Goal: Information Seeking & Learning: Learn about a topic

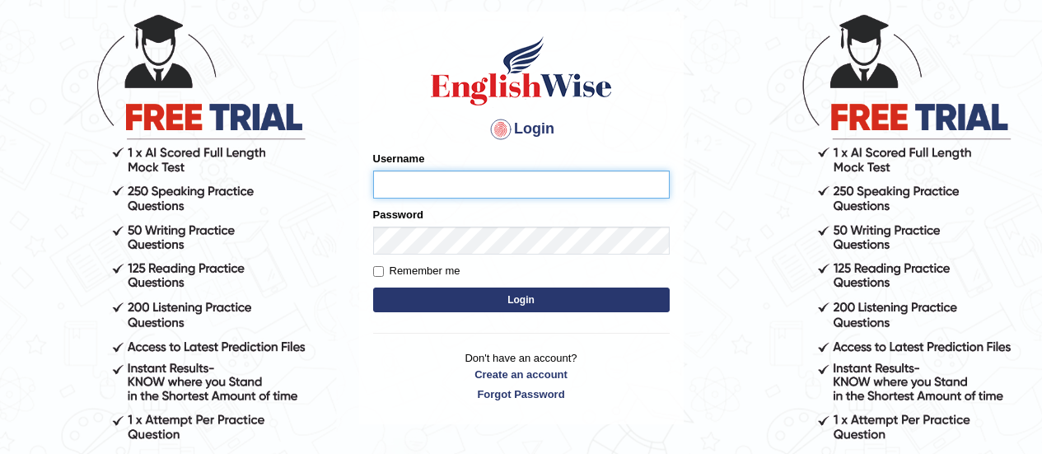
scroll to position [96, 0]
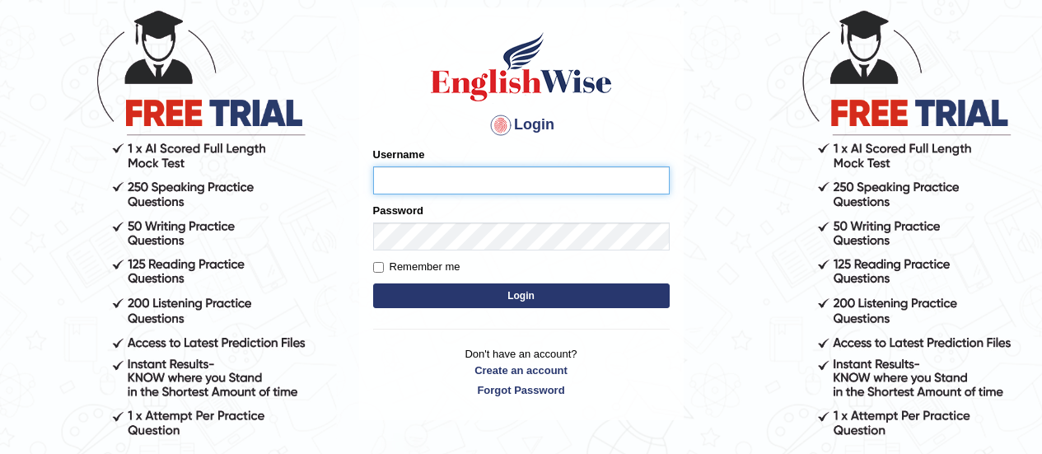
click at [405, 188] on input "Username" at bounding box center [521, 180] width 296 height 28
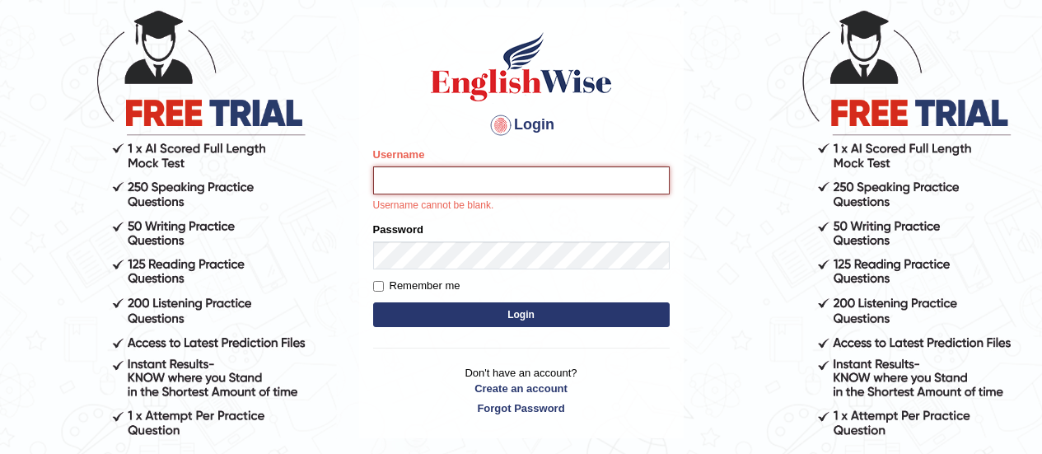
type input "somyang78"
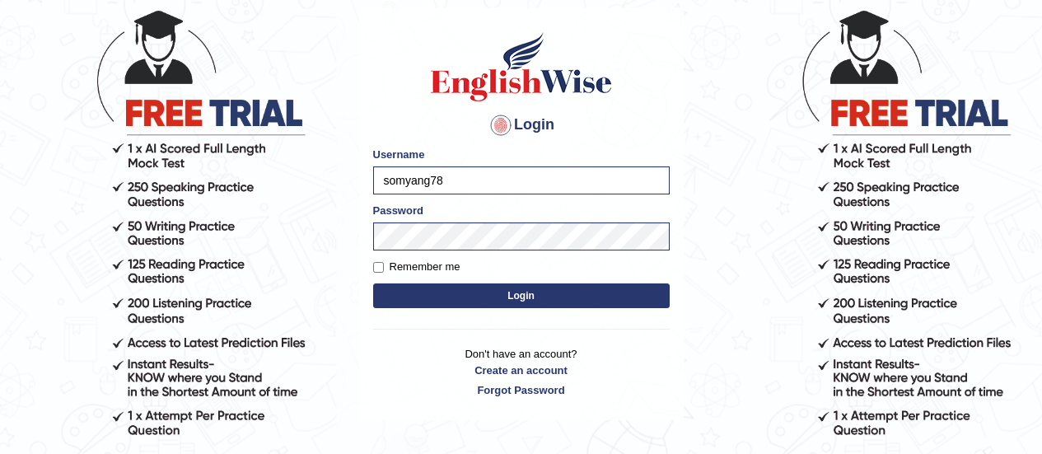
click at [495, 296] on button "Login" at bounding box center [521, 295] width 296 height 25
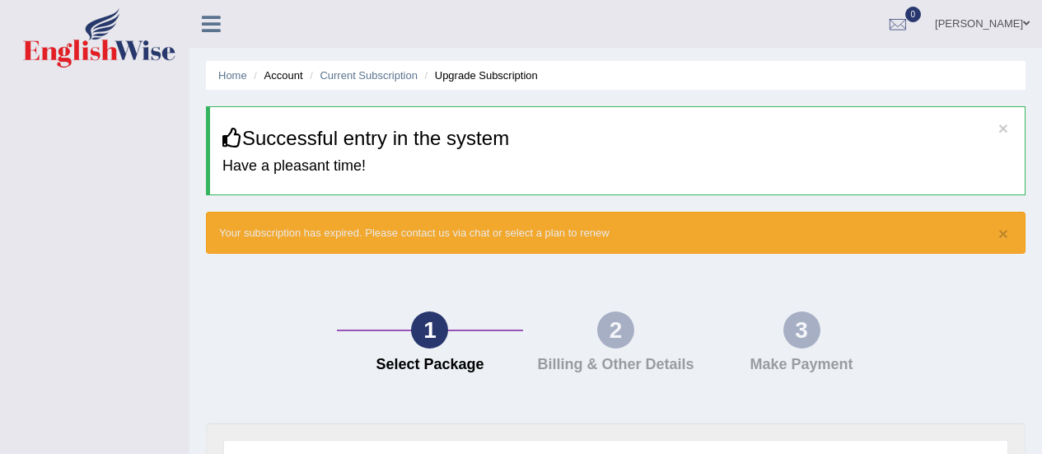
click at [211, 72] on ul "Home Account Current Subscription Upgrade Subscription" at bounding box center [615, 75] width 819 height 29
click at [208, 30] on icon at bounding box center [211, 23] width 19 height 21
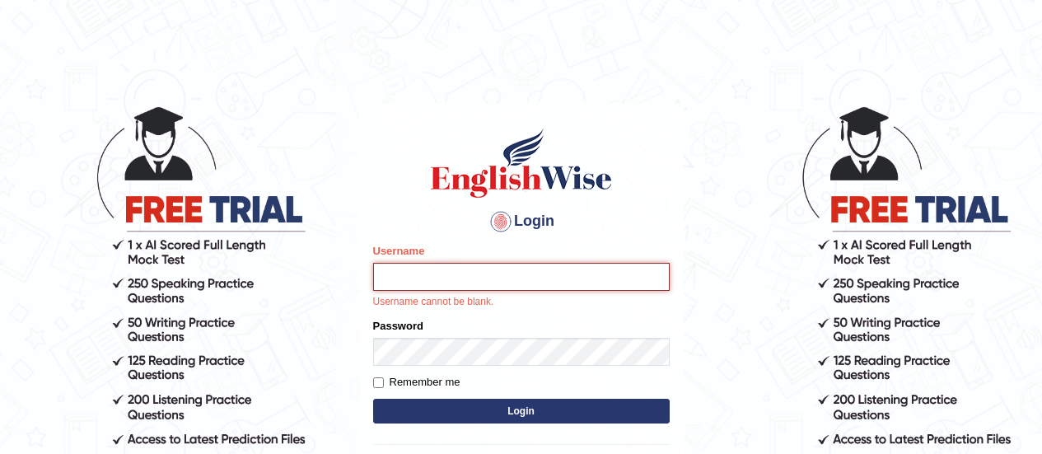
click at [422, 291] on input "Username" at bounding box center [521, 277] width 296 height 28
type input "somyang79"
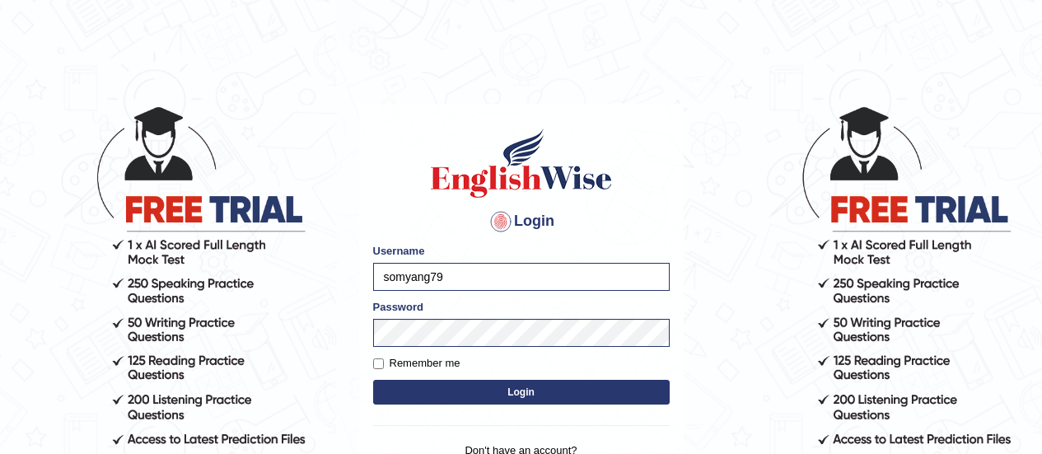
click at [499, 391] on button "Login" at bounding box center [521, 392] width 296 height 25
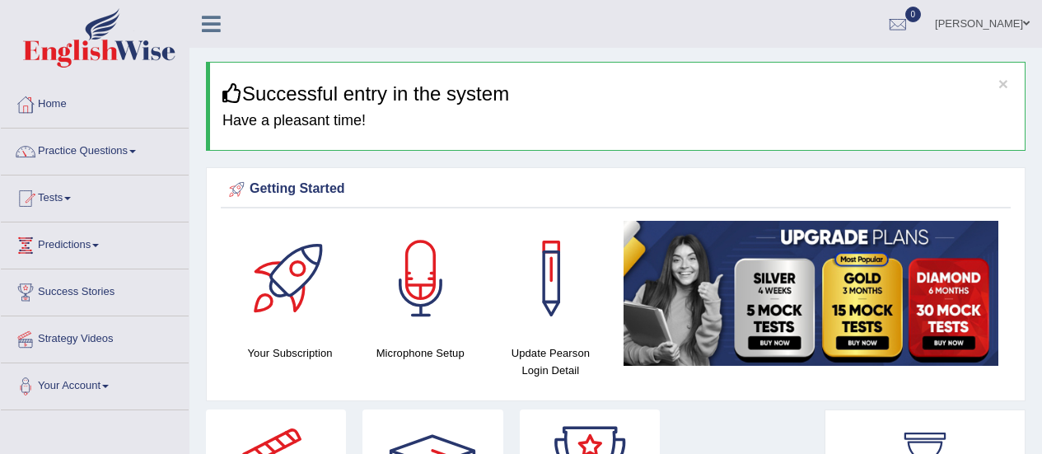
click at [23, 152] on div at bounding box center [25, 151] width 25 height 25
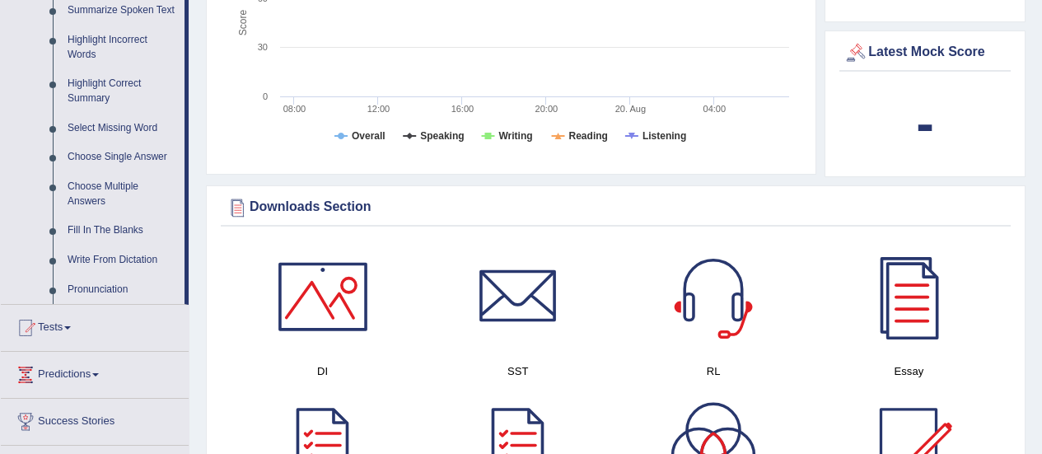
scroll to position [764, 0]
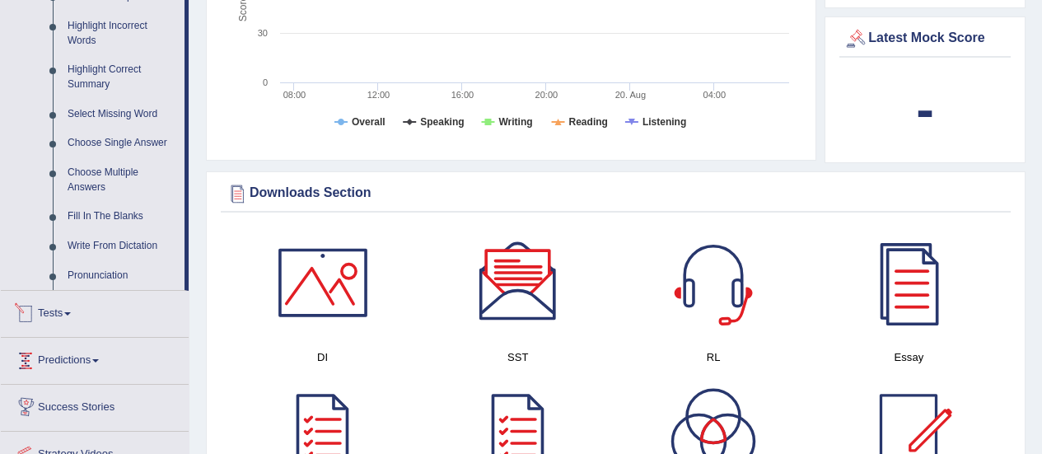
click at [35, 320] on div at bounding box center [25, 313] width 25 height 25
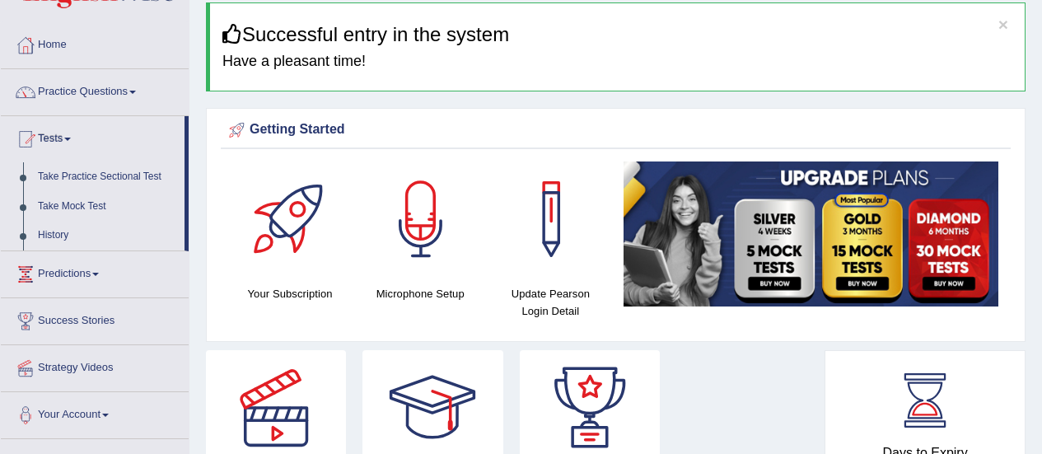
scroll to position [54, 0]
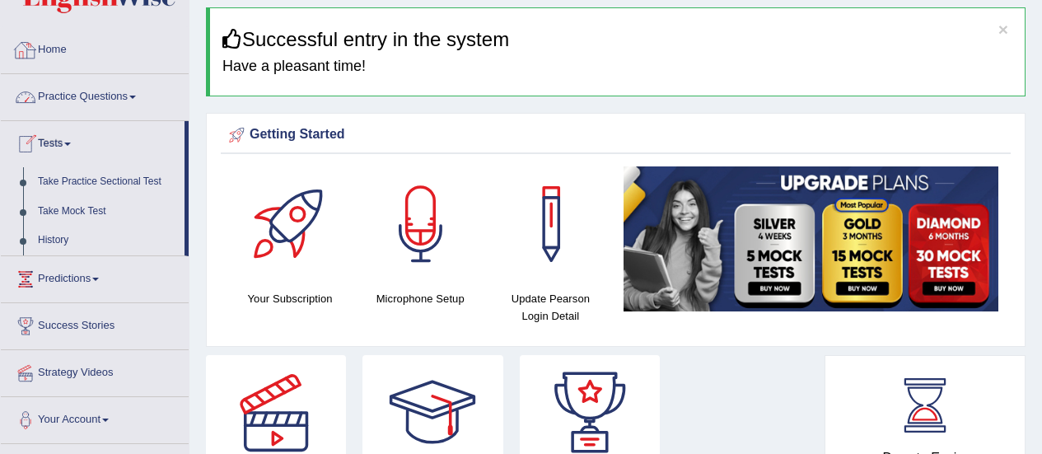
click at [44, 57] on link "Home" at bounding box center [95, 47] width 188 height 41
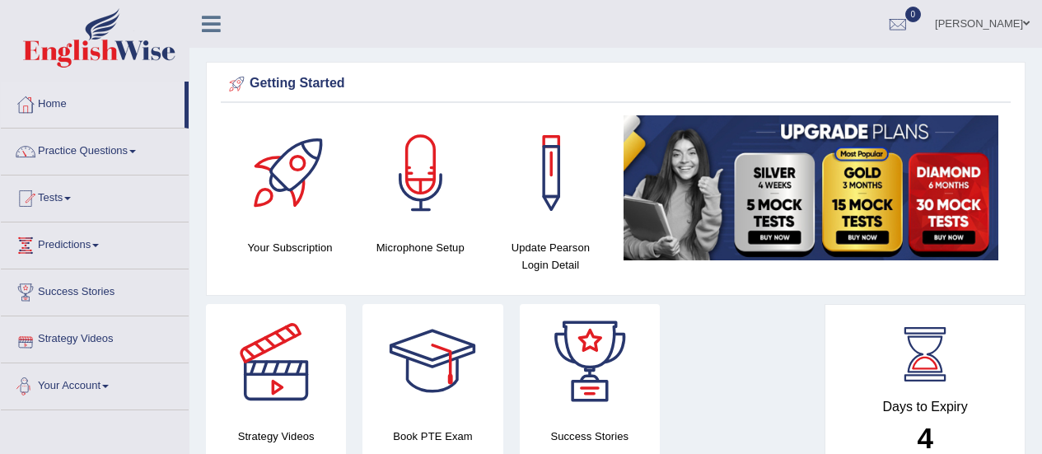
click at [113, 403] on link "Your Account" at bounding box center [95, 383] width 188 height 41
click at [63, 145] on link "Practice Questions" at bounding box center [95, 148] width 188 height 41
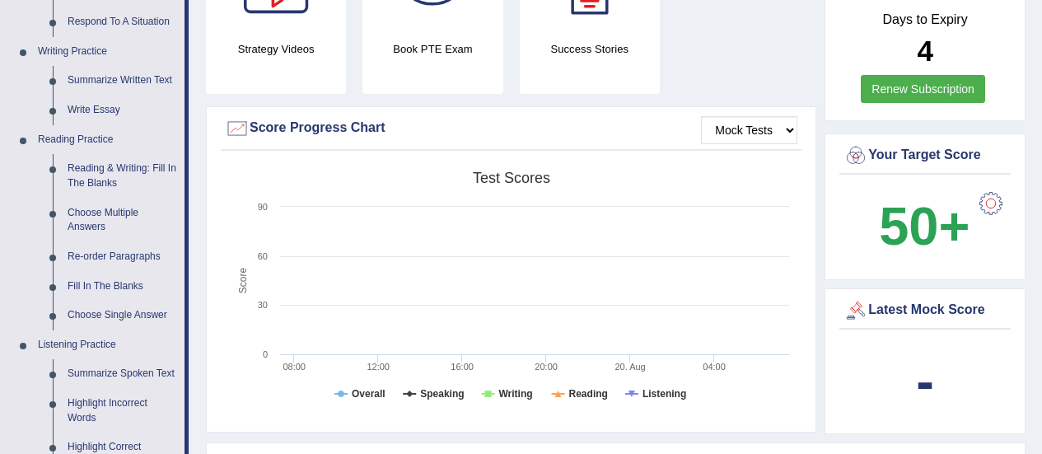
scroll to position [343, 0]
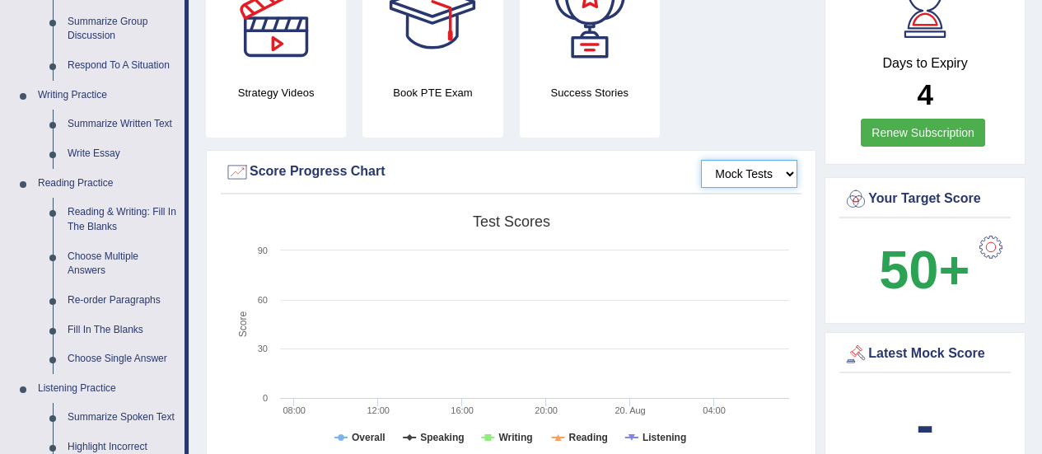
click at [738, 166] on select "Mock Tests" at bounding box center [749, 174] width 96 height 28
click at [701, 160] on select "Mock Tests" at bounding box center [749, 174] width 96 height 28
click at [730, 178] on select "Mock Tests" at bounding box center [749, 174] width 96 height 28
click at [701, 160] on select "Mock Tests" at bounding box center [749, 174] width 96 height 28
click at [54, 213] on li "Reading & Writing: Fill In The Blanks" at bounding box center [107, 220] width 154 height 44
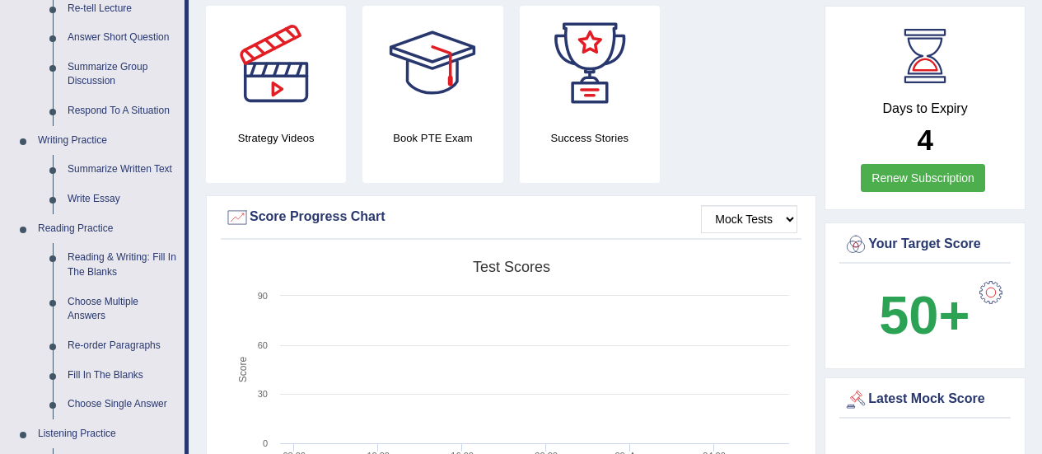
scroll to position [276, 0]
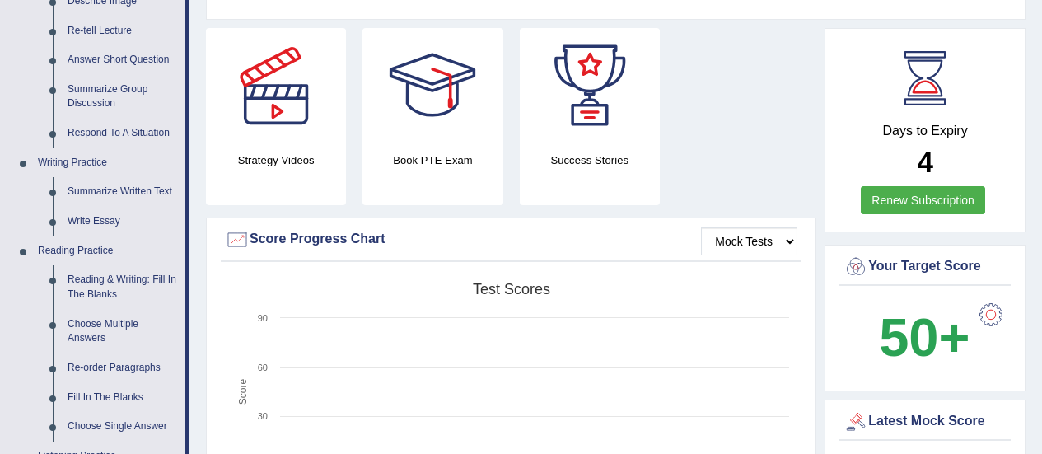
click at [935, 427] on div "Latest Mock Score" at bounding box center [924, 421] width 163 height 25
click at [739, 247] on select "Mock Tests" at bounding box center [749, 241] width 96 height 28
click at [736, 280] on rect at bounding box center [511, 401] width 572 height 255
click at [82, 292] on link "Reading & Writing: Fill In The Blanks" at bounding box center [122, 287] width 124 height 44
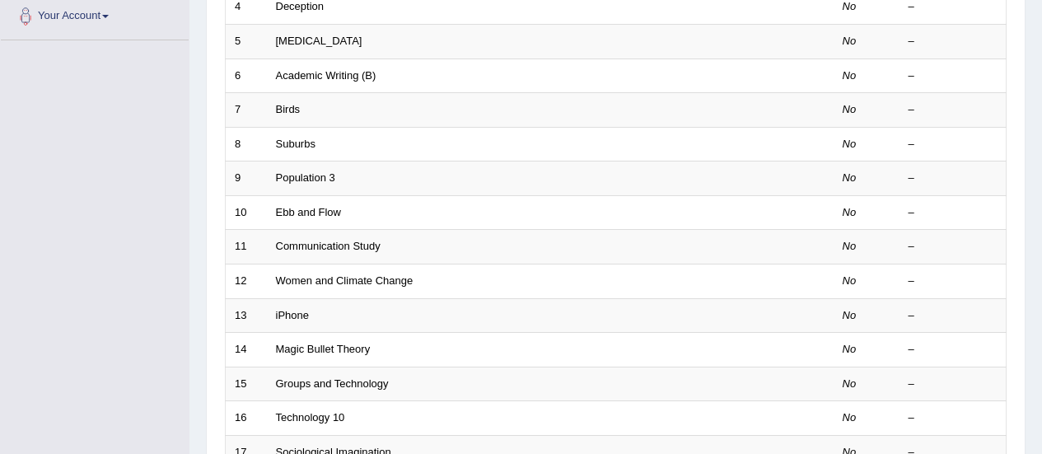
scroll to position [241, 0]
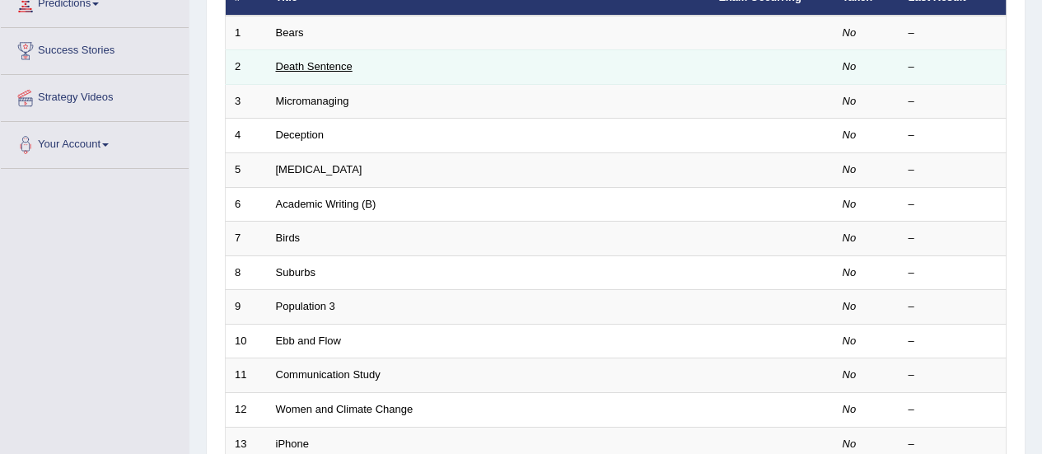
click at [331, 65] on link "Death Sentence" at bounding box center [314, 66] width 77 height 12
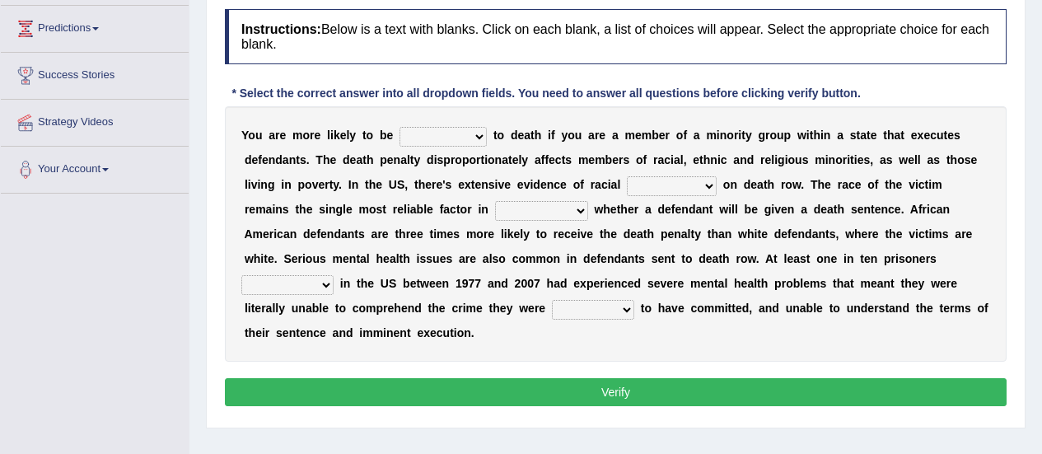
scroll to position [186, 0]
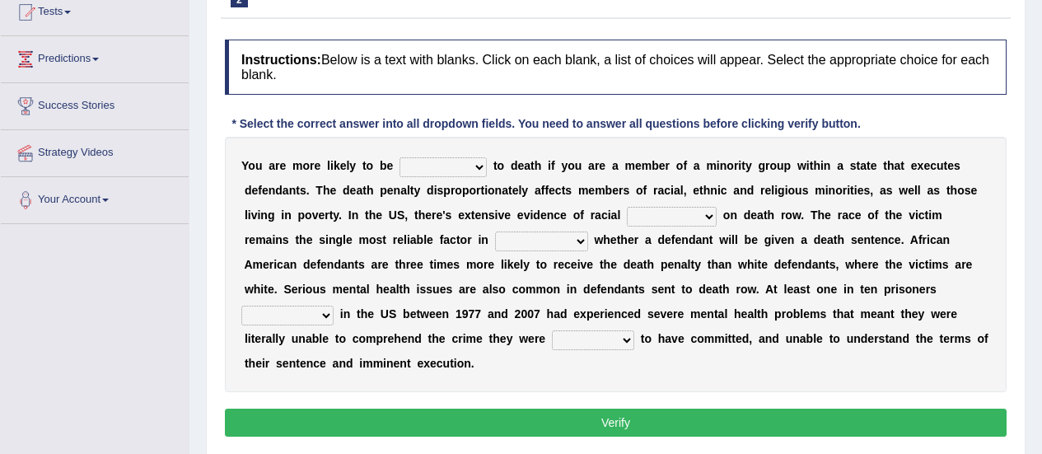
click at [460, 169] on select "penalized blamed complained sentenced" at bounding box center [442, 167] width 87 height 20
select select "sentenced"
click at [399, 157] on select "penalized blamed complained sentenced" at bounding box center [442, 167] width 87 height 20
click at [627, 216] on select "bias equality appearance background" at bounding box center [672, 217] width 90 height 20
select select "bias"
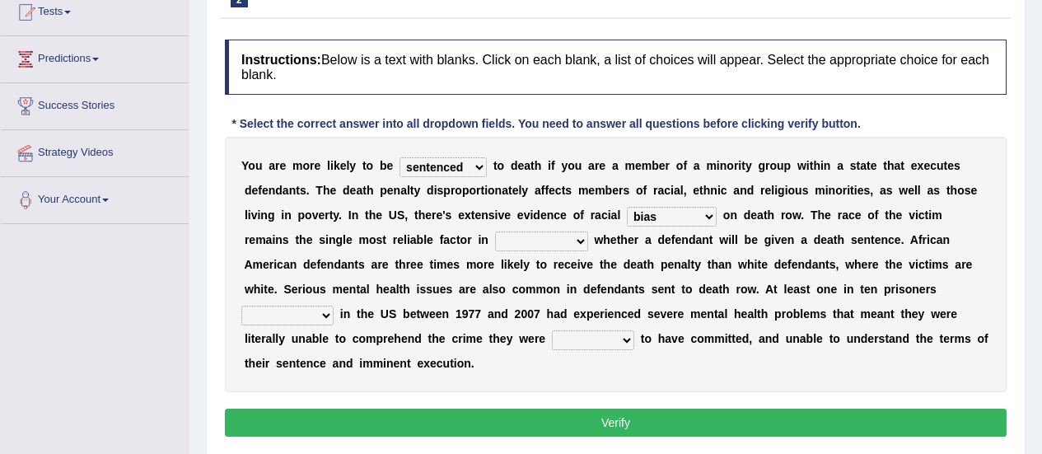
click at [627, 207] on select "bias equality appearance background" at bounding box center [672, 217] width 90 height 20
click at [495, 242] on select "determining adjoining undermining examining" at bounding box center [541, 241] width 93 height 20
click at [495, 231] on select "determining adjoining undermining examining" at bounding box center [541, 241] width 93 height 20
click at [495, 236] on select "determining adjoining undermining examining" at bounding box center [541, 241] width 93 height 20
select select "determining"
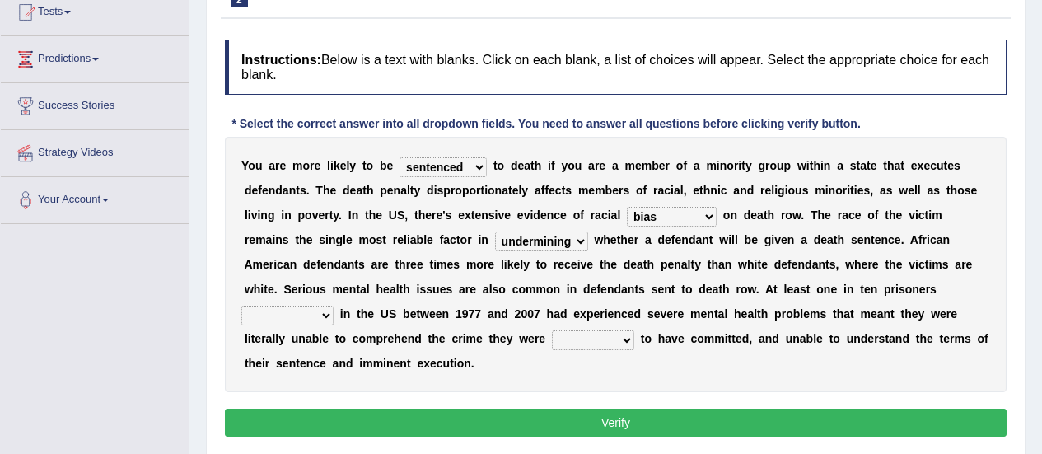
click at [495, 231] on select "determining adjoining undermining examining" at bounding box center [541, 241] width 93 height 20
click at [334, 306] on select "electrocuted persecuted executed captured" at bounding box center [287, 316] width 92 height 20
select select "executed"
click at [334, 306] on select "electrocuted persecuted executed captured" at bounding box center [287, 316] width 92 height 20
click at [634, 330] on select "alleged acclaimed persuaded claimed" at bounding box center [593, 340] width 82 height 20
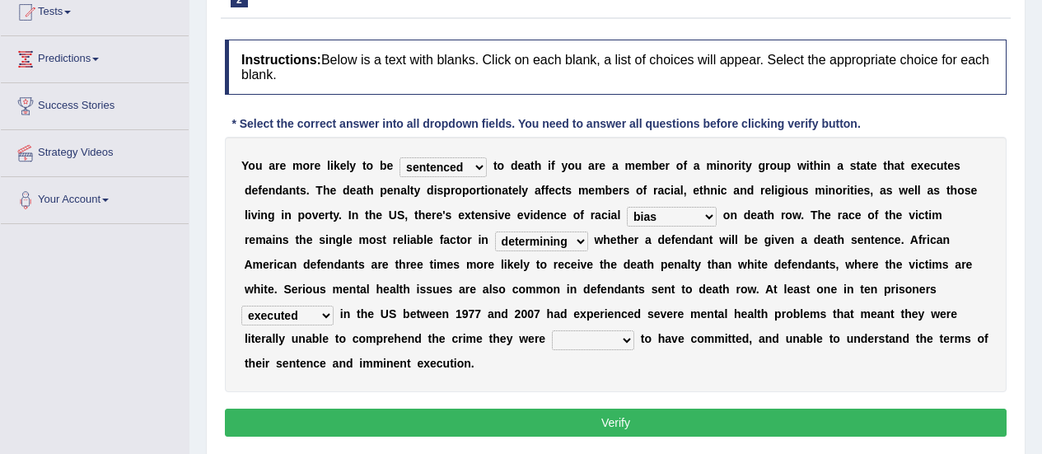
select select "claimed"
click at [634, 330] on select "alleged acclaimed persuaded claimed" at bounding box center [593, 340] width 82 height 20
click at [685, 408] on button "Verify" at bounding box center [616, 422] width 782 height 28
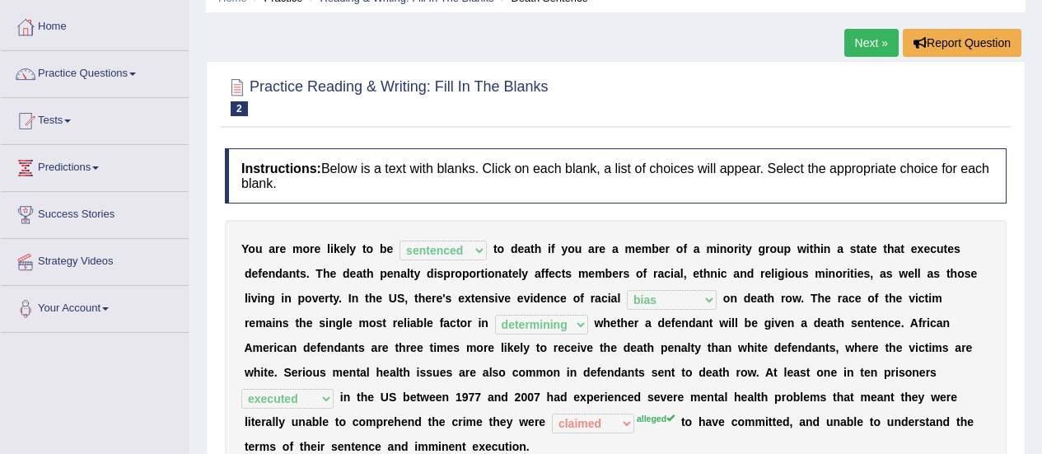
scroll to position [27, 0]
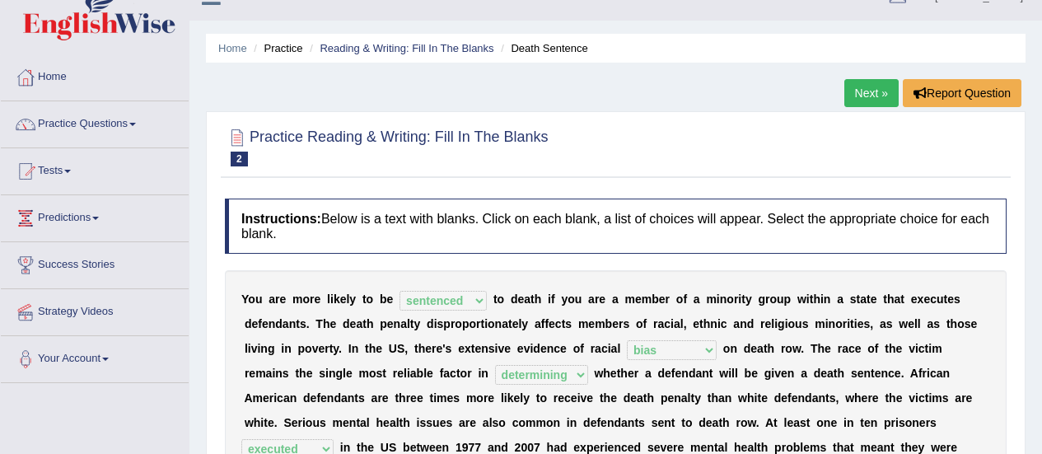
click at [864, 93] on link "Next »" at bounding box center [871, 93] width 54 height 28
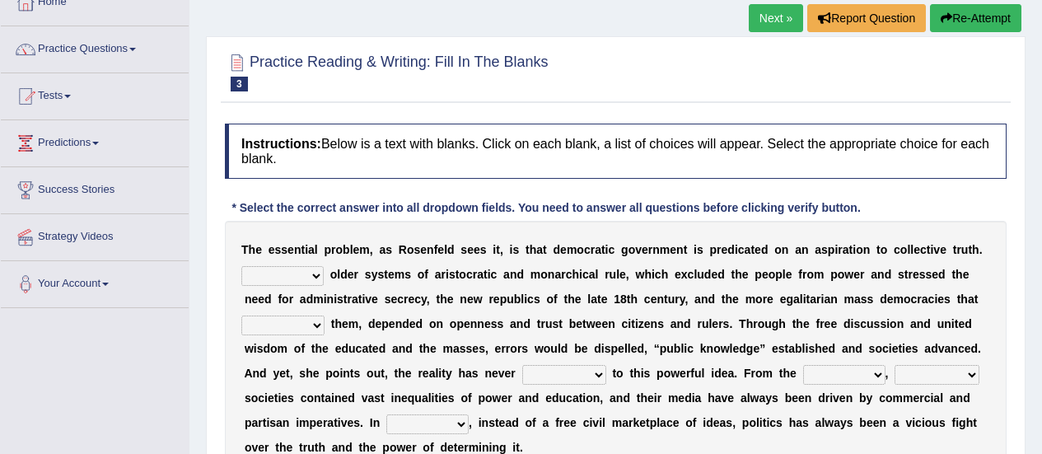
scroll to position [112, 0]
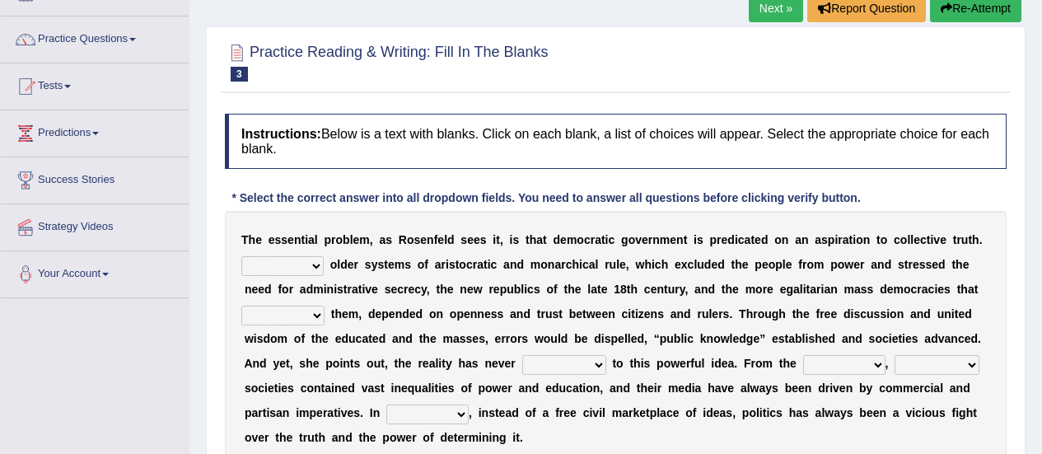
click at [313, 267] on select "Like Unlike Likely Safely" at bounding box center [282, 266] width 82 height 20
select select "Like"
click at [241, 256] on select "Like Unlike Likely Safely" at bounding box center [282, 266] width 82 height 20
click at [324, 306] on select "readed grated succeeded printed" at bounding box center [282, 316] width 83 height 20
select select "grated"
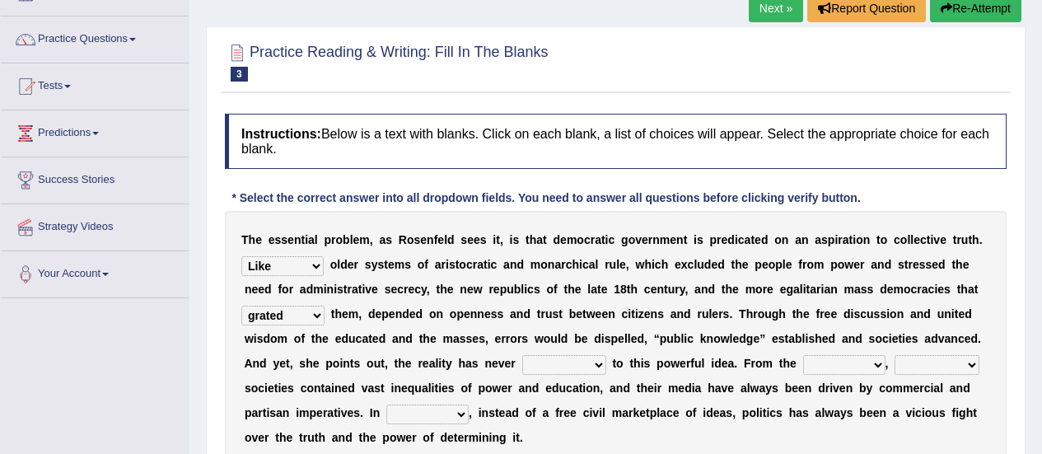
click at [324, 306] on select "readed grated succeeded printed" at bounding box center [282, 316] width 83 height 20
click at [522, 364] on select "saved up stood up brought up lived up" at bounding box center [564, 365] width 84 height 20
select select "lived up"
click at [522, 355] on select "saved up stood up brought up lived up" at bounding box center [564, 365] width 84 height 20
click at [803, 367] on select "outset ranged stood caught" at bounding box center [844, 365] width 82 height 20
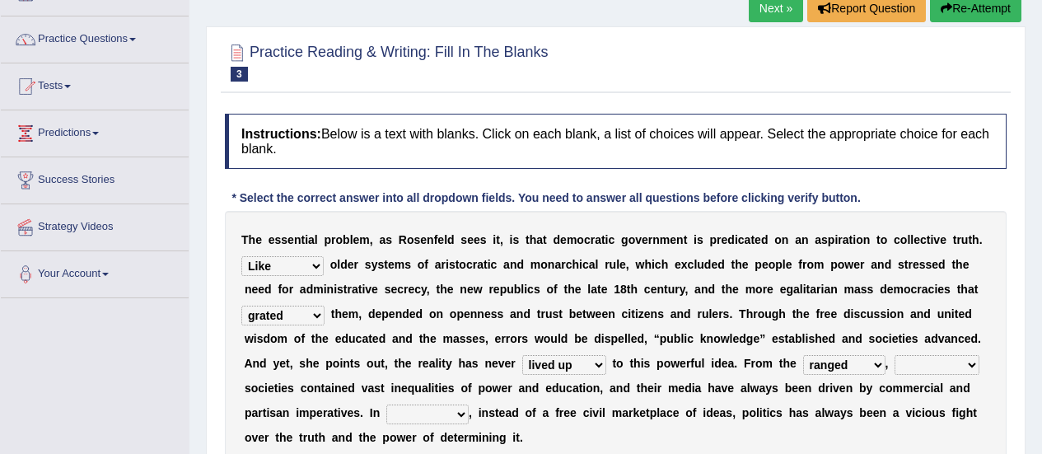
click at [803, 355] on select "outset ranged stood caught" at bounding box center [844, 365] width 82 height 20
click at [894, 362] on select "freedom democratic media stilled" at bounding box center [936, 365] width 85 height 20
click at [803, 362] on select "outset ranged stood caught" at bounding box center [844, 365] width 82 height 20
select select "outset"
click at [803, 355] on select "outset ranged stood caught" at bounding box center [844, 365] width 82 height 20
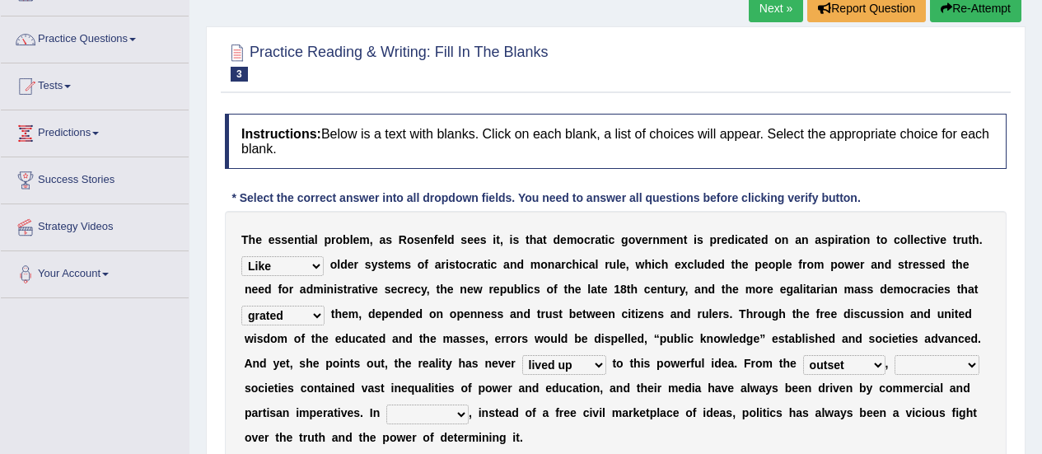
click at [894, 366] on select "freedom democratic media stilled" at bounding box center [936, 365] width 85 height 20
select select "democratic"
click at [894, 355] on select "freedom democratic media stilled" at bounding box center [936, 365] width 85 height 20
click at [894, 366] on select "freedom democratic media stilled" at bounding box center [936, 365] width 85 height 20
click at [469, 404] on select "power practice ideas fought" at bounding box center [427, 414] width 82 height 20
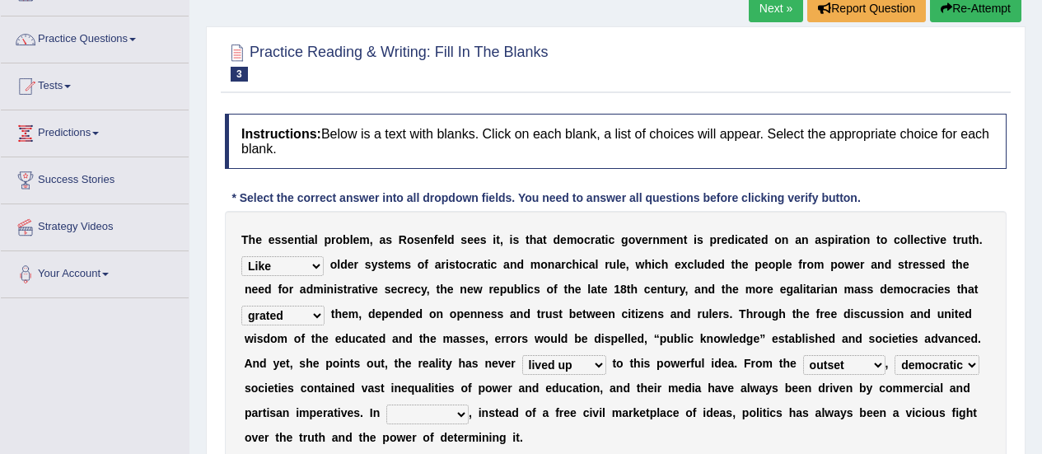
select select "power"
click at [469, 404] on select "power practice ideas fought" at bounding box center [427, 414] width 82 height 20
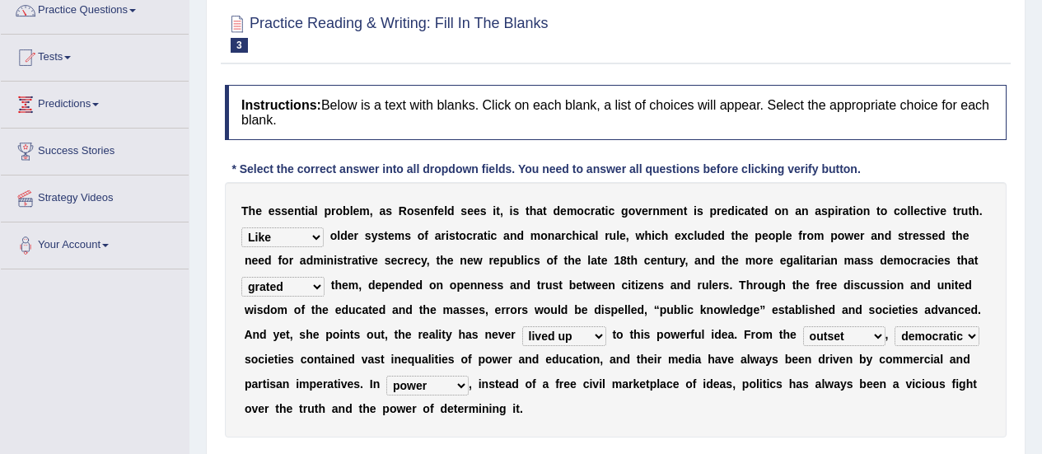
scroll to position [147, 0]
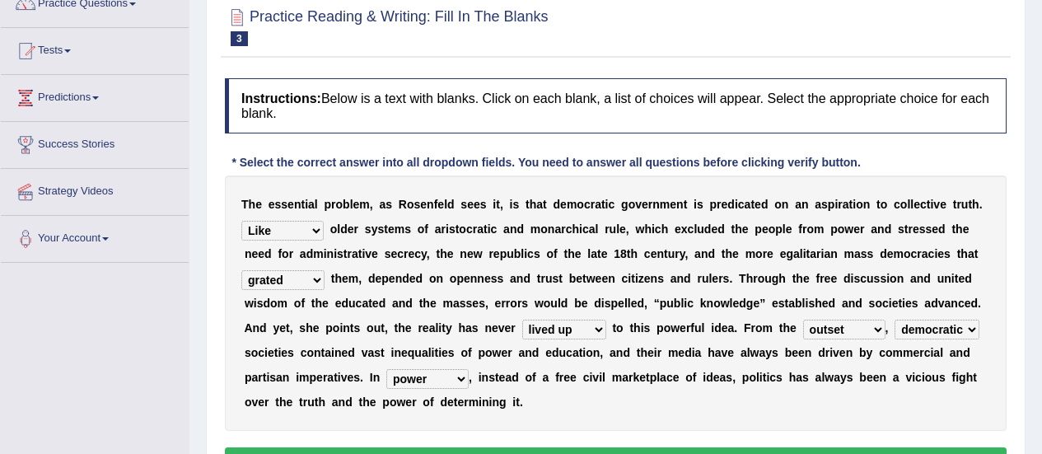
click at [872, 447] on button "Verify" at bounding box center [616, 461] width 782 height 28
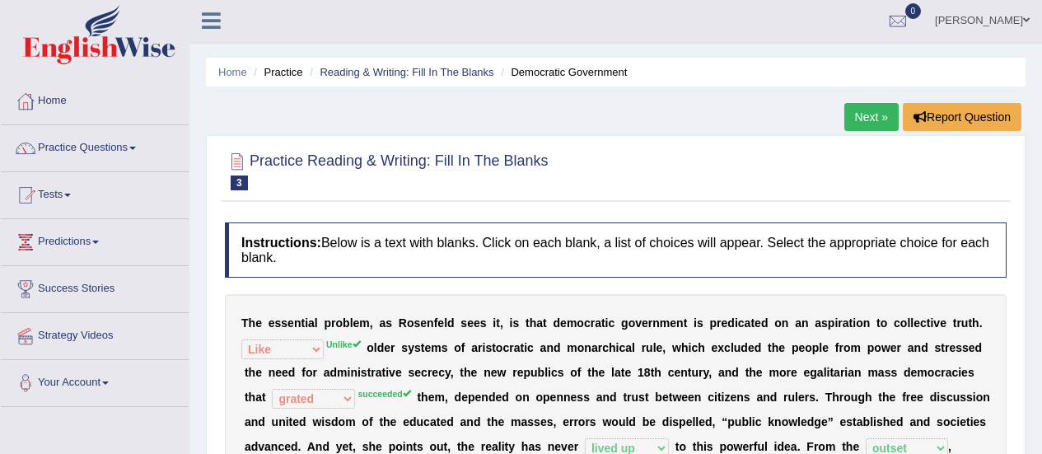
scroll to position [0, 0]
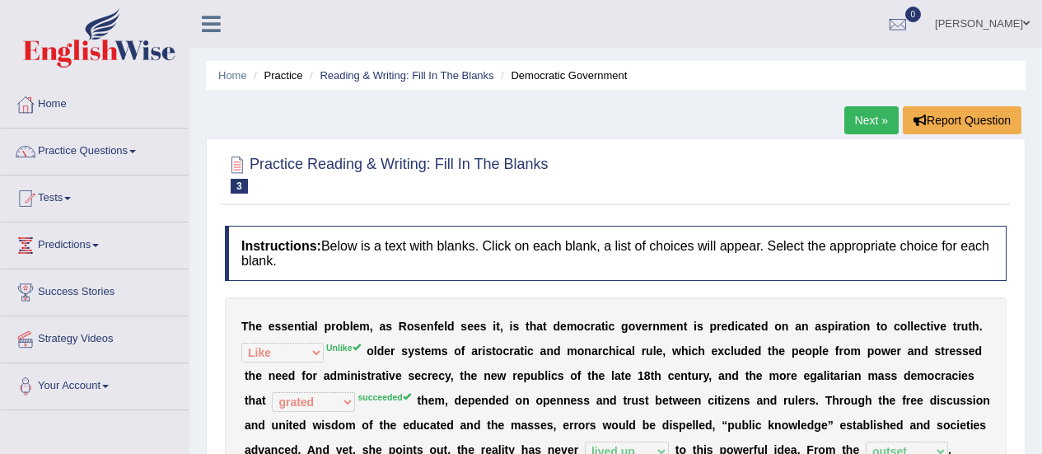
click at [870, 118] on link "Next »" at bounding box center [871, 120] width 54 height 28
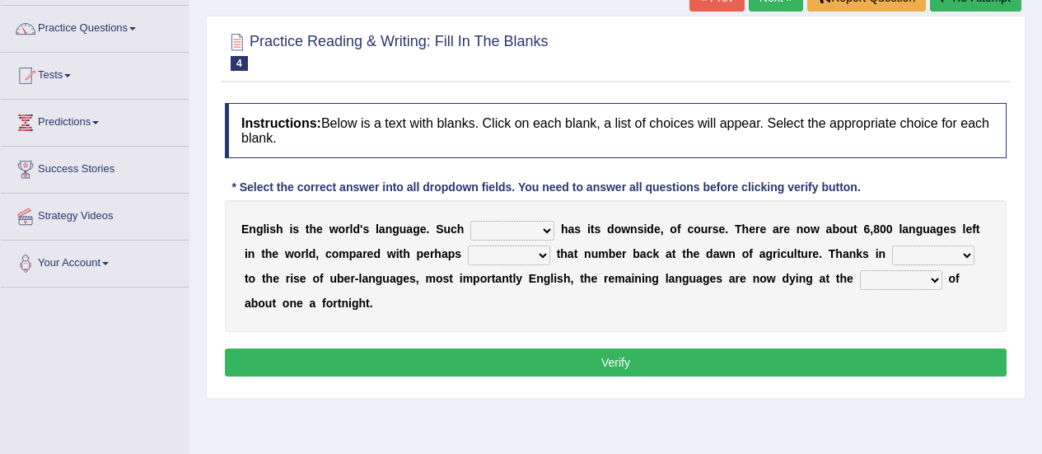
scroll to position [128, 0]
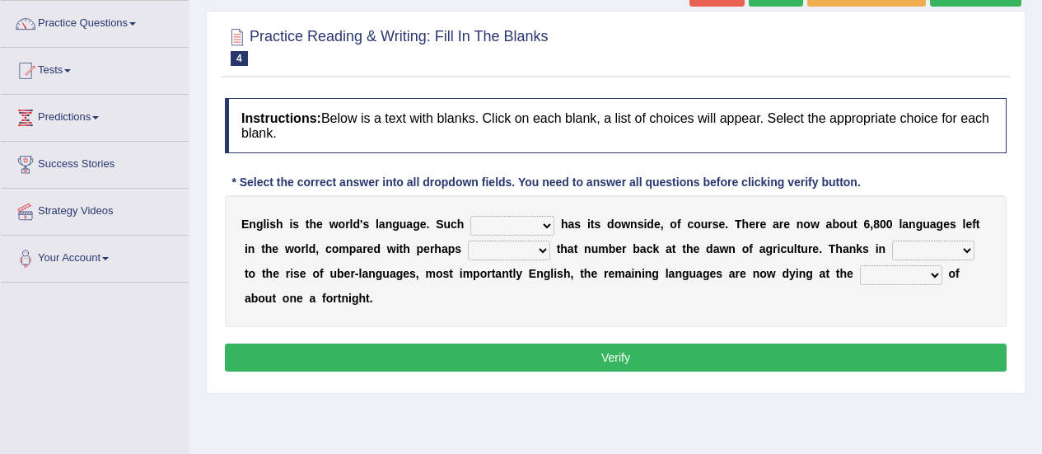
click at [525, 229] on select "power idea subject dominance" at bounding box center [512, 226] width 84 height 20
select select "subject"
click at [470, 216] on select "power idea subject dominance" at bounding box center [512, 226] width 84 height 20
click at [489, 253] on select "rise twice firstly never" at bounding box center [509, 250] width 82 height 20
select select "twice"
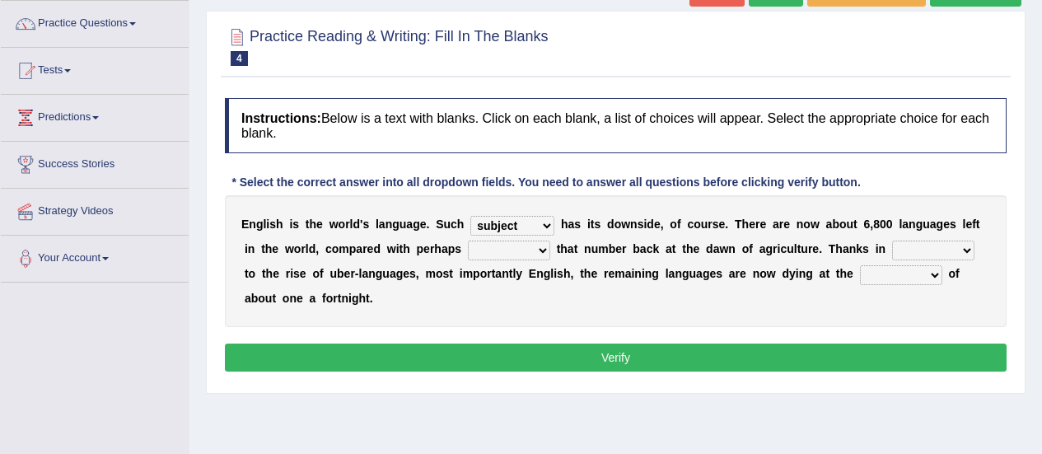
click at [468, 240] on select "rise twice firstly never" at bounding box center [509, 250] width 82 height 20
click at [892, 251] on select "rare start part bother" at bounding box center [933, 250] width 82 height 20
select select "start"
click at [892, 240] on select "rare start part bother" at bounding box center [933, 250] width 82 height 20
click at [860, 269] on select "state rate wait great" at bounding box center [901, 275] width 82 height 20
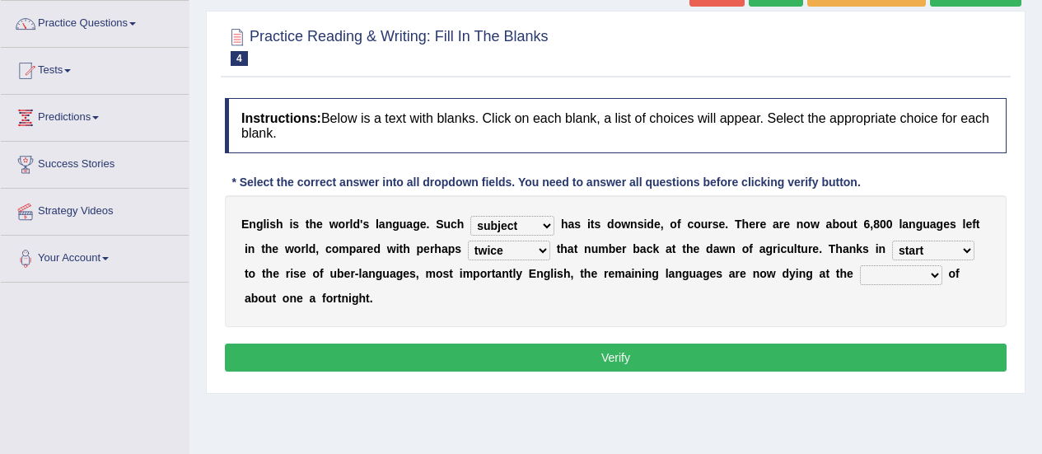
select select "rate"
click at [860, 265] on select "state rate wait great" at bounding box center [901, 275] width 82 height 20
click at [643, 343] on button "Verify" at bounding box center [616, 357] width 782 height 28
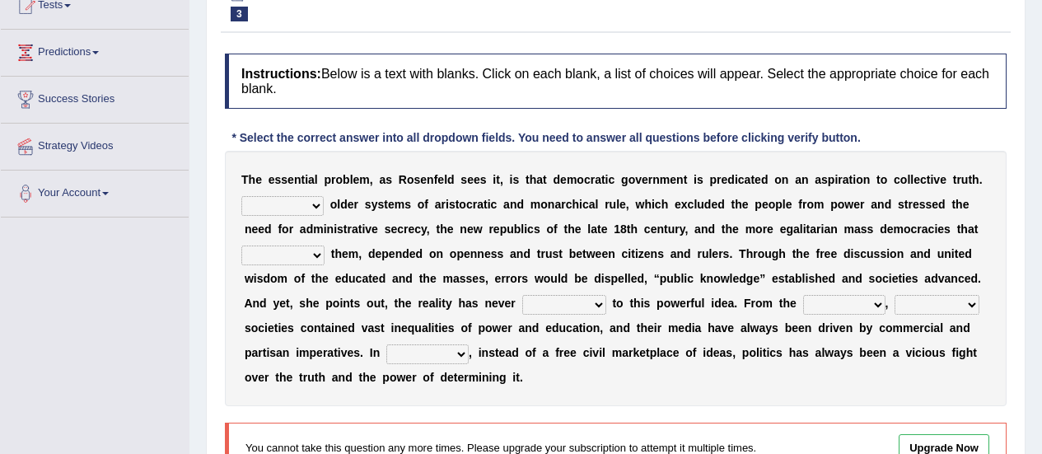
scroll to position [199, 0]
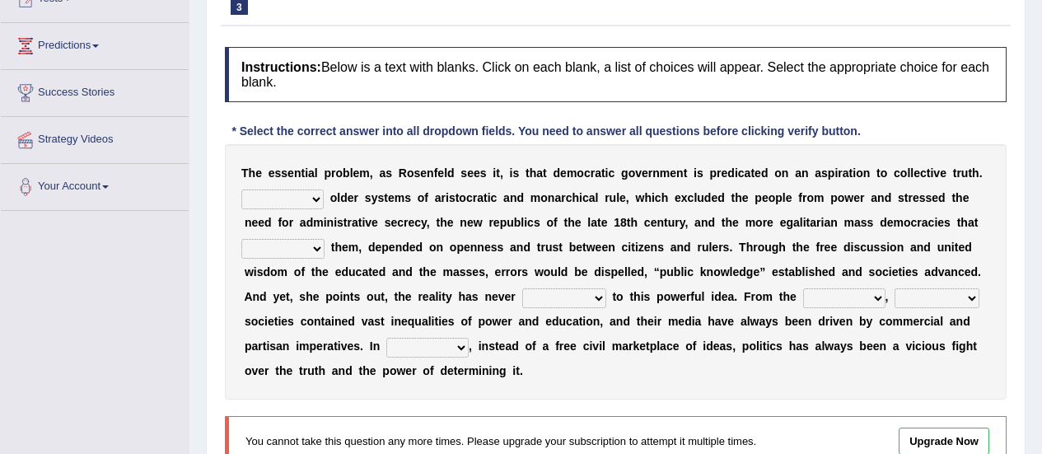
click at [318, 194] on select "Like Unlike Likely Safely" at bounding box center [282, 199] width 82 height 20
select select "Unlike"
click at [241, 189] on select "Like Unlike Likely Safely" at bounding box center [282, 199] width 82 height 20
click at [324, 239] on select "readed grated succeeded printed" at bounding box center [282, 249] width 83 height 20
select select "succeeded"
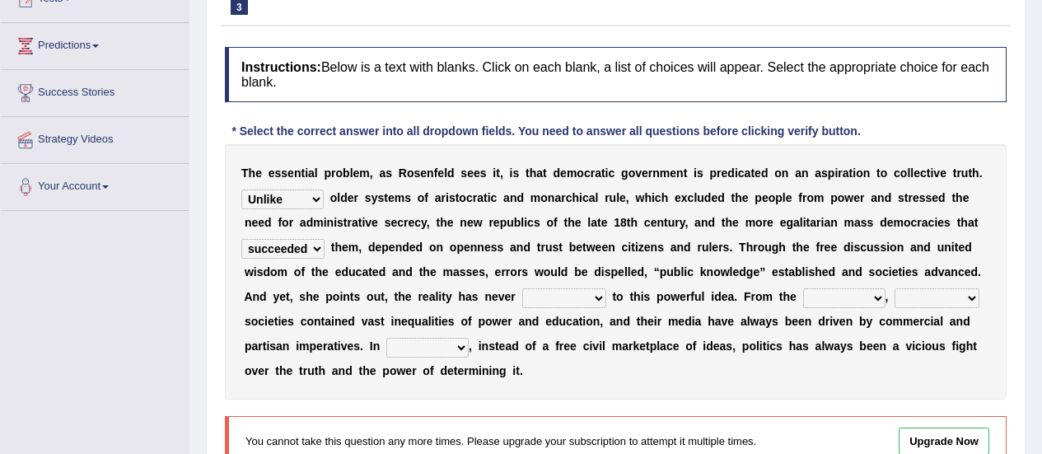
click at [324, 239] on select "readed grated succeeded printed" at bounding box center [282, 249] width 83 height 20
click at [522, 299] on select "saved up stood up brought up lived up" at bounding box center [564, 298] width 84 height 20
select select "brought up"
click at [522, 288] on select "saved up stood up brought up lived up" at bounding box center [564, 298] width 84 height 20
click at [803, 298] on select "outset ranged stood caught" at bounding box center [844, 298] width 82 height 20
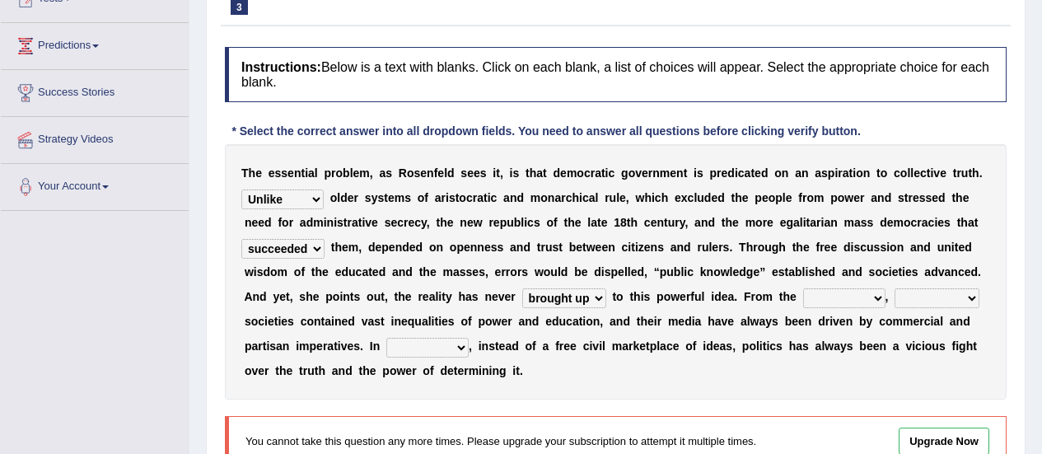
select select "outset"
click at [803, 288] on select "outset ranged stood caught" at bounding box center [844, 298] width 82 height 20
click at [894, 301] on select "freedom democratic media stilled" at bounding box center [936, 298] width 85 height 20
select select "democratic"
click at [894, 288] on select "freedom democratic media stilled" at bounding box center [936, 298] width 85 height 20
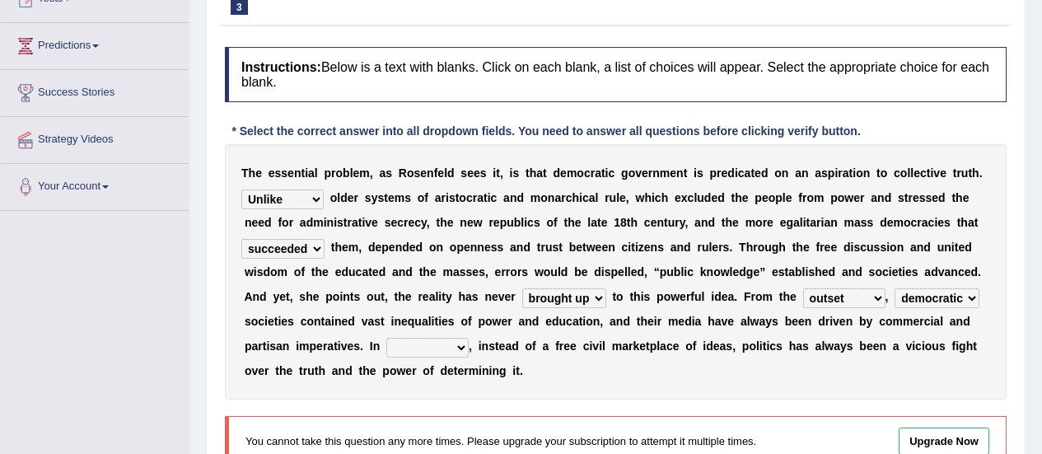
click at [469, 338] on select "power practice ideas fought" at bounding box center [427, 348] width 82 height 20
select select "practice"
click at [469, 338] on select "power practice ideas fought" at bounding box center [427, 348] width 82 height 20
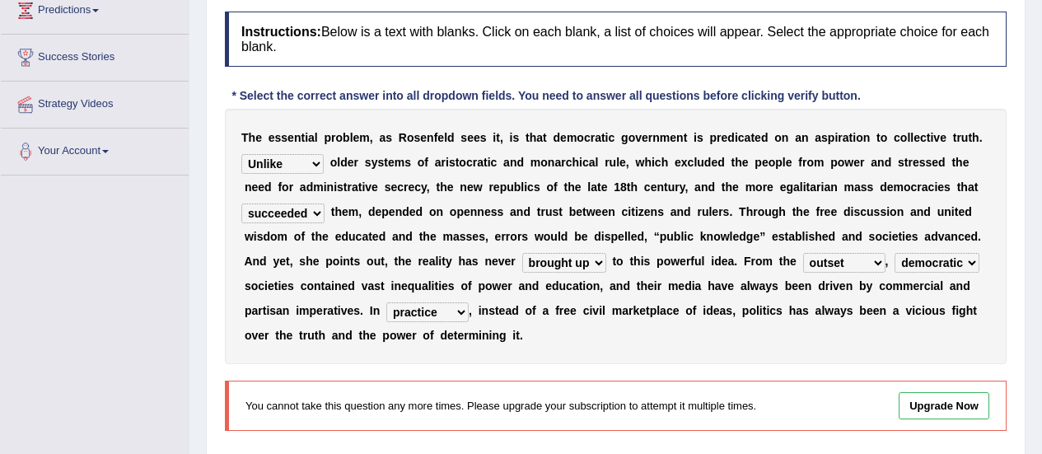
scroll to position [0, 0]
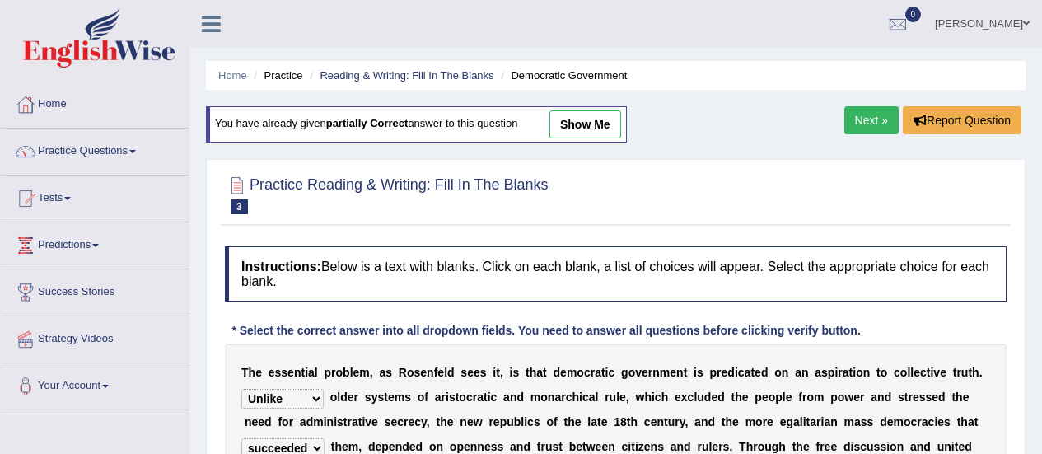
click at [868, 123] on link "Next »" at bounding box center [871, 120] width 54 height 28
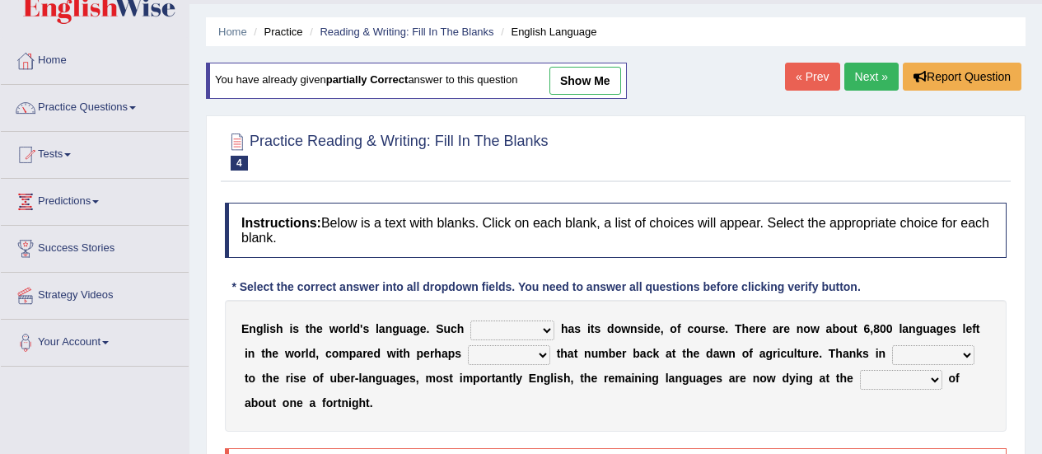
scroll to position [40, 0]
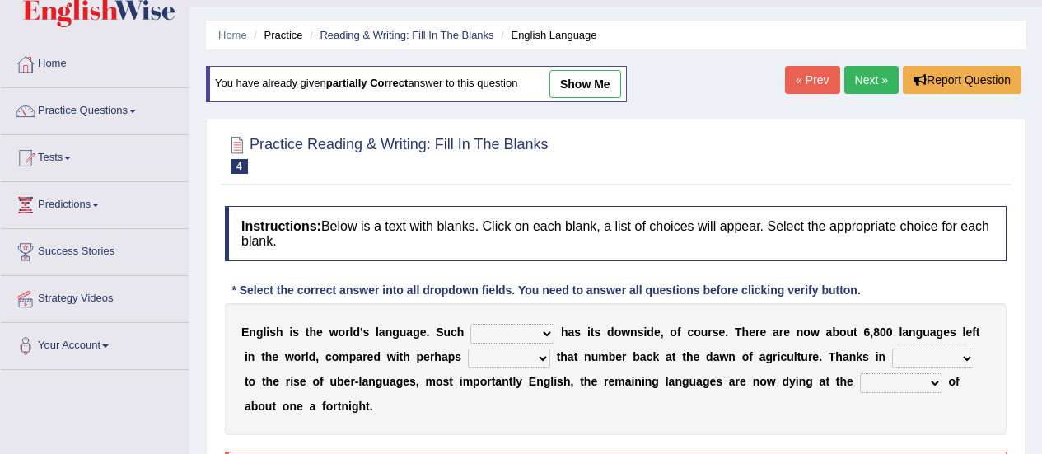
click at [868, 79] on link "Next »" at bounding box center [871, 80] width 54 height 28
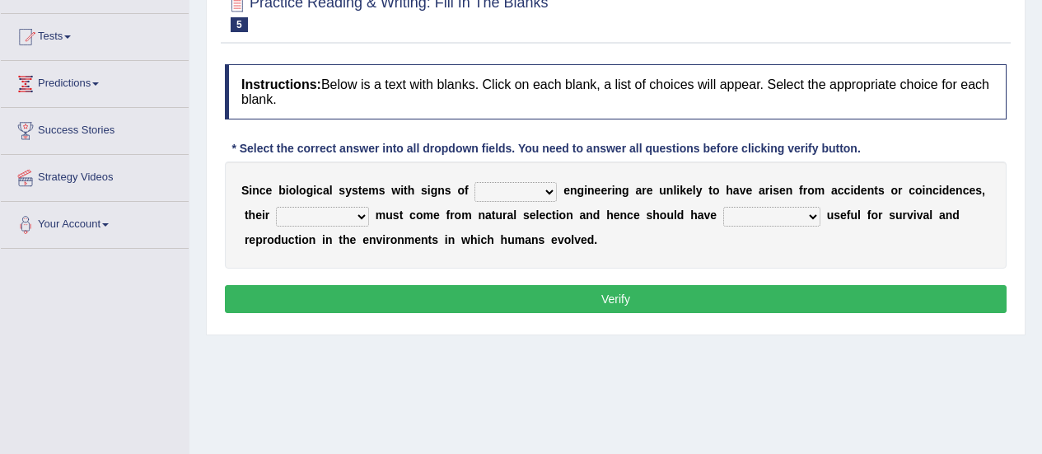
scroll to position [163, 0]
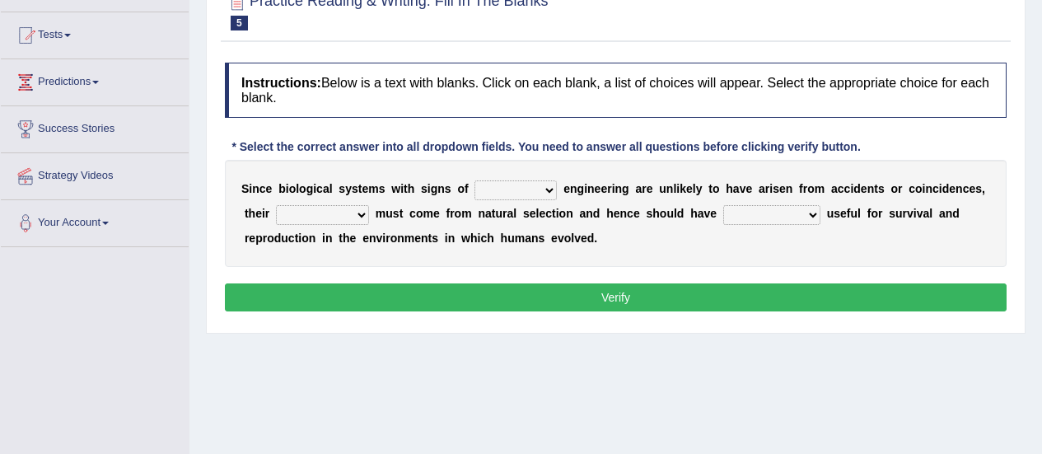
click at [530, 187] on select "system national extra complex" at bounding box center [515, 190] width 82 height 20
click at [498, 368] on div "Home Practice Reading & Writing: Fill In The Blanks Biological System « Prev Ne…" at bounding box center [615, 249] width 852 height 824
click at [522, 197] on select "system national extra complex" at bounding box center [515, 190] width 82 height 20
select select "national"
click at [474, 180] on select "system national extra complex" at bounding box center [515, 190] width 82 height 20
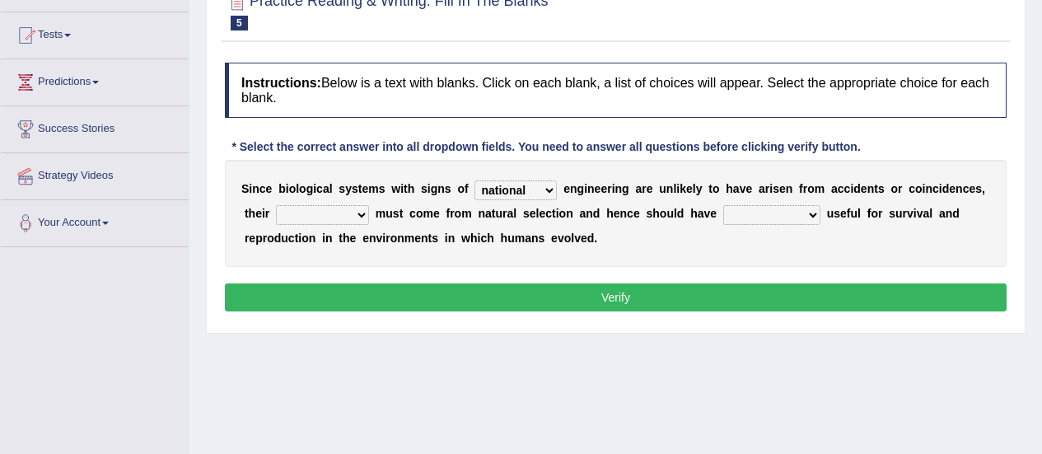
click at [323, 212] on select "presence organisation registration structures" at bounding box center [322, 215] width 93 height 20
select select "structures"
click at [276, 205] on select "presence organisation registration structures" at bounding box center [322, 215] width 93 height 20
click at [525, 193] on select "system national extra complex" at bounding box center [515, 190] width 82 height 20
select select "complex"
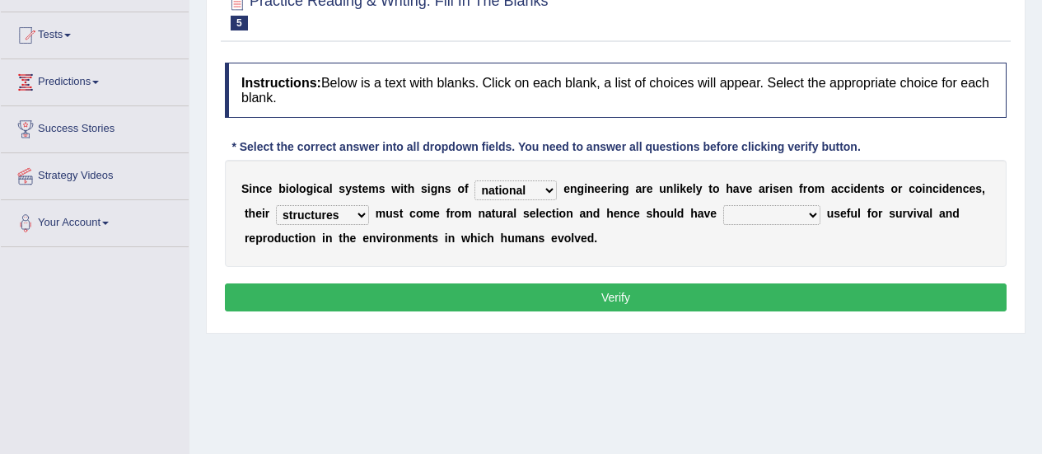
click at [474, 180] on select "system national extra complex" at bounding box center [515, 190] width 82 height 20
click at [820, 215] on b at bounding box center [823, 213] width 7 height 13
click at [735, 215] on select "functions cultures samples introductions" at bounding box center [771, 215] width 97 height 20
select select "functions"
click at [723, 205] on select "functions cultures samples introductions" at bounding box center [771, 215] width 97 height 20
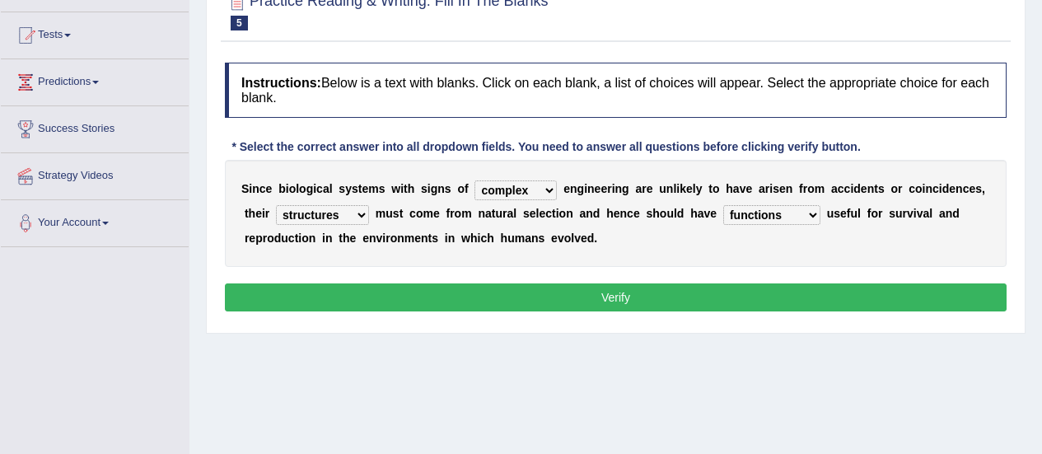
click at [602, 295] on button "Verify" at bounding box center [616, 297] width 782 height 28
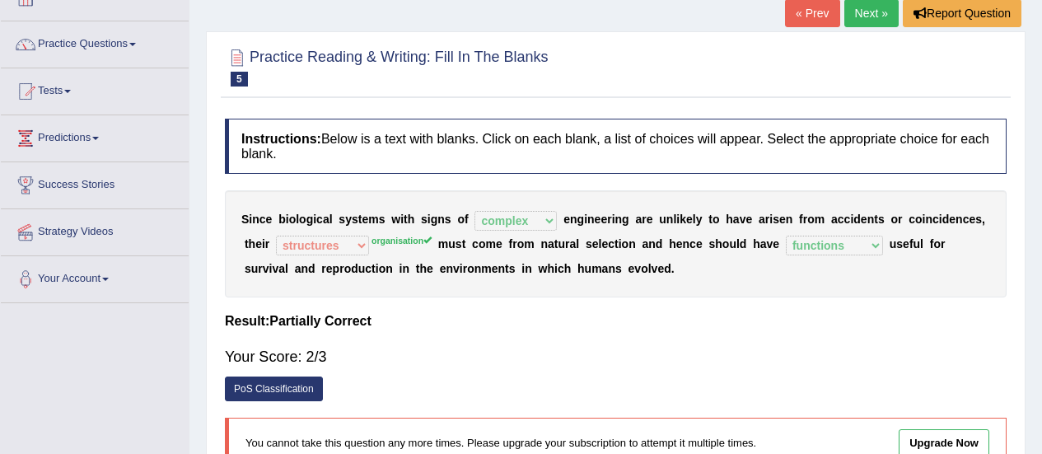
scroll to position [97, 0]
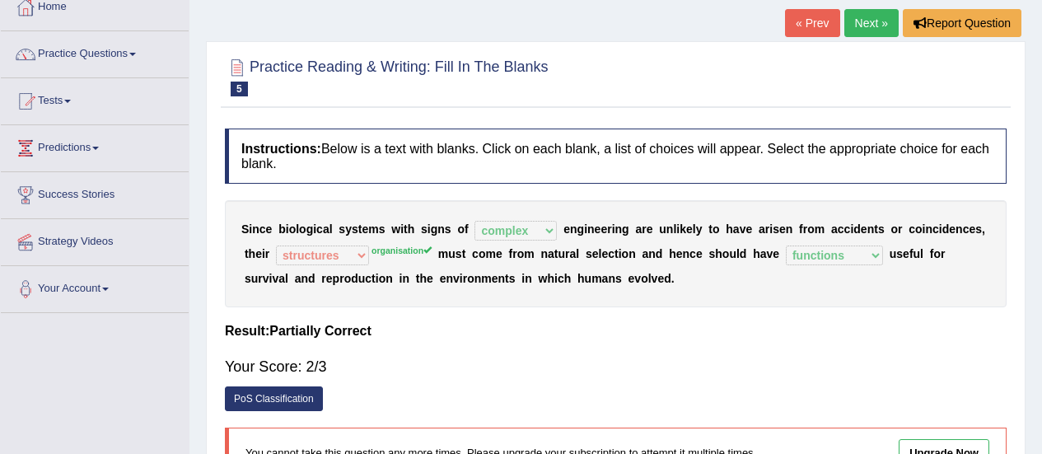
click at [863, 21] on link "Next »" at bounding box center [871, 23] width 54 height 28
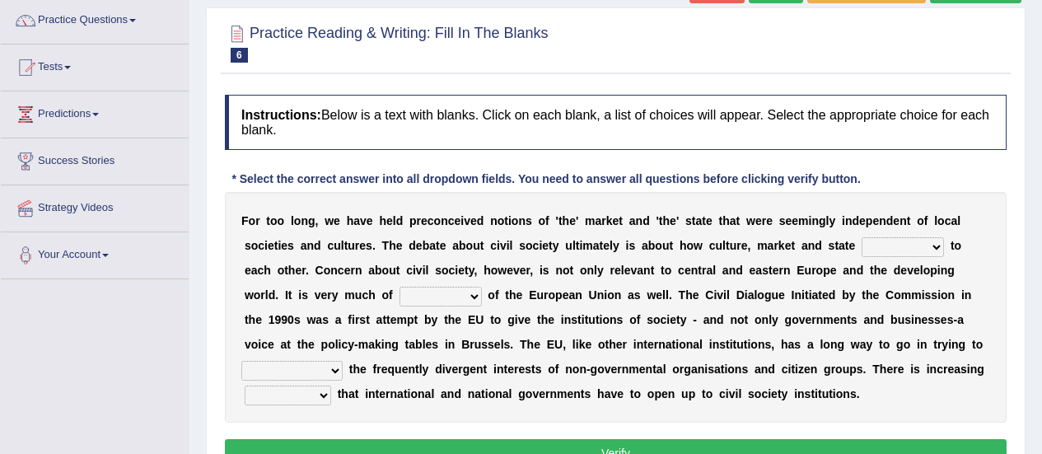
scroll to position [134, 0]
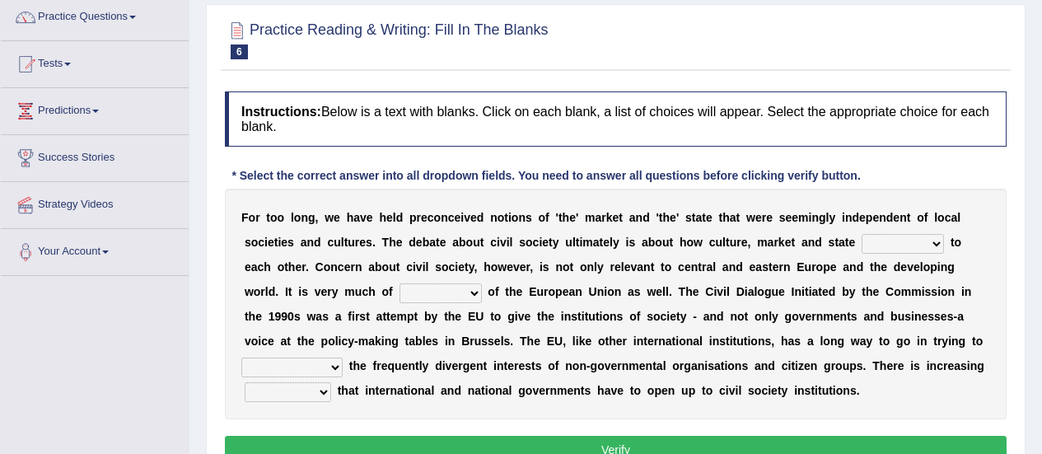
click at [861, 246] on select "stay relate bring telling" at bounding box center [902, 244] width 82 height 20
select select "relate"
click at [861, 234] on select "stay relate bring telling" at bounding box center [902, 244] width 82 height 20
click at [482, 283] on select "interest brought shown suspect" at bounding box center [440, 293] width 82 height 20
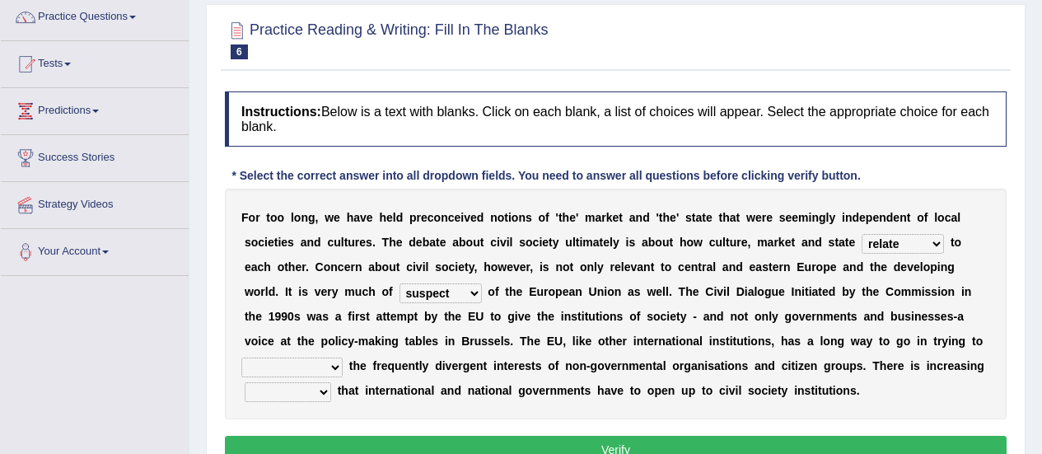
click at [482, 283] on select "interest brought shown suspect" at bounding box center [440, 293] width 82 height 20
select select "interest"
click at [482, 283] on select "interest brought shown suspect" at bounding box center [440, 293] width 82 height 20
click at [343, 357] on select "indulge express supreme accommodate" at bounding box center [291, 367] width 101 height 20
select select "accommodate"
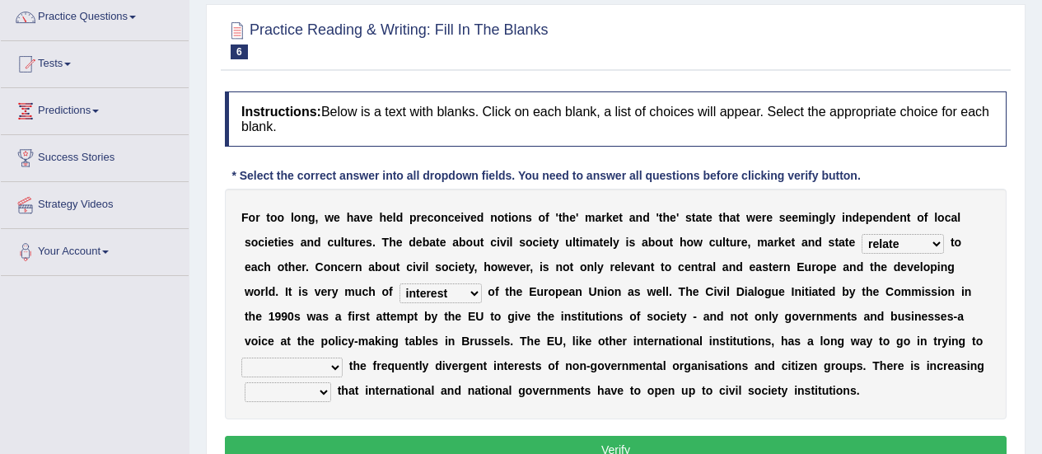
click at [343, 357] on select "indulge express supreme accommodate" at bounding box center [291, 367] width 101 height 20
click at [331, 382] on select "tolerance expression recognition sample" at bounding box center [288, 392] width 86 height 20
select select "recognition"
click at [331, 382] on select "tolerance expression recognition sample" at bounding box center [288, 392] width 86 height 20
click at [530, 449] on button "Verify" at bounding box center [616, 450] width 782 height 28
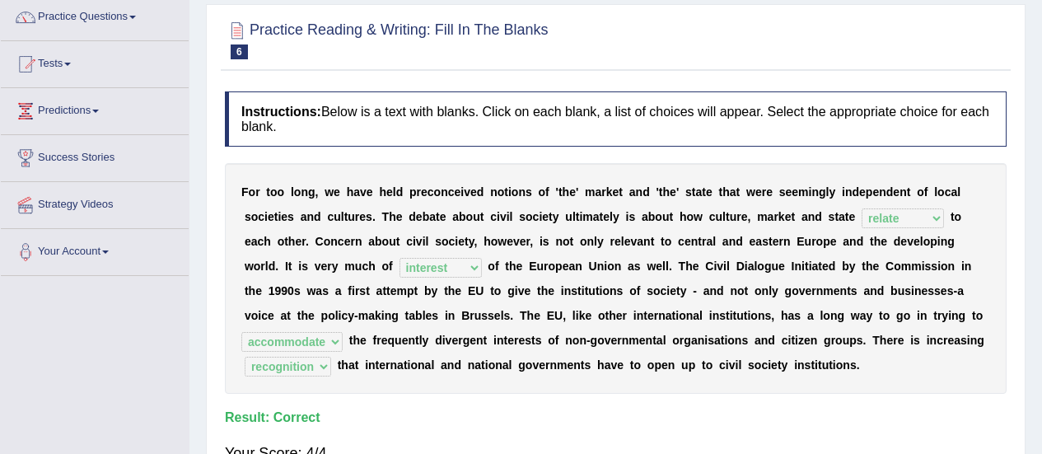
scroll to position [101, 0]
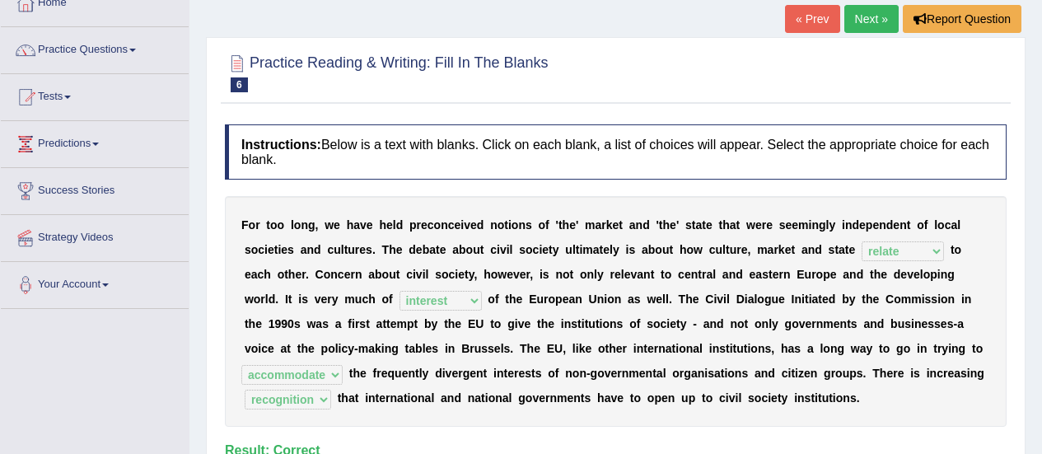
click at [880, 16] on link "Next »" at bounding box center [871, 19] width 54 height 28
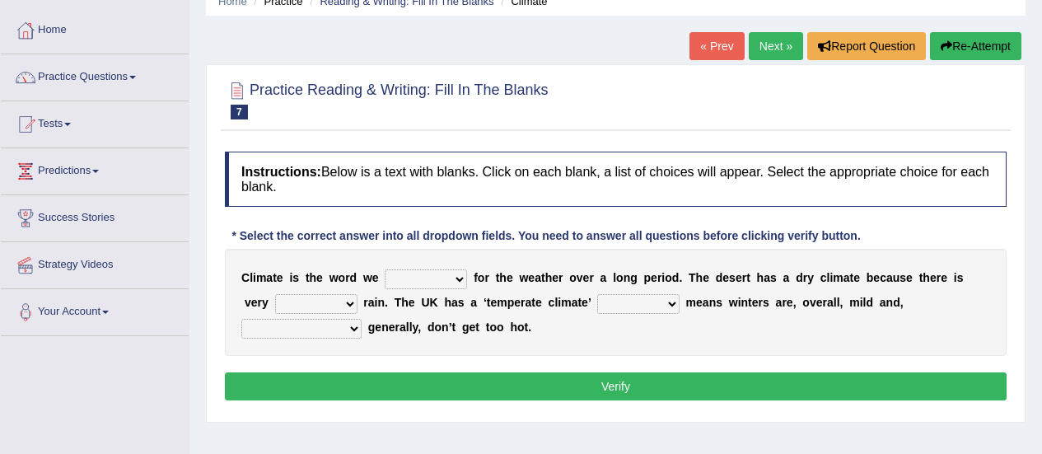
scroll to position [76, 0]
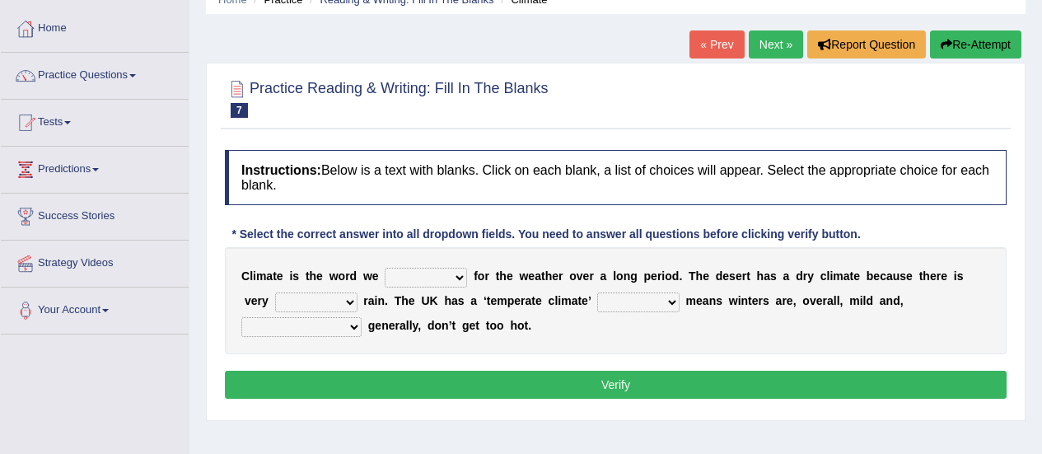
click at [432, 273] on select "give take use throw" at bounding box center [426, 278] width 82 height 20
select select "use"
click at [385, 268] on select "give take use throw" at bounding box center [426, 278] width 82 height 20
click at [312, 306] on select "much little least less" at bounding box center [316, 302] width 82 height 20
select select "little"
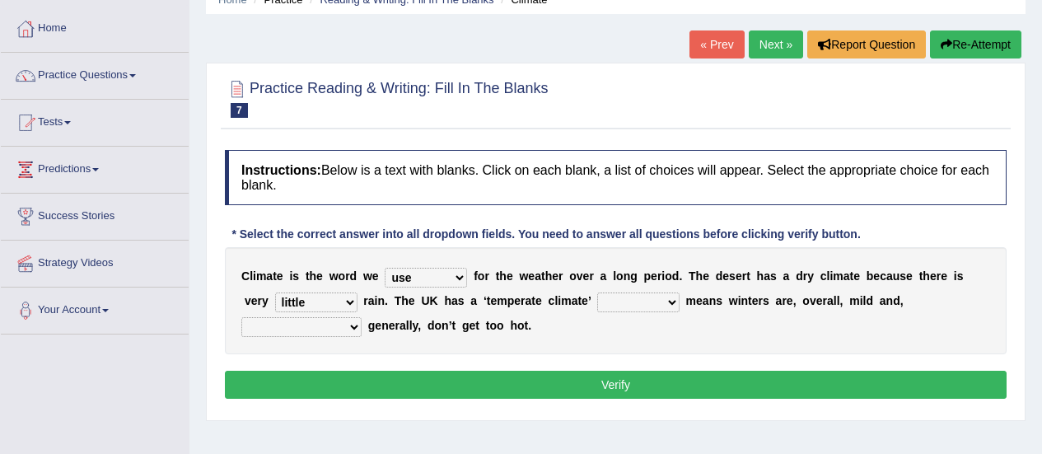
click at [275, 292] on select "much little least less" at bounding box center [316, 302] width 82 height 20
click at [625, 301] on select "when where which where" at bounding box center [638, 302] width 82 height 20
select select "which"
click at [597, 292] on select "when where which where" at bounding box center [638, 302] width 82 height 20
click at [624, 298] on select "when where which where" at bounding box center [638, 302] width 82 height 20
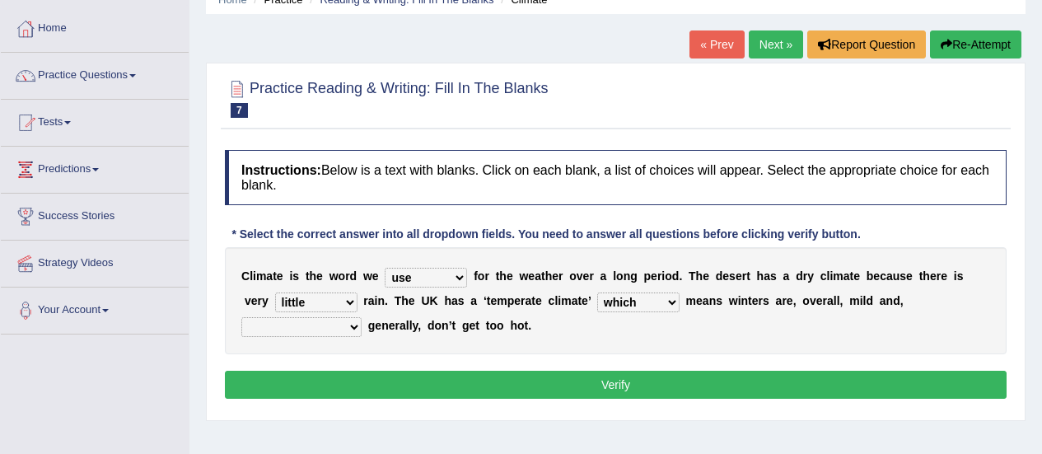
click at [362, 317] on select "weather [PERSON_NAME] [PERSON_NAME] warmer" at bounding box center [301, 327] width 120 height 20
select select "[PERSON_NAME]"
click at [362, 317] on select "weather [PERSON_NAME] [PERSON_NAME] warmer" at bounding box center [301, 327] width 120 height 20
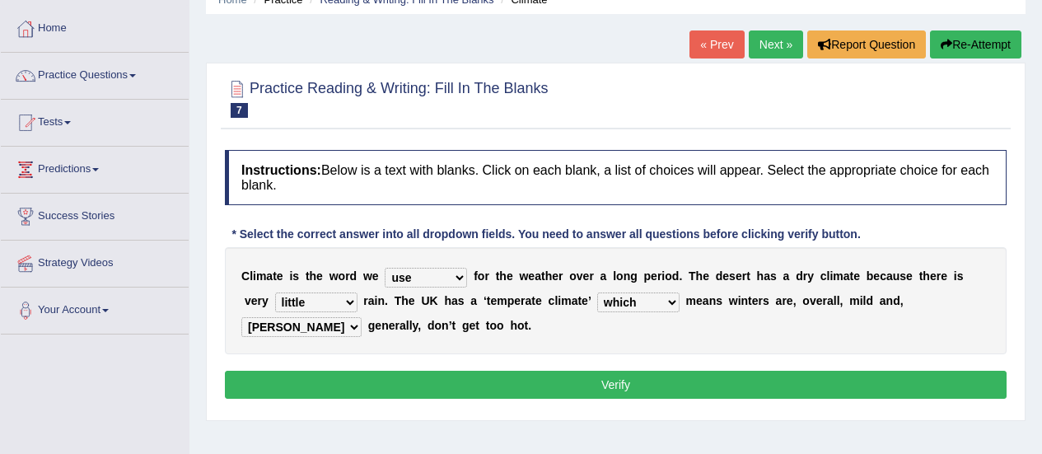
click at [640, 392] on button "Verify" at bounding box center [616, 385] width 782 height 28
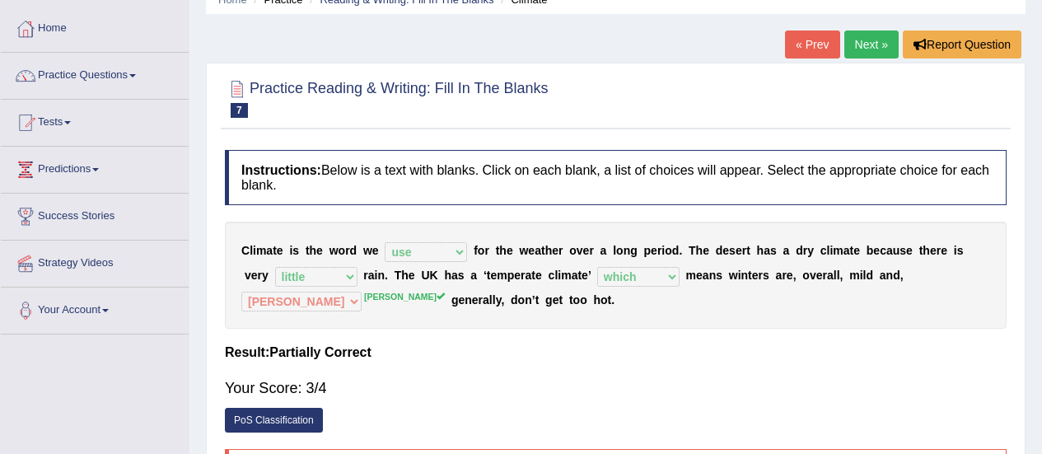
click at [864, 44] on link "Next »" at bounding box center [871, 44] width 54 height 28
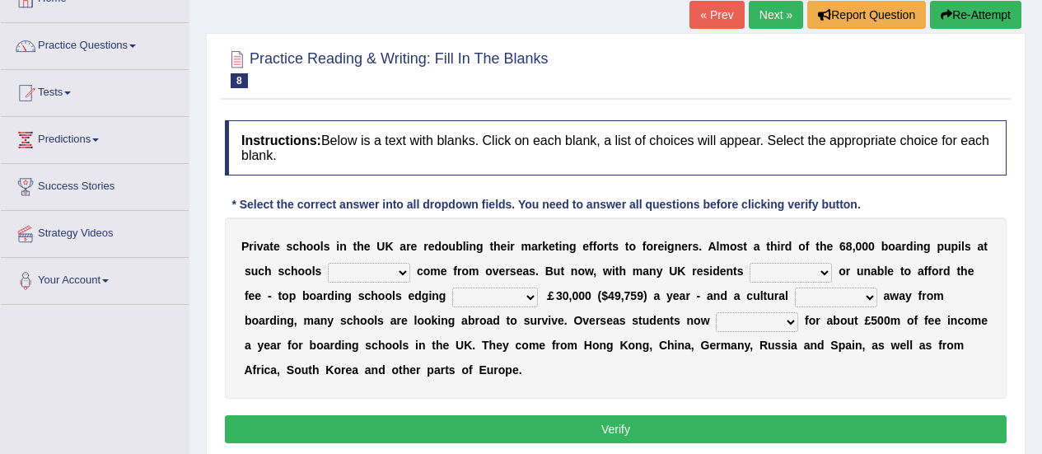
scroll to position [110, 0]
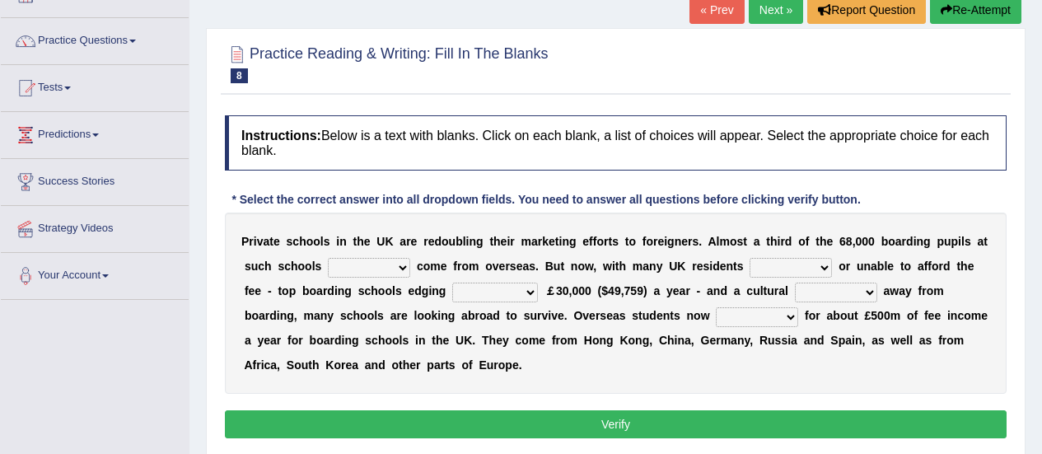
click at [365, 267] on select "all set already great news" at bounding box center [369, 268] width 82 height 20
select select "already"
click at [328, 258] on select "all set already great news" at bounding box center [369, 268] width 82 height 20
click at [760, 266] on select "answering unwilling realising storing" at bounding box center [790, 268] width 82 height 20
select select "realising"
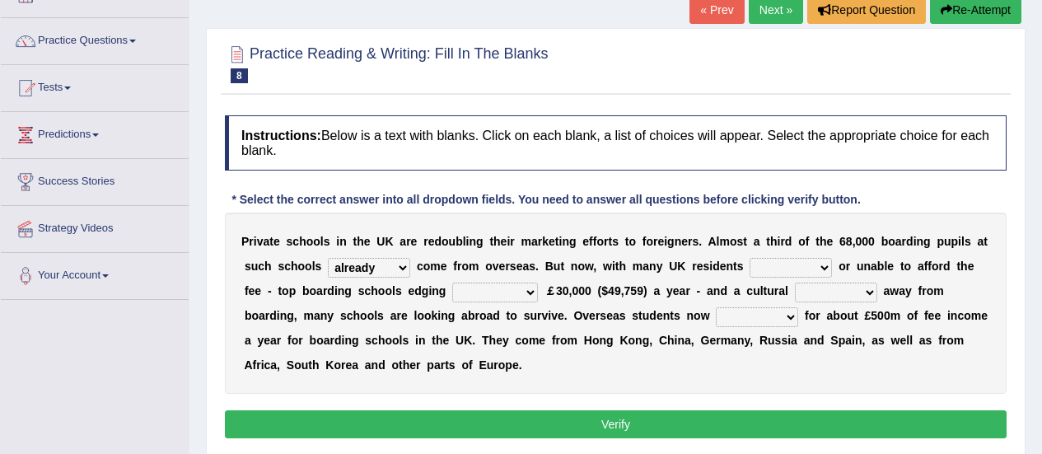
click at [749, 258] on select "answering unwilling realising storing" at bounding box center [790, 268] width 82 height 20
click at [460, 290] on select "rewards towards notification amounting" at bounding box center [495, 292] width 86 height 20
select select "amounting"
click at [452, 282] on select "rewards towards notification amounting" at bounding box center [495, 292] width 86 height 20
click at [795, 294] on select "go rattle shatter shift" at bounding box center [836, 292] width 82 height 20
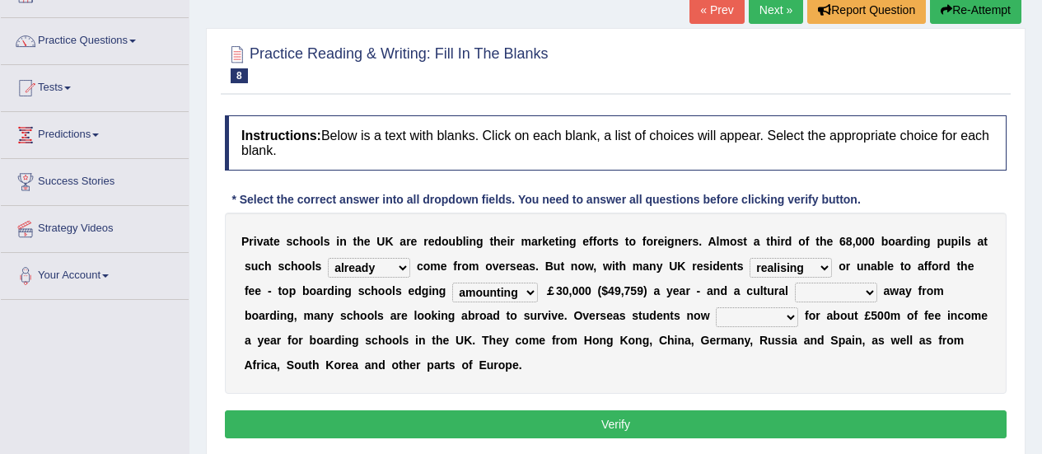
select select "shift"
click at [795, 282] on select "go rattle shatter shift" at bounding box center [836, 292] width 82 height 20
click at [795, 287] on select "go rattle shatter shift" at bounding box center [836, 292] width 82 height 20
click at [650, 380] on div "P r i v a t e s c h o o l s i n t h e U K a r e r e d o u b l i n g t h e i r m…" at bounding box center [616, 302] width 782 height 181
click at [716, 315] on select "hold think account say" at bounding box center [757, 317] width 82 height 20
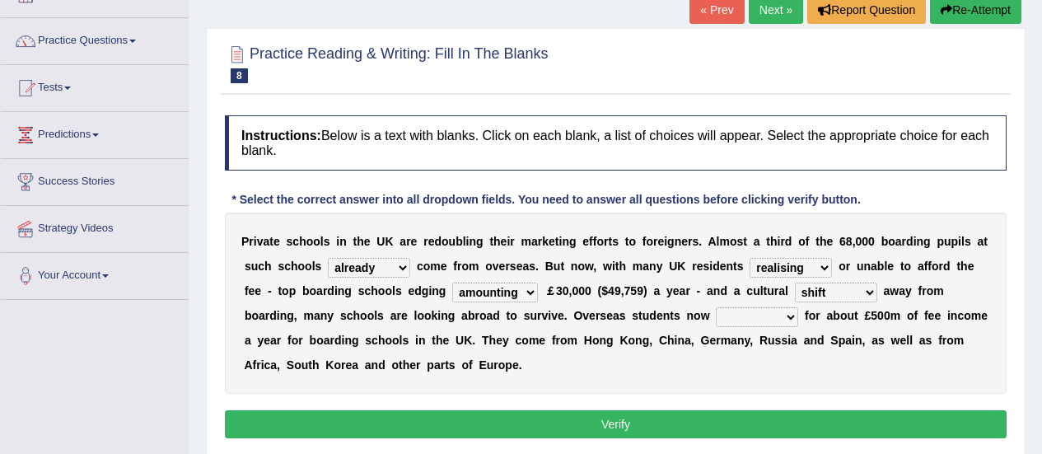
select select "account"
click at [716, 307] on select "hold think account say" at bounding box center [757, 317] width 82 height 20
click at [716, 318] on select "hold think account say" at bounding box center [757, 317] width 82 height 20
click at [379, 408] on div "Instructions: Below is a text with blanks. Click on each blank, a list of choic…" at bounding box center [616, 279] width 790 height 344
click at [631, 419] on button "Verify" at bounding box center [616, 424] width 782 height 28
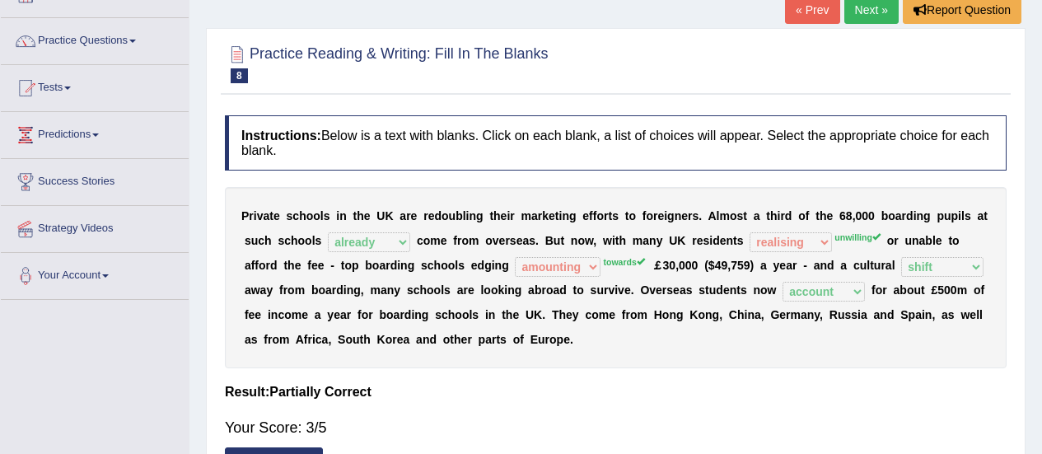
click at [879, 20] on link "Next »" at bounding box center [871, 10] width 54 height 28
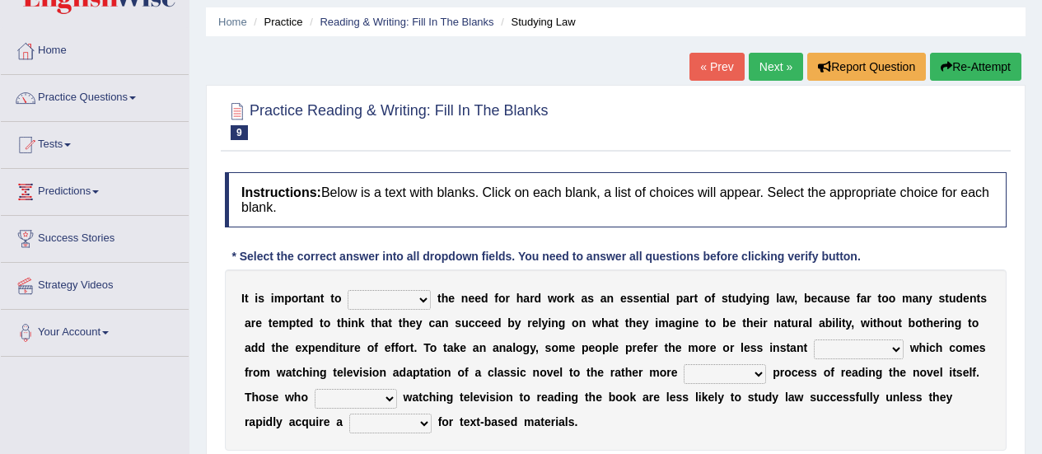
scroll to position [58, 0]
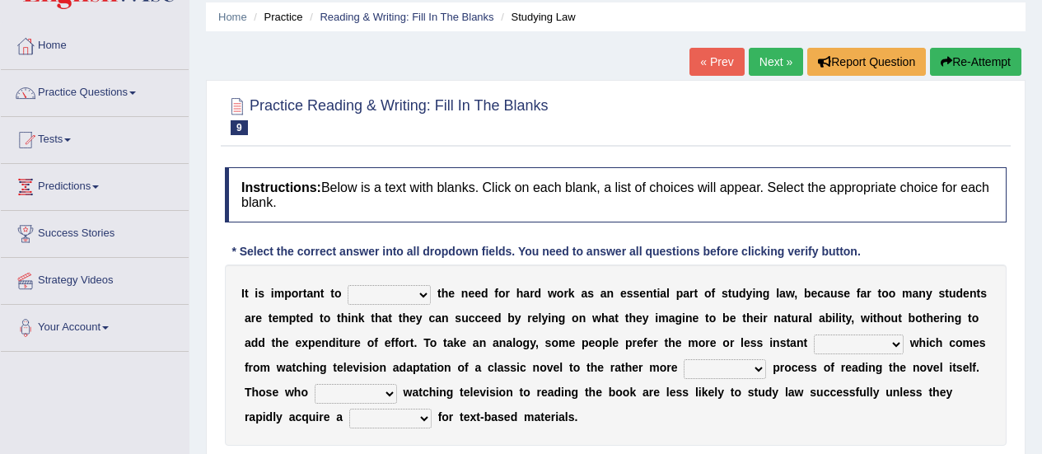
click at [404, 298] on select "emphasise criticise adjust replicate" at bounding box center [389, 295] width 83 height 20
select select "emphasise"
click at [348, 285] on select "emphasise criticise adjust replicate" at bounding box center [389, 295] width 83 height 20
click at [814, 339] on select "satisfaction reaction gratification adjusted" at bounding box center [859, 344] width 90 height 20
select select "reaction"
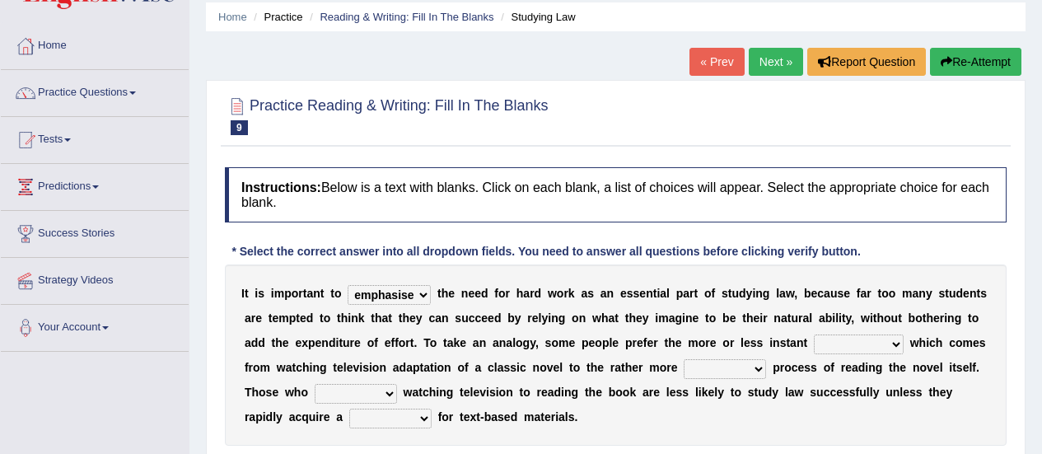
click at [814, 334] on select "satisfaction reaction gratification adjusted" at bounding box center [859, 344] width 90 height 20
click at [814, 344] on select "satisfaction reaction gratification adjusted" at bounding box center [859, 344] width 90 height 20
click at [684, 368] on select "fulfilling laborious acquire broken" at bounding box center [725, 369] width 82 height 20
select select "fulfilling"
click at [684, 359] on select "fulfilling laborious acquire broken" at bounding box center [725, 369] width 82 height 20
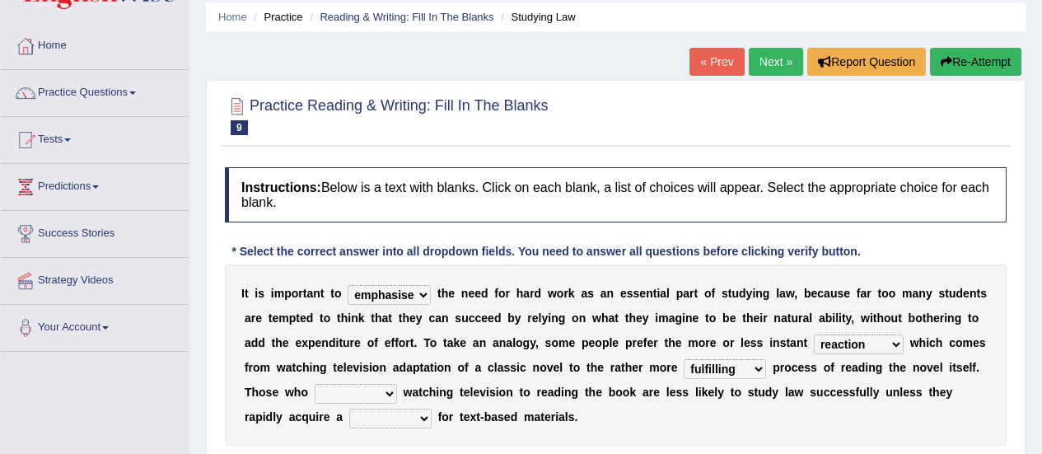
click at [315, 401] on select "refer prefer stuff knot" at bounding box center [356, 394] width 82 height 20
select select "prefer"
click at [315, 384] on select "refer prefer stuff knot" at bounding box center [356, 394] width 82 height 20
click at [349, 419] on select "judgement waste taste set" at bounding box center [390, 418] width 82 height 20
select select "waste"
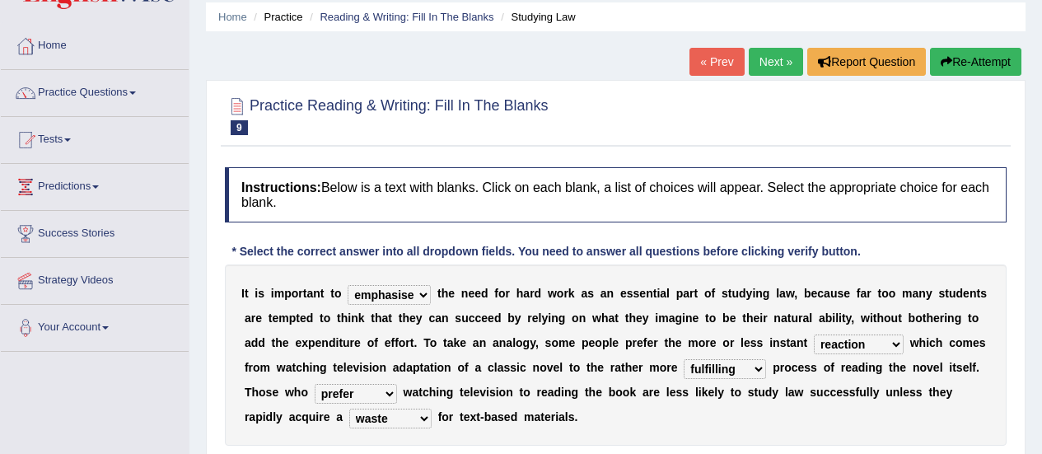
click at [349, 408] on select "judgement waste taste set" at bounding box center [390, 418] width 82 height 20
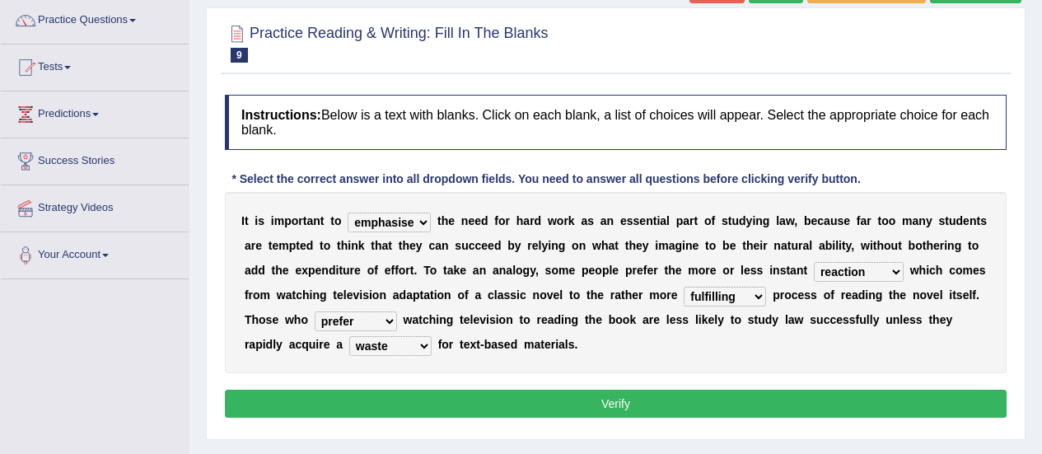
click at [738, 392] on button "Verify" at bounding box center [616, 404] width 782 height 28
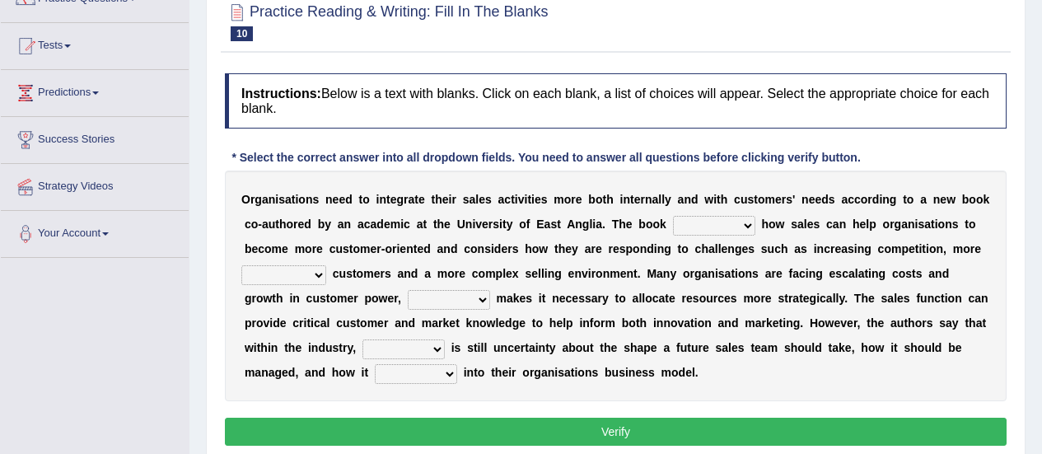
scroll to position [156, 0]
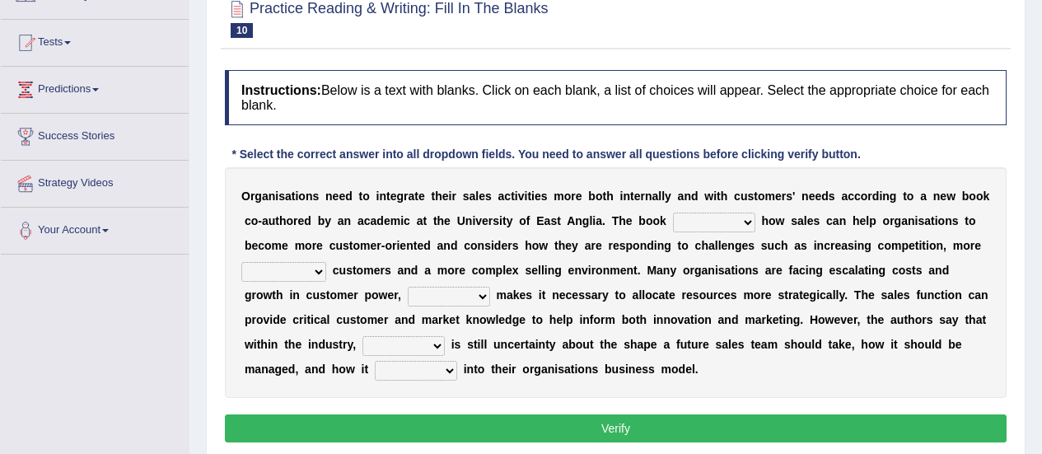
click at [700, 226] on select "expresses addresses injects inspires" at bounding box center [714, 222] width 82 height 20
select select "inspires"
click at [673, 212] on select "expresses addresses injects inspires" at bounding box center [714, 222] width 82 height 20
click at [326, 262] on select "greater valued increased demanding" at bounding box center [283, 272] width 85 height 20
select select "valued"
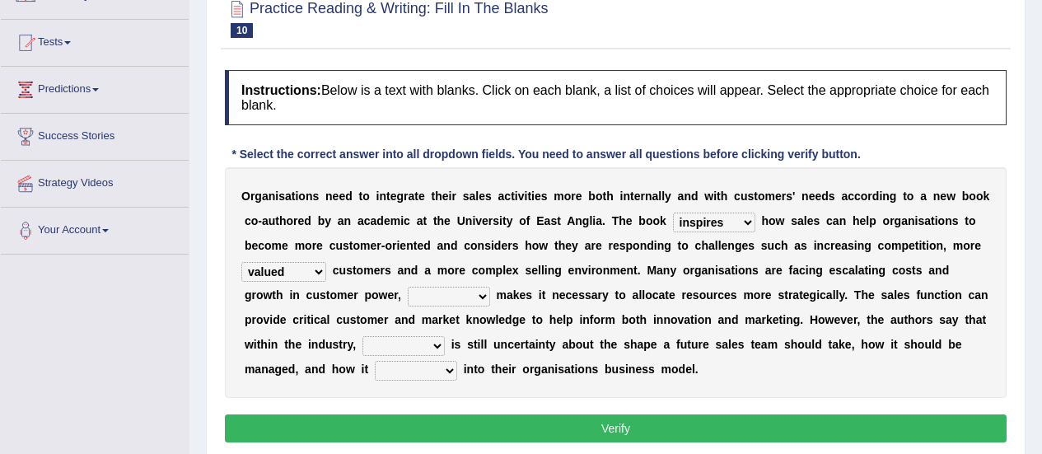
click at [326, 262] on select "greater valued increased demanding" at bounding box center [283, 272] width 85 height 20
click at [408, 295] on select "when where which what" at bounding box center [449, 297] width 82 height 20
select select "which"
click at [408, 287] on select "when where which what" at bounding box center [449, 297] width 82 height 20
click at [445, 336] on select "there their this that" at bounding box center [403, 346] width 82 height 20
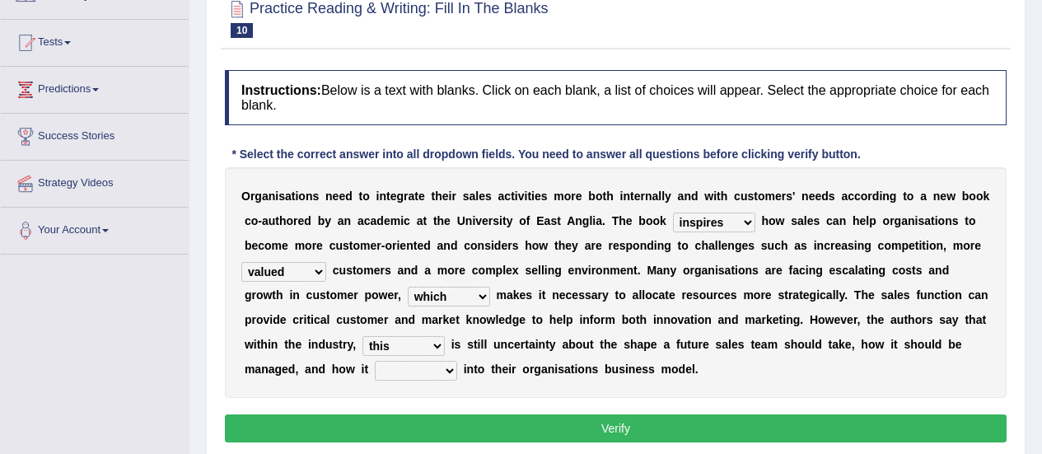
click at [445, 336] on select "there their this that" at bounding box center [403, 346] width 82 height 20
select select "there"
click at [445, 336] on select "there their this that" at bounding box center [403, 346] width 82 height 20
click at [457, 361] on select "forges fills fits forgets" at bounding box center [416, 371] width 82 height 20
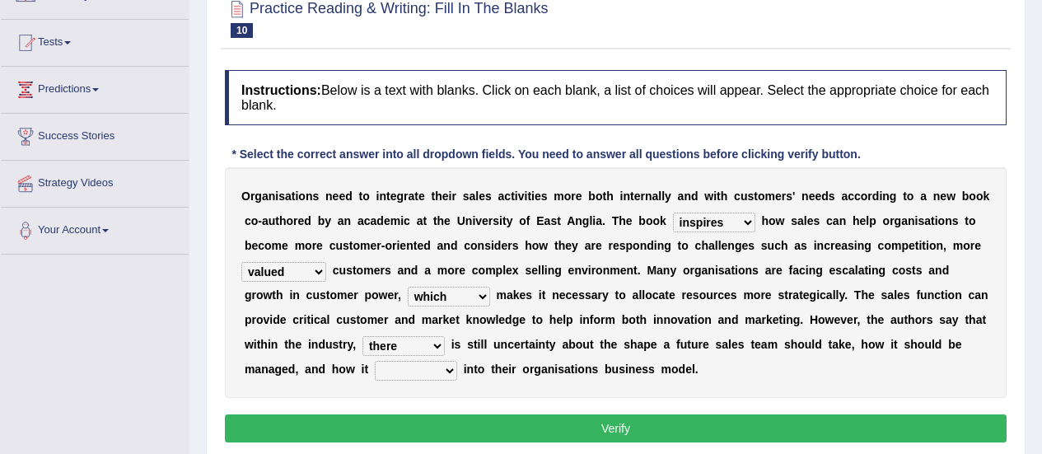
select select "fits"
click at [457, 361] on select "forges fills fits forgets" at bounding box center [416, 371] width 82 height 20
click at [558, 430] on button "Verify" at bounding box center [616, 428] width 782 height 28
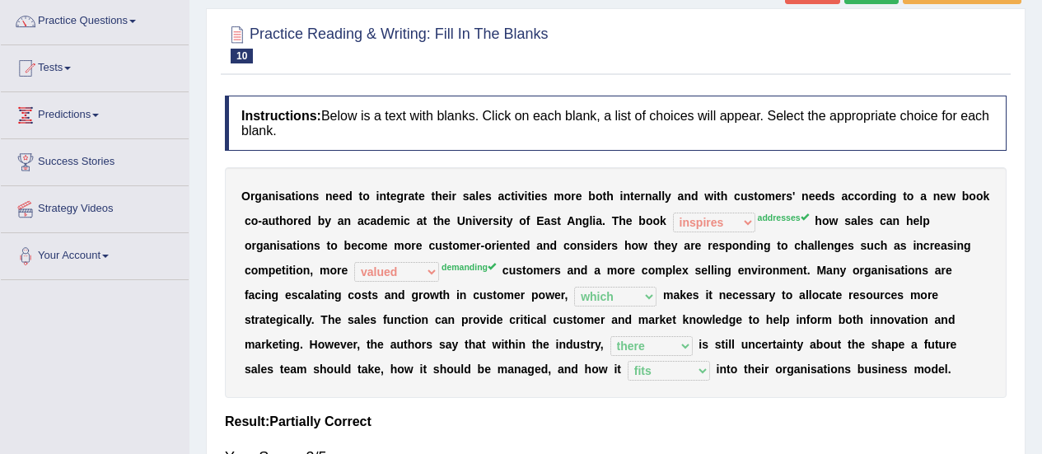
scroll to position [123, 0]
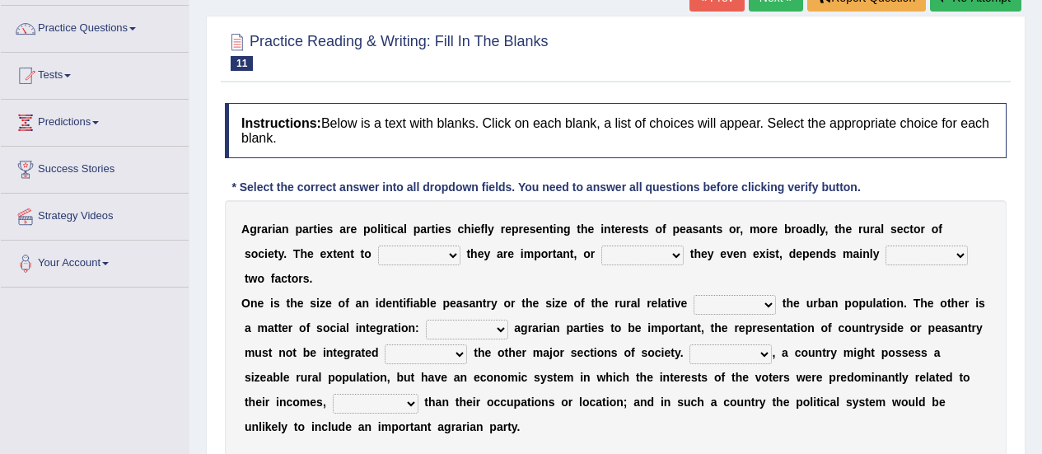
scroll to position [134, 0]
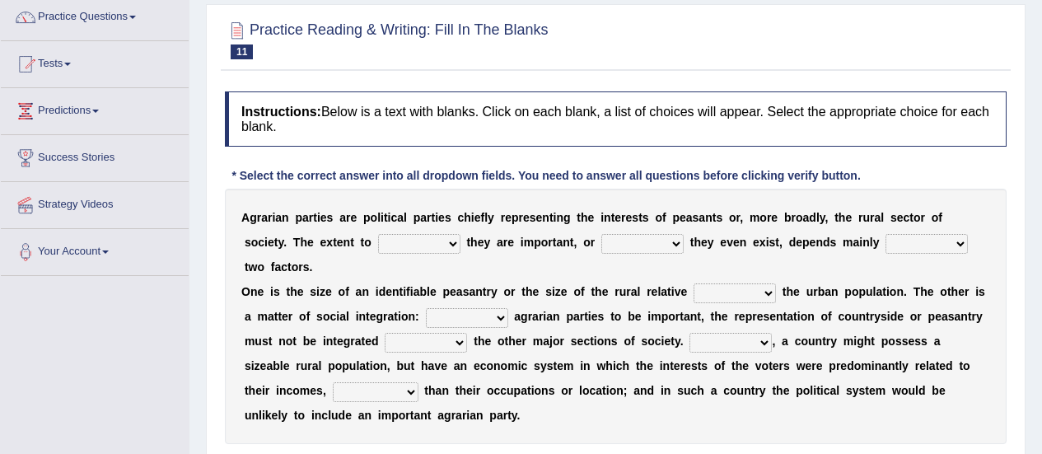
click at [378, 234] on select "where which when were" at bounding box center [419, 244] width 82 height 20
click at [378, 248] on select "where which when were" at bounding box center [419, 244] width 82 height 20
click at [378, 234] on select "where which when were" at bounding box center [419, 244] width 82 height 20
click at [378, 245] on select "where which when were" at bounding box center [419, 244] width 82 height 20
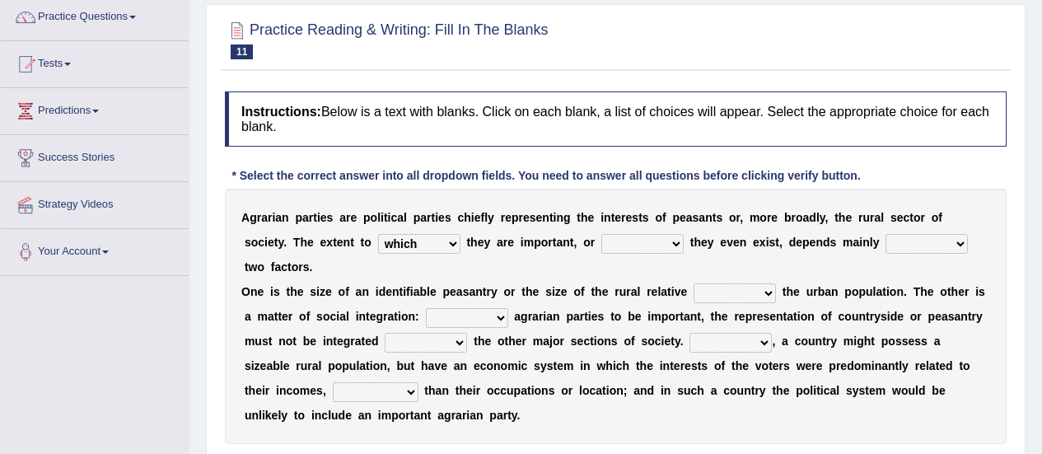
select select "where"
click at [378, 234] on select "where which when were" at bounding box center [419, 244] width 82 height 20
click at [601, 240] on select "other neither either whether" at bounding box center [642, 244] width 82 height 20
select select "whether"
click at [601, 234] on select "other neither either whether" at bounding box center [642, 244] width 82 height 20
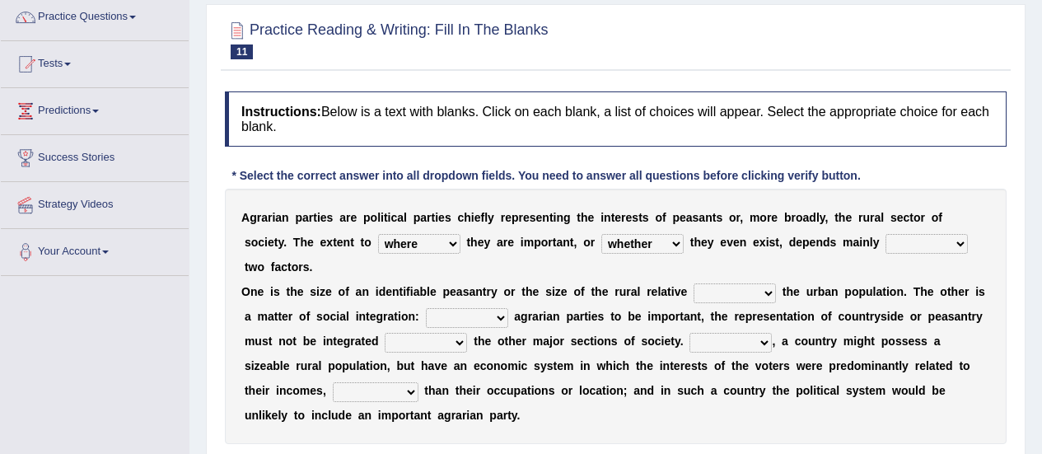
click at [885, 245] on select "in on is the" at bounding box center [926, 244] width 82 height 20
click at [885, 234] on select "in on is the" at bounding box center [926, 244] width 82 height 20
click at [885, 247] on select "in on is the" at bounding box center [926, 244] width 82 height 20
select select "on"
click at [885, 234] on select "in on is the" at bounding box center [926, 244] width 82 height 20
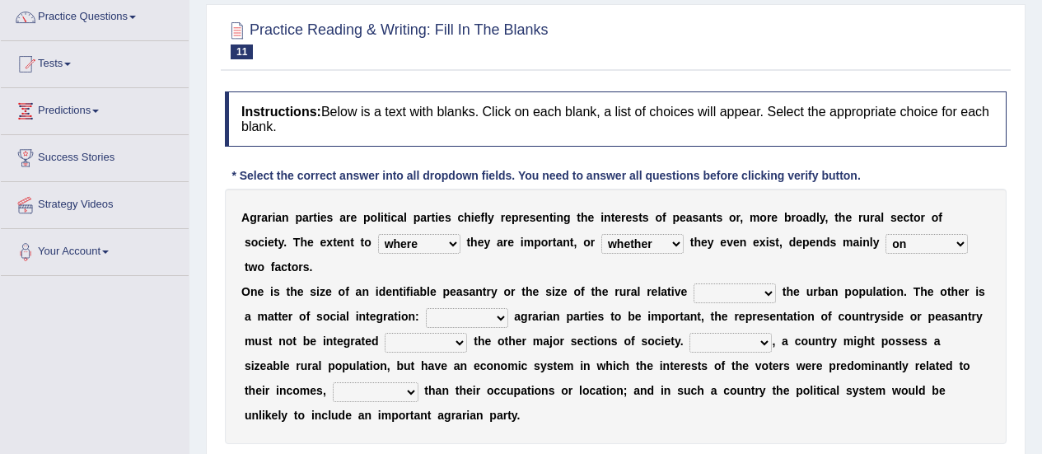
click at [731, 283] on select "is to the was" at bounding box center [734, 293] width 82 height 20
select select "to"
click at [693, 283] on select "is to the was" at bounding box center [734, 293] width 82 height 20
click at [436, 308] on select "From For First Fair" at bounding box center [467, 318] width 82 height 20
select select "For"
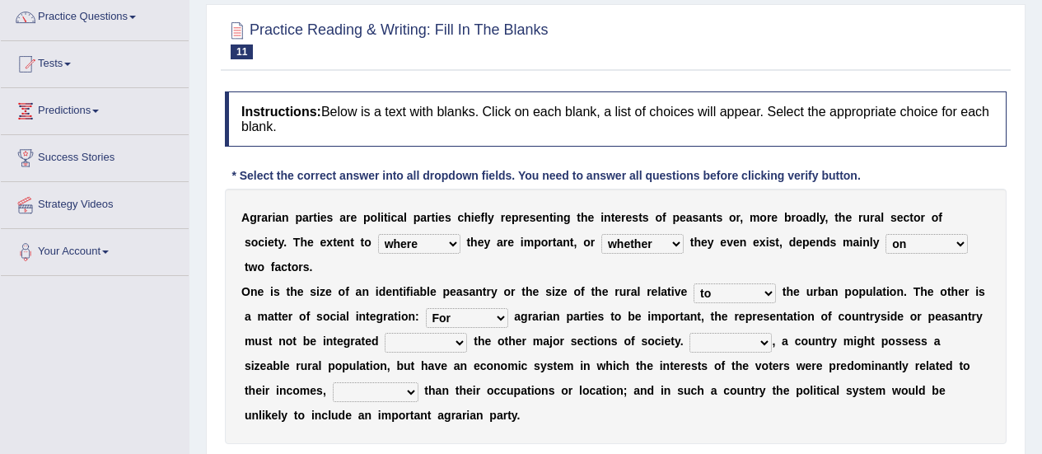
click at [426, 308] on select "From For First Fair" at bounding box center [467, 318] width 82 height 20
click at [385, 333] on select "will when were with" at bounding box center [426, 343] width 82 height 20
select select "with"
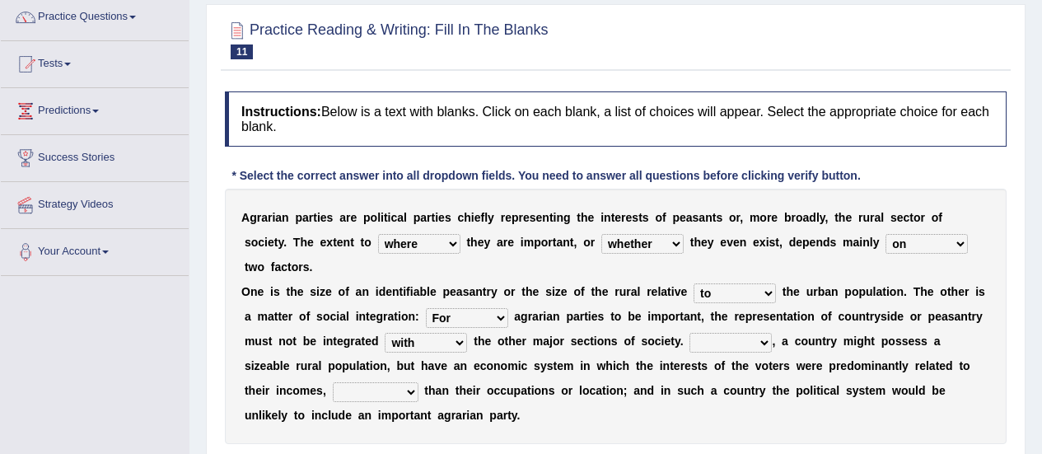
click at [385, 333] on select "will when were with" at bounding box center [426, 343] width 82 height 20
click at [689, 333] on select "Then There Thus Their" at bounding box center [730, 343] width 82 height 20
select select "Then"
click at [689, 333] on select "Then There Thus Their" at bounding box center [730, 343] width 82 height 20
click at [418, 382] on select "whether rather greater many other" at bounding box center [376, 392] width 86 height 20
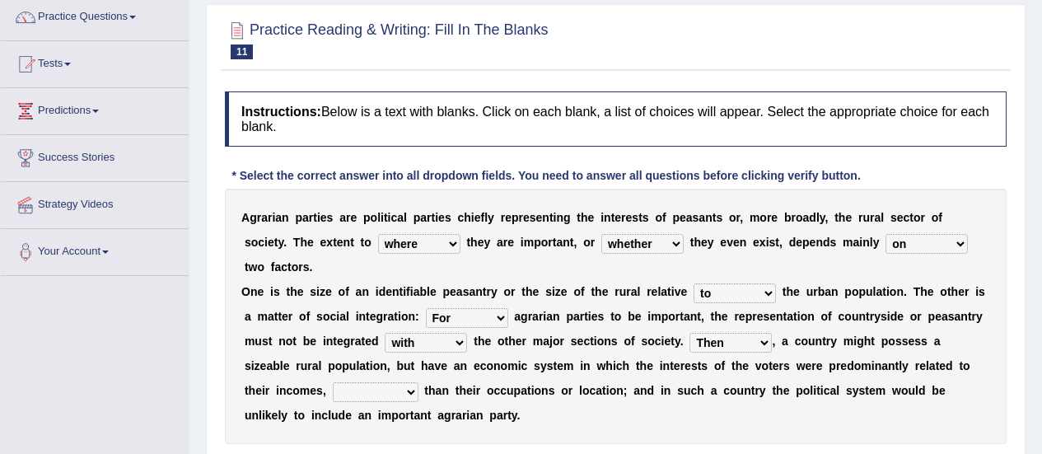
select select "rather"
click at [418, 382] on select "whether rather greater many other" at bounding box center [376, 392] width 86 height 20
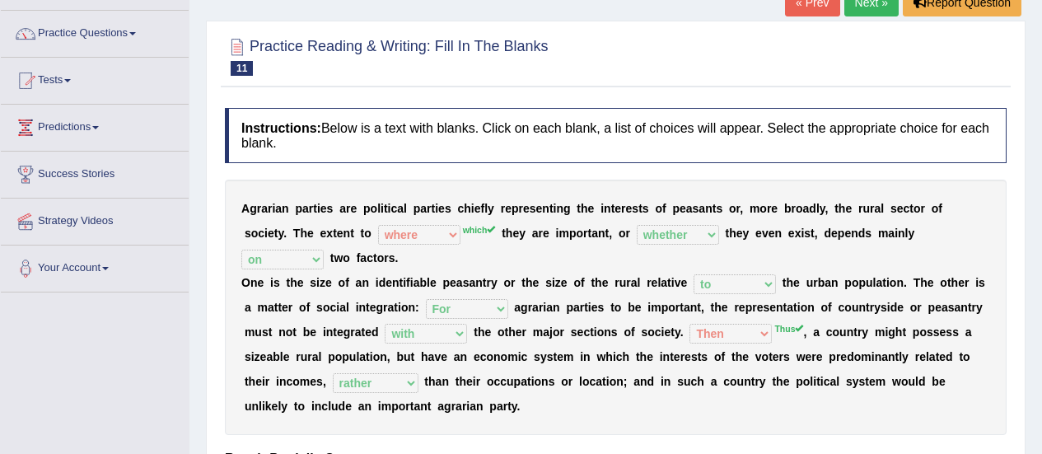
scroll to position [101, 0]
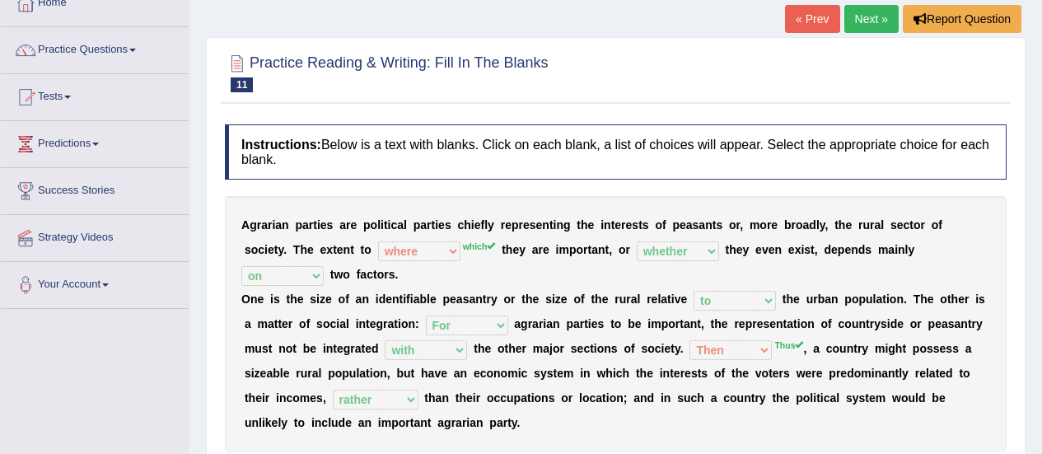
click at [874, 14] on link "Next »" at bounding box center [871, 19] width 54 height 28
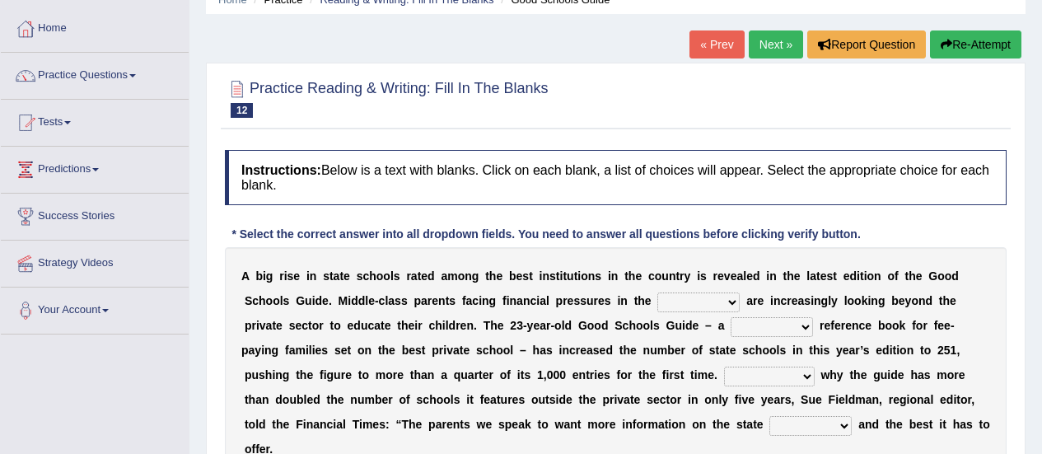
scroll to position [79, 0]
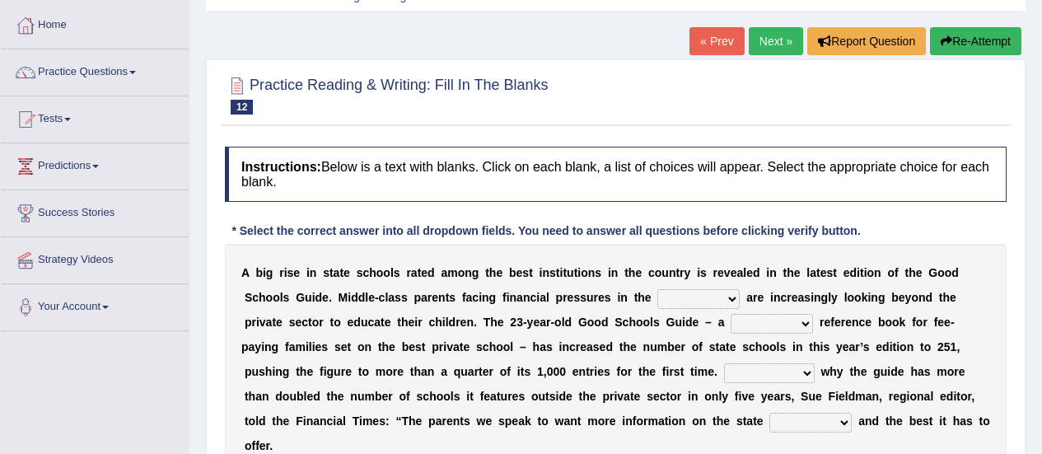
click at [657, 292] on select "downturn inturn external subjective" at bounding box center [698, 299] width 82 height 20
select select "subjective"
click at [657, 289] on select "downturn inturn external subjective" at bounding box center [698, 299] width 82 height 20
click at [730, 326] on select "nicee kind allure popular" at bounding box center [771, 324] width 82 height 20
select select "popular"
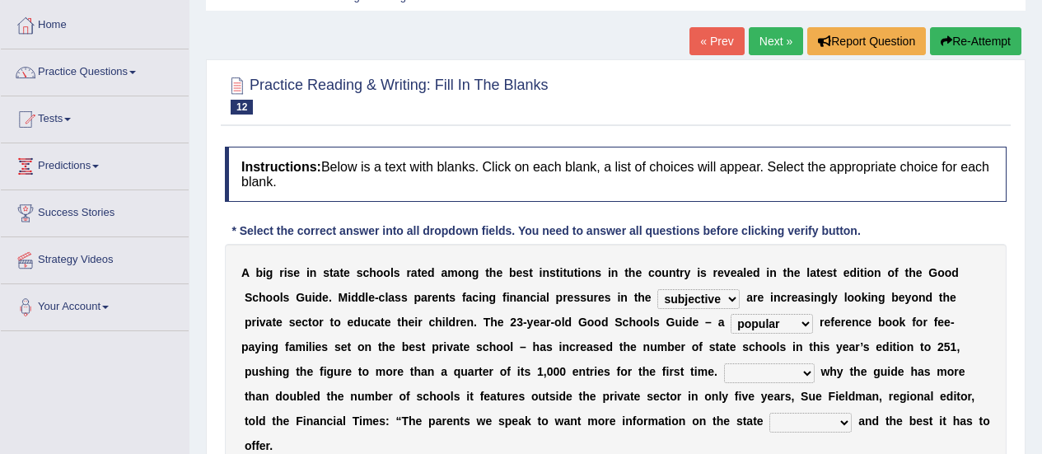
click at [730, 314] on select "nicee kind allure popular" at bounding box center [771, 324] width 82 height 20
click at [724, 376] on select "Entertaining Exploring Explaining Exorting" at bounding box center [769, 373] width 91 height 20
select select "Explaining"
click at [724, 363] on select "Entertaining Exploring Explaining Exorting" at bounding box center [769, 373] width 91 height 20
click at [769, 423] on select "factor sector vector collector" at bounding box center [810, 423] width 82 height 20
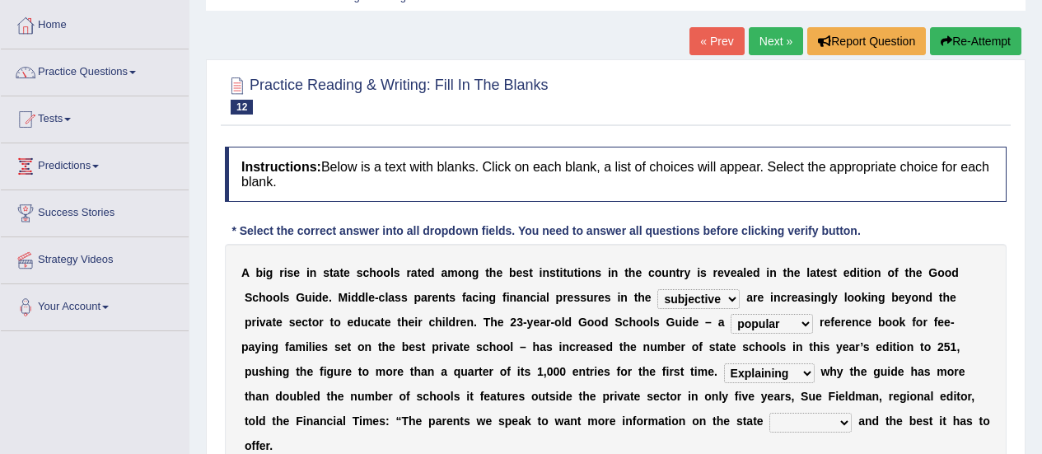
select select "sector"
click at [769, 413] on select "factor sector vector collector" at bounding box center [810, 423] width 82 height 20
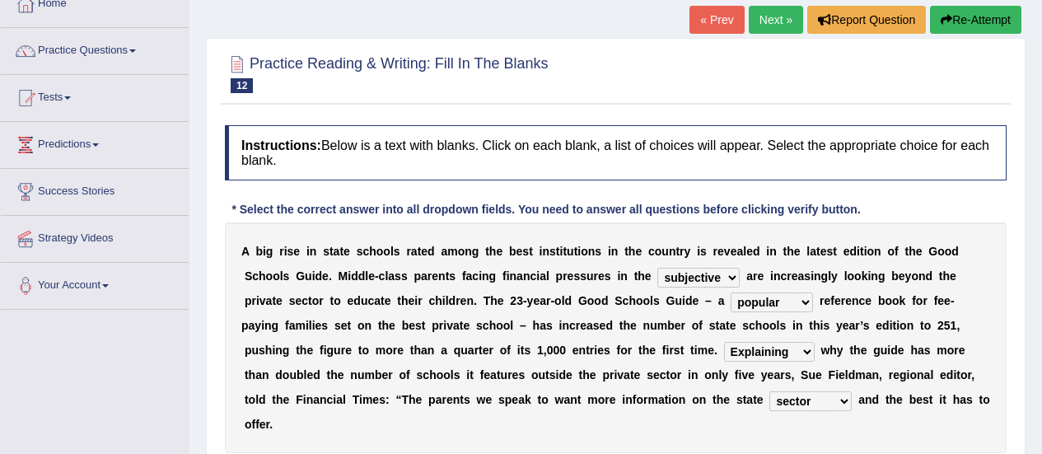
scroll to position [102, 0]
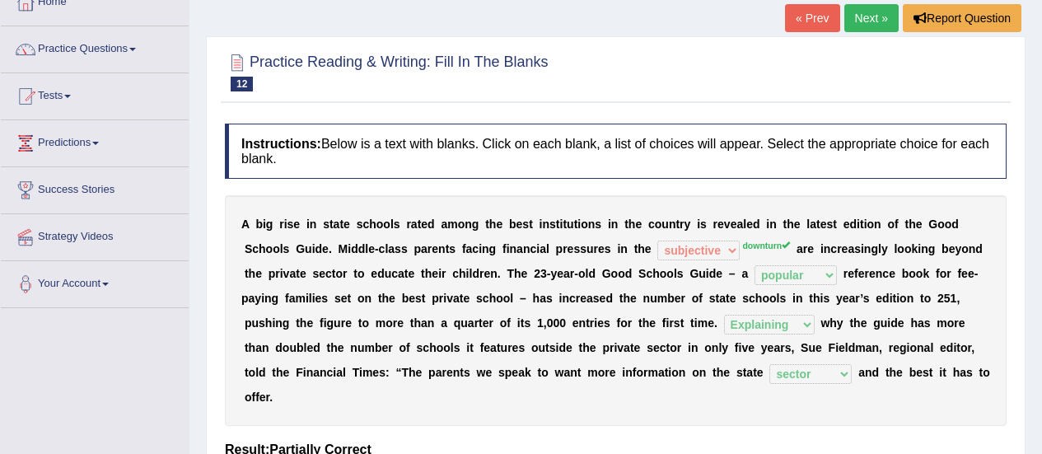
click at [874, 23] on link "Next »" at bounding box center [871, 18] width 54 height 28
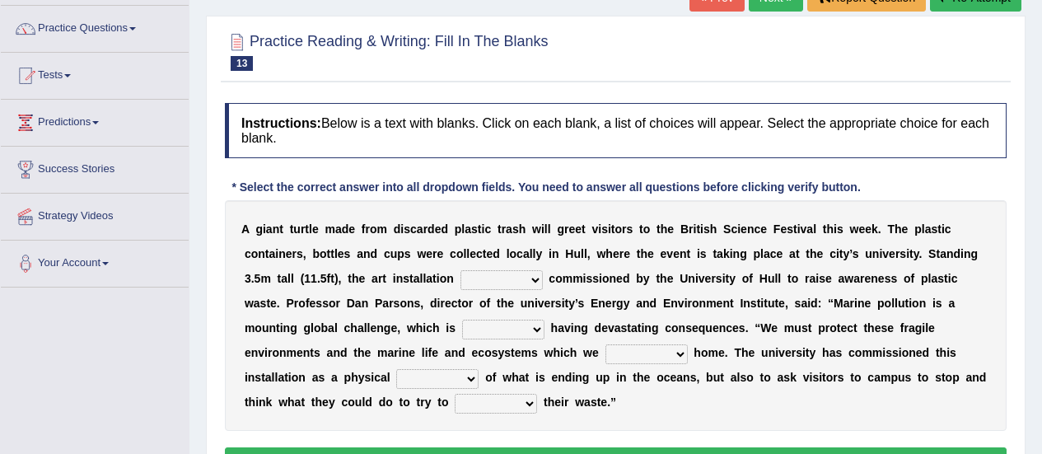
scroll to position [126, 0]
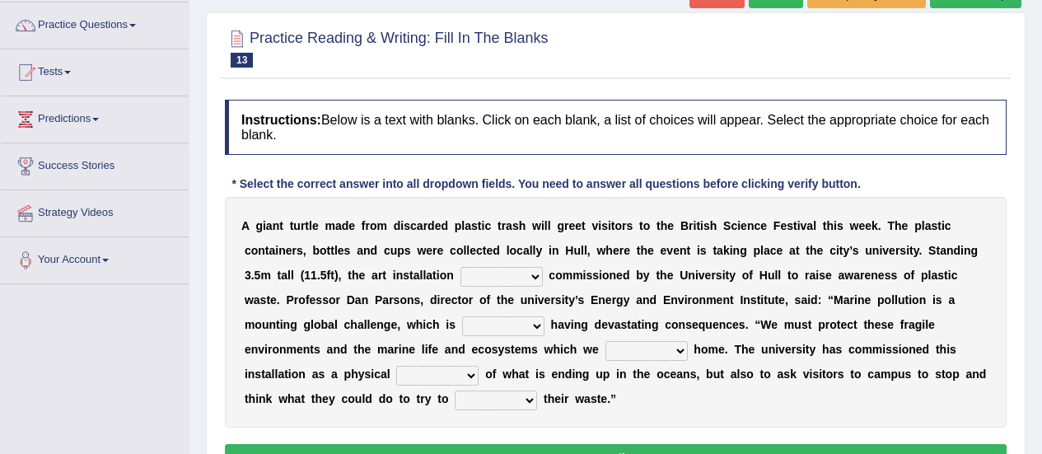
click at [543, 278] on b at bounding box center [546, 274] width 7 height 13
click at [460, 275] on select "was the when were" at bounding box center [501, 277] width 82 height 20
select select "were"
click at [460, 267] on select "was the when were" at bounding box center [501, 277] width 82 height 20
click at [462, 326] on select "ready already steady eveready" at bounding box center [503, 326] width 82 height 20
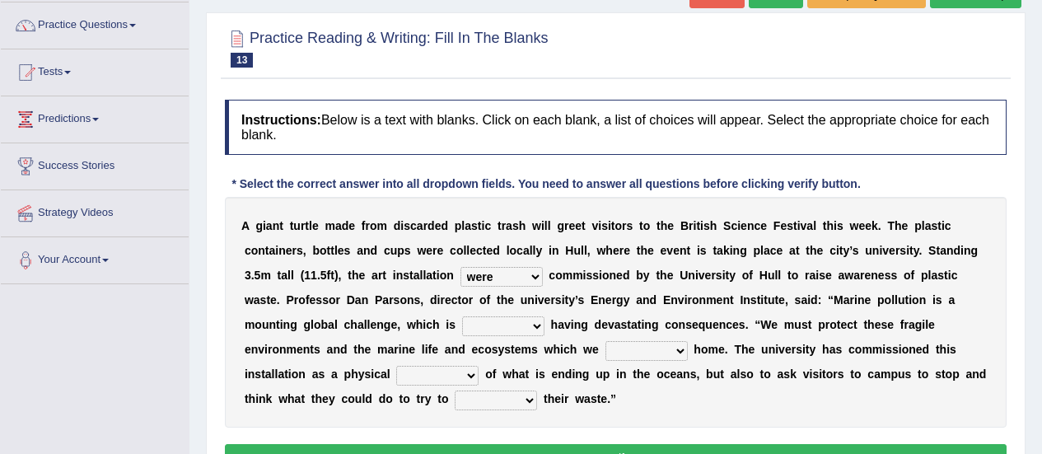
select select "already"
click at [462, 316] on select "ready already steady eveready" at bounding box center [503, 326] width 82 height 20
click at [462, 328] on select "ready already steady eveready" at bounding box center [503, 326] width 82 height 20
click at [605, 345] on select "get stay pay call" at bounding box center [646, 351] width 82 height 20
select select "call"
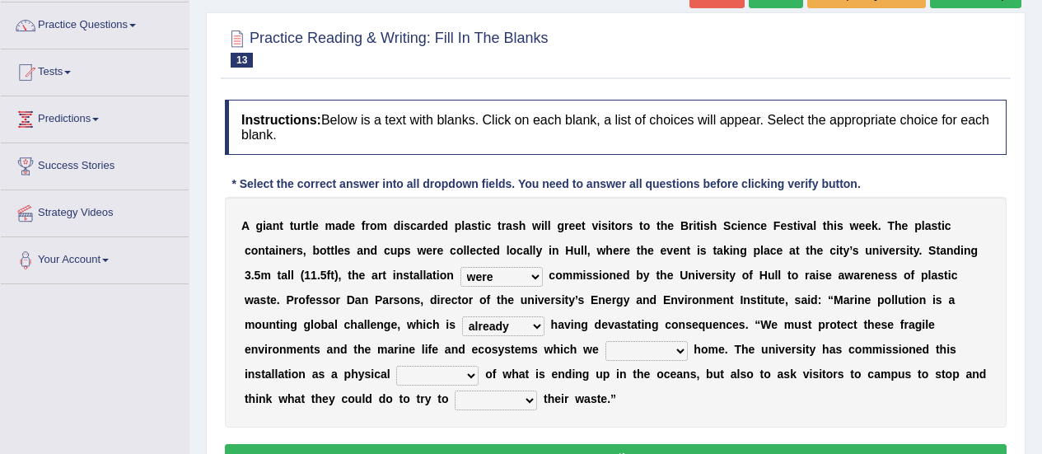
click at [605, 341] on select "get stay pay call" at bounding box center [646, 351] width 82 height 20
click at [478, 366] on select "slider reminder divider grinder" at bounding box center [437, 376] width 82 height 20
select select "reminder"
click at [478, 366] on select "slider reminder divider grinder" at bounding box center [437, 376] width 82 height 20
click at [537, 390] on select "allure suit route reduce" at bounding box center [496, 400] width 82 height 20
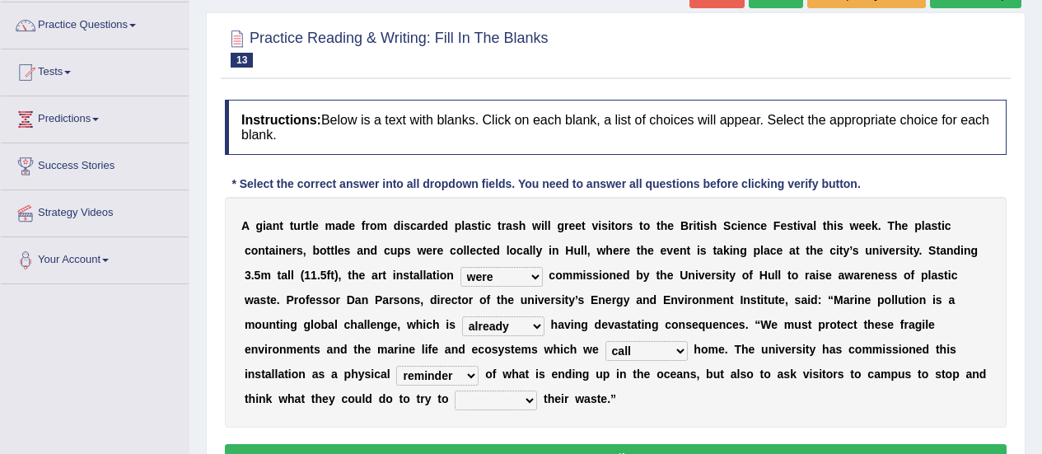
select select "reduce"
click at [537, 390] on select "allure suit route reduce" at bounding box center [496, 400] width 82 height 20
click at [748, 444] on button "Verify" at bounding box center [616, 458] width 782 height 28
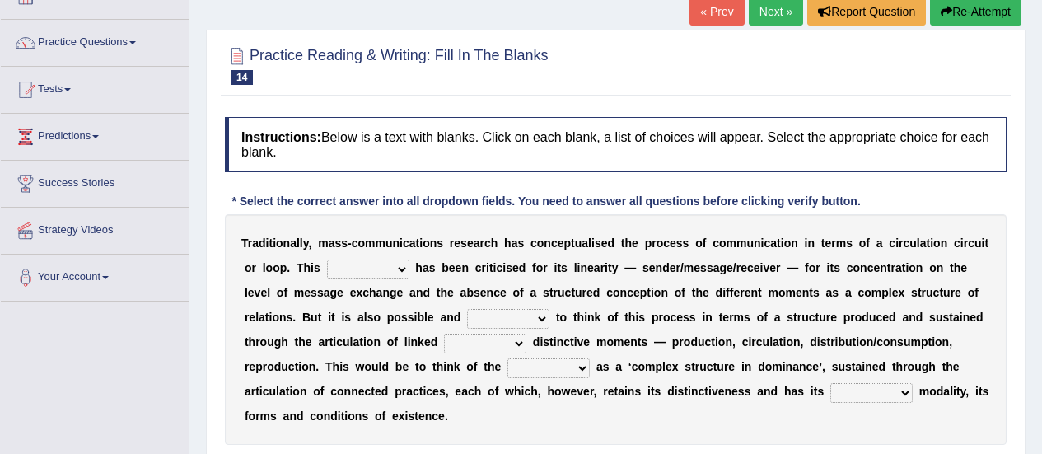
scroll to position [116, 0]
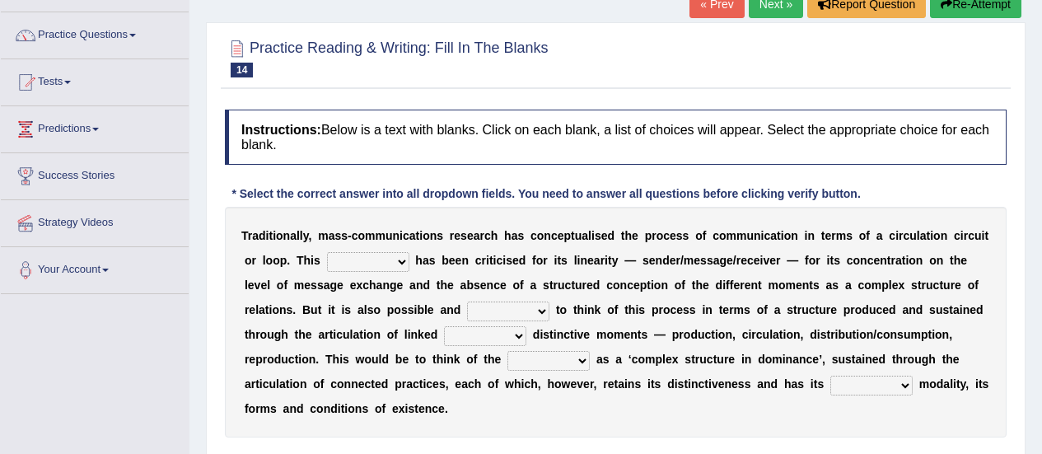
click at [348, 259] on select "odd added model creature" at bounding box center [368, 262] width 82 height 20
select select "model"
click at [327, 252] on select "odd added model creature" at bounding box center [368, 262] width 82 height 20
click at [467, 307] on select "careful useful helpful hopeful" at bounding box center [508, 311] width 82 height 20
select select "useful"
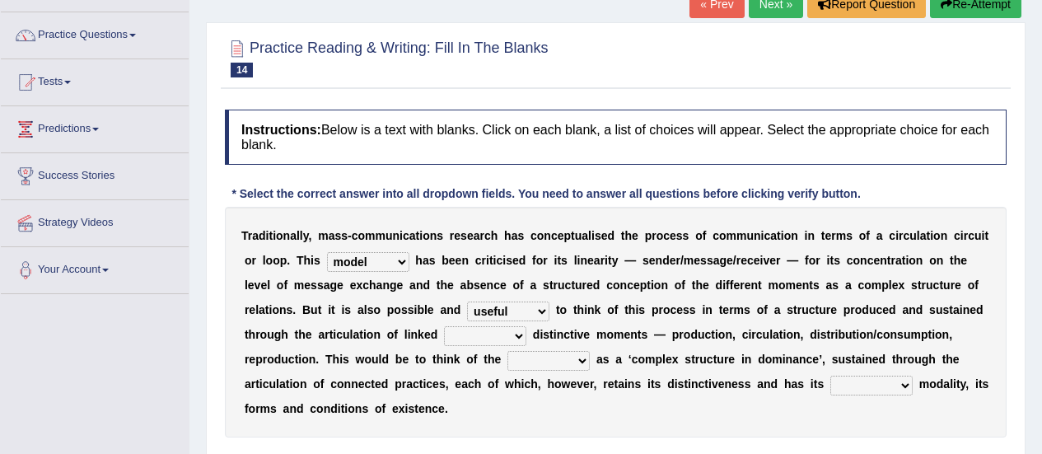
click at [467, 301] on select "careful useful helpful hopeful" at bounding box center [508, 311] width 82 height 20
click at [444, 337] on select "and but here more" at bounding box center [485, 336] width 82 height 20
click at [444, 326] on select "and but here more" at bounding box center [485, 336] width 82 height 20
click at [444, 331] on select "and but here more" at bounding box center [485, 336] width 82 height 20
select select "more"
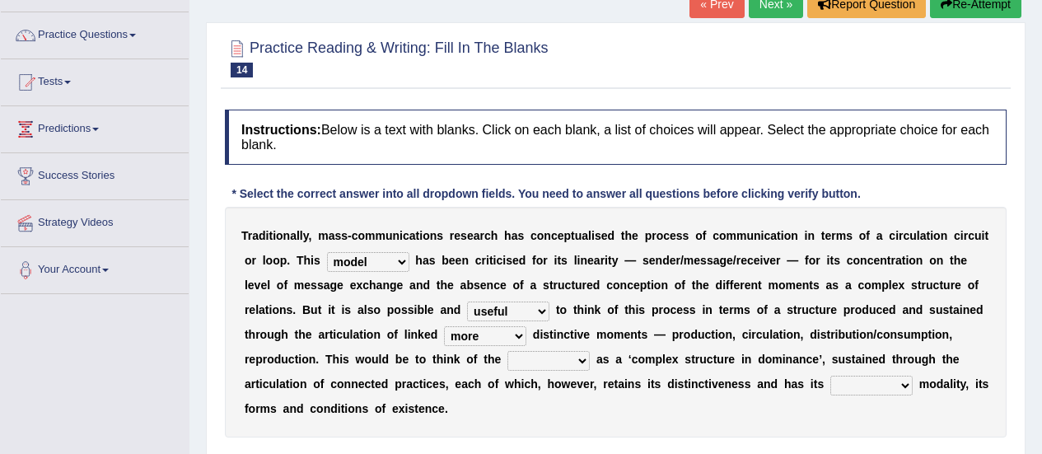
click at [444, 326] on select "and but here more" at bounding box center [485, 336] width 82 height 20
click at [507, 357] on select "process reccess access stress" at bounding box center [548, 361] width 82 height 20
select select "process"
click at [507, 351] on select "process reccess access stress" at bounding box center [548, 361] width 82 height 20
click at [830, 385] on select "real calm specific adheric" at bounding box center [871, 386] width 82 height 20
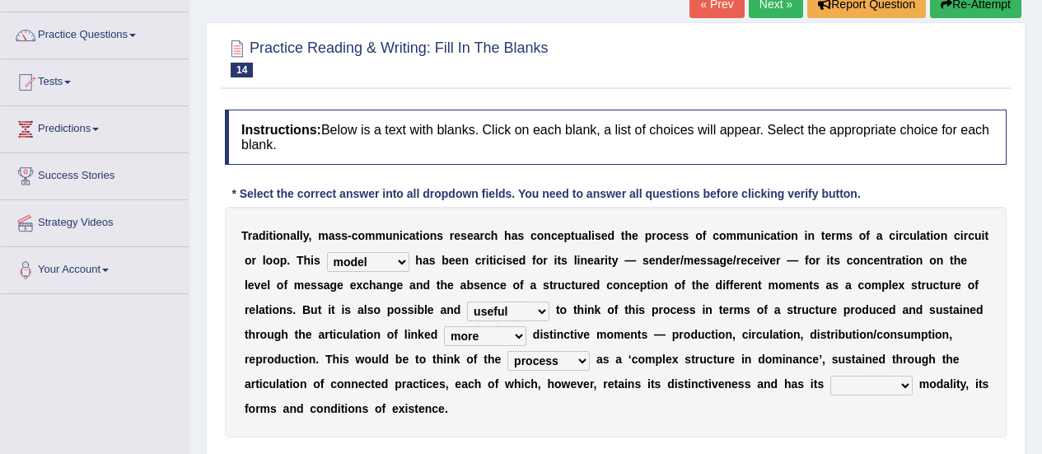
select select "specific"
click at [830, 376] on select "real calm specific adheric" at bounding box center [871, 386] width 82 height 20
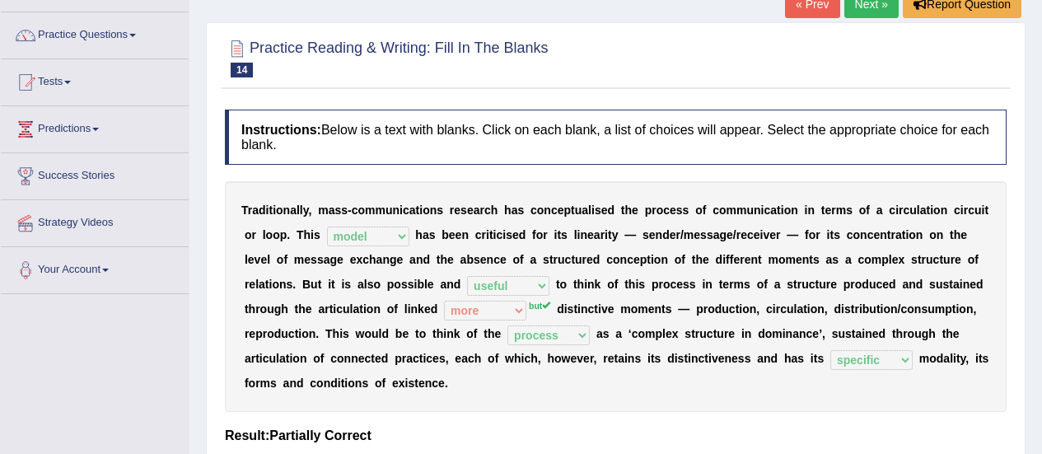
click at [874, 2] on link "Next »" at bounding box center [871, 4] width 54 height 28
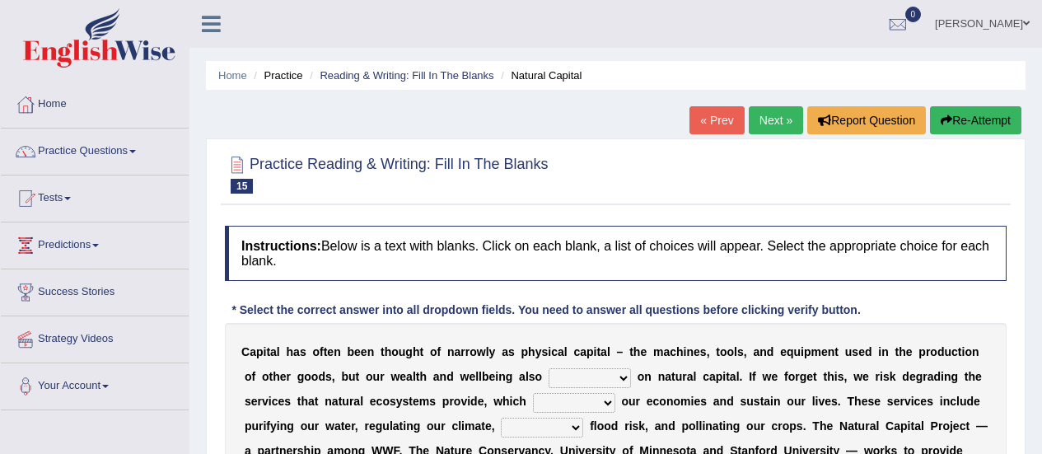
scroll to position [96, 0]
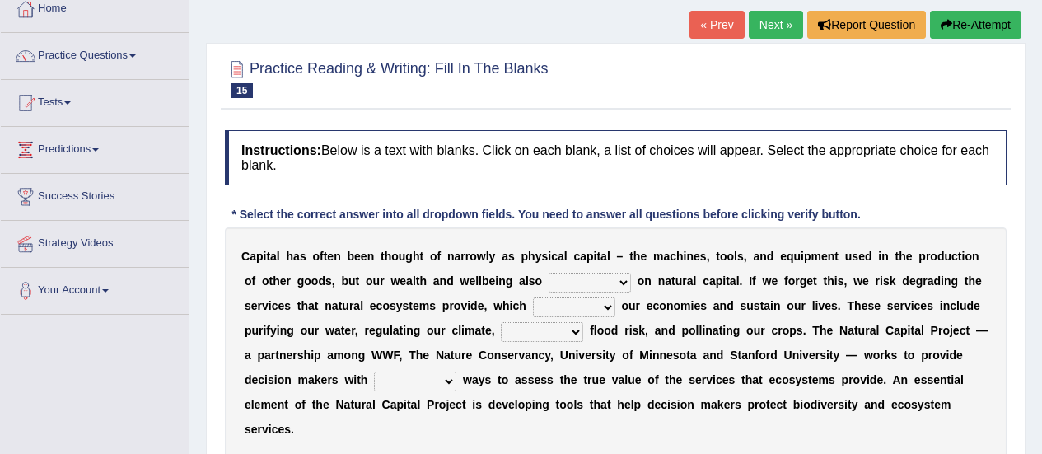
click at [548, 282] on select "rely reply supply apply" at bounding box center [589, 283] width 82 height 20
select select "rely"
click at [548, 273] on select "rely reply supply apply" at bounding box center [589, 283] width 82 height 20
click at [533, 309] on select "import report support export" at bounding box center [574, 307] width 82 height 20
click at [533, 297] on select "import report support export" at bounding box center [574, 307] width 82 height 20
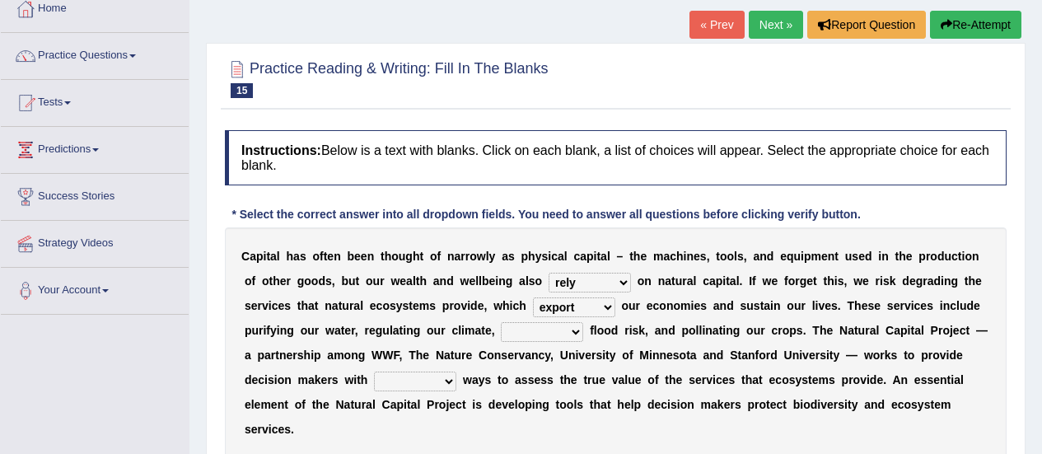
click at [501, 333] on select "bringing lacking staggering reducing" at bounding box center [542, 332] width 82 height 20
click at [533, 308] on select "import report support export" at bounding box center [574, 307] width 82 height 20
select select "support"
click at [533, 297] on select "import report support export" at bounding box center [574, 307] width 82 height 20
click at [583, 335] on b at bounding box center [586, 330] width 7 height 13
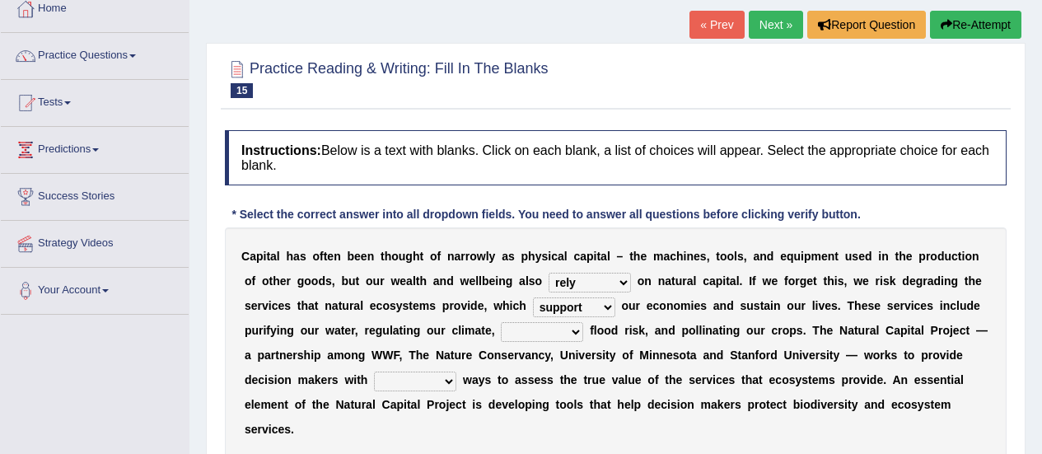
click at [501, 337] on select "bringing lacking staggering reducing" at bounding box center [542, 332] width 82 height 20
select select "reducing"
click at [501, 322] on select "bringing lacking staggering reducing" at bounding box center [542, 332] width 82 height 20
click at [456, 371] on select "liable powerful strong reliable" at bounding box center [415, 381] width 82 height 20
select select "reliable"
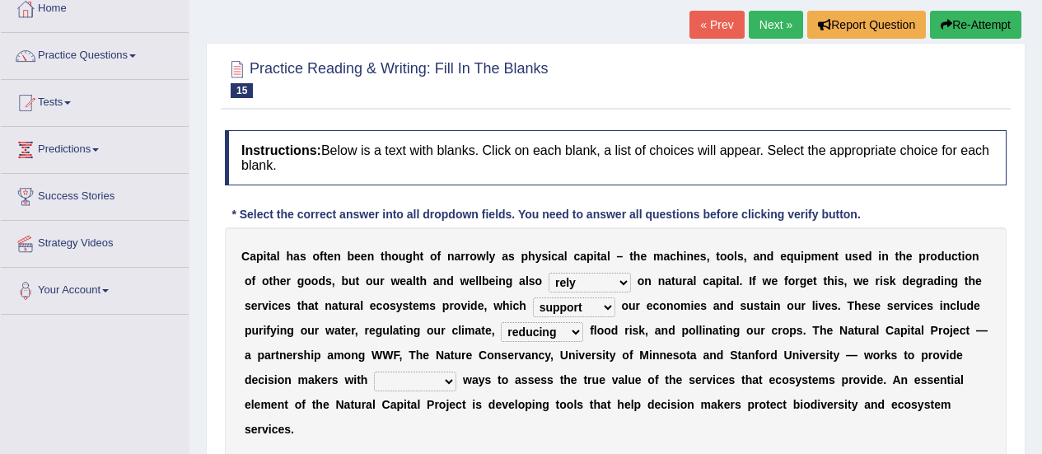
click at [456, 371] on select "liable powerful strong reliable" at bounding box center [415, 381] width 82 height 20
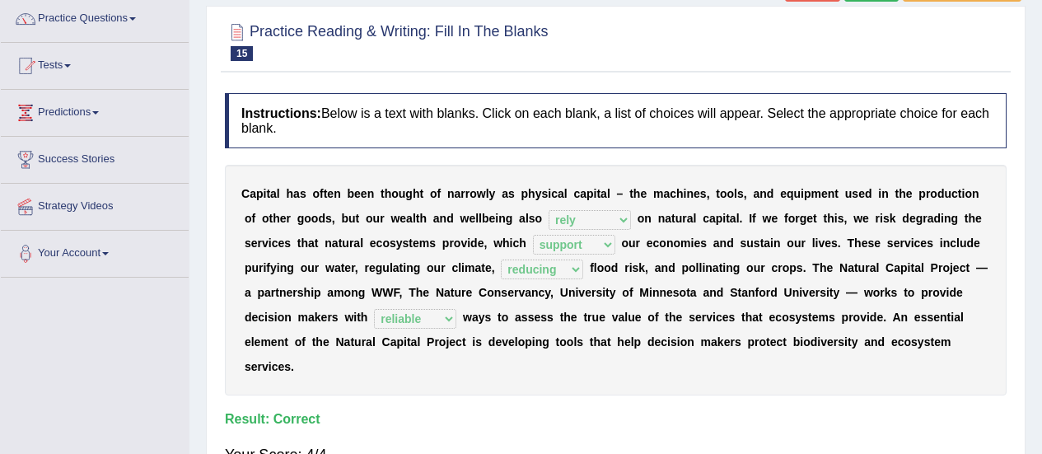
scroll to position [129, 0]
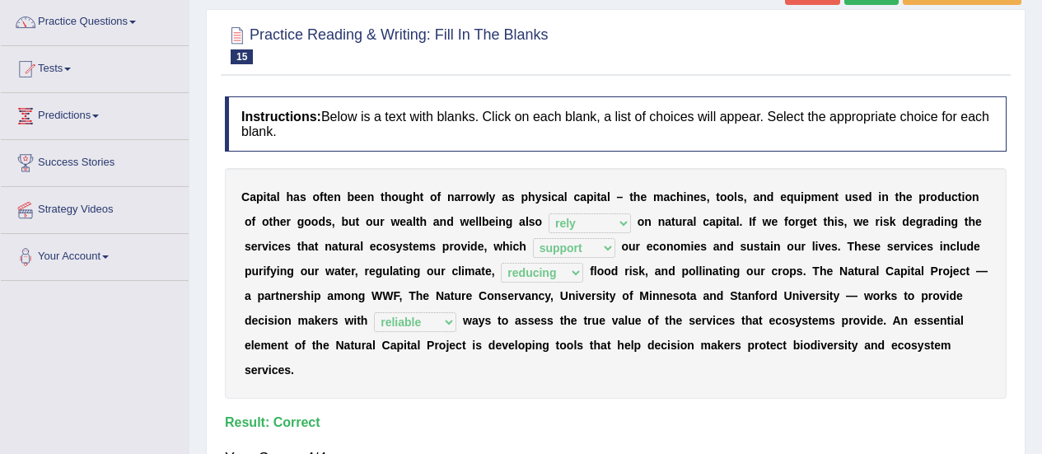
drag, startPoint x: 1036, startPoint y: 209, endPoint x: 1018, endPoint y: 43, distance: 167.3
click at [1018, 43] on div "Home Practice Reading & Writing: Fill In The Blanks Natural Capital « Prev Next…" at bounding box center [615, 283] width 852 height 824
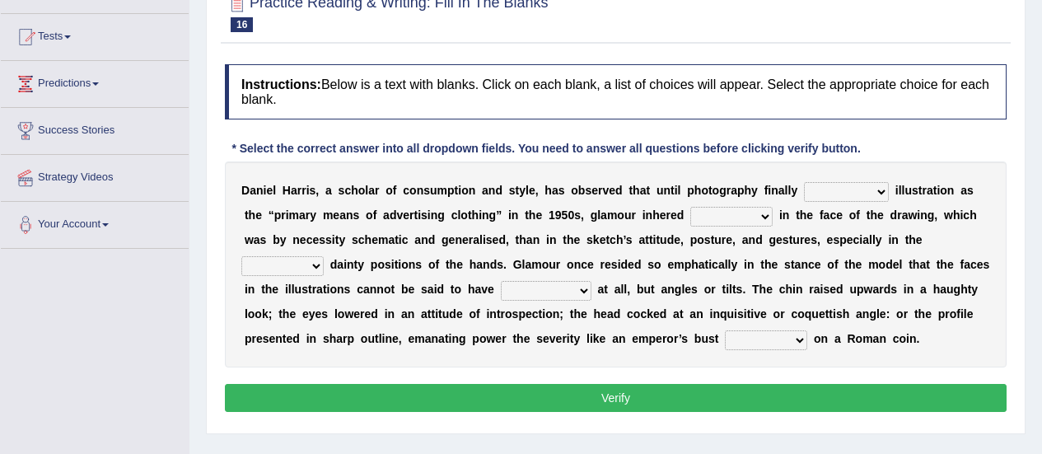
scroll to position [165, 0]
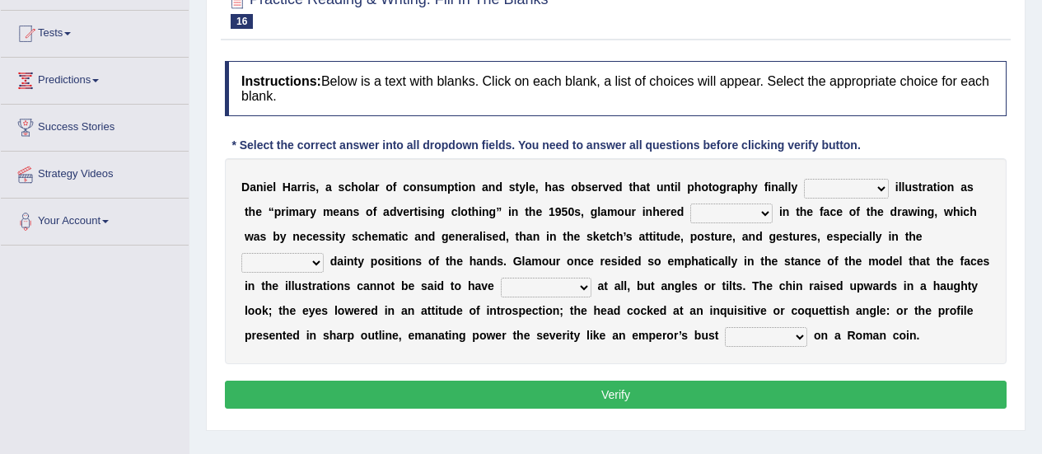
click at [822, 190] on select "supplanted removed supplied assorted" at bounding box center [846, 189] width 85 height 20
select select "removed"
click at [804, 179] on select "supplanted removed supplied assorted" at bounding box center [846, 189] width 85 height 20
click at [690, 217] on select "more many lack less" at bounding box center [731, 213] width 82 height 20
select select "many"
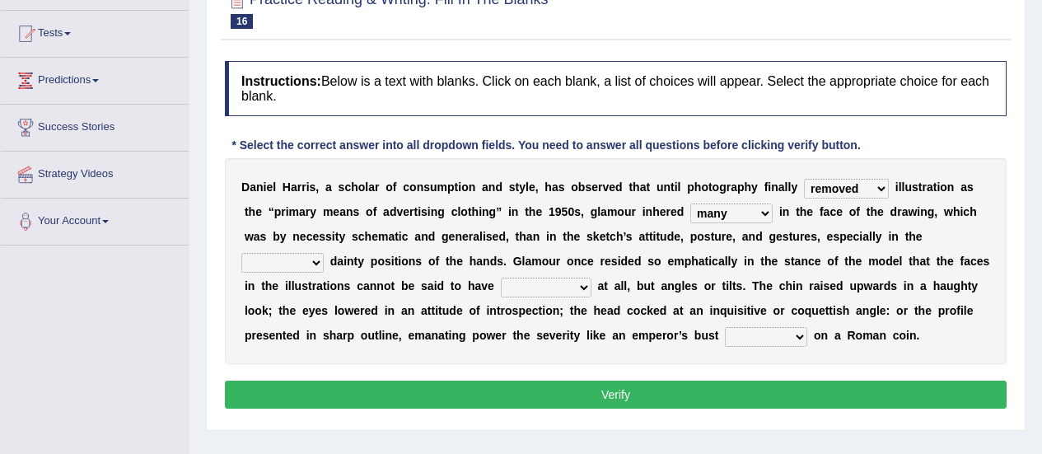
click at [690, 203] on select "more many lack less" at bounding box center [731, 213] width 82 height 20
click at [324, 253] on select "full exact strangely effective" at bounding box center [282, 263] width 82 height 20
select select "strangely"
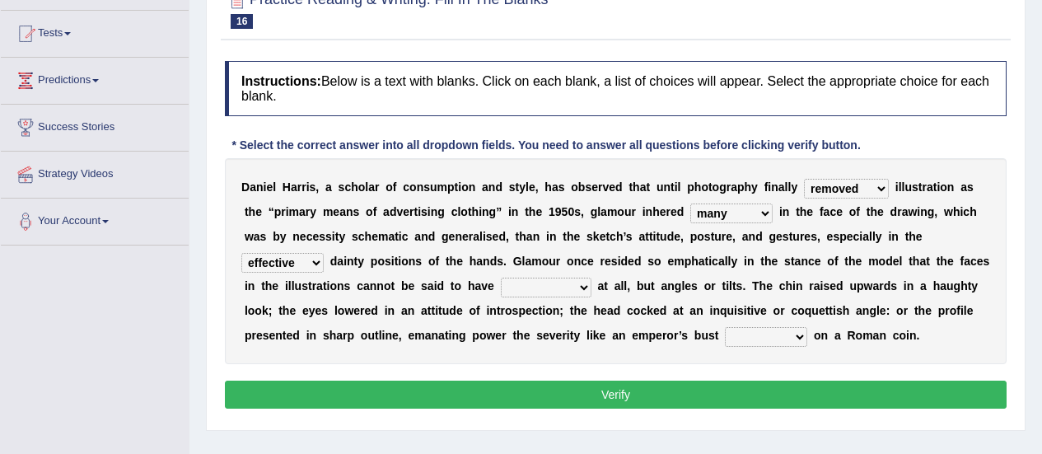
click at [324, 253] on select "full exact strangely effective" at bounding box center [282, 263] width 82 height 20
click at [501, 286] on select "impressed dubbing expressions extensions" at bounding box center [546, 288] width 91 height 20
select select "expressions"
click at [501, 278] on select "impressed dubbing expressions extensions" at bounding box center [546, 288] width 91 height 20
click at [501, 294] on select "impressed dubbing expressions extensions" at bounding box center [546, 288] width 91 height 20
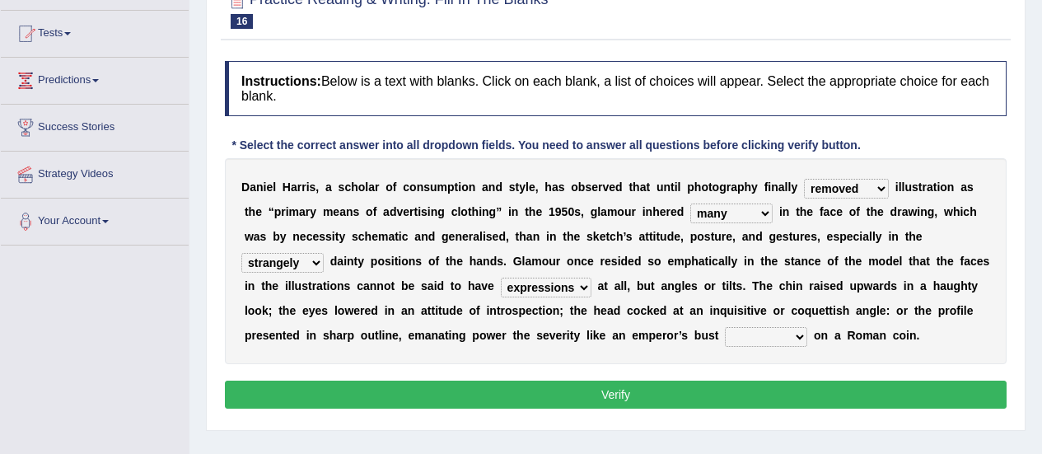
click at [395, 357] on div "D a n i e l H a r r i s , a s c h o l a r o f c o n s u m p t i o n a n d s t y…" at bounding box center [616, 261] width 782 height 206
click at [725, 336] on select "bossed legalized rebell embossed" at bounding box center [766, 337] width 82 height 20
select select "legalized"
click at [725, 327] on select "bossed legalized rebell embossed" at bounding box center [766, 337] width 82 height 20
click at [607, 401] on button "Verify" at bounding box center [616, 394] width 782 height 28
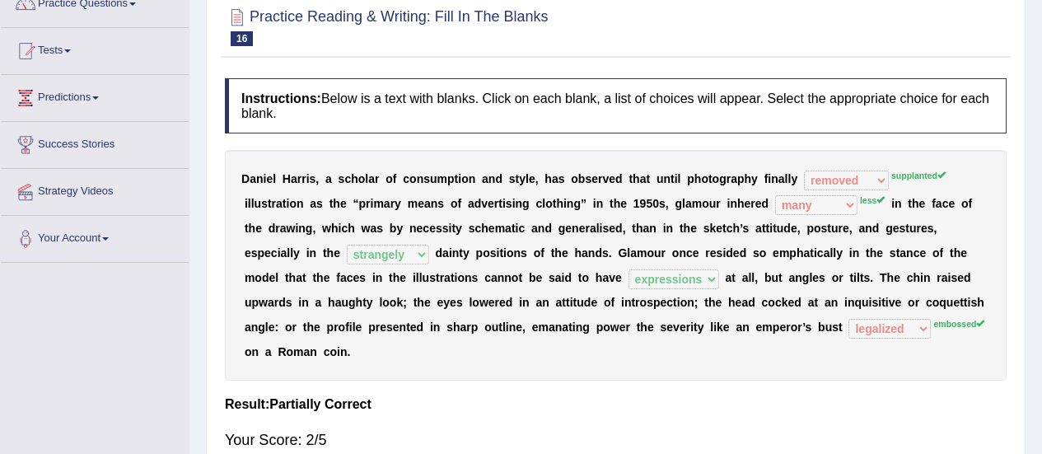
scroll to position [132, 0]
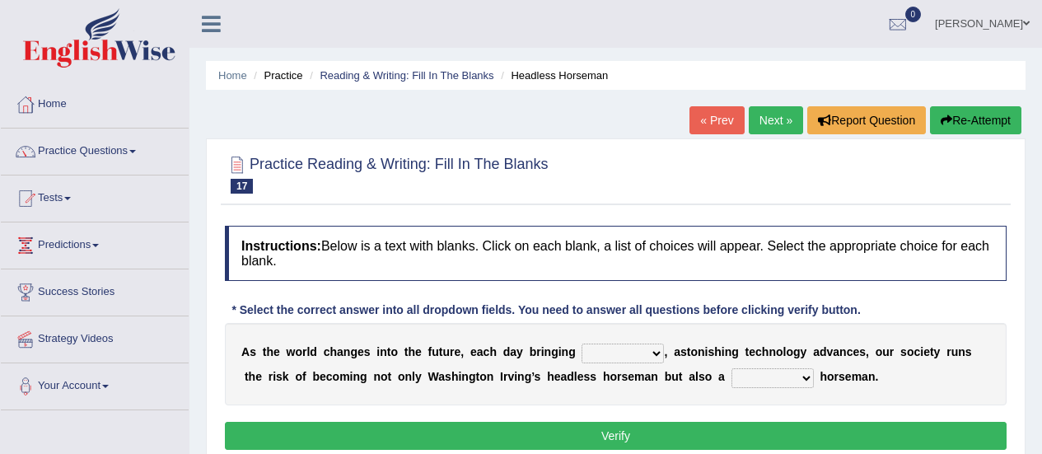
click at [633, 354] on select "back new front extra" at bounding box center [622, 353] width 82 height 20
select select "back"
click at [581, 343] on select "back new front extra" at bounding box center [622, 353] width 82 height 20
click at [731, 380] on select "heartless rude nice kind" at bounding box center [772, 378] width 82 height 20
select select "kind"
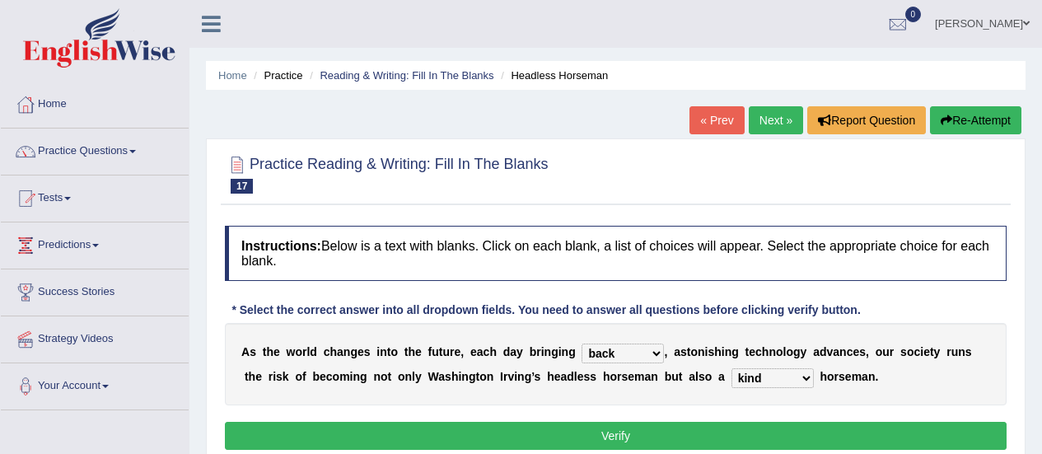
click at [731, 368] on select "heartless rude nice kind" at bounding box center [772, 378] width 82 height 20
click at [638, 434] on button "Verify" at bounding box center [616, 436] width 782 height 28
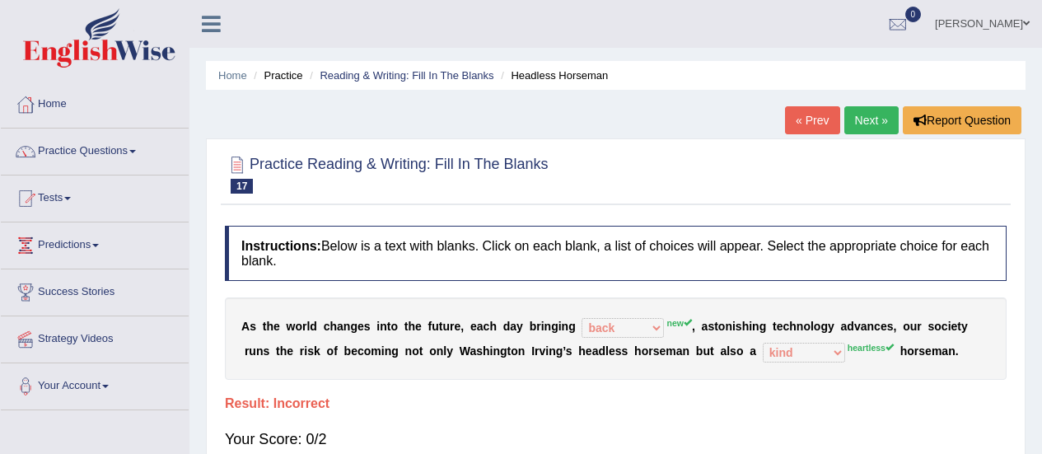
click at [886, 118] on link "Next »" at bounding box center [871, 120] width 54 height 28
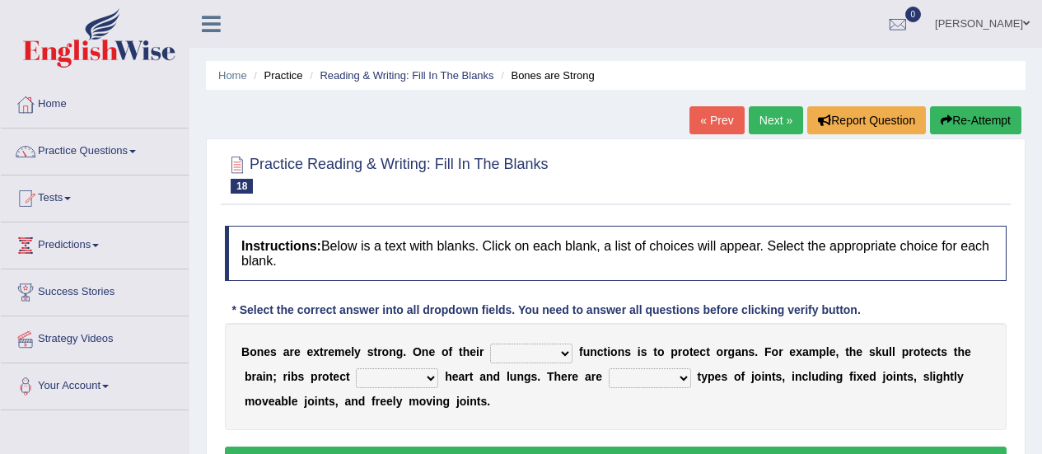
click at [547, 352] on select "first main stable important" at bounding box center [531, 353] width 82 height 20
select select "main"
click at [490, 343] on select "first main stable important" at bounding box center [531, 353] width 82 height 20
click at [363, 380] on select "then there this the" at bounding box center [397, 378] width 82 height 20
click at [356, 368] on select "then there this the" at bounding box center [397, 378] width 82 height 20
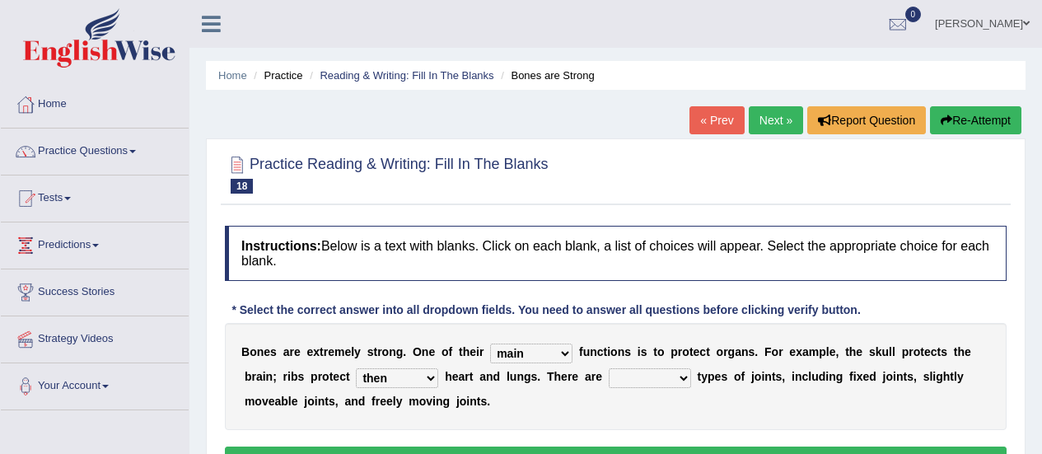
click at [356, 375] on select "then there this the" at bounding box center [397, 378] width 82 height 20
select select "the"
click at [356, 368] on select "then there this the" at bounding box center [397, 378] width 82 height 20
click at [609, 377] on select "several many three seperate" at bounding box center [650, 378] width 82 height 20
select select "three"
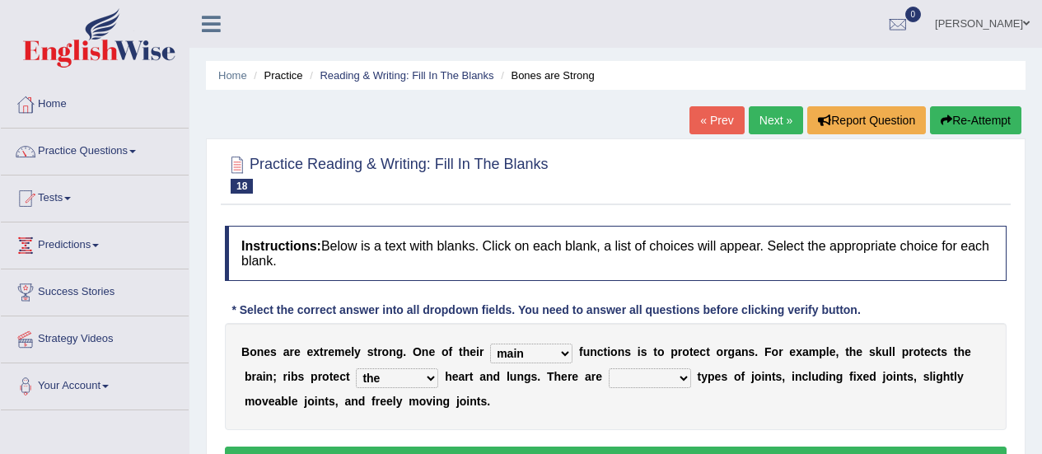
click at [609, 368] on select "several many three seperate" at bounding box center [650, 378] width 82 height 20
click at [687, 446] on button "Verify" at bounding box center [616, 460] width 782 height 28
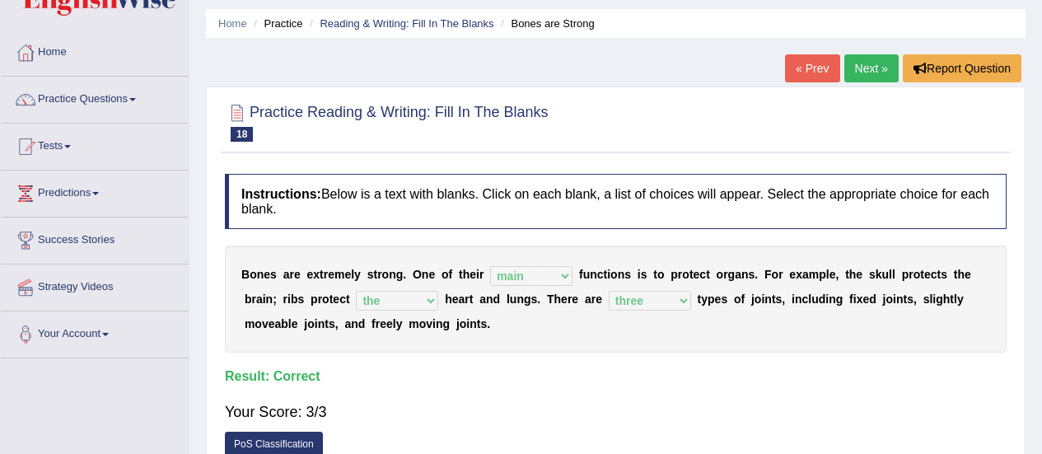
scroll to position [63, 0]
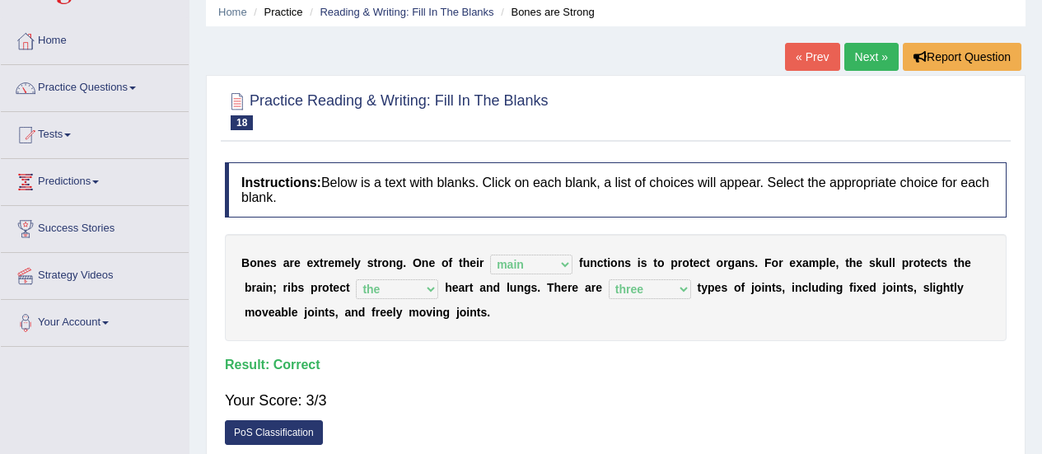
click at [864, 53] on link "Next »" at bounding box center [871, 57] width 54 height 28
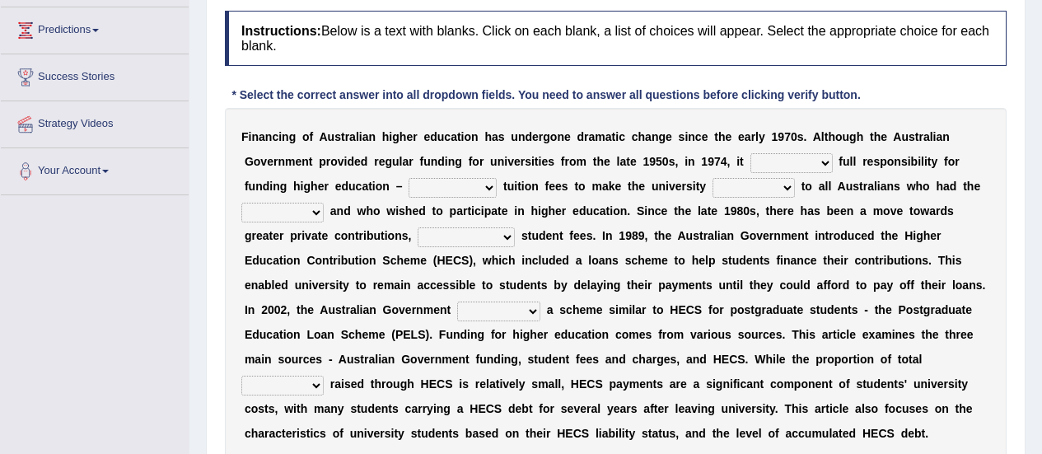
scroll to position [217, 0]
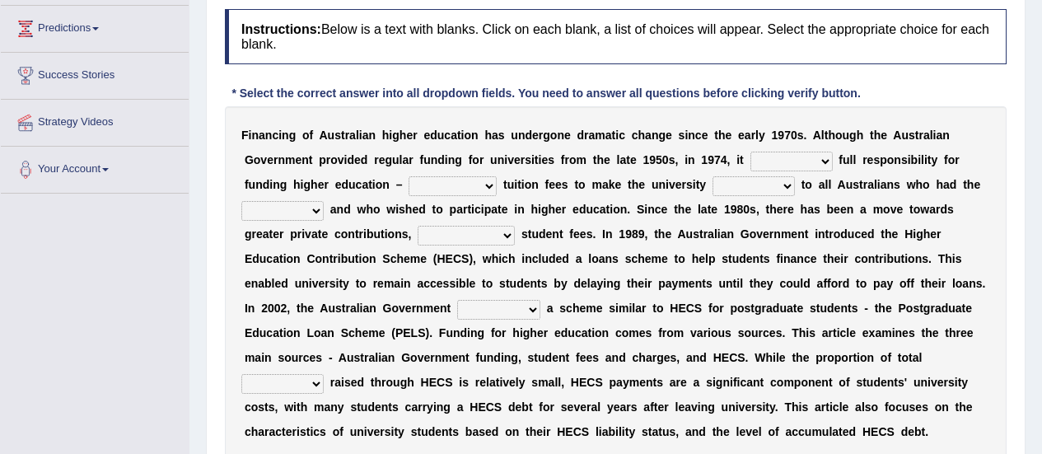
click at [750, 161] on select "affirmed assumed allured attacked" at bounding box center [791, 162] width 82 height 20
select select "assumed"
click at [750, 152] on select "affirmed assumed allured attacked" at bounding box center [791, 162] width 82 height 20
click at [750, 162] on select "affirmed assumed allured attacked" at bounding box center [791, 162] width 82 height 20
click at [408, 185] on select "polishing astonishing ravishing abolishing" at bounding box center [452, 186] width 88 height 20
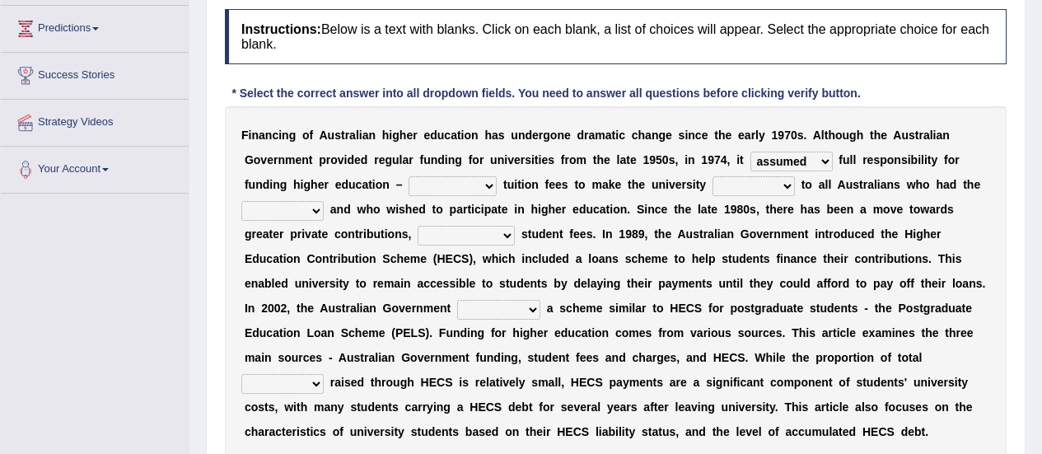
select select "polishing"
click at [408, 176] on select "polishing astonishing ravishing abolishing" at bounding box center [452, 186] width 88 height 20
click at [712, 186] on select "accessible excessed accessed recessible" at bounding box center [753, 186] width 82 height 20
select select "accessible"
click at [712, 176] on select "accessible excessed accessed recessible" at bounding box center [753, 186] width 82 height 20
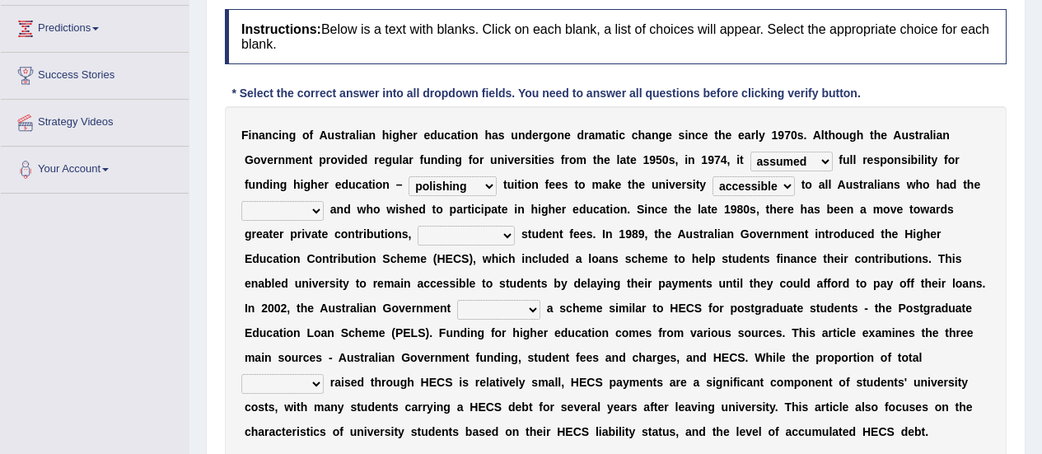
click at [324, 201] on select "credit added ability steaded" at bounding box center [282, 211] width 82 height 20
select select "ability"
click at [324, 201] on select "credit added ability steaded" at bounding box center [282, 211] width 82 height 20
click at [515, 226] on select "ridiculously particularly sustainability accessibility" at bounding box center [466, 236] width 97 height 20
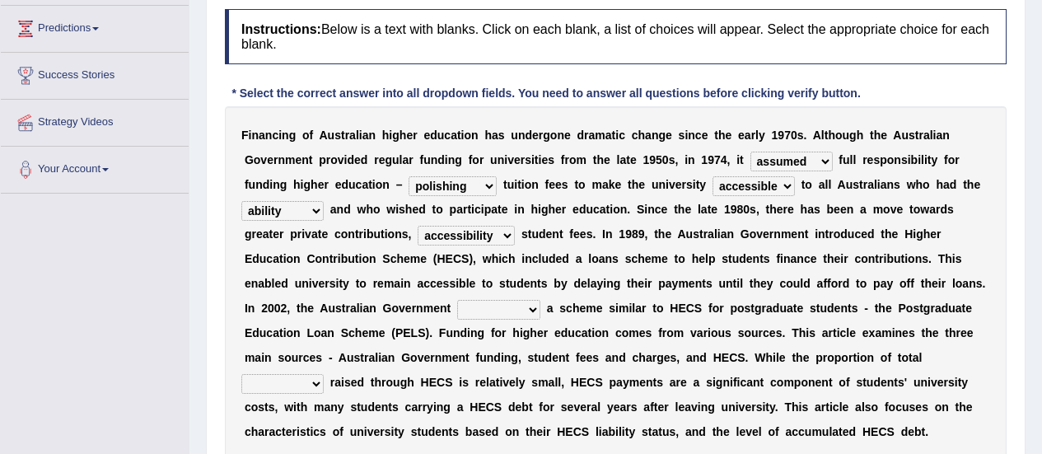
click at [515, 226] on select "ridiculously particularly sustainability accessibility" at bounding box center [466, 236] width 97 height 20
select select "sustainability"
click at [515, 226] on select "ridiculously particularly sustainability accessibility" at bounding box center [466, 236] width 97 height 20
click at [540, 300] on select "reduced affused refused introduced" at bounding box center [498, 310] width 83 height 20
select select "introduced"
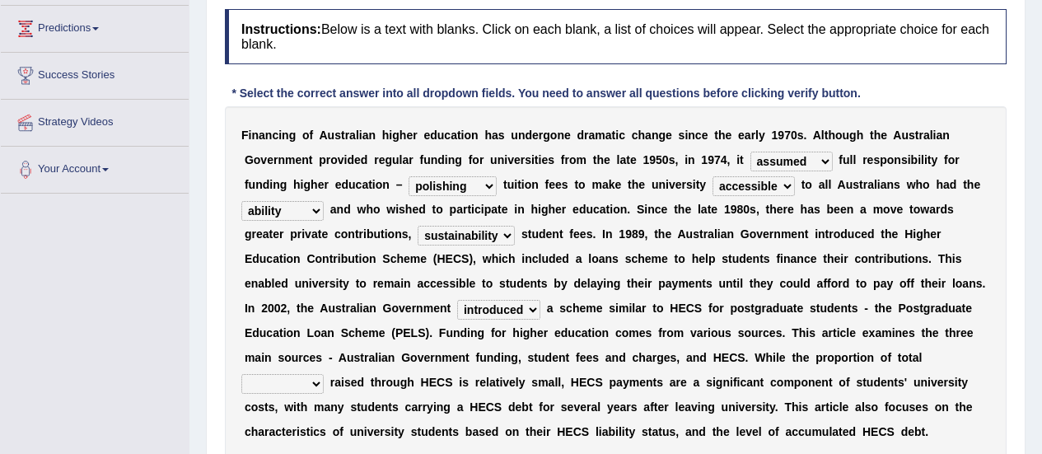
click at [540, 300] on select "reduced affused refused introduced" at bounding box center [498, 310] width 83 height 20
click at [324, 374] on select "money revenue losses funds" at bounding box center [282, 384] width 82 height 20
select select "funds"
click at [324, 374] on select "money revenue losses funds" at bounding box center [282, 384] width 82 height 20
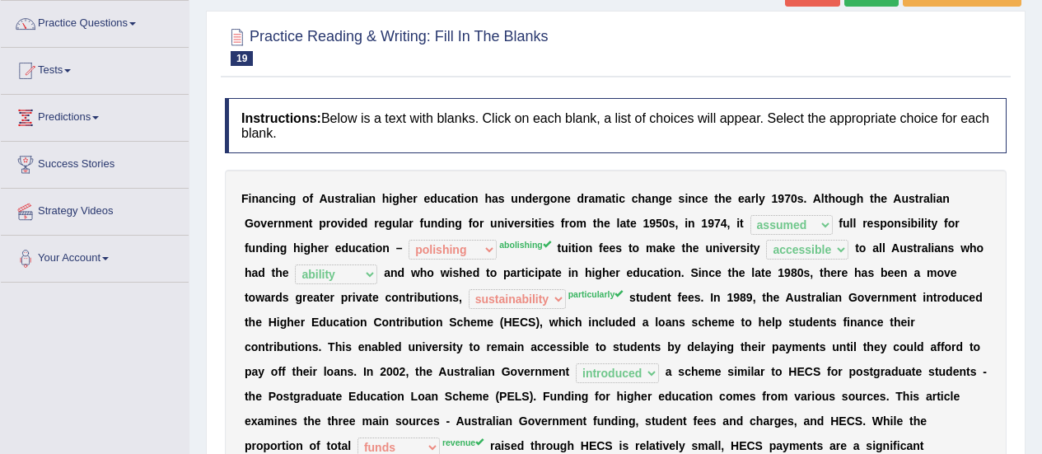
scroll to position [118, 0]
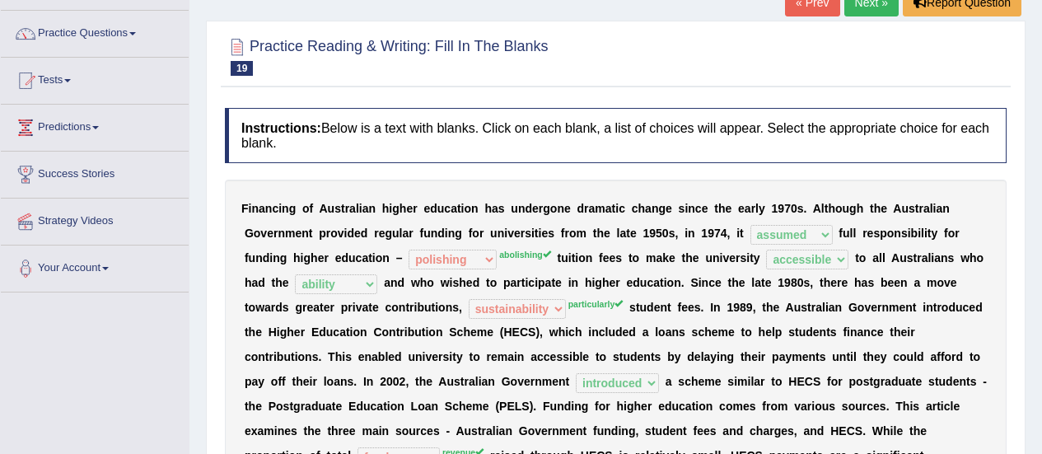
click at [866, 8] on link "Next »" at bounding box center [871, 2] width 54 height 28
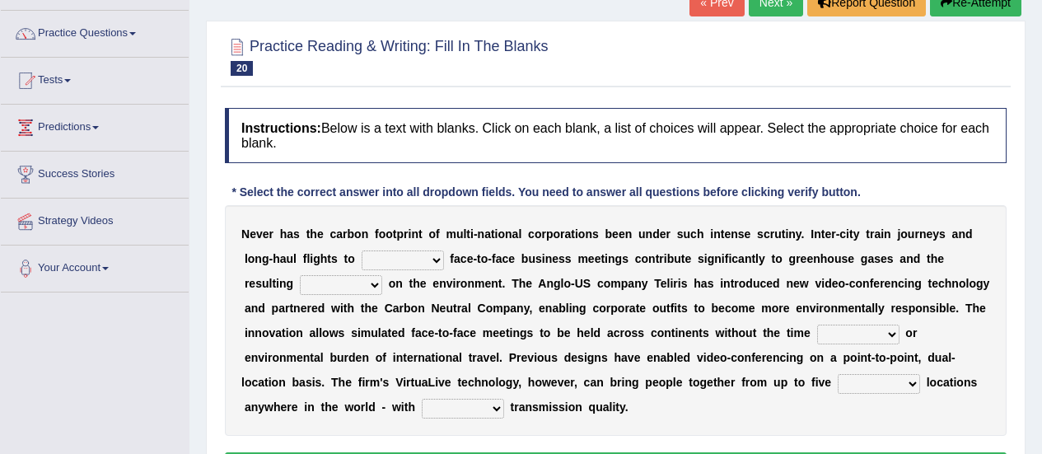
scroll to position [119, 0]
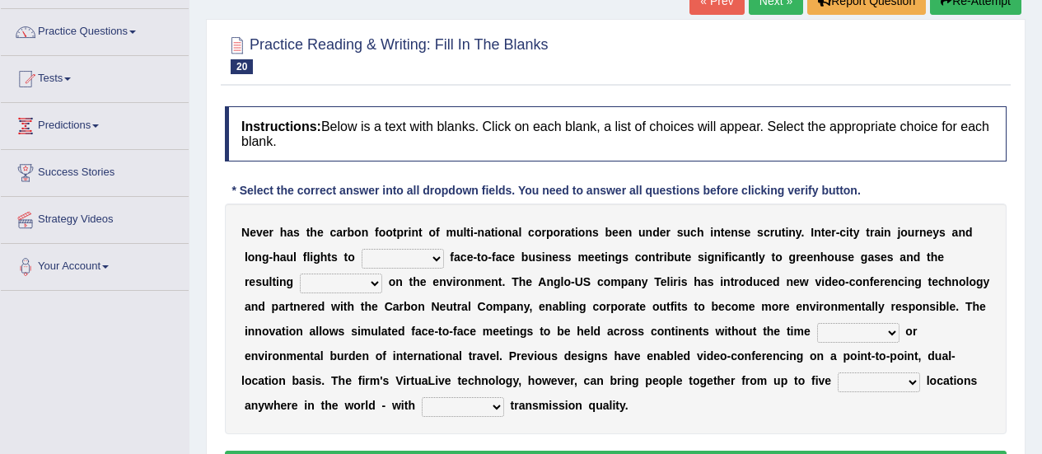
click at [362, 254] on select "take show conduct extend" at bounding box center [403, 259] width 82 height 20
select select "conduct"
click at [362, 249] on select "take show conduct extend" at bounding box center [403, 259] width 82 height 20
click at [382, 273] on select "stress pain rest strain" at bounding box center [341, 283] width 82 height 20
select select "strain"
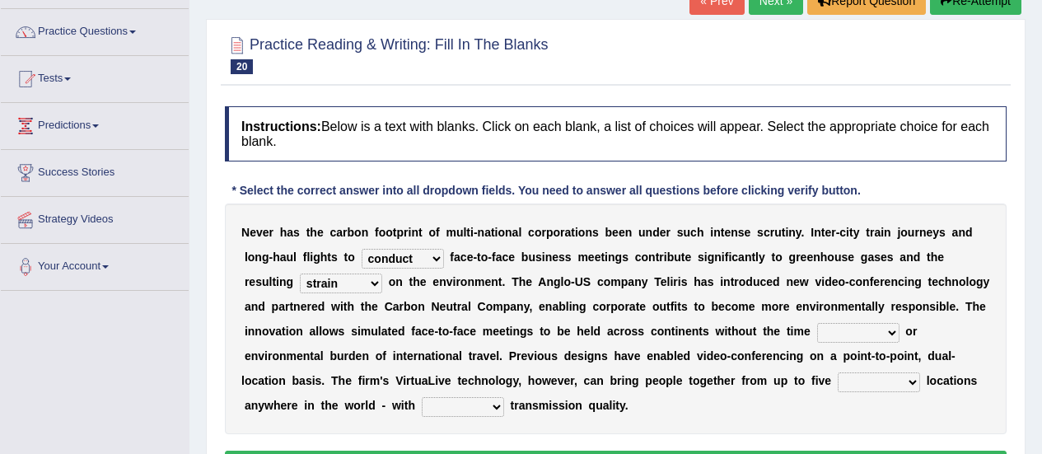
click at [382, 273] on select "stress pain rest strain" at bounding box center [341, 283] width 82 height 20
click at [817, 336] on select "pressure leisure stable measure" at bounding box center [858, 333] width 82 height 20
click at [817, 323] on select "pressure leisure stable measure" at bounding box center [858, 333] width 82 height 20
click at [817, 329] on select "pressure leisure stable measure" at bounding box center [858, 333] width 82 height 20
select select "pressure"
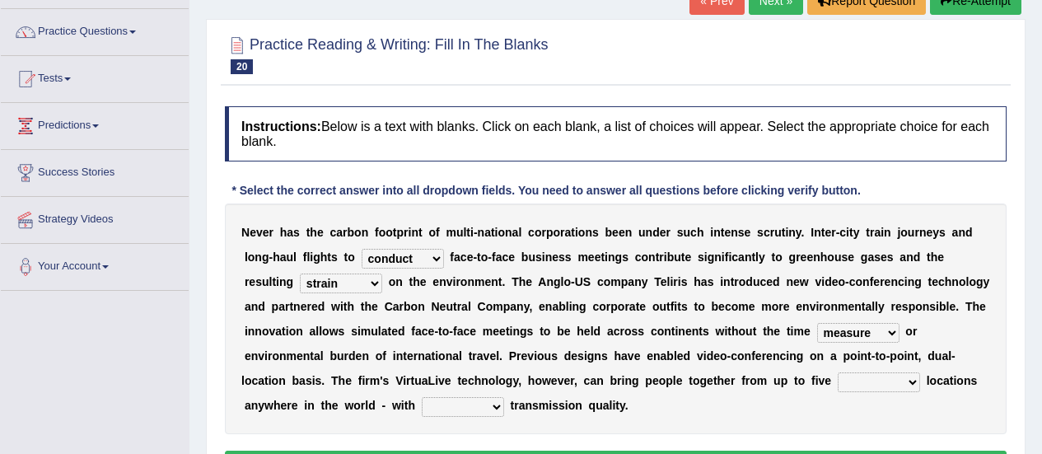
click at [817, 323] on select "pressure leisure stable measure" at bounding box center [858, 333] width 82 height 20
click at [838, 380] on select "different great separate suspect" at bounding box center [879, 382] width 82 height 20
select select "different"
click at [838, 372] on select "different great separate suspect" at bounding box center [879, 382] width 82 height 20
click at [504, 397] on select "called suspected unrivalled tribled" at bounding box center [463, 407] width 82 height 20
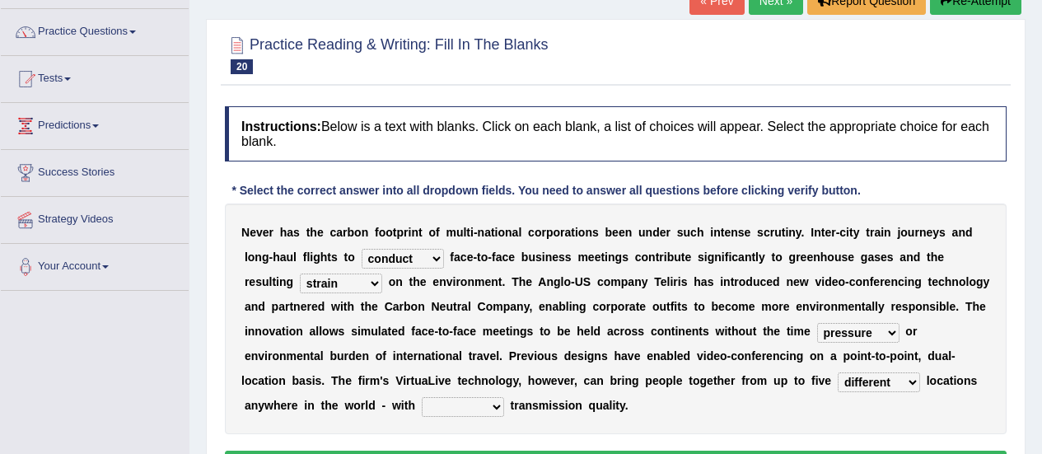
click at [504, 397] on select "called suspected unrivalled tribled" at bounding box center [463, 407] width 82 height 20
select select "suspected"
click at [504, 397] on select "called suspected unrivalled tribled" at bounding box center [463, 407] width 82 height 20
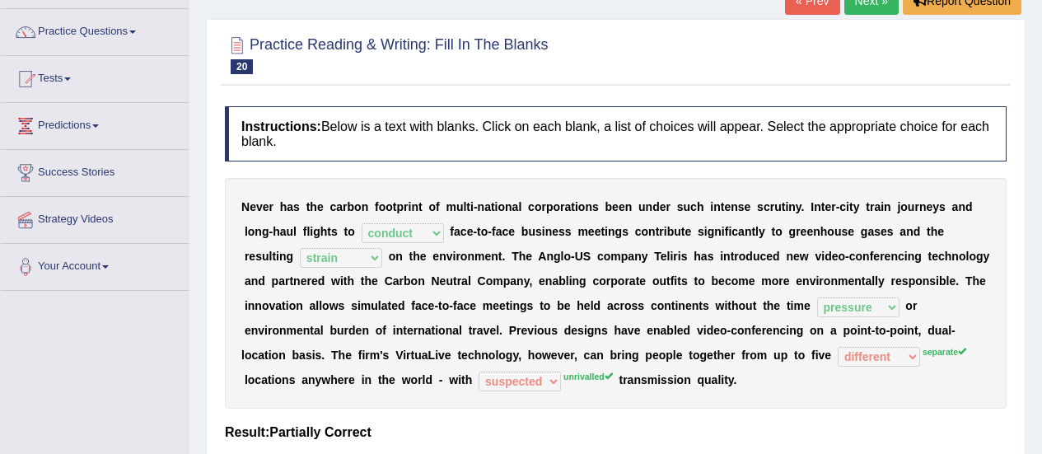
click at [878, 7] on link "Next »" at bounding box center [871, 1] width 54 height 28
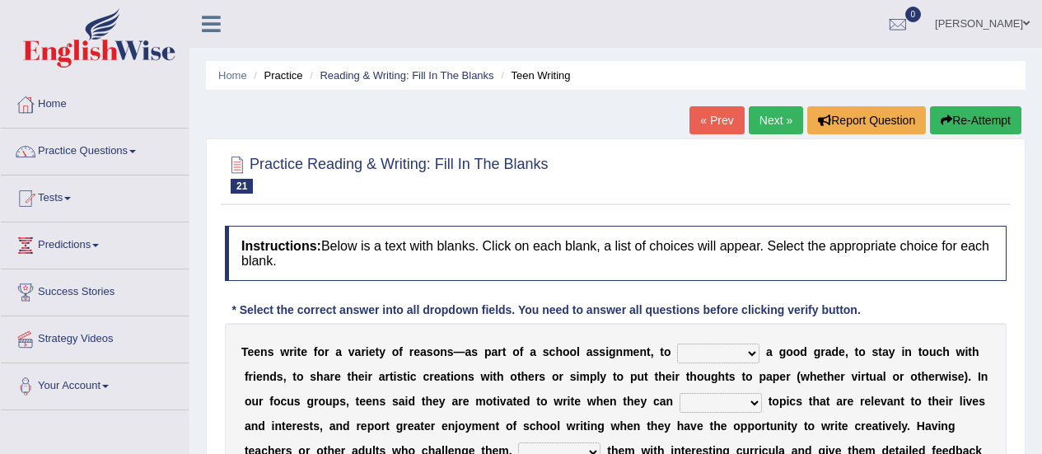
click at [713, 355] on select "take get give held" at bounding box center [718, 353] width 82 height 20
select select "get"
click at [677, 343] on select "take get give held" at bounding box center [718, 353] width 82 height 20
click at [679, 408] on select "show handle subscribe select" at bounding box center [720, 403] width 82 height 20
select select "select"
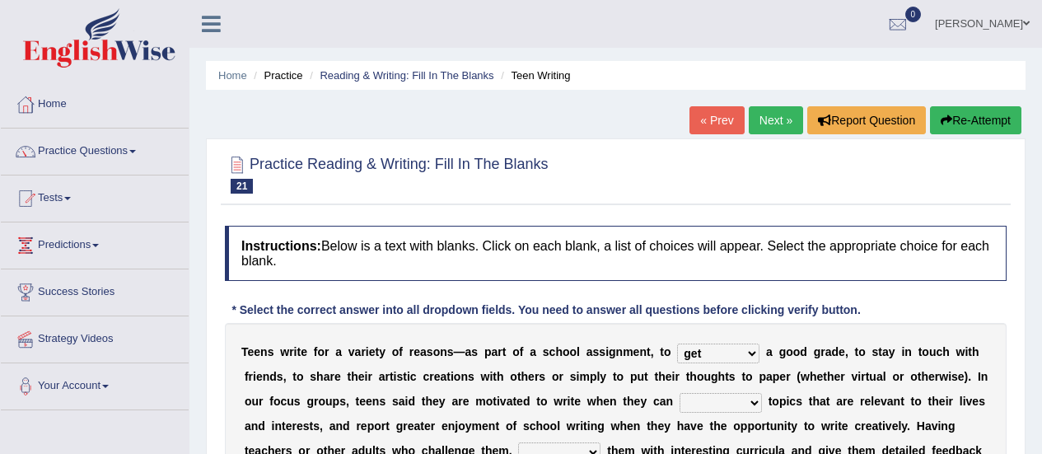
click at [679, 393] on select "show handle subscribe select" at bounding box center [720, 403] width 82 height 20
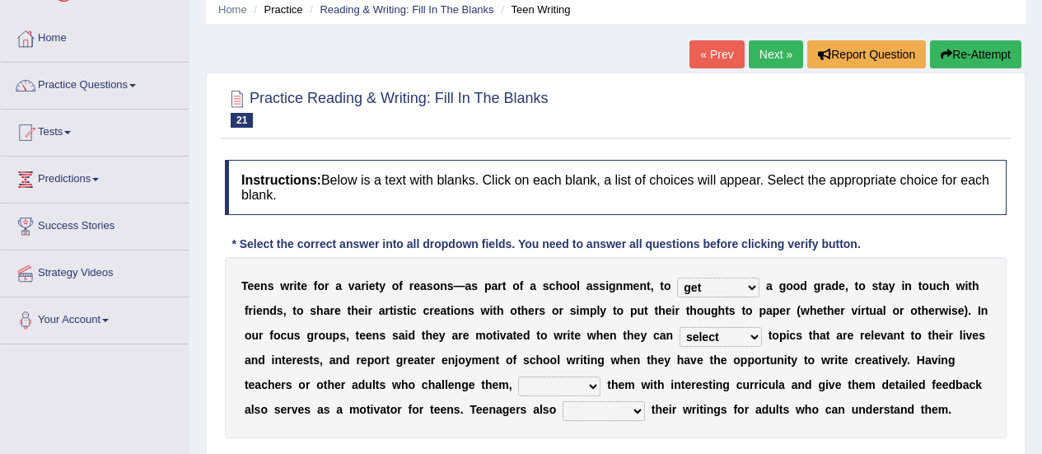
scroll to position [99, 0]
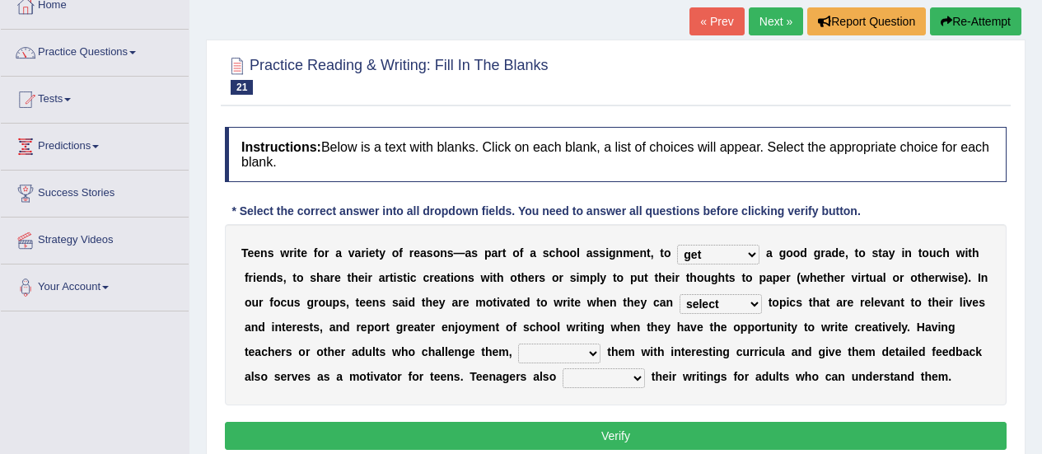
click at [518, 357] on select "shower present exempt fill" at bounding box center [559, 353] width 82 height 20
select select "present"
click at [518, 343] on select "shower present exempt fill" at bounding box center [559, 353] width 82 height 20
click at [562, 382] on select "compose recite show serve" at bounding box center [603, 378] width 82 height 20
select select "show"
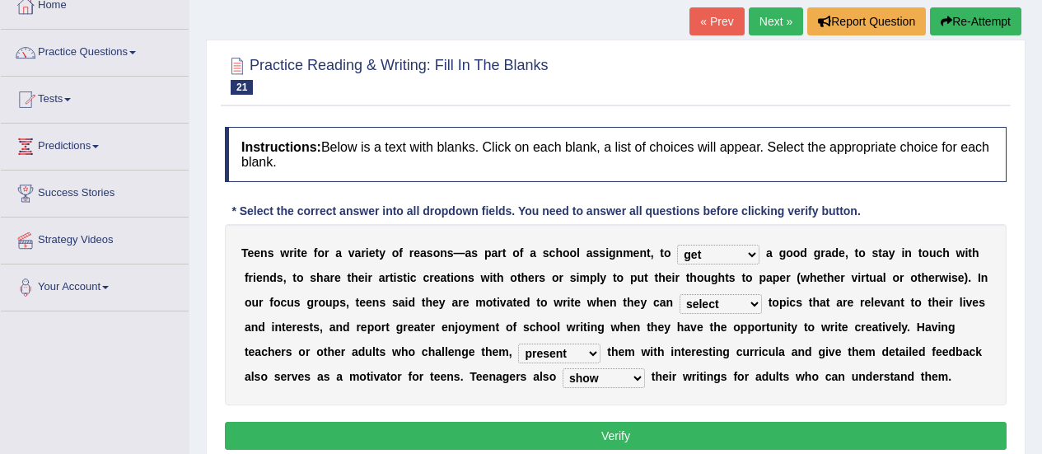
click at [562, 368] on select "compose recite show serve" at bounding box center [603, 378] width 82 height 20
click at [361, 431] on button "Verify" at bounding box center [616, 436] width 782 height 28
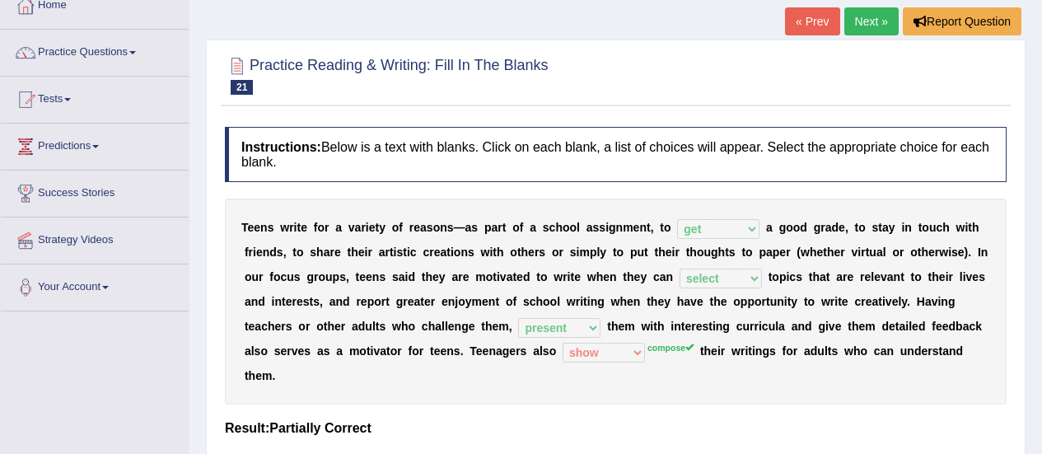
click at [870, 31] on link "Next »" at bounding box center [871, 21] width 54 height 28
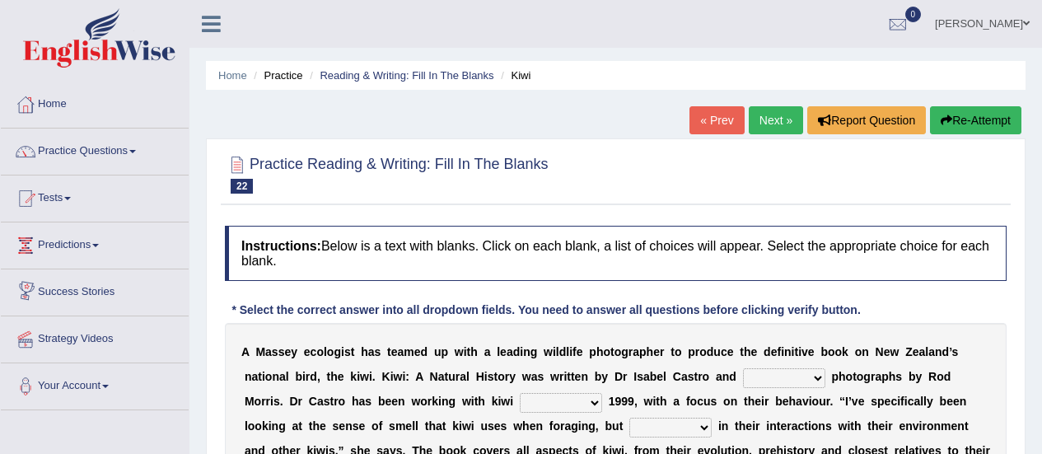
click at [148, 296] on link "Success Stories" at bounding box center [95, 289] width 188 height 41
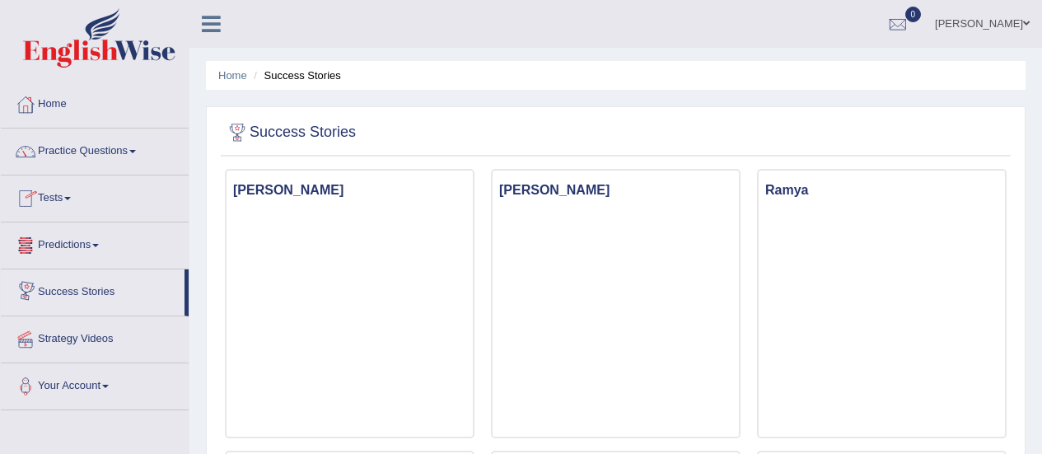
click at [91, 255] on link "Predictions" at bounding box center [95, 242] width 188 height 41
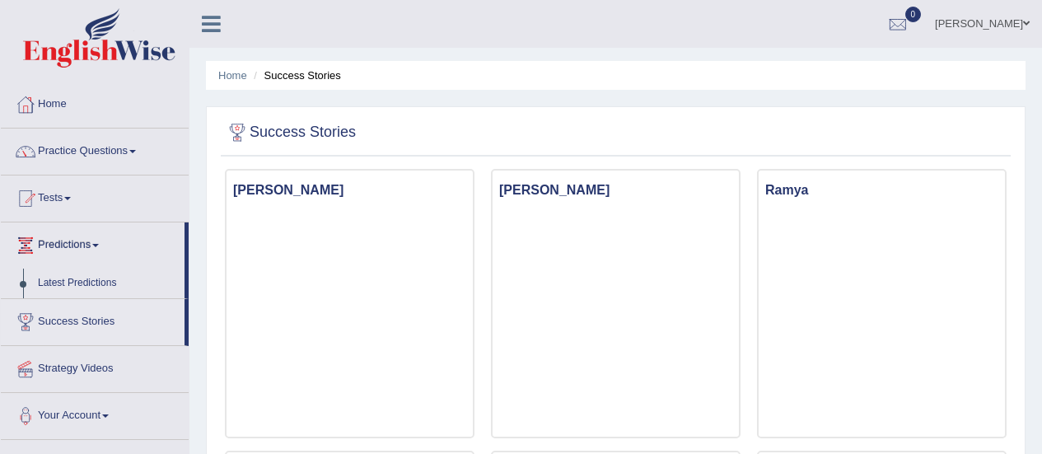
click at [45, 249] on link "Predictions" at bounding box center [93, 242] width 184 height 41
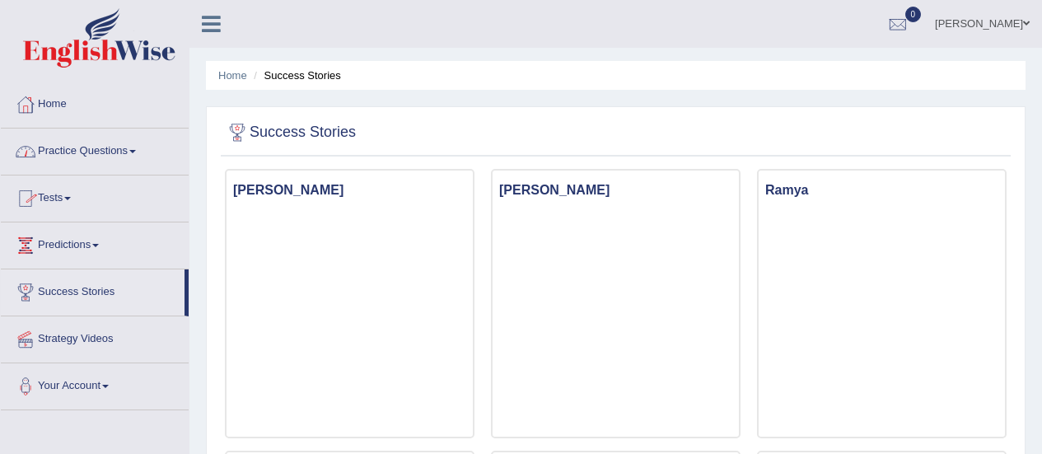
click at [63, 152] on link "Practice Questions" at bounding box center [95, 148] width 188 height 41
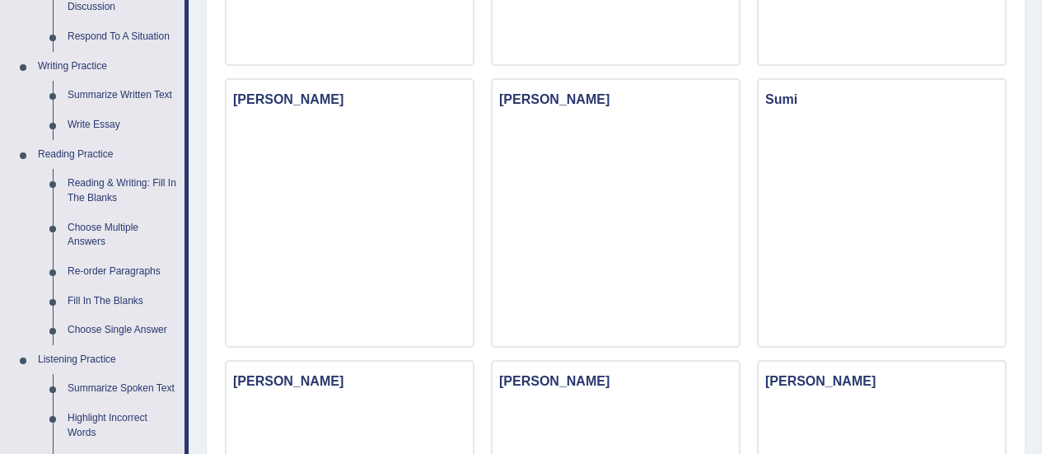
scroll to position [376, 0]
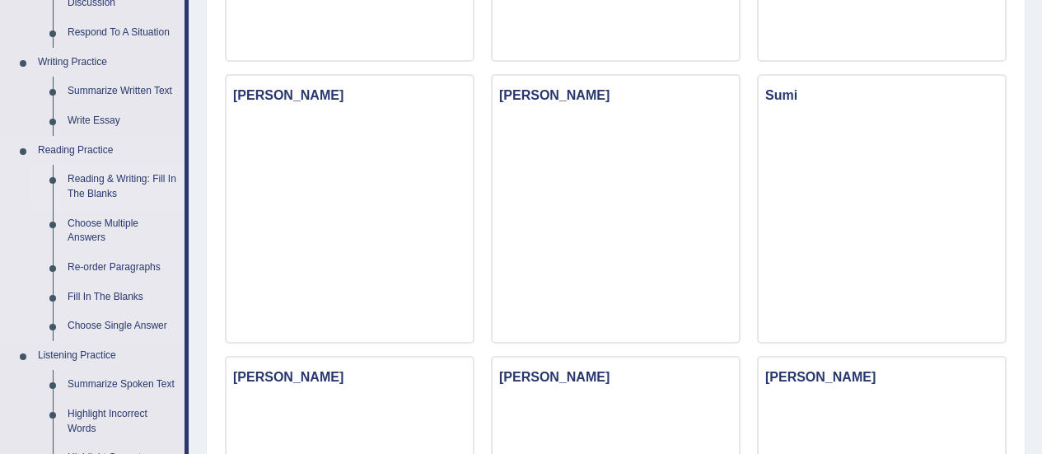
click at [124, 190] on link "Reading & Writing: Fill In The Blanks" at bounding box center [122, 187] width 124 height 44
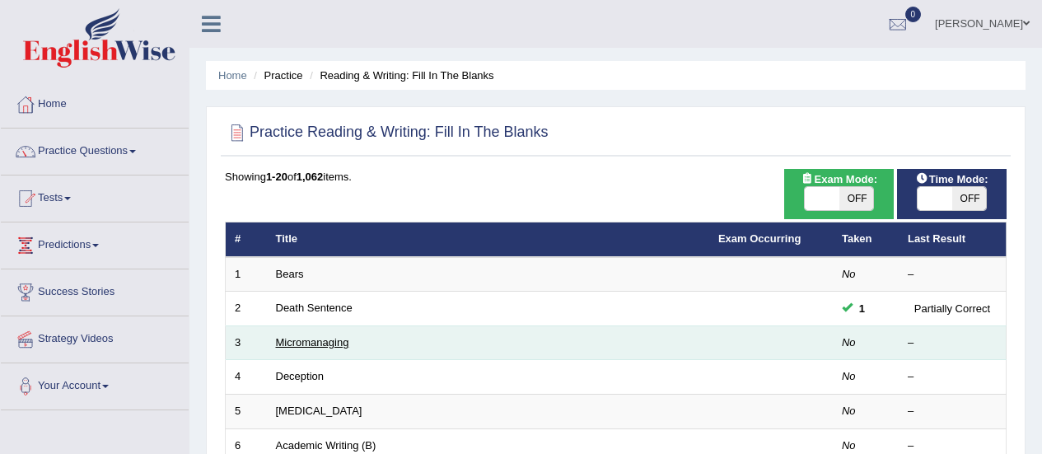
click at [326, 345] on link "Micromanaging" at bounding box center [312, 342] width 73 height 12
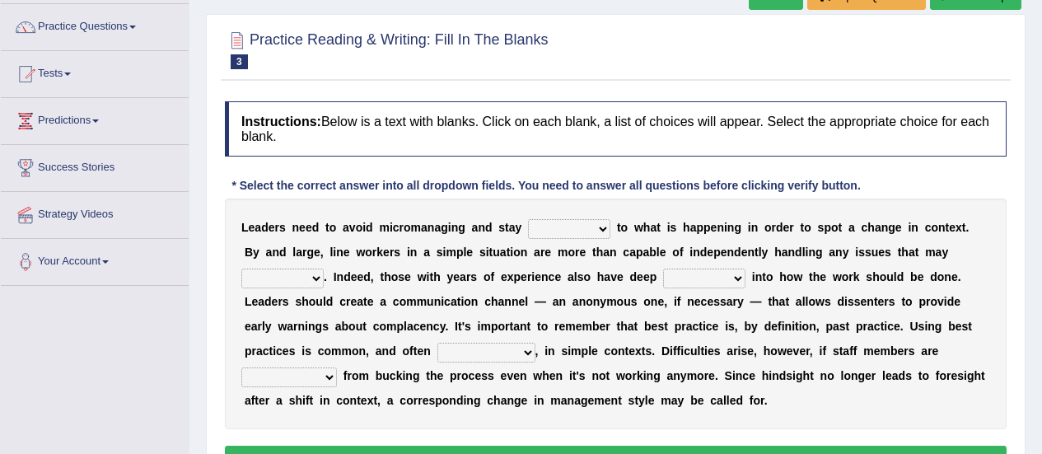
scroll to position [138, 0]
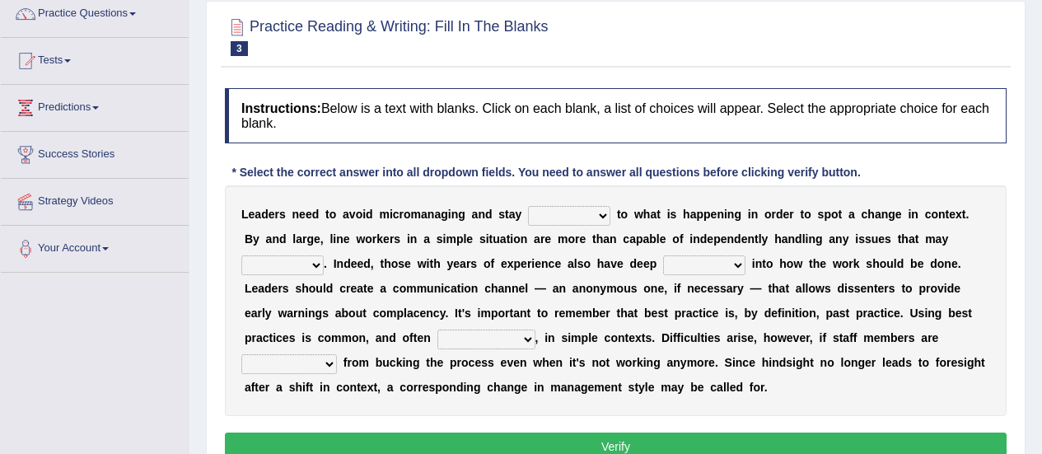
click at [575, 213] on select "complied connected precise concise" at bounding box center [569, 216] width 82 height 20
select select "connected"
click at [528, 206] on select "complied connected precise concise" at bounding box center [569, 216] width 82 height 20
click at [324, 255] on select "apprise rise encounter arise" at bounding box center [282, 265] width 82 height 20
select select "arise"
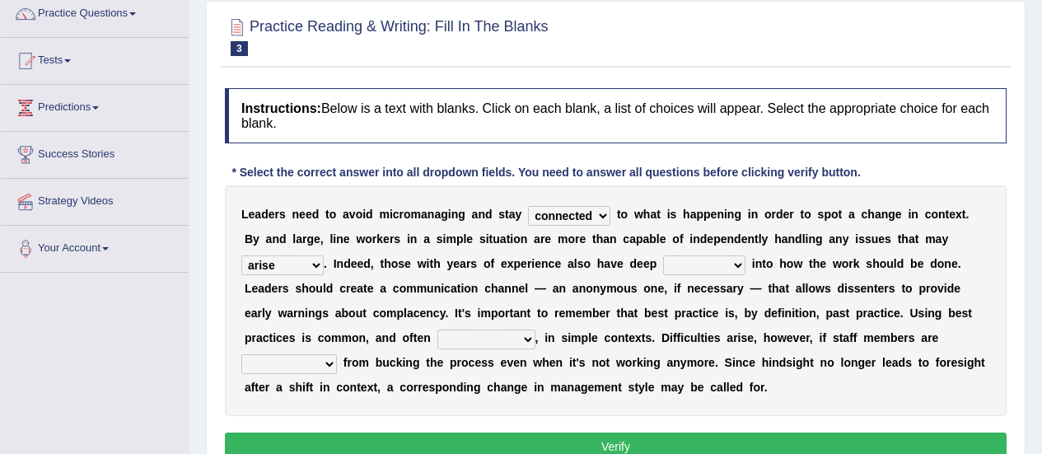
click at [324, 255] on select "apprise rise encounter arise" at bounding box center [282, 265] width 82 height 20
click at [663, 267] on select "incursion insight indignity indication" at bounding box center [704, 265] width 82 height 20
select select "indication"
click at [663, 255] on select "incursion insight indignity indication" at bounding box center [704, 265] width 82 height 20
click at [535, 329] on select "inappropriate apprehensive appropriate forbidden" at bounding box center [486, 339] width 98 height 20
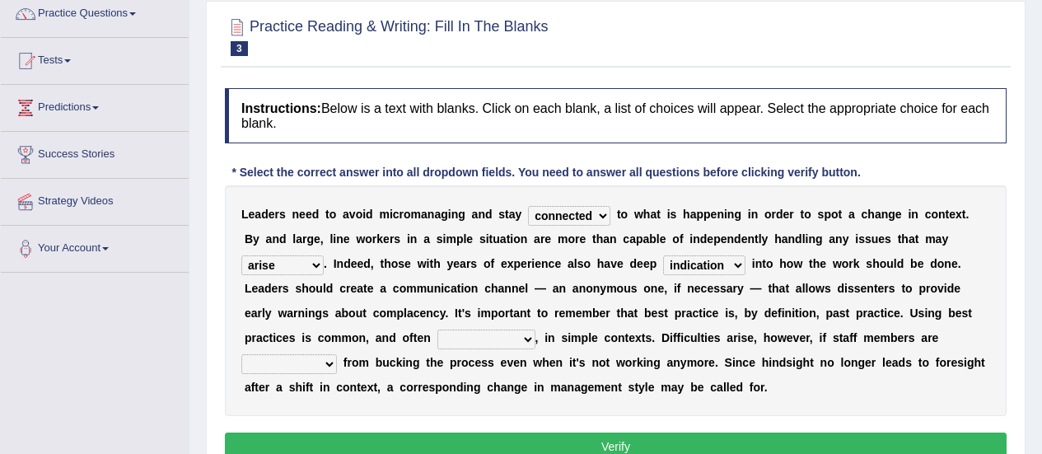
click at [535, 329] on select "inappropriate apprehensive appropriate forbidden" at bounding box center [486, 339] width 98 height 20
select select "appropriate"
click at [535, 329] on select "inappropriate apprehensive appropriate forbidden" at bounding box center [486, 339] width 98 height 20
click at [337, 354] on select "disarranged disinclined discouraged disintegrated" at bounding box center [289, 364] width 96 height 20
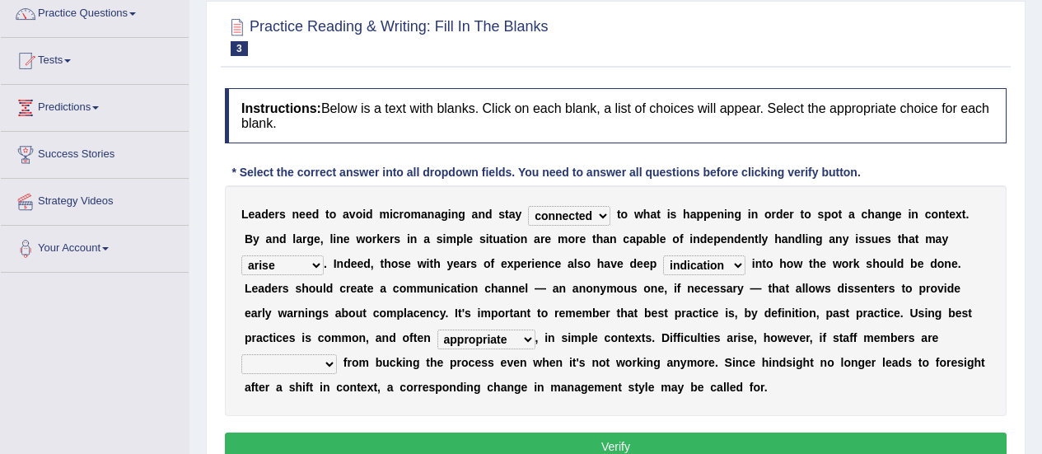
select select "discouraged"
click at [337, 354] on select "disarranged disinclined discouraged disintegrated" at bounding box center [289, 364] width 96 height 20
click at [541, 444] on button "Verify" at bounding box center [616, 446] width 782 height 28
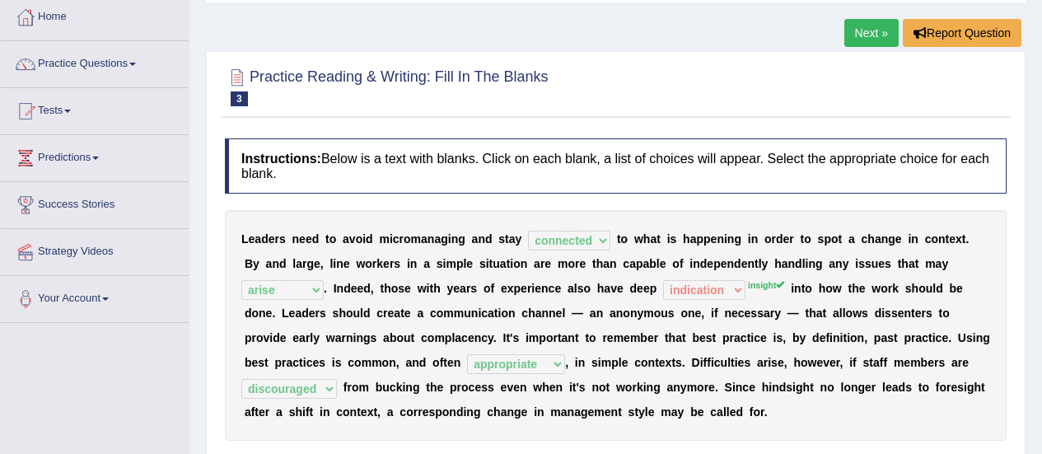
scroll to position [72, 0]
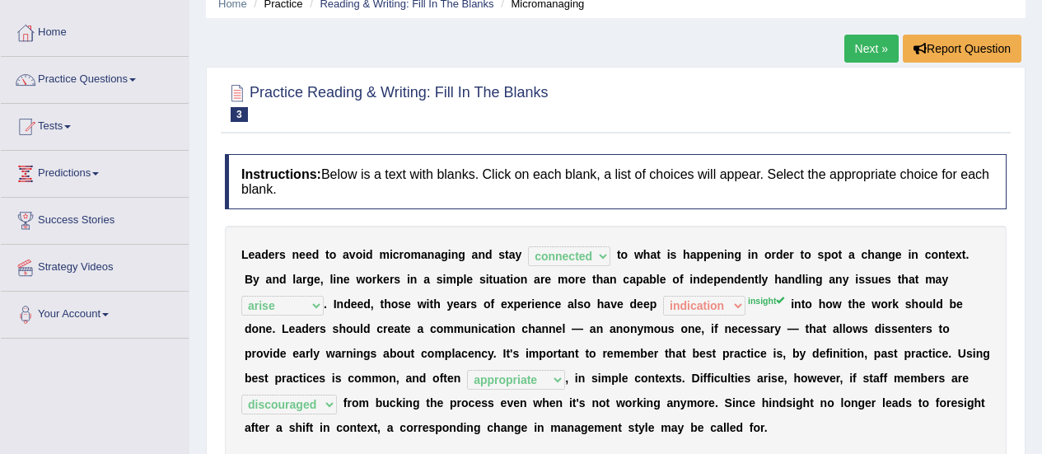
click at [852, 44] on link "Next »" at bounding box center [871, 49] width 54 height 28
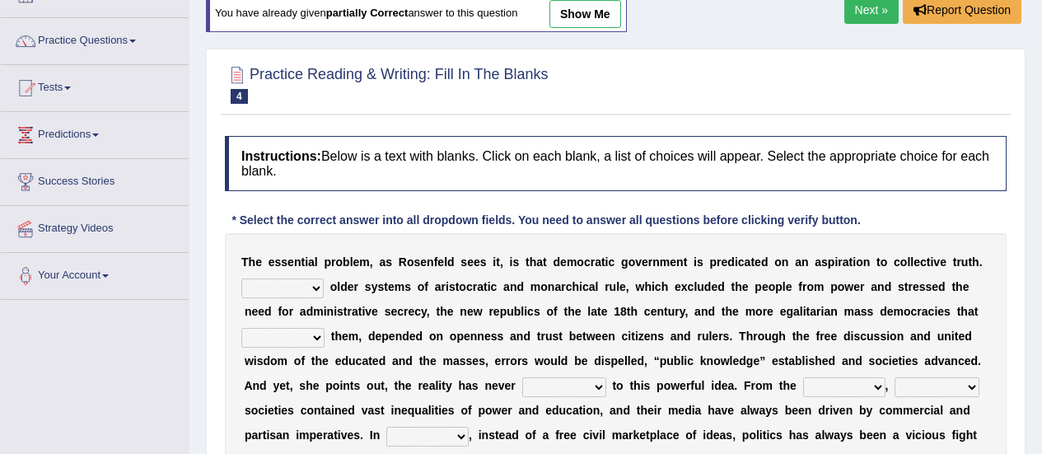
scroll to position [54, 0]
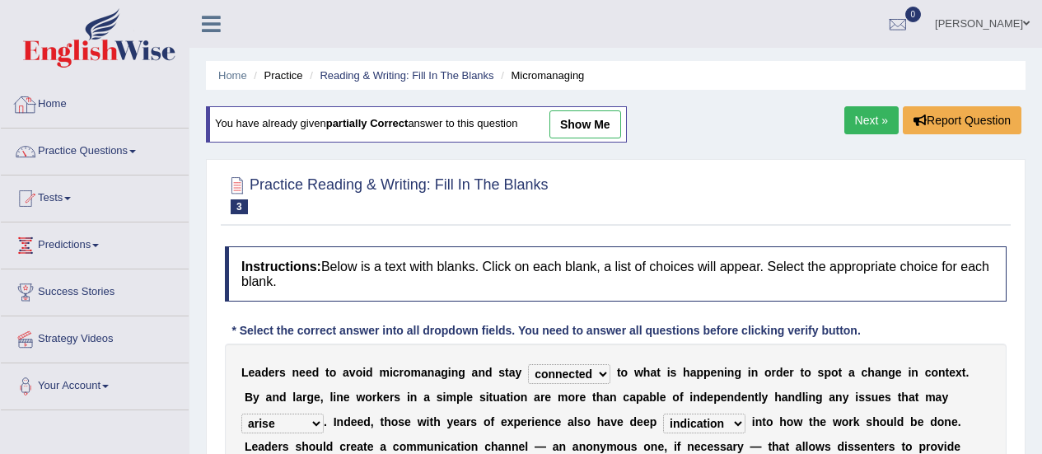
select select "connected"
select select "arise"
select select "indication"
select select "appropriate"
select select "discouraged"
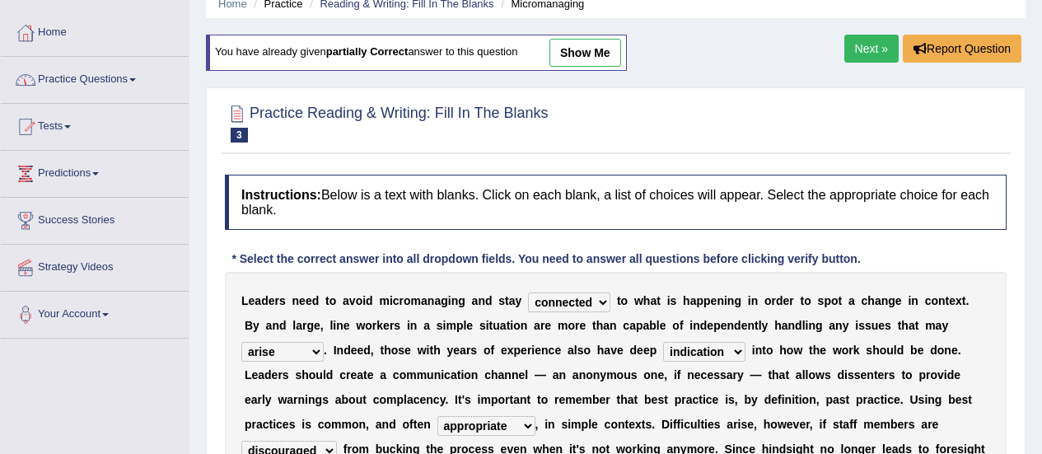
click at [63, 85] on link "Practice Questions" at bounding box center [95, 77] width 188 height 41
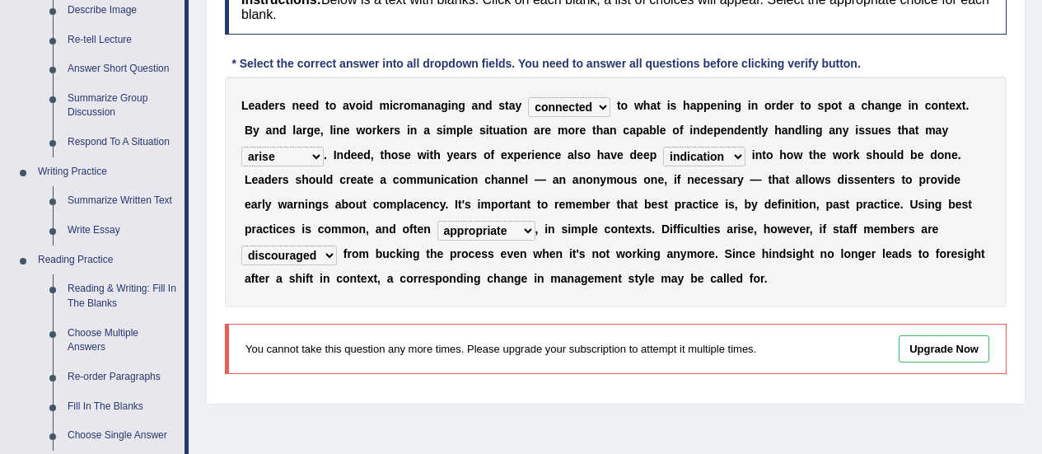
scroll to position [269, 0]
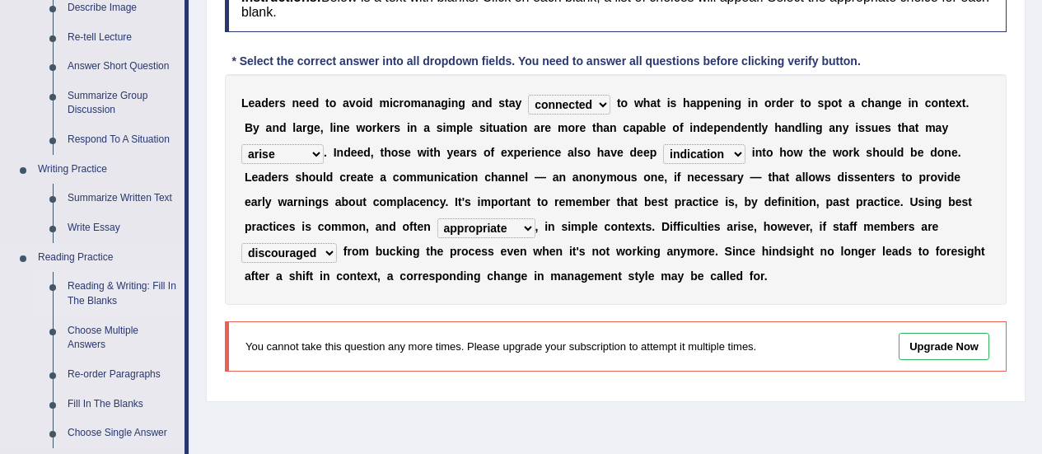
click at [105, 289] on link "Reading & Writing: Fill In The Blanks" at bounding box center [122, 294] width 124 height 44
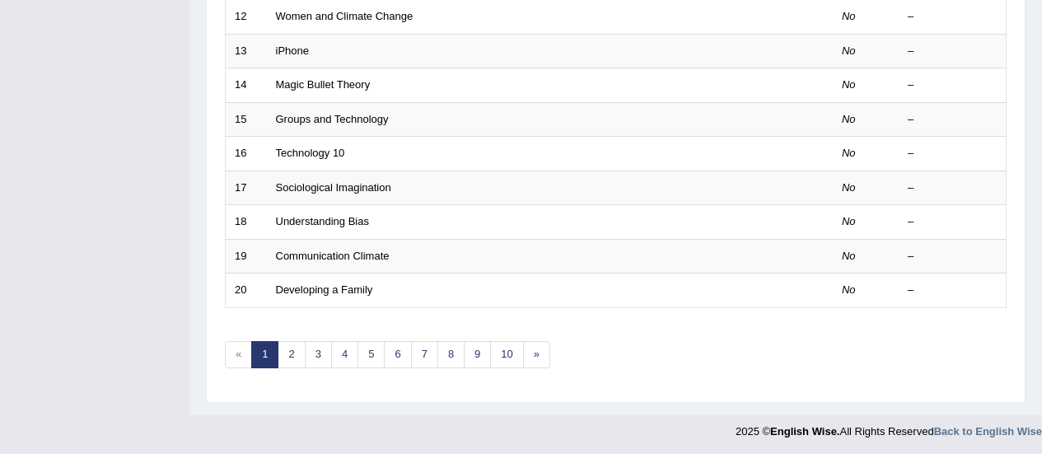
scroll to position [637, 0]
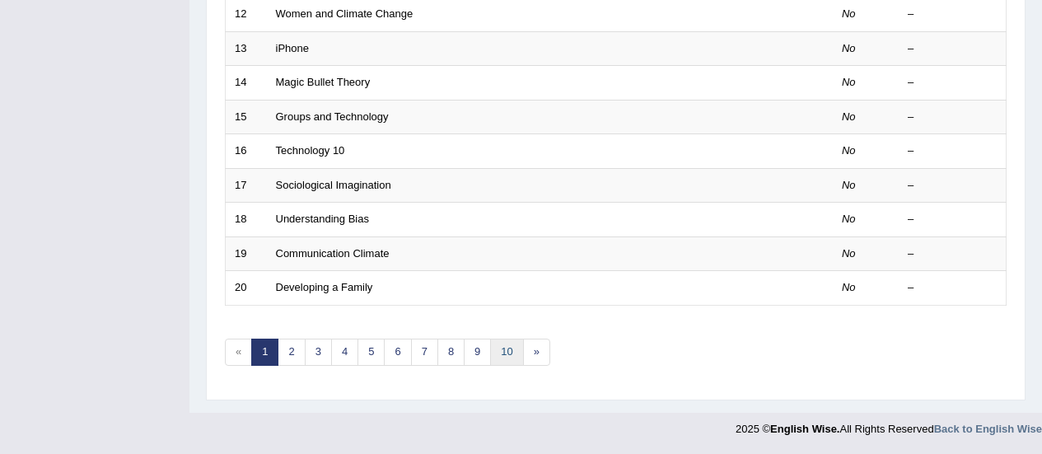
click at [498, 352] on link "10" at bounding box center [506, 351] width 33 height 27
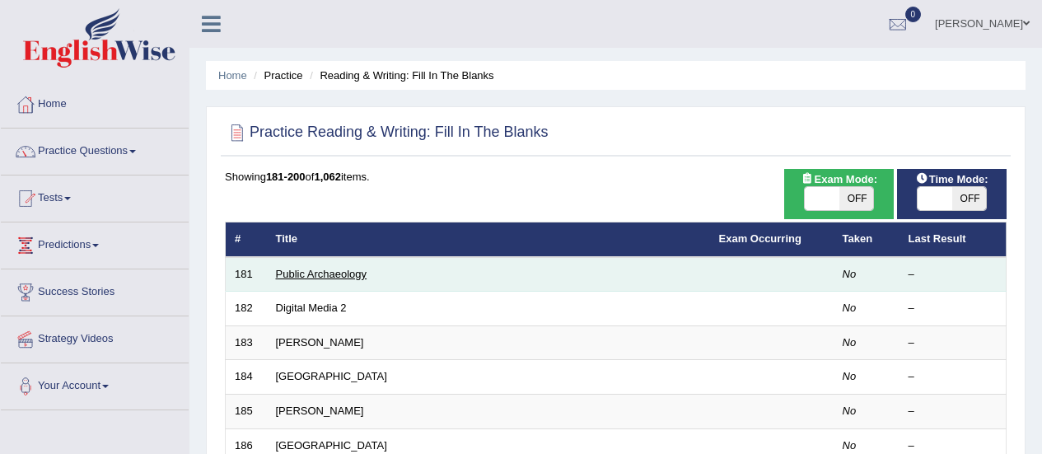
click at [314, 268] on link "Public Archaeology" at bounding box center [321, 274] width 91 height 12
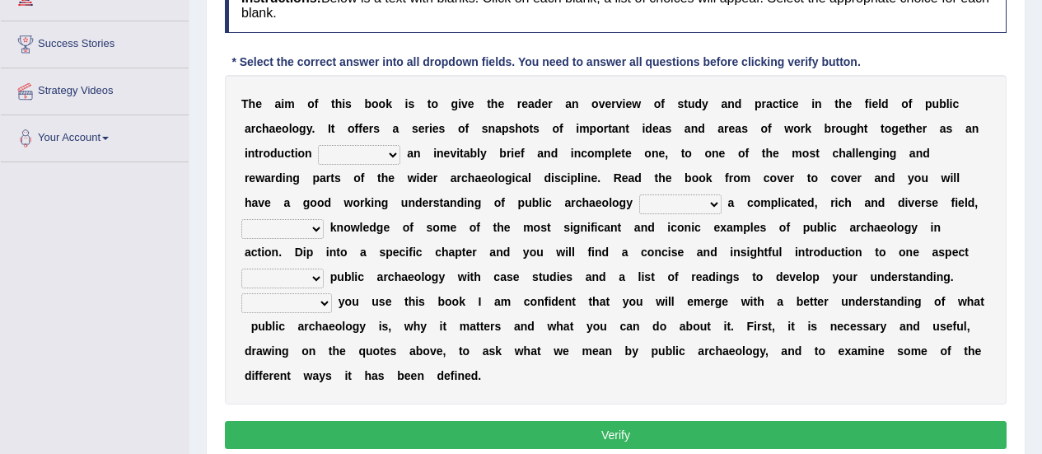
scroll to position [250, 0]
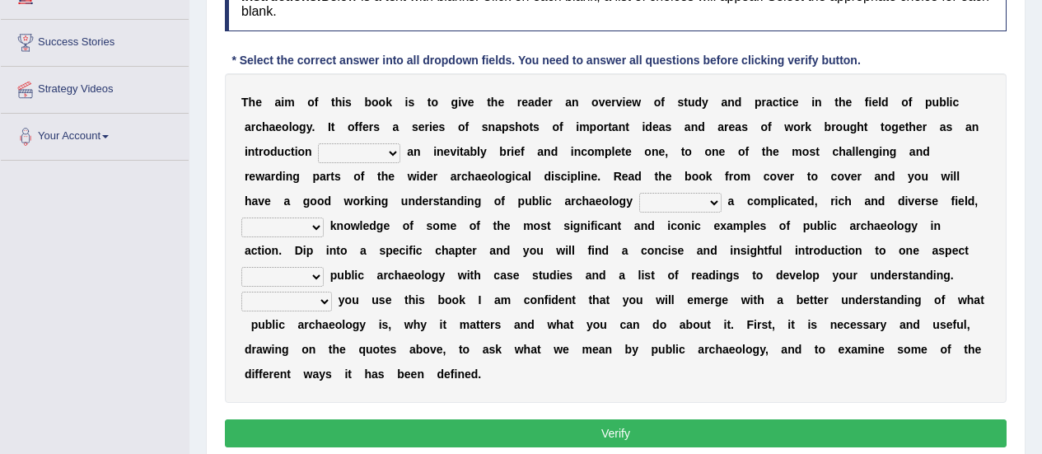
click at [318, 147] on select "because albeit unless despite" at bounding box center [359, 153] width 82 height 20
select select "because"
click at [318, 143] on select "because albeit unless despite" at bounding box center [359, 153] width 82 height 20
click at [639, 199] on select "for along with as" at bounding box center [680, 203] width 82 height 20
click at [639, 193] on select "for along with as" at bounding box center [680, 203] width 82 height 20
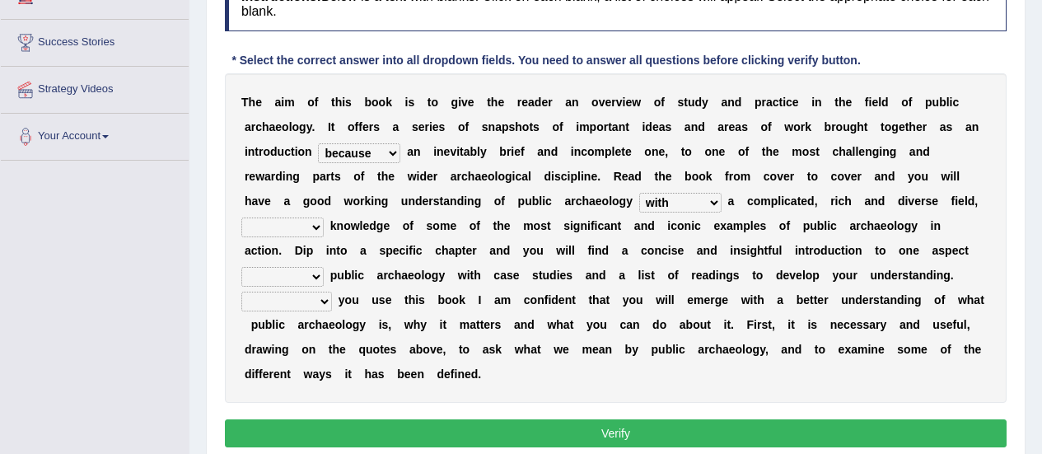
click at [639, 200] on select "for along with as" at bounding box center [680, 203] width 82 height 20
select select "as"
click at [639, 193] on select "for along with as" at bounding box center [680, 203] width 82 height 20
click at [324, 217] on select "despite of whatever as well as as though" at bounding box center [282, 227] width 82 height 20
select select "as well as"
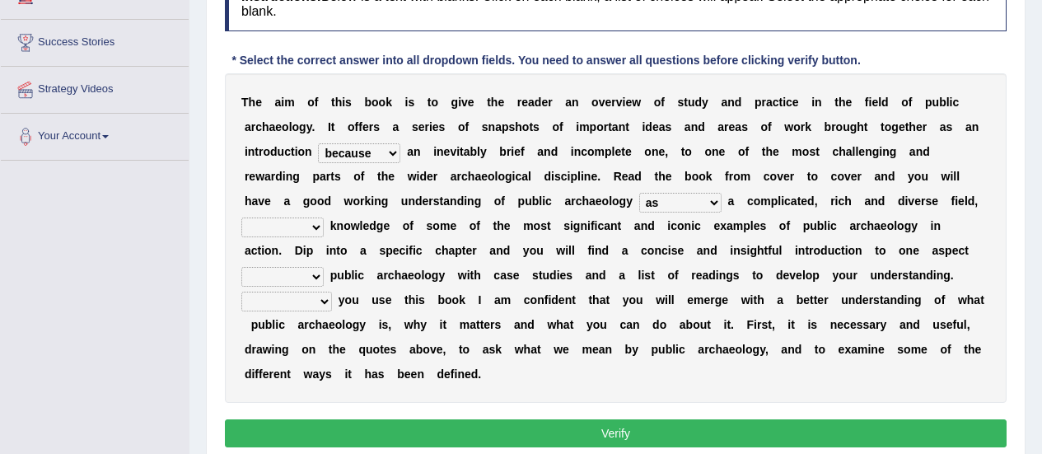
click at [324, 217] on select "despite of whatever as well as as though" at bounding box center [282, 227] width 82 height 20
click at [324, 267] on select "in on by of" at bounding box center [282, 277] width 82 height 20
select select "on"
click at [324, 267] on select "in on by of" at bounding box center [282, 277] width 82 height 20
click at [332, 292] on select "Even That However Considering" at bounding box center [286, 302] width 91 height 20
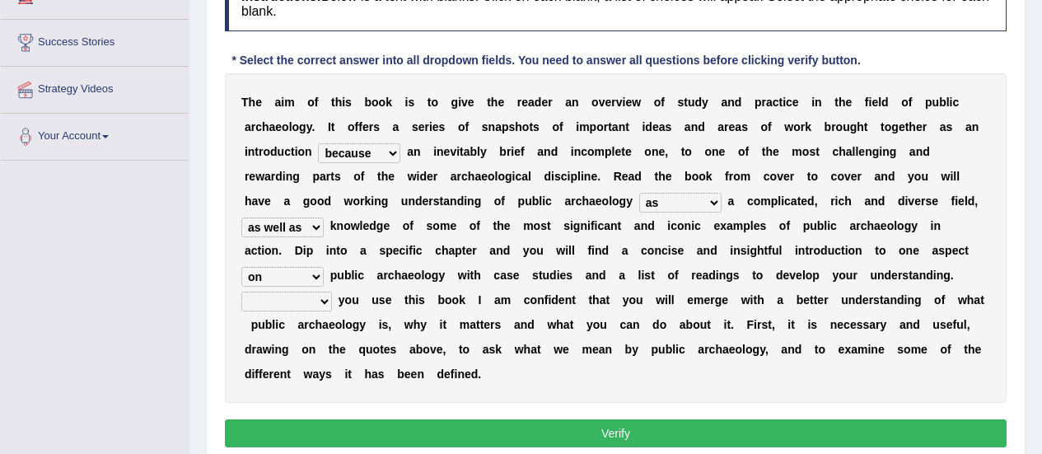
select select "Even"
click at [332, 292] on select "Even That However Considering" at bounding box center [286, 302] width 91 height 20
click at [558, 419] on button "Verify" at bounding box center [616, 433] width 782 height 28
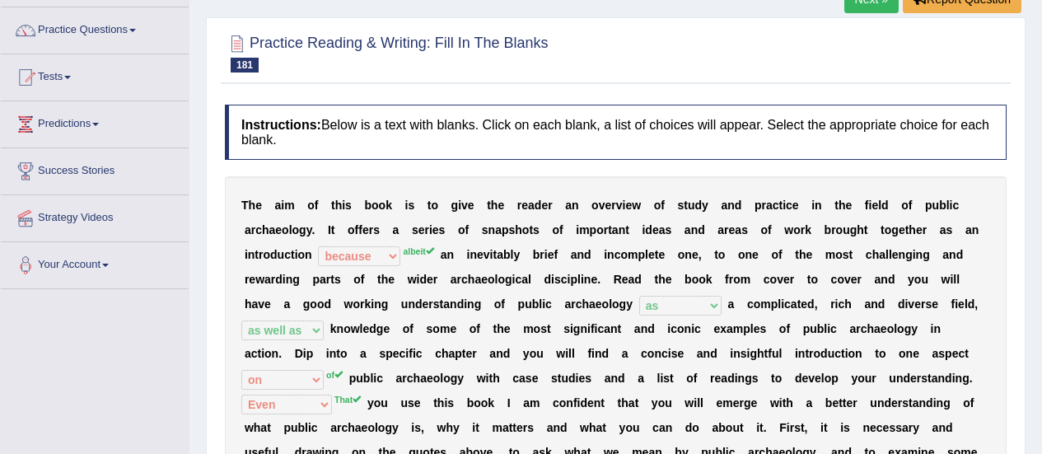
scroll to position [118, 0]
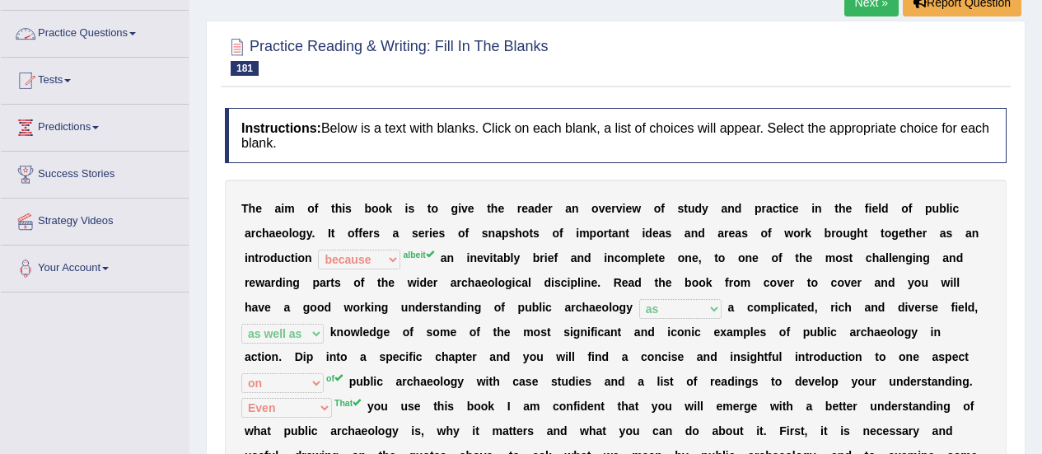
click at [66, 38] on link "Practice Questions" at bounding box center [95, 31] width 188 height 41
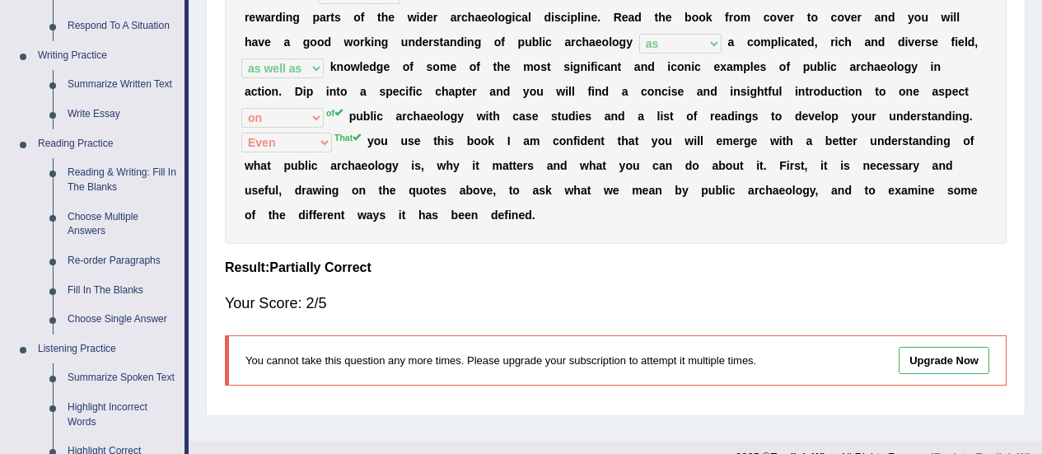
scroll to position [385, 0]
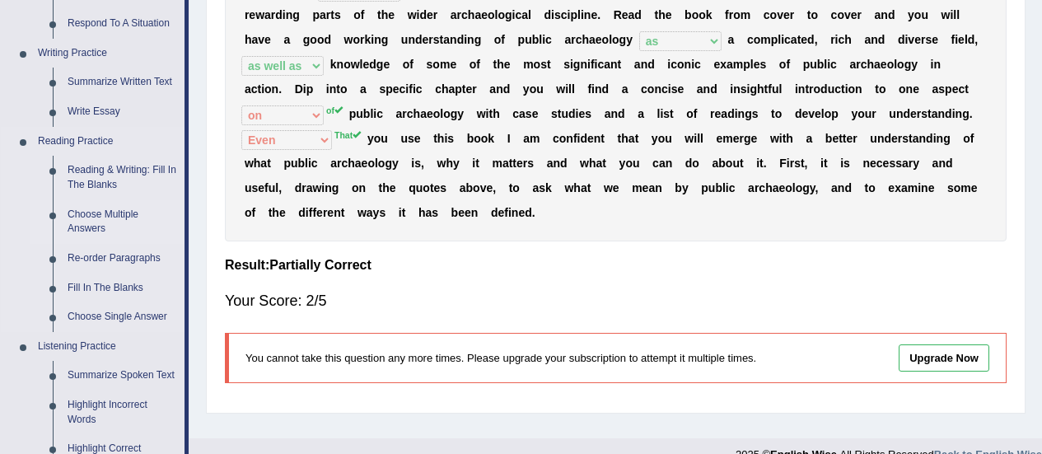
click at [122, 215] on link "Choose Multiple Answers" at bounding box center [122, 222] width 124 height 44
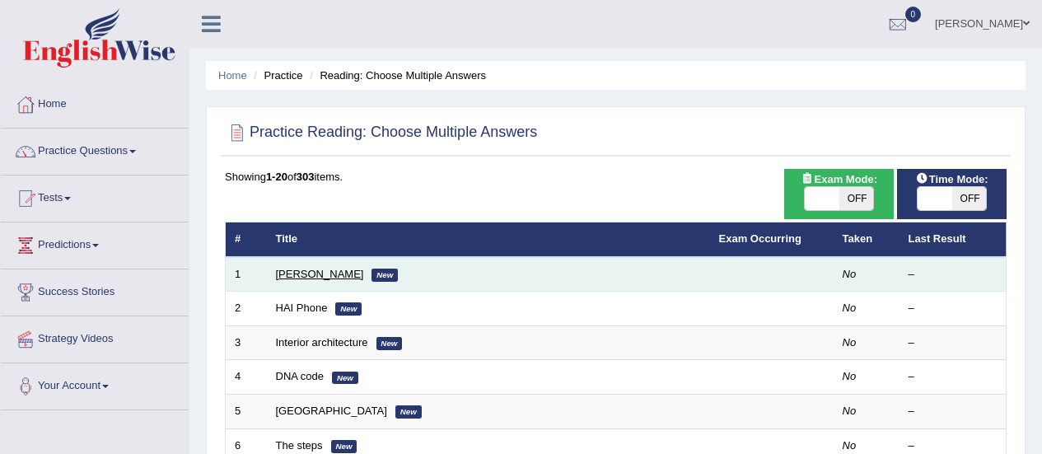
click at [337, 269] on link "[PERSON_NAME]" at bounding box center [320, 274] width 88 height 12
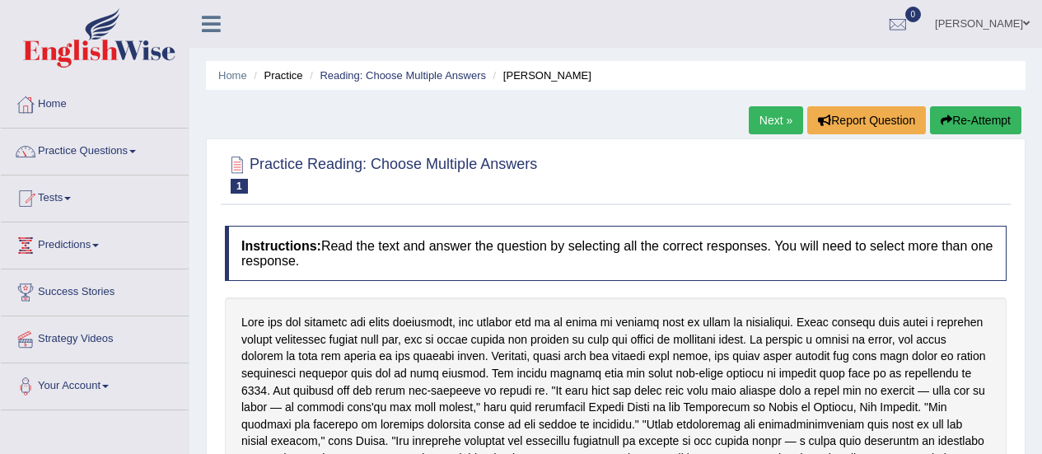
click at [1037, 147] on div "Home Practice Reading: Choose Multiple Answers Damian Scarf Next » Report Quest…" at bounding box center [615, 412] width 852 height 824
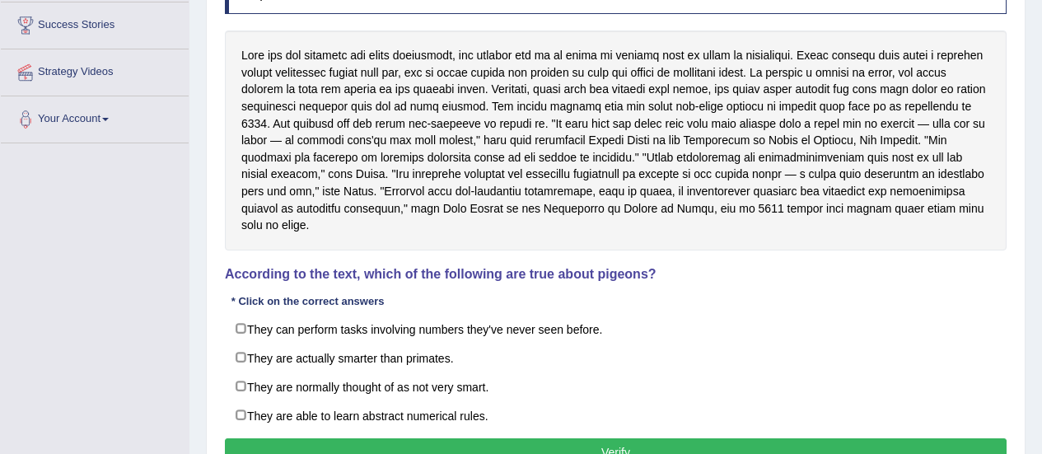
scroll to position [275, 0]
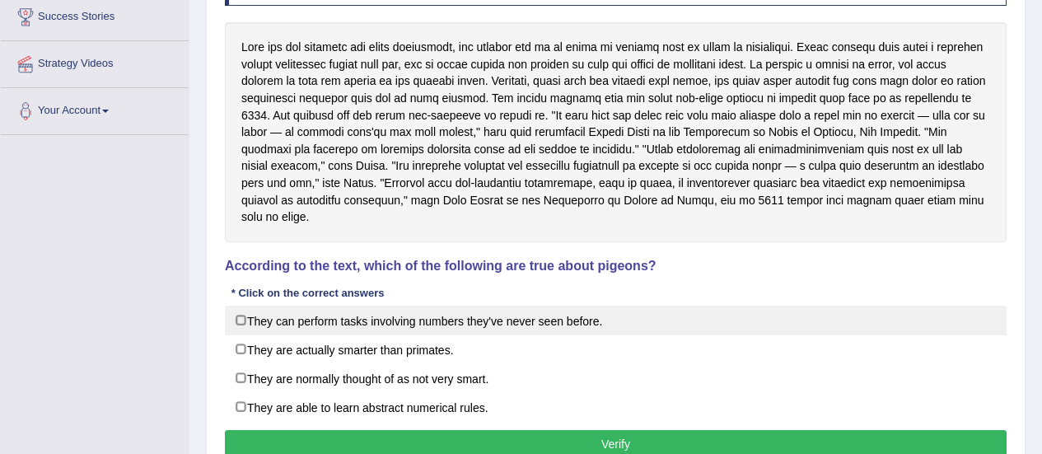
click at [240, 306] on label "They can perform tasks involving numbers they've never seen before." at bounding box center [616, 321] width 782 height 30
checkbox input "true"
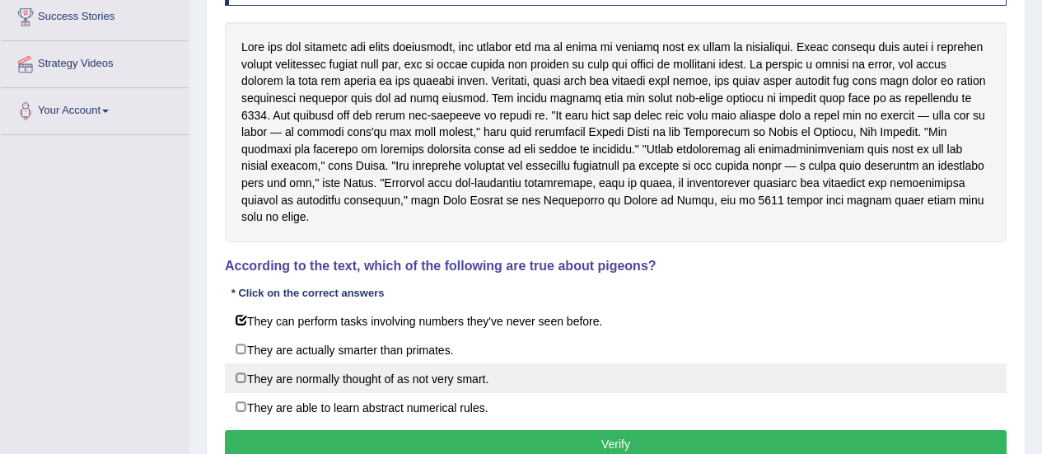
click at [240, 364] on label "They are normally thought of as not very smart." at bounding box center [616, 378] width 782 height 30
checkbox input "true"
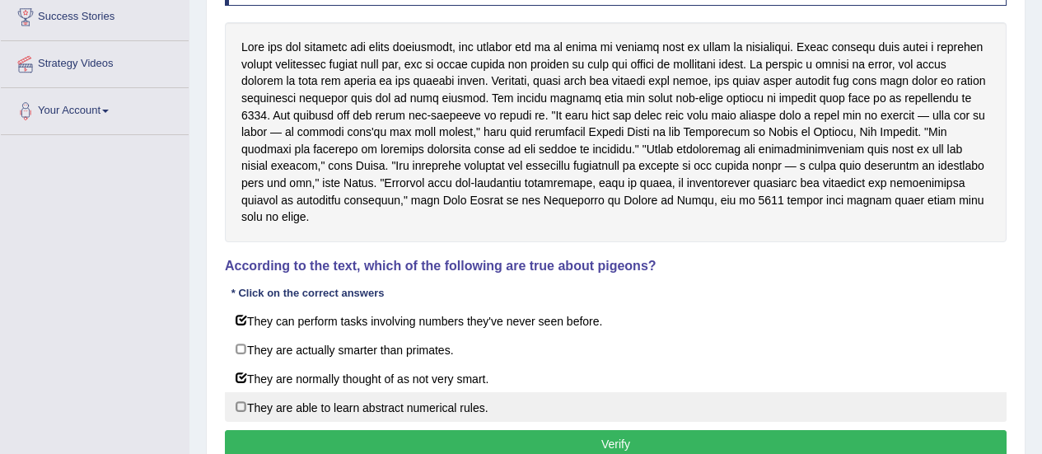
click at [243, 392] on label "They are able to learn abstract numerical rules." at bounding box center [616, 407] width 782 height 30
checkbox input "true"
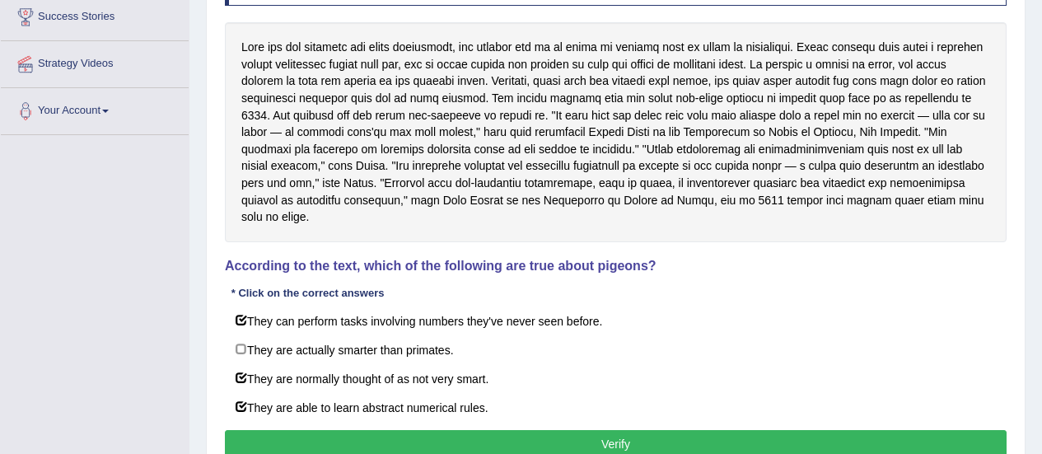
click at [526, 433] on button "Verify" at bounding box center [616, 444] width 782 height 28
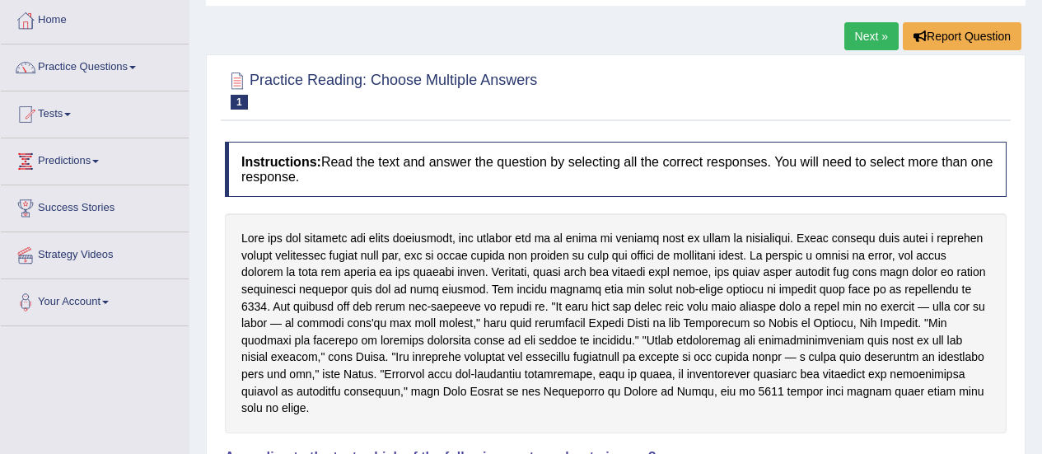
scroll to position [19, 0]
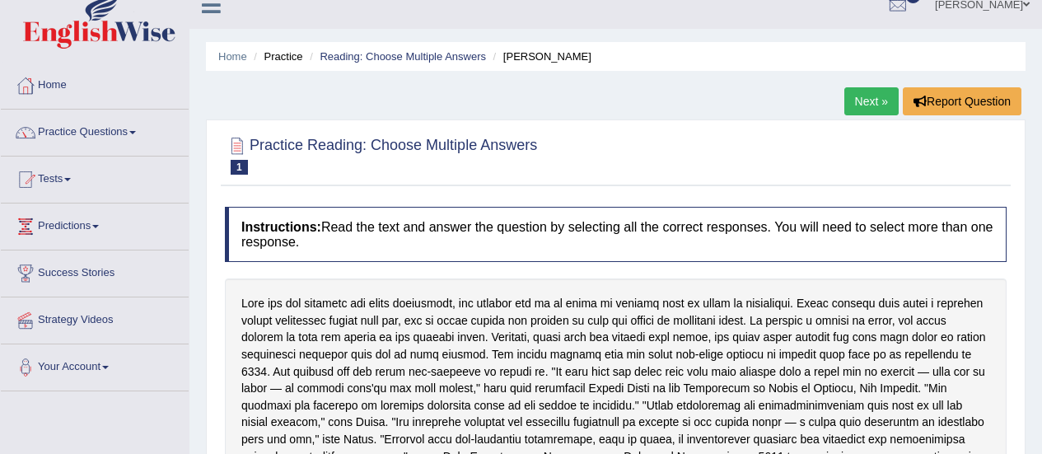
click at [870, 97] on link "Next »" at bounding box center [871, 101] width 54 height 28
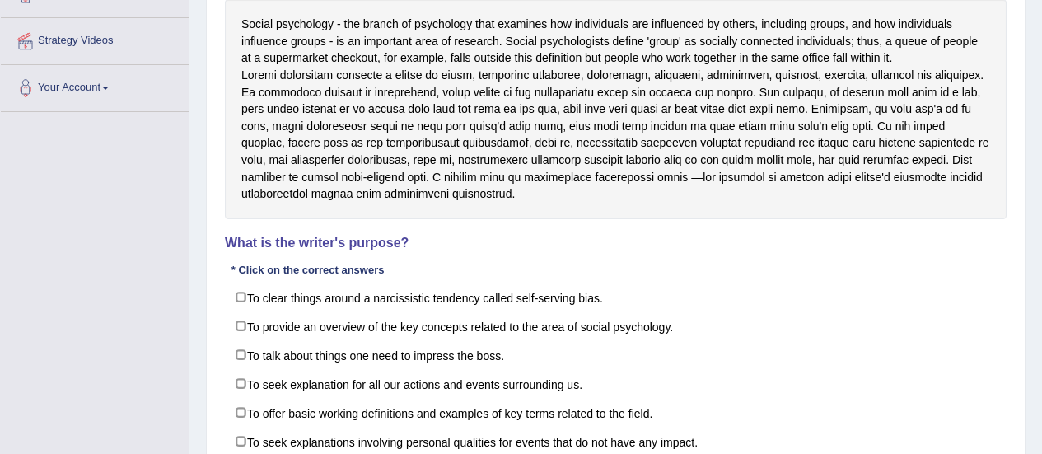
scroll to position [301, 0]
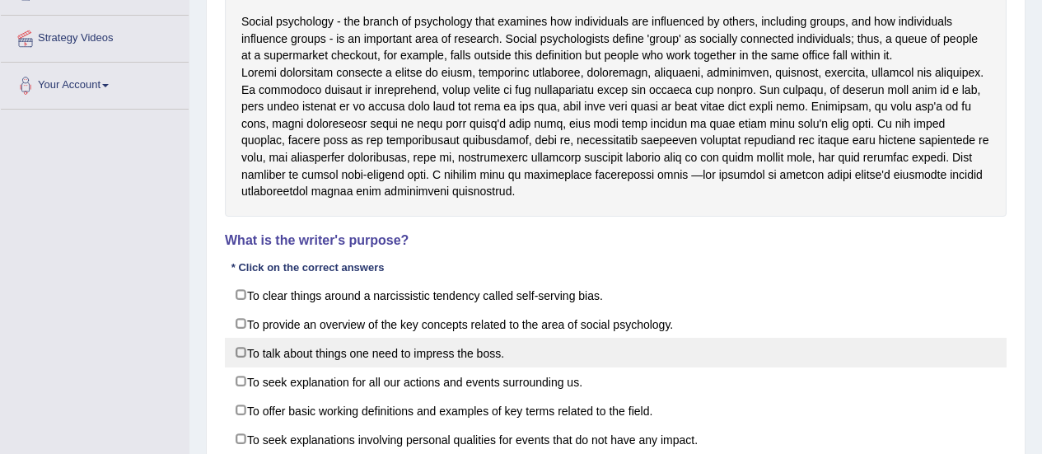
click at [237, 367] on label "To talk about things one need to impress the boss." at bounding box center [616, 353] width 782 height 30
checkbox input "true"
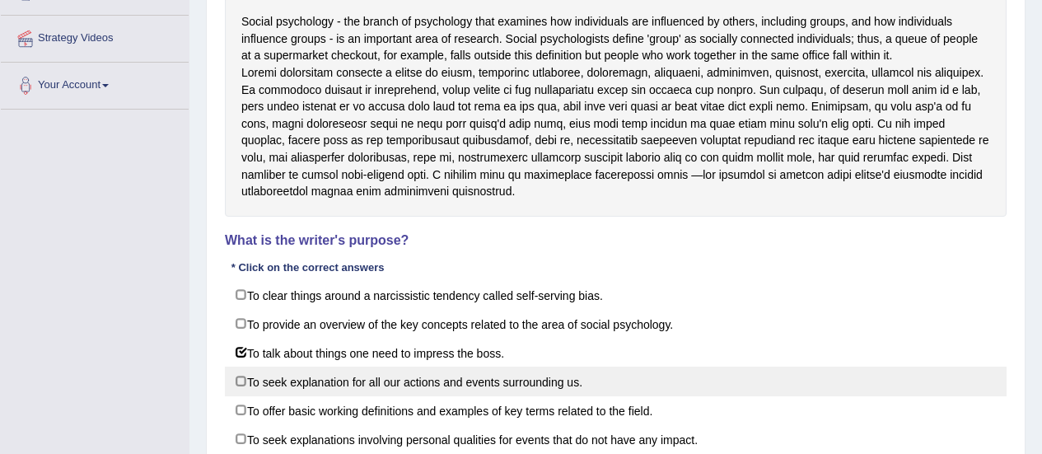
click at [245, 394] on label "To seek explanation for all our actions and events surrounding us." at bounding box center [616, 381] width 782 height 30
checkbox input "true"
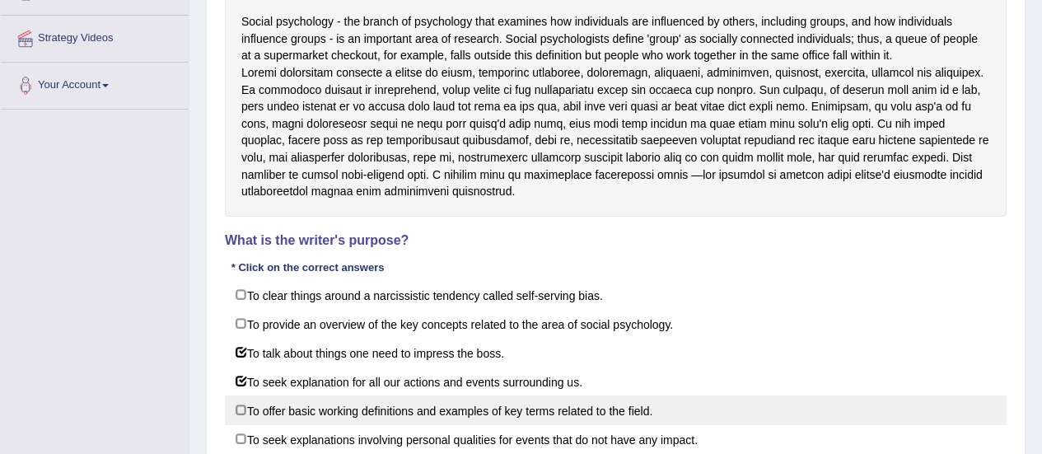
click at [240, 425] on label "To offer basic working definitions and examples of key terms related to the fie…" at bounding box center [616, 410] width 782 height 30
checkbox input "true"
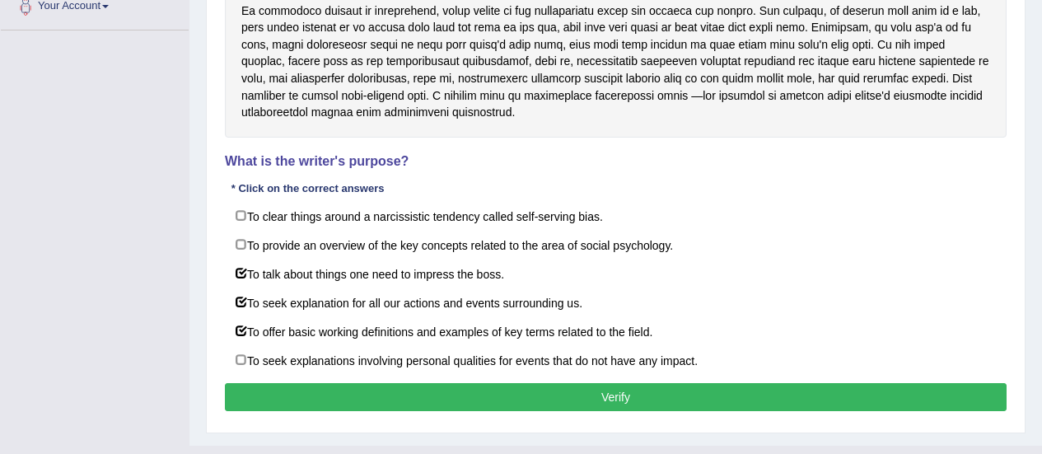
scroll to position [386, 0]
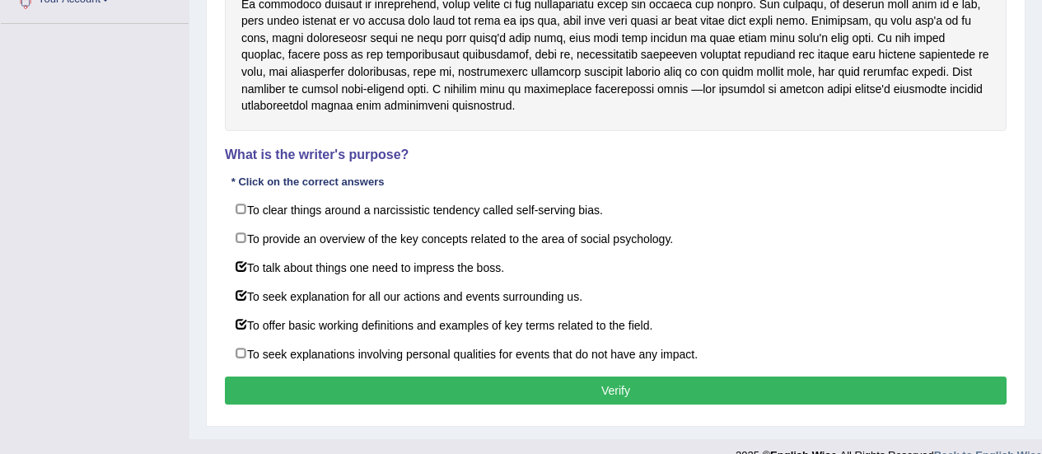
click at [752, 400] on button "Verify" at bounding box center [616, 390] width 782 height 28
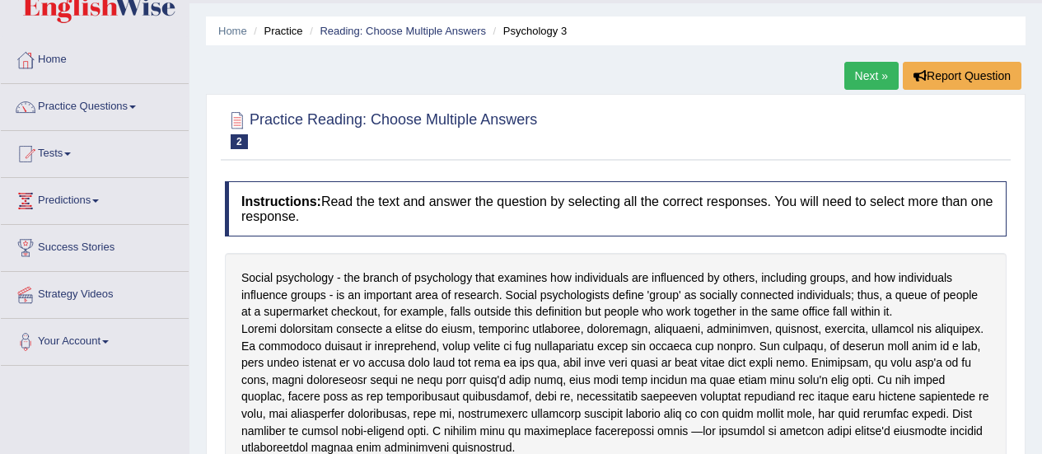
scroll to position [24, 0]
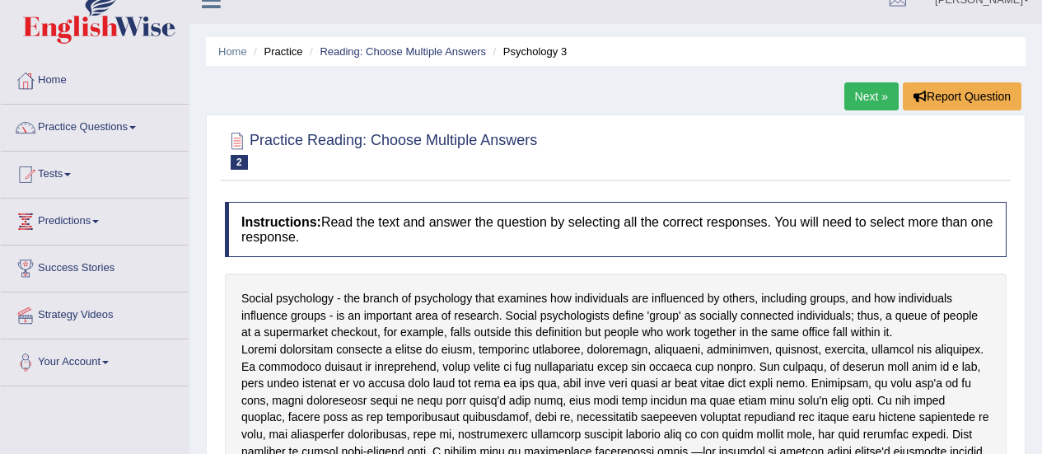
click at [864, 105] on link "Next »" at bounding box center [871, 96] width 54 height 28
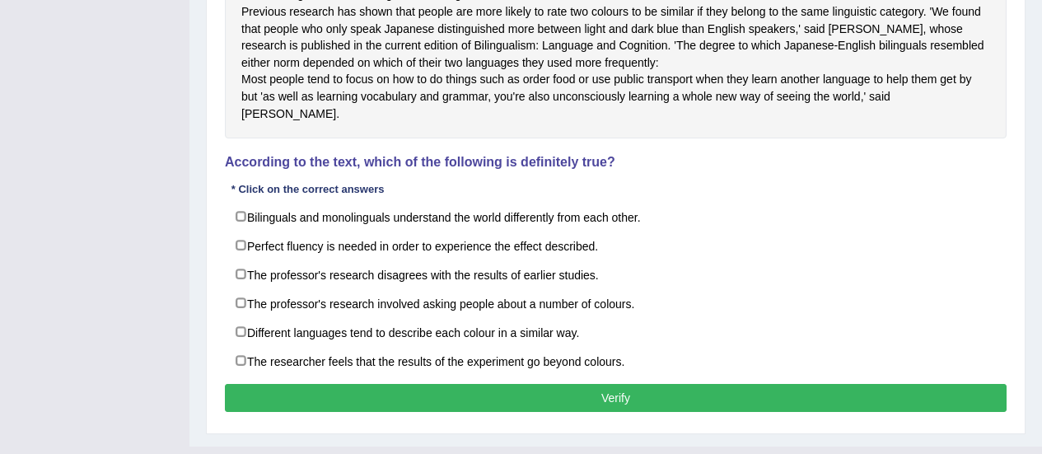
scroll to position [447, 0]
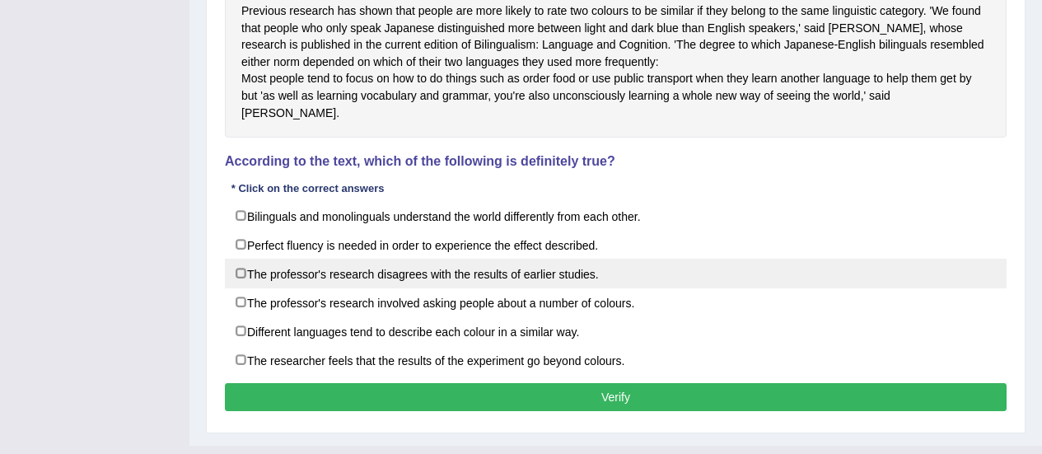
click at [238, 288] on label "The professor's research disagrees with the results of earlier studies." at bounding box center [616, 274] width 782 height 30
checkbox input "true"
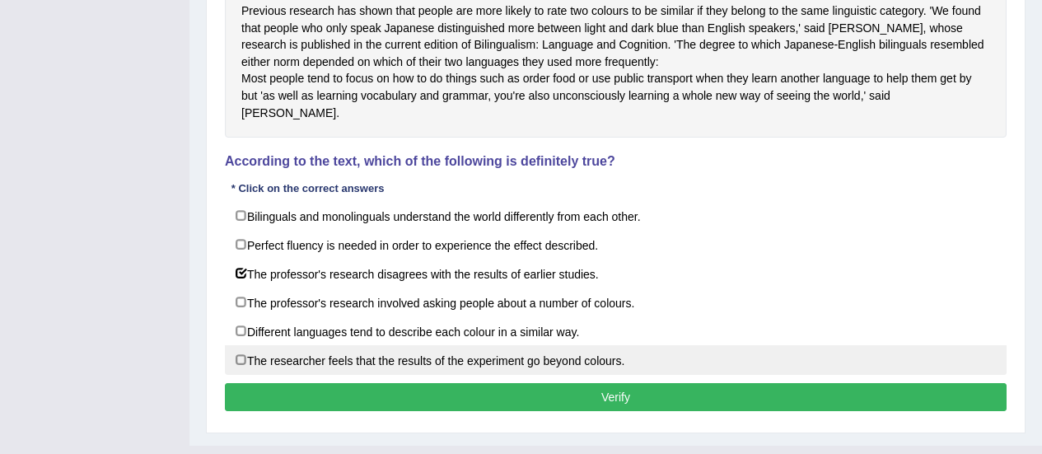
click at [237, 375] on label "The researcher feels that the results of the experiment go beyond colours." at bounding box center [616, 360] width 782 height 30
checkbox input "true"
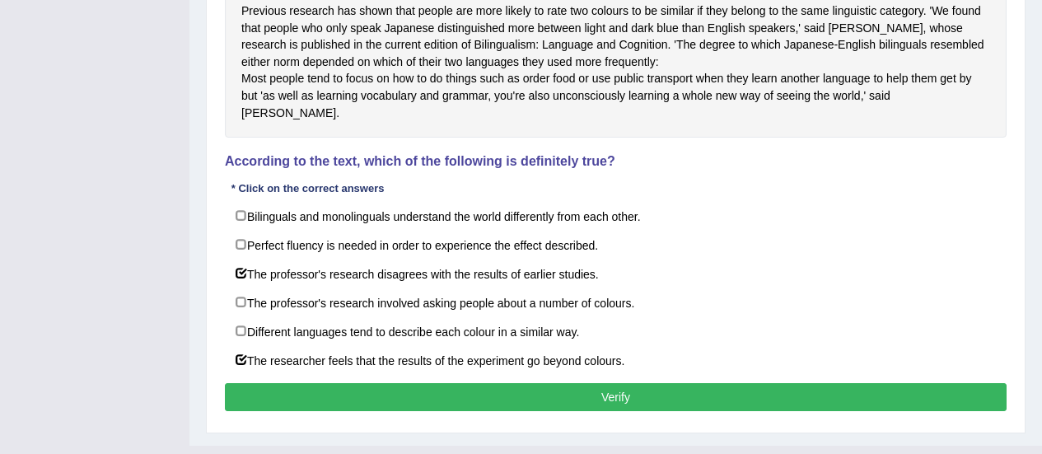
click at [859, 411] on button "Verify" at bounding box center [616, 397] width 782 height 28
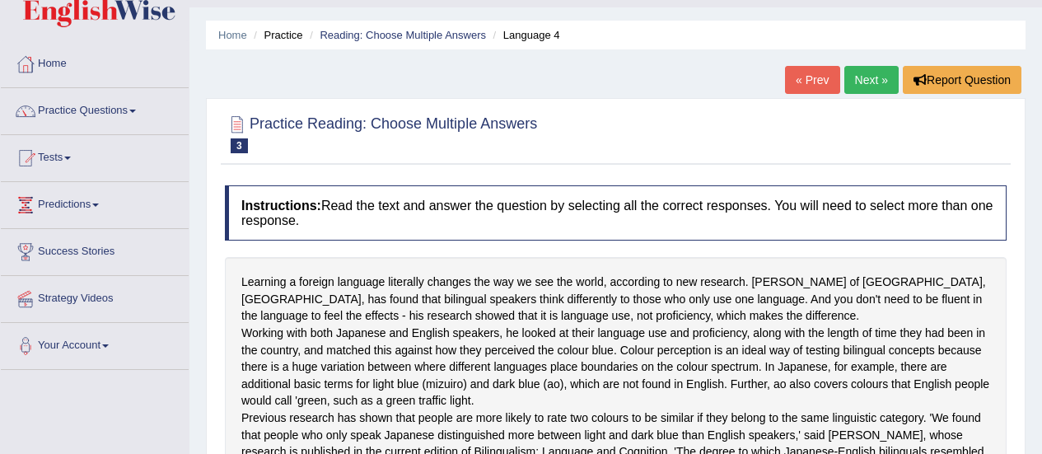
scroll to position [0, 0]
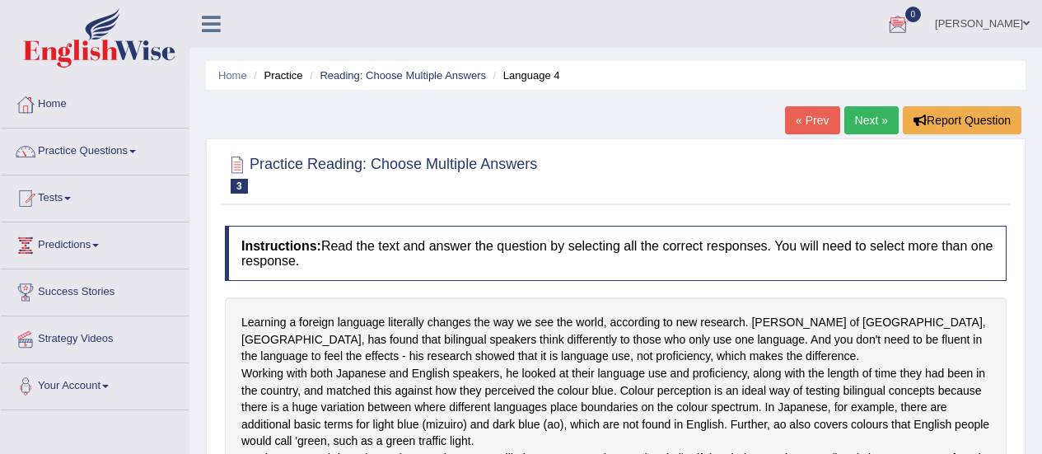
click at [871, 109] on link "Next »" at bounding box center [871, 120] width 54 height 28
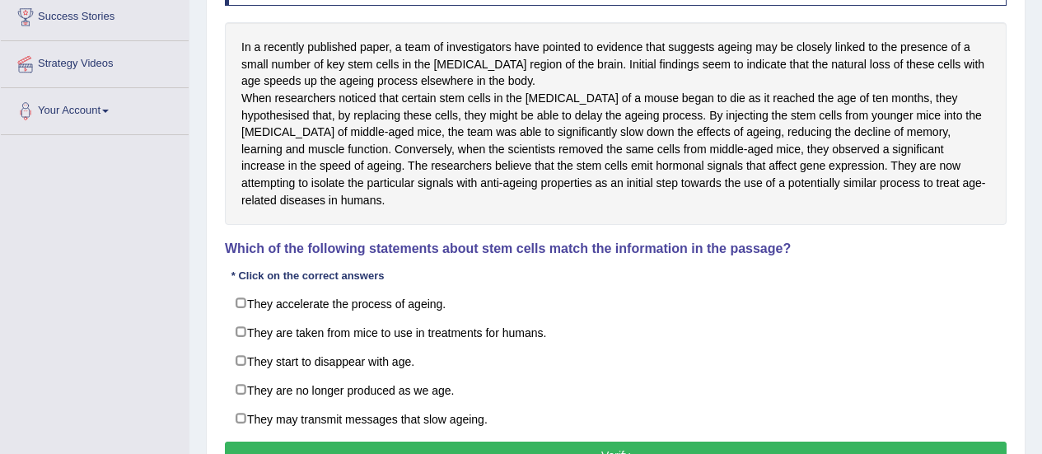
scroll to position [277, 0]
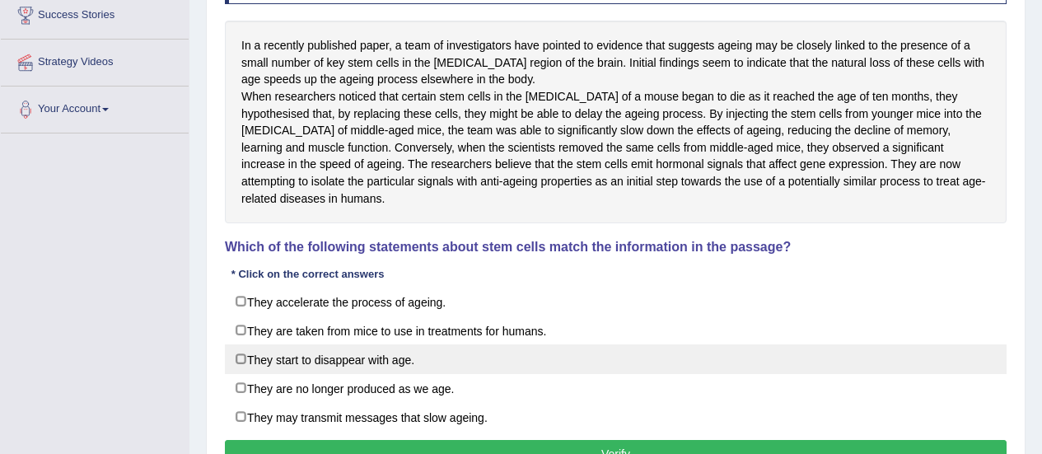
click at [239, 374] on label "They start to disappear with age." at bounding box center [616, 359] width 782 height 30
checkbox input "true"
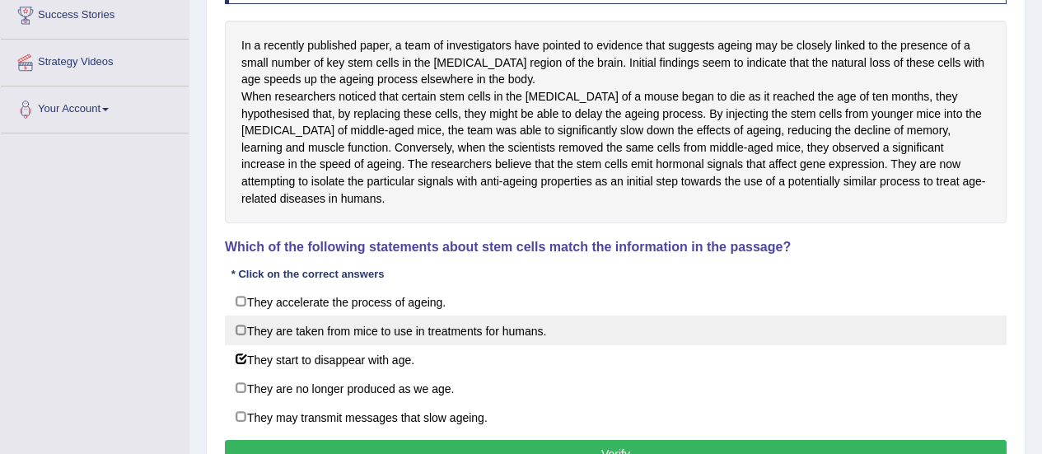
click at [251, 345] on label "They are taken from mice to use in treatments for humans." at bounding box center [616, 330] width 782 height 30
checkbox input "false"
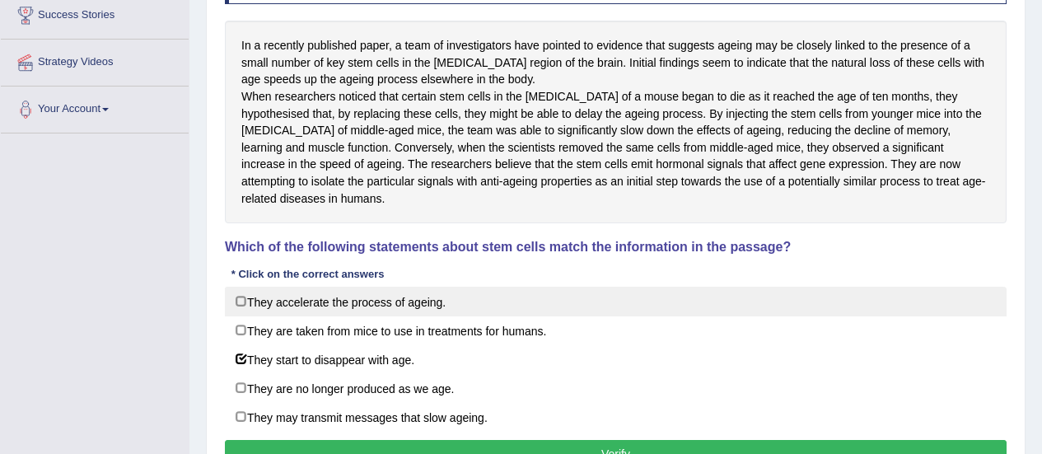
click at [236, 316] on label "They accelerate the process of ageing." at bounding box center [616, 302] width 782 height 30
checkbox input "true"
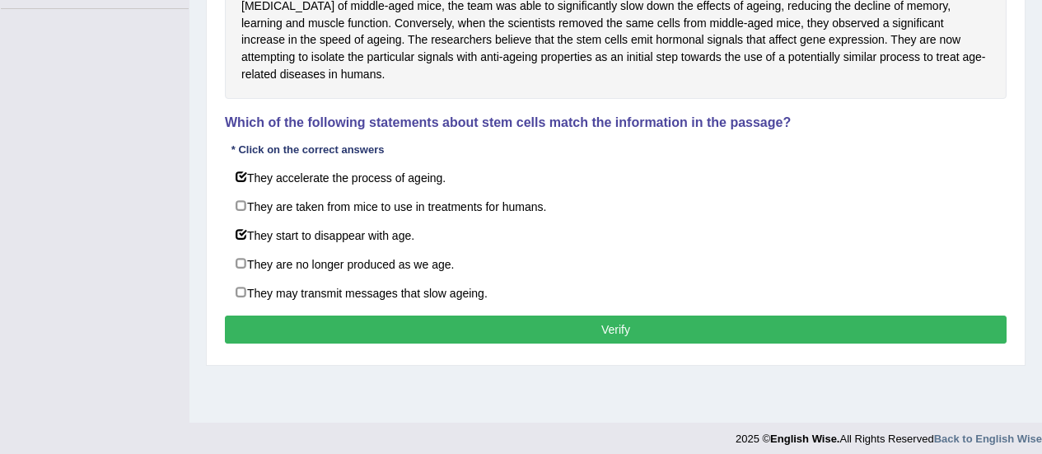
scroll to position [411, 0]
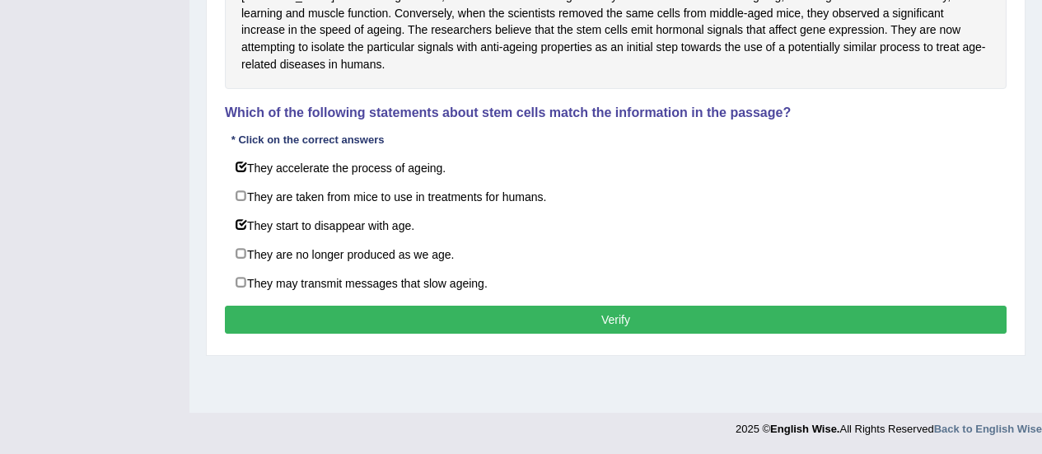
click at [792, 328] on button "Verify" at bounding box center [616, 320] width 782 height 28
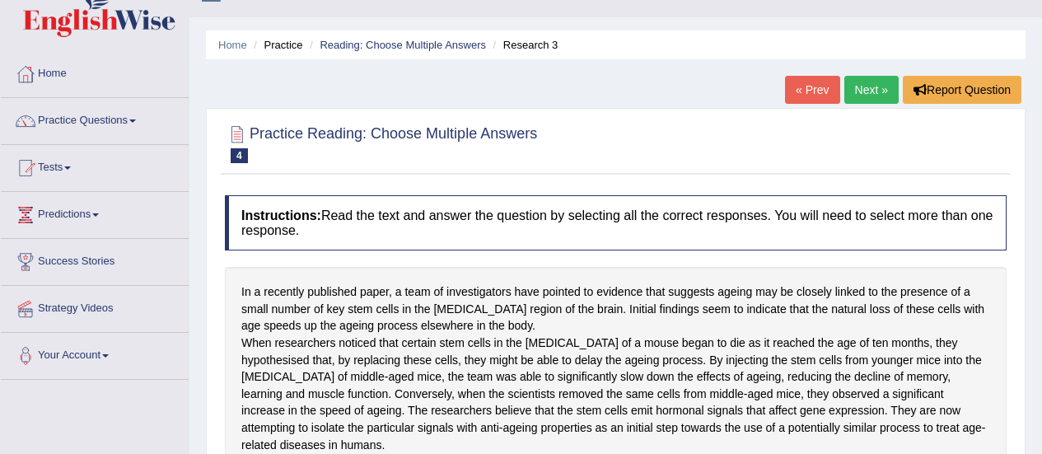
scroll to position [16, 0]
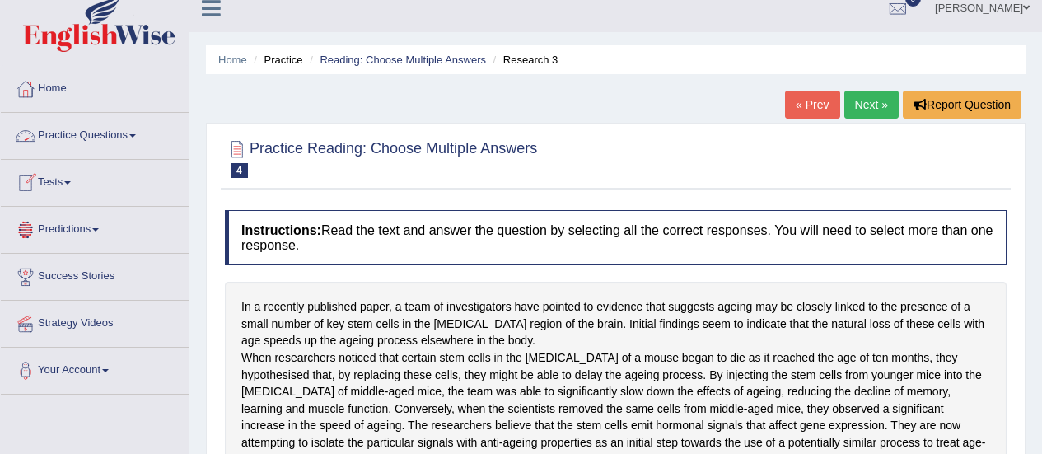
click at [85, 141] on link "Practice Questions" at bounding box center [95, 133] width 188 height 41
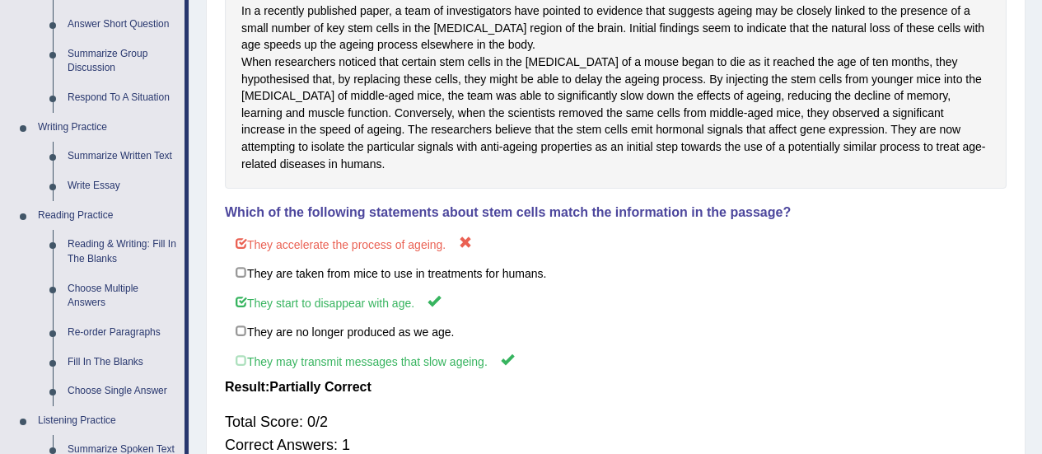
scroll to position [329, 0]
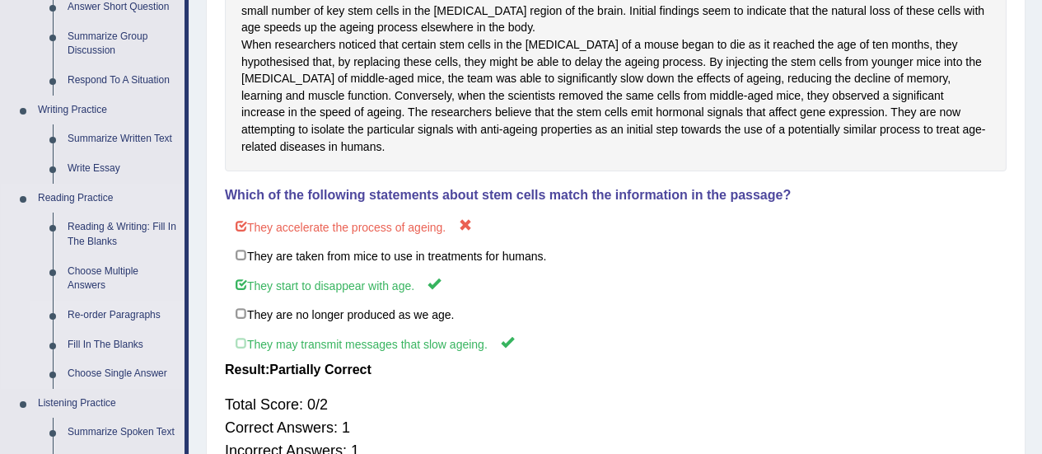
click at [93, 314] on link "Re-order Paragraphs" at bounding box center [122, 316] width 124 height 30
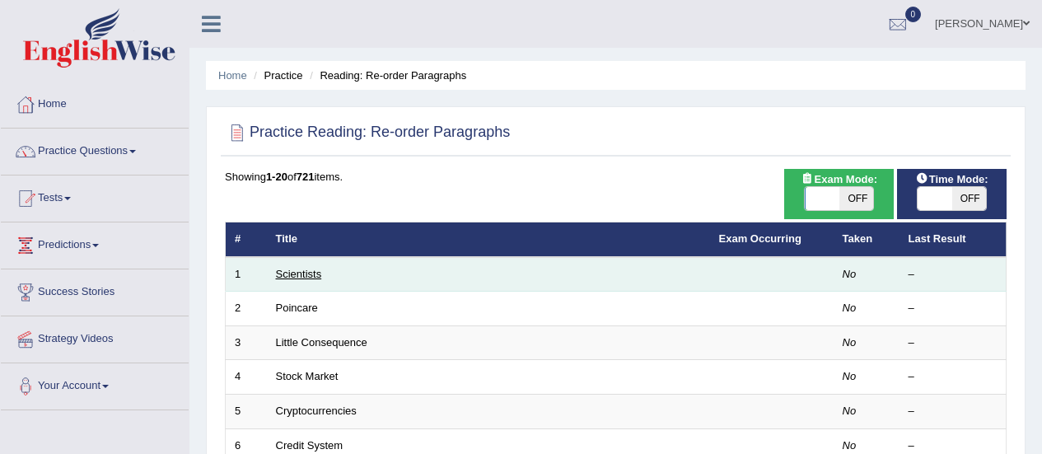
click at [320, 277] on link "Scientists" at bounding box center [299, 274] width 46 height 12
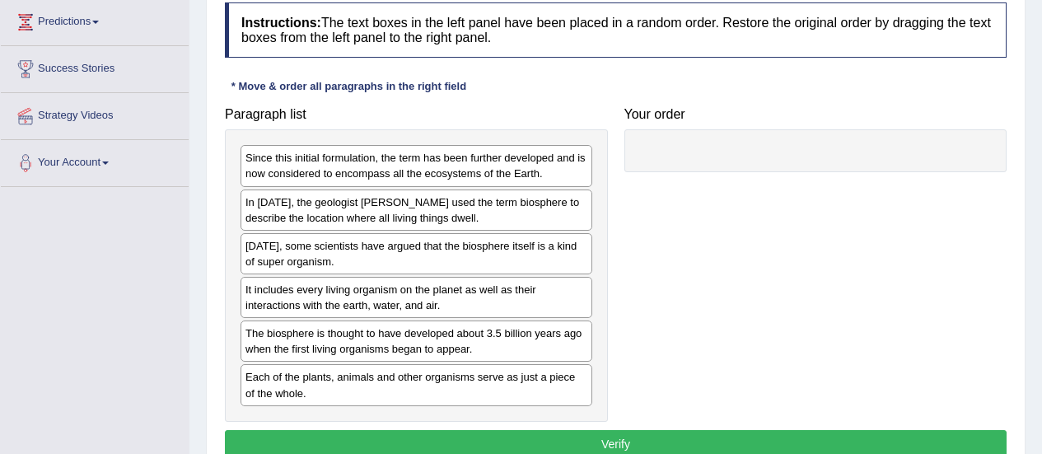
scroll to position [225, 0]
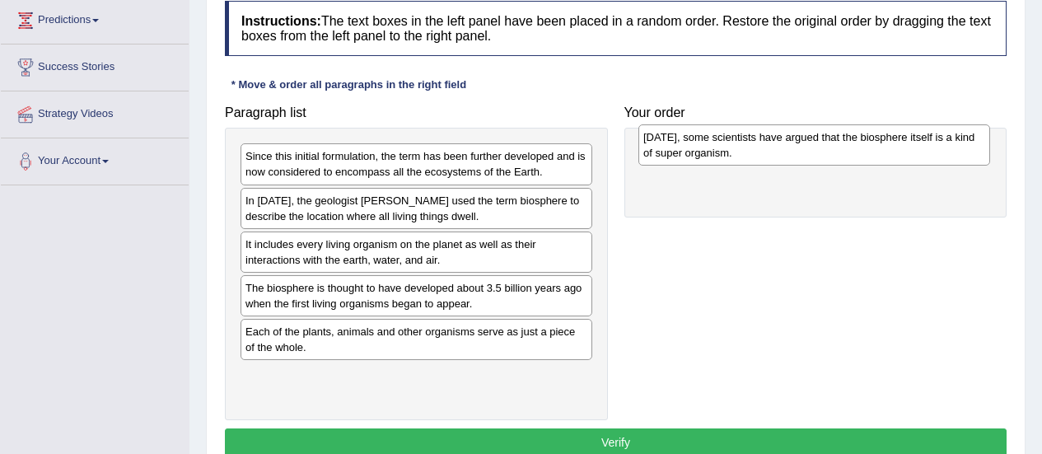
drag, startPoint x: 340, startPoint y: 252, endPoint x: 738, endPoint y: 145, distance: 411.9
click at [738, 145] on div "[DATE], some scientists have argued that the biosphere itself is a kind of supe…" at bounding box center [814, 144] width 352 height 41
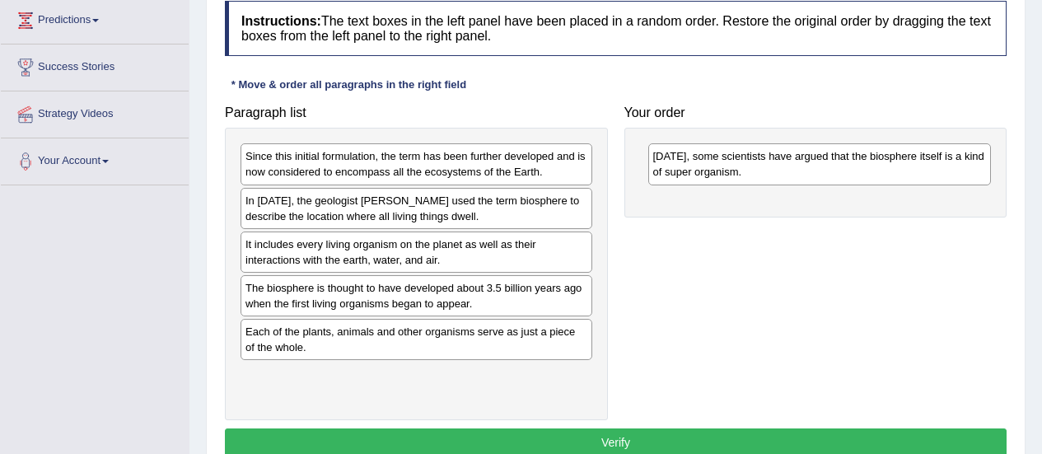
click at [676, 265] on div "Paragraph list Since this initial formulation, the term has been further develo…" at bounding box center [616, 258] width 798 height 323
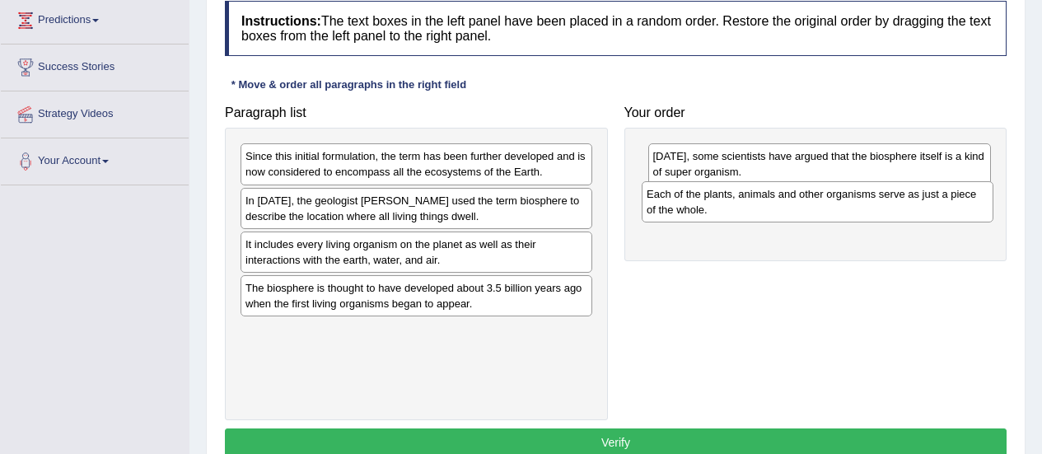
drag, startPoint x: 451, startPoint y: 338, endPoint x: 859, endPoint y: 200, distance: 430.5
click at [859, 200] on div "Each of the plants, animals and other organisms serve as just a piece of the wh…" at bounding box center [818, 201] width 352 height 41
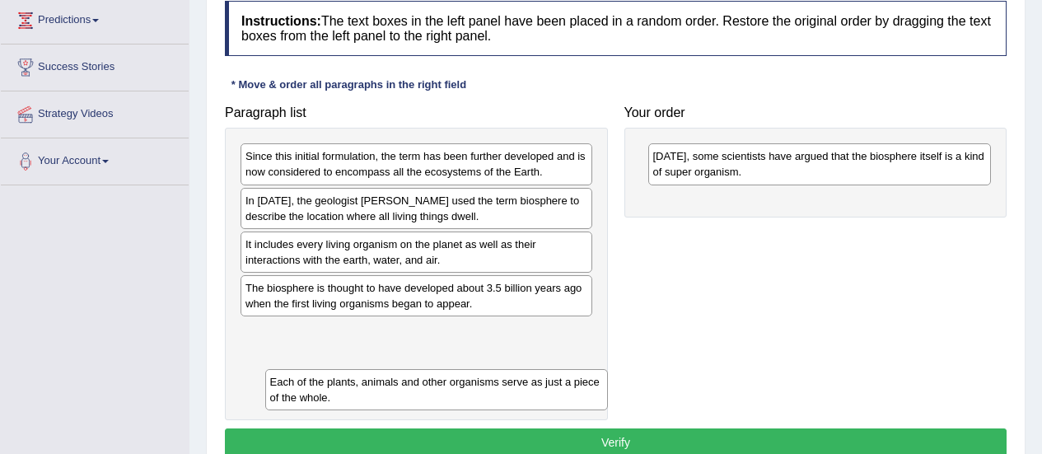
drag, startPoint x: 809, startPoint y: 215, endPoint x: 408, endPoint y: 393, distance: 438.0
click at [408, 393] on div "Each of the plants, animals and other organisms serve as just a piece of the wh…" at bounding box center [436, 389] width 343 height 41
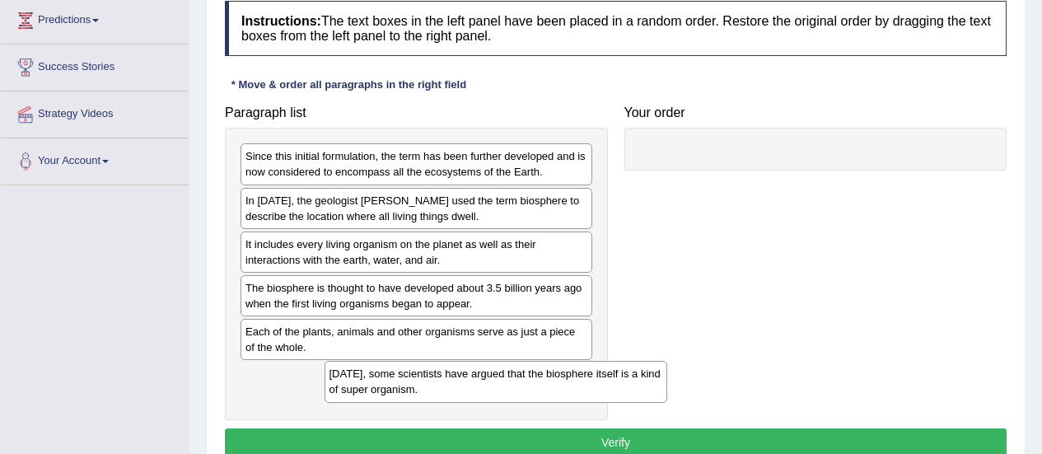
drag, startPoint x: 711, startPoint y: 170, endPoint x: 353, endPoint y: 379, distance: 413.7
click at [353, 379] on div "[DATE], some scientists have argued that the biosphere itself is a kind of supe…" at bounding box center [495, 381] width 343 height 41
click at [298, 212] on div "In [DATE], the geologist [PERSON_NAME] used the term biosphere to describe the …" at bounding box center [416, 208] width 352 height 41
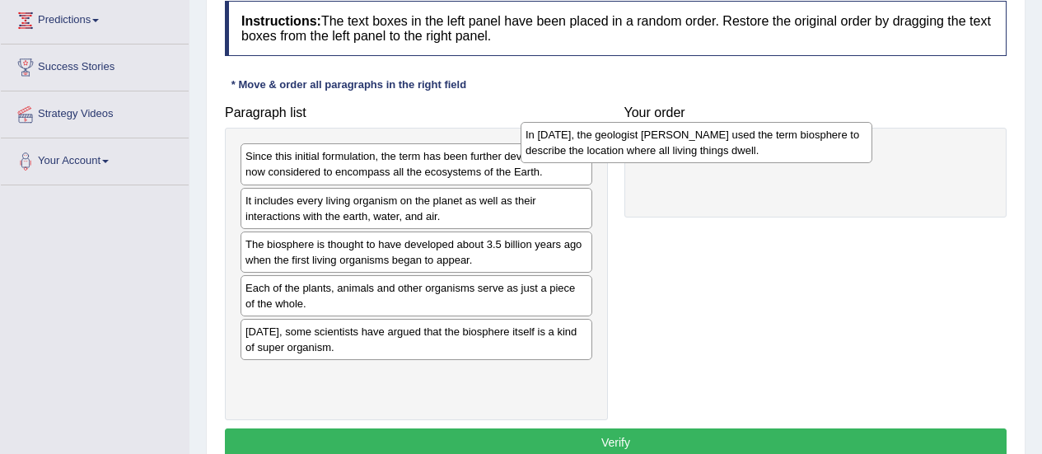
drag, startPoint x: 482, startPoint y: 221, endPoint x: 799, endPoint y: 155, distance: 323.8
click at [799, 155] on div "In [DATE], the geologist [PERSON_NAME] used the term biosphere to describe the …" at bounding box center [696, 142] width 352 height 41
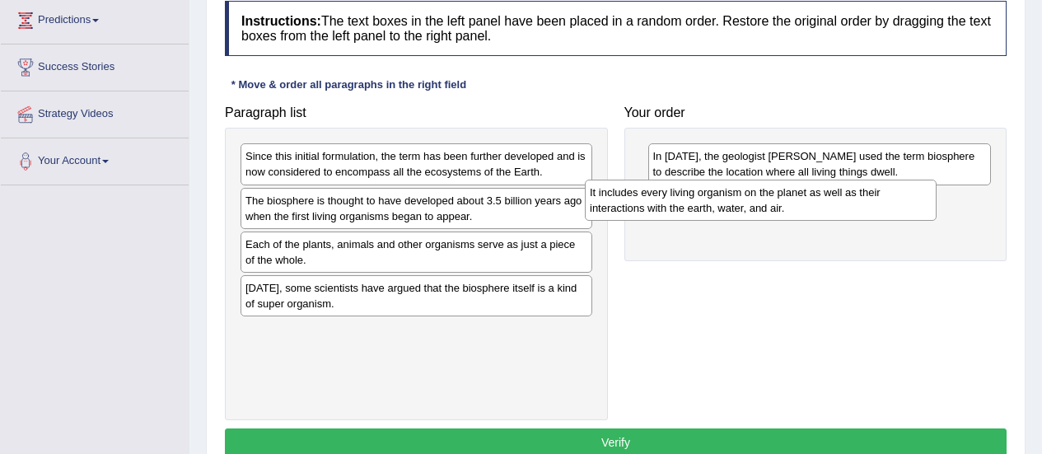
drag, startPoint x: 505, startPoint y: 222, endPoint x: 869, endPoint y: 212, distance: 364.1
click at [869, 212] on div "It includes every living organism on the planet as well as their interactions w…" at bounding box center [761, 200] width 352 height 41
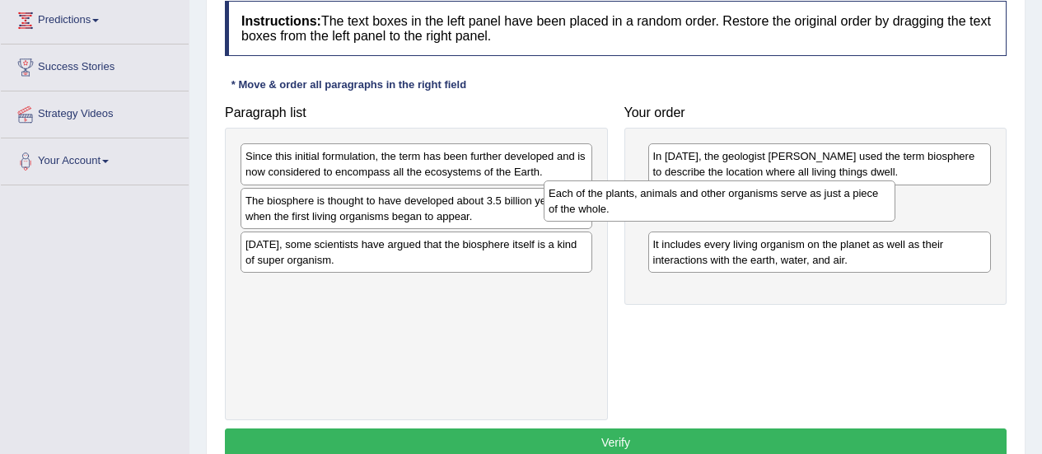
drag, startPoint x: 524, startPoint y: 250, endPoint x: 830, endPoint y: 201, distance: 310.3
click at [830, 201] on div "Each of the plants, animals and other organisms serve as just a piece of the wh…" at bounding box center [720, 200] width 352 height 41
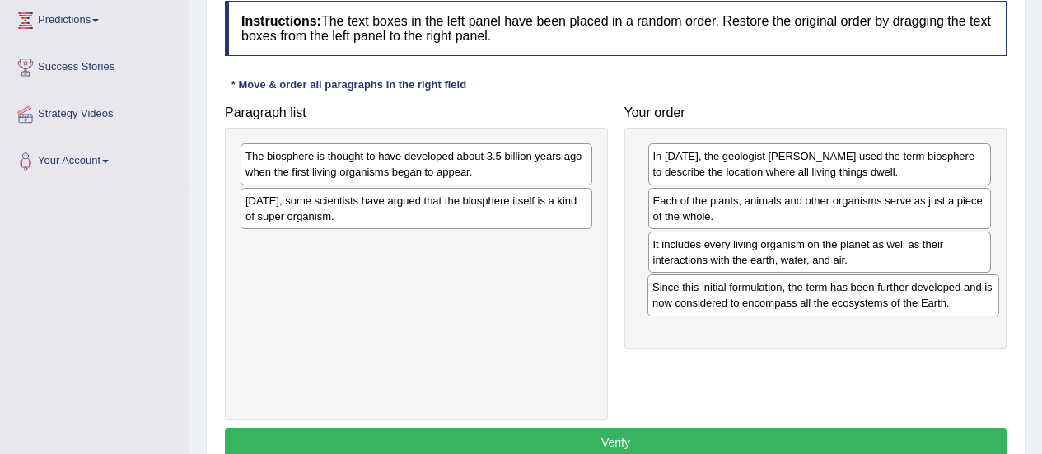
drag, startPoint x: 343, startPoint y: 178, endPoint x: 750, endPoint y: 309, distance: 427.4
click at [750, 309] on div "Since this initial formulation, the term has been further developed and is now …" at bounding box center [823, 294] width 352 height 41
click at [413, 207] on div "[DATE], some scientists have argued that the biosphere itself is a kind of supe…" at bounding box center [416, 208] width 352 height 41
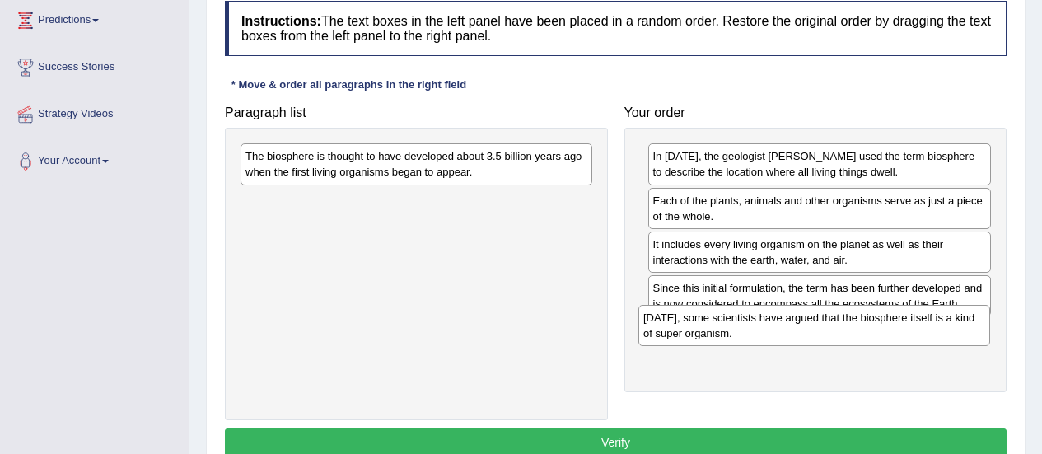
drag, startPoint x: 343, startPoint y: 225, endPoint x: 740, endPoint y: 342, distance: 414.6
click at [740, 342] on div "[DATE], some scientists have argued that the biosphere itself is a kind of supe…" at bounding box center [814, 325] width 352 height 41
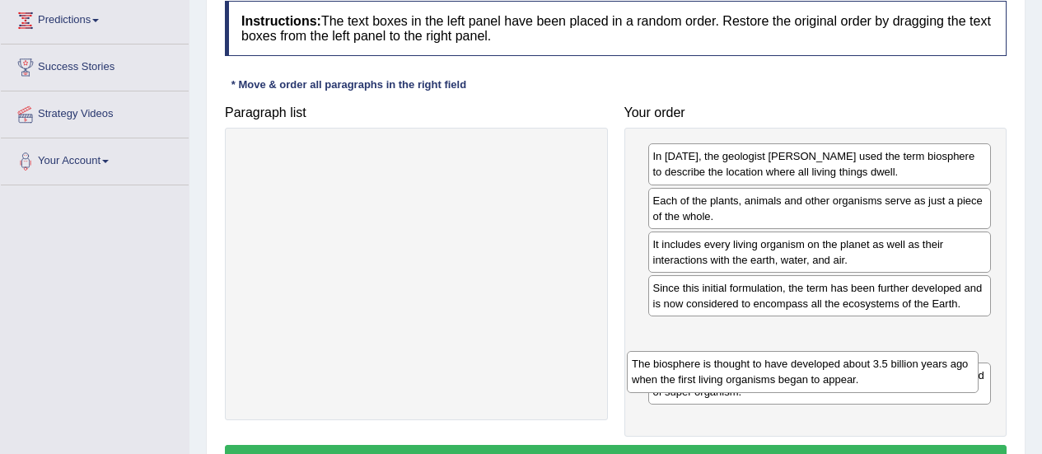
drag, startPoint x: 392, startPoint y: 162, endPoint x: 787, endPoint y: 379, distance: 450.7
click at [787, 379] on div "The biosphere is thought to have developed about 3.5 billion years ago when the…" at bounding box center [803, 371] width 352 height 41
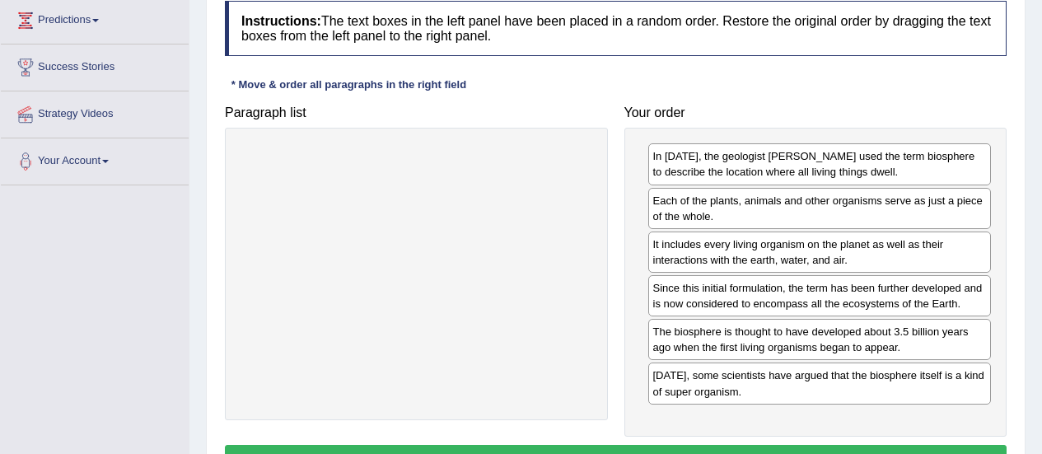
click at [692, 447] on button "Verify" at bounding box center [616, 459] width 782 height 28
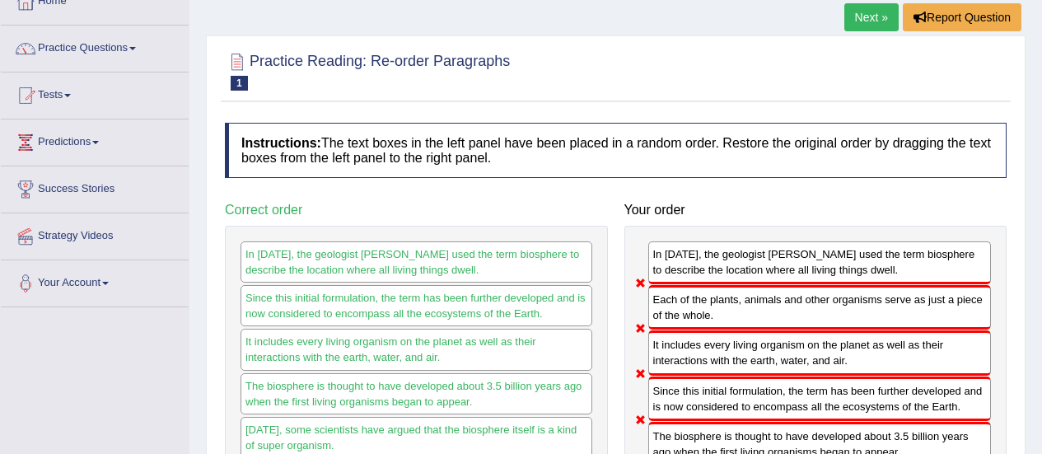
scroll to position [93, 0]
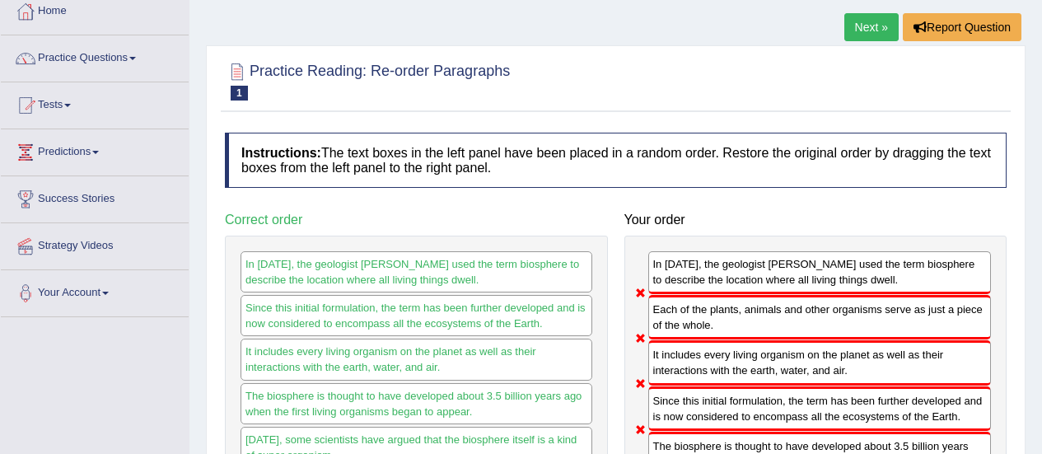
click at [869, 25] on link "Next »" at bounding box center [871, 27] width 54 height 28
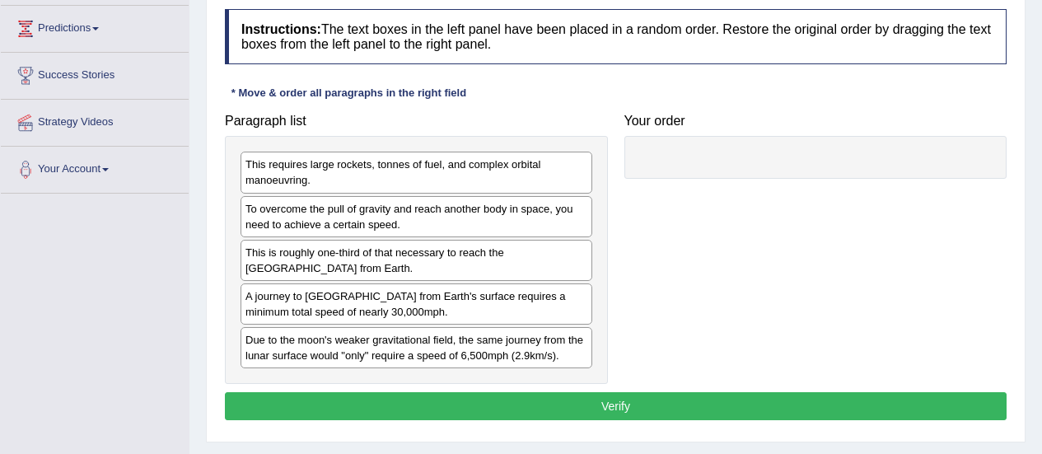
scroll to position [220, 0]
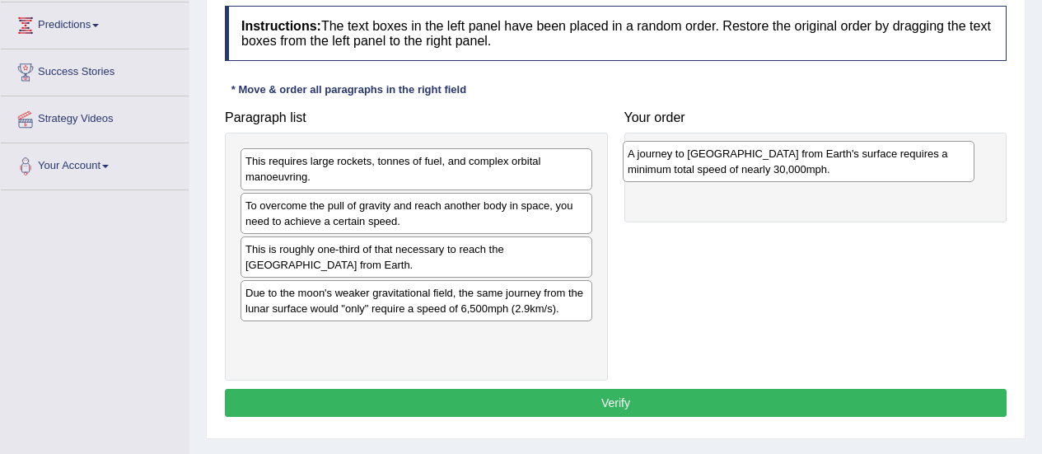
drag, startPoint x: 367, startPoint y: 310, endPoint x: 748, endPoint y: 164, distance: 407.7
click at [748, 164] on div "A journey to [GEOGRAPHIC_DATA] from Earth's surface requires a minimum total sp…" at bounding box center [799, 161] width 352 height 41
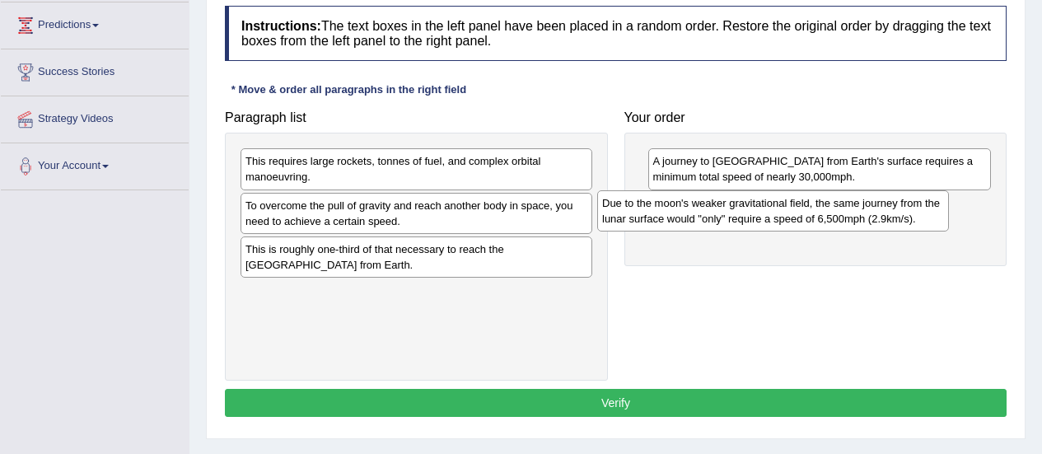
drag, startPoint x: 408, startPoint y: 320, endPoint x: 770, endPoint y: 226, distance: 374.3
click at [770, 226] on div "Due to the moon's weaker gravitational field, the same journey from the lunar s…" at bounding box center [773, 210] width 352 height 41
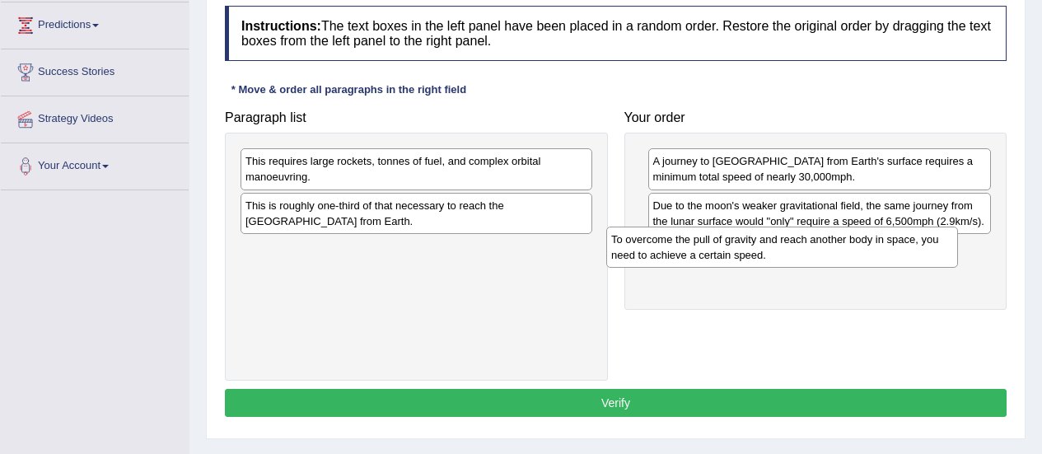
drag, startPoint x: 354, startPoint y: 212, endPoint x: 724, endPoint y: 246, distance: 371.4
click at [724, 246] on div "To overcome the pull of gravity and reach another body in space, you need to ac…" at bounding box center [782, 246] width 352 height 41
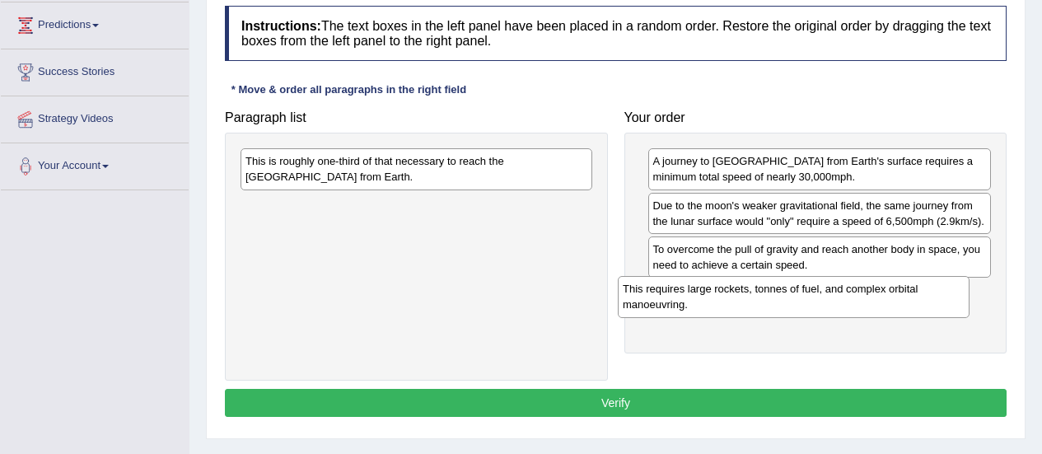
drag, startPoint x: 330, startPoint y: 172, endPoint x: 708, endPoint y: 300, distance: 399.0
click at [708, 300] on div "This requires large rockets, tonnes of fuel, and complex orbital manoeuvring." at bounding box center [794, 296] width 352 height 41
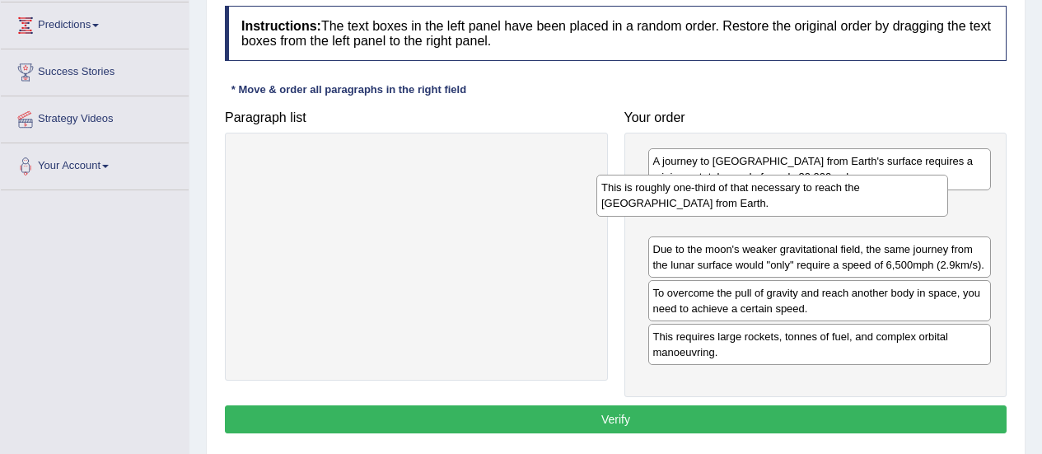
drag, startPoint x: 375, startPoint y: 183, endPoint x: 731, endPoint y: 212, distance: 357.7
click at [731, 212] on div "This is roughly one-third of that necessary to reach the [GEOGRAPHIC_DATA] from…" at bounding box center [772, 195] width 352 height 41
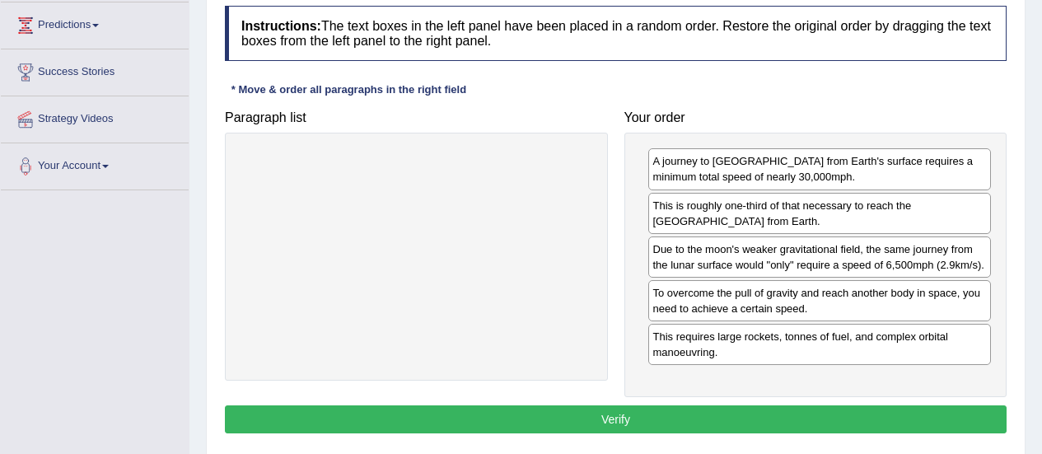
click at [581, 413] on button "Verify" at bounding box center [616, 419] width 782 height 28
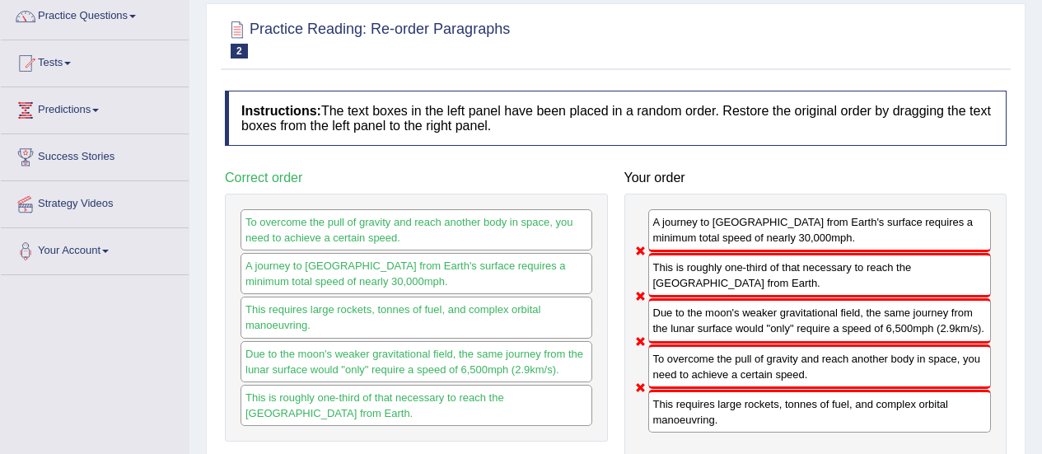
scroll to position [121, 0]
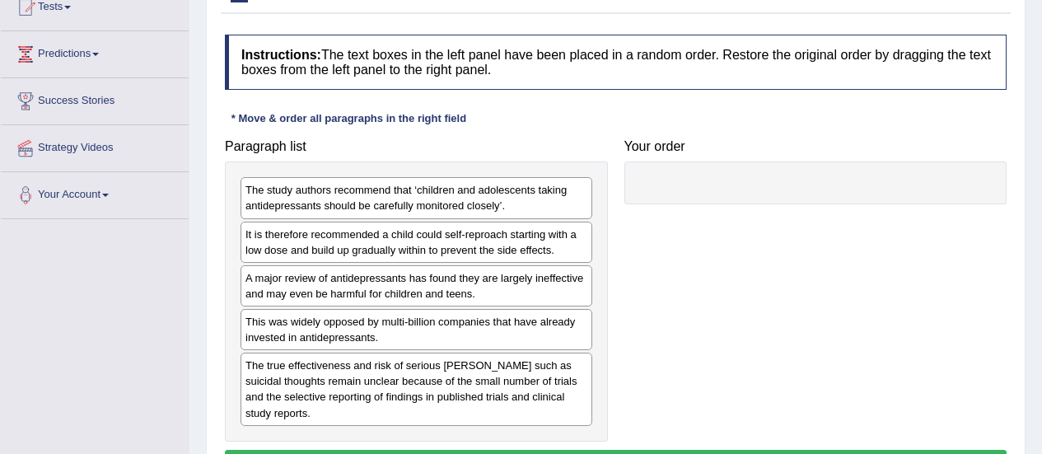
scroll to position [193, 0]
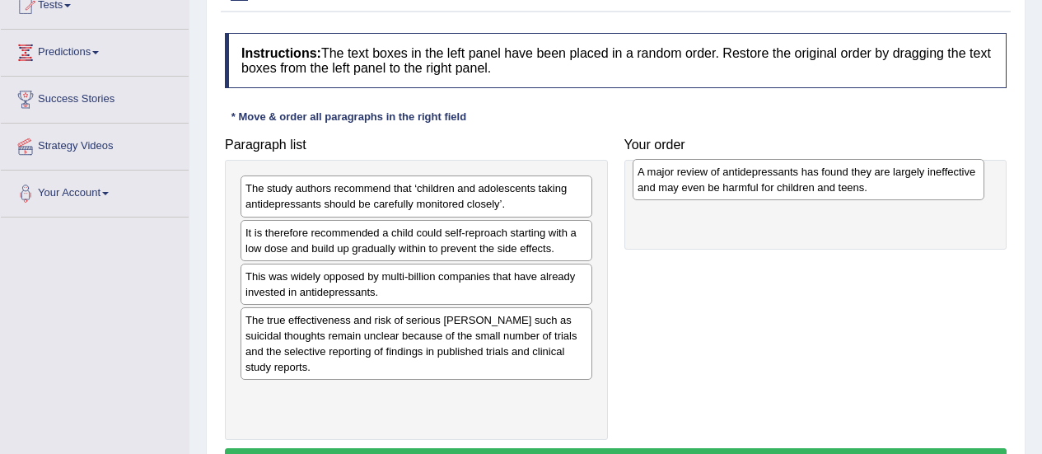
drag, startPoint x: 340, startPoint y: 299, endPoint x: 731, endPoint y: 194, distance: 404.9
click at [731, 194] on div "A major review of antidepressants has found they are largely ineffective and ma…" at bounding box center [808, 179] width 352 height 41
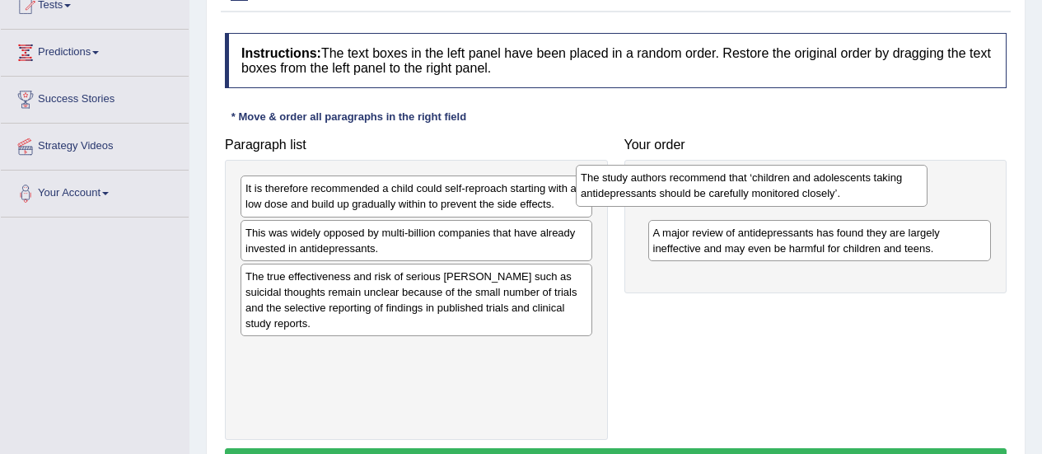
drag, startPoint x: 422, startPoint y: 203, endPoint x: 758, endPoint y: 193, distance: 335.3
click at [758, 193] on div "The study authors recommend that ‘children and adolescents taking antidepressan…" at bounding box center [752, 185] width 352 height 41
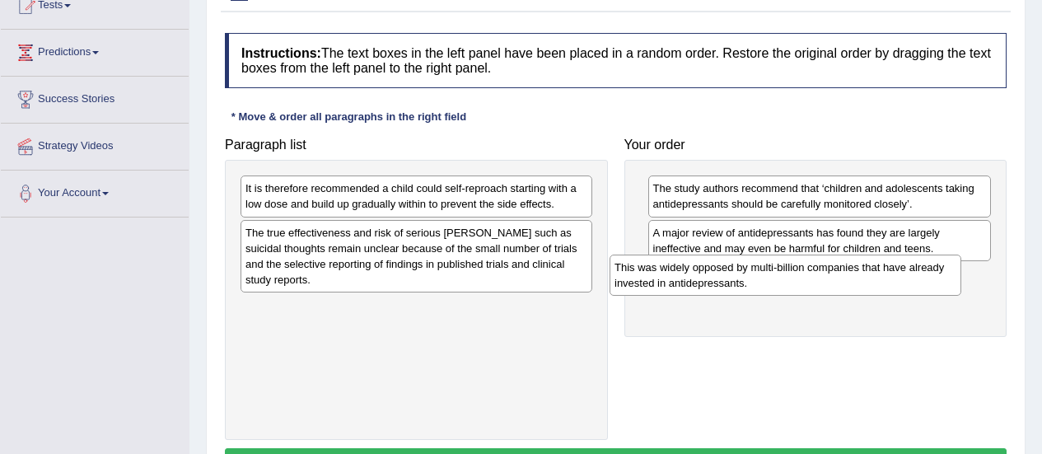
drag, startPoint x: 389, startPoint y: 247, endPoint x: 762, endPoint y: 281, distance: 374.6
click at [762, 281] on div "This was widely opposed by multi-billion companies that have already invested i…" at bounding box center [785, 274] width 352 height 41
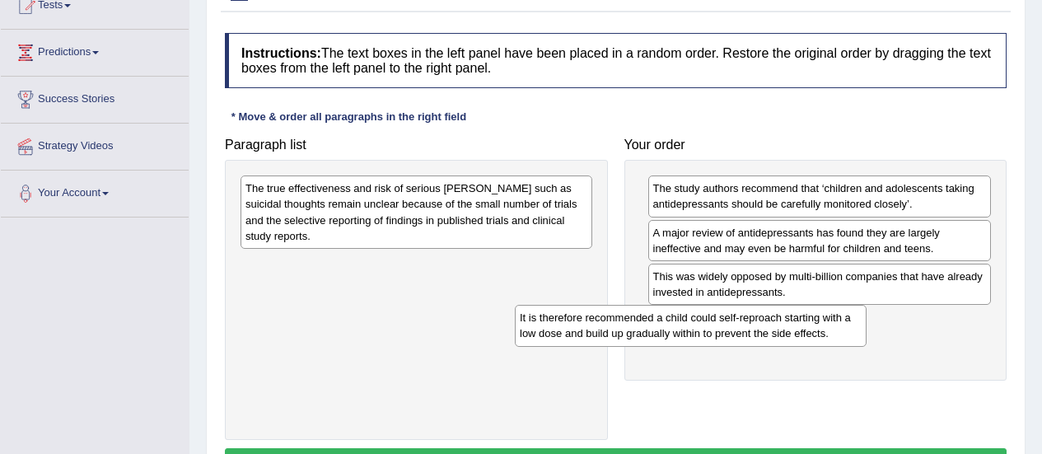
drag, startPoint x: 459, startPoint y: 204, endPoint x: 741, endPoint y: 332, distance: 310.0
click at [741, 332] on div "It is therefore recommended a child could self-reproach starting with a low dos…" at bounding box center [691, 325] width 352 height 41
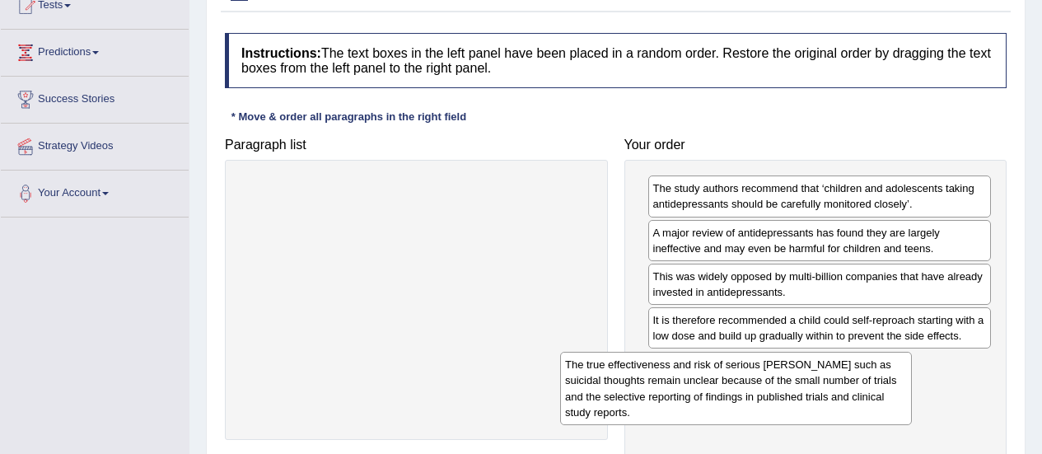
drag, startPoint x: 434, startPoint y: 222, endPoint x: 761, endPoint y: 397, distance: 370.6
click at [761, 397] on div "The true effectiveness and risk of serious [PERSON_NAME] such as suicidal thoug…" at bounding box center [736, 388] width 352 height 72
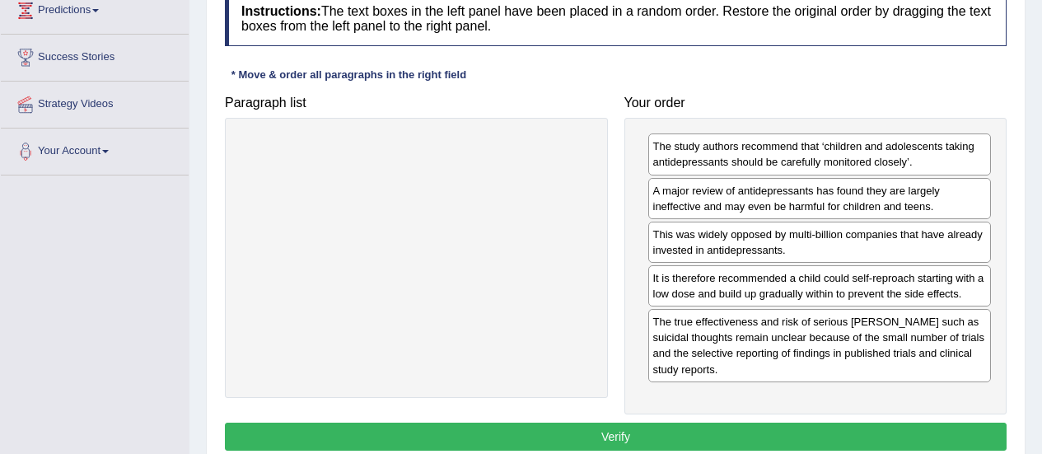
scroll to position [252, 0]
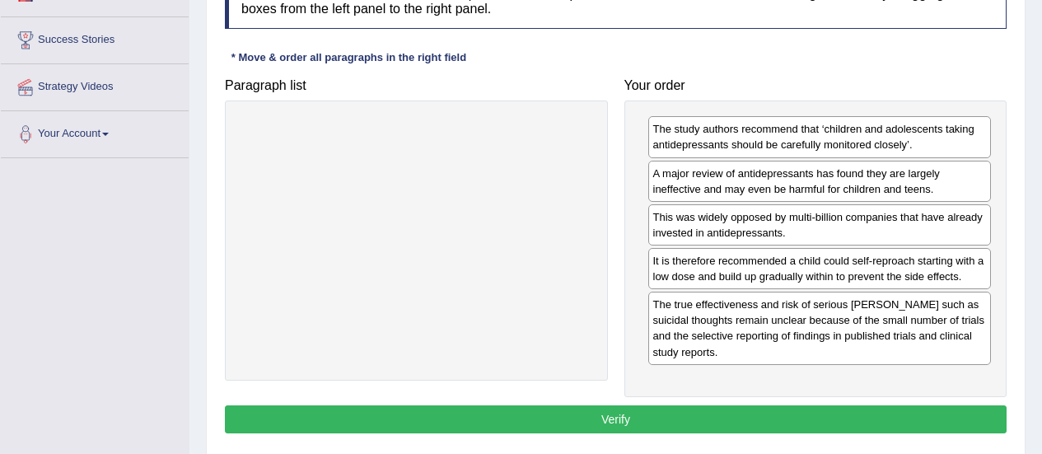
click at [828, 421] on button "Verify" at bounding box center [616, 419] width 782 height 28
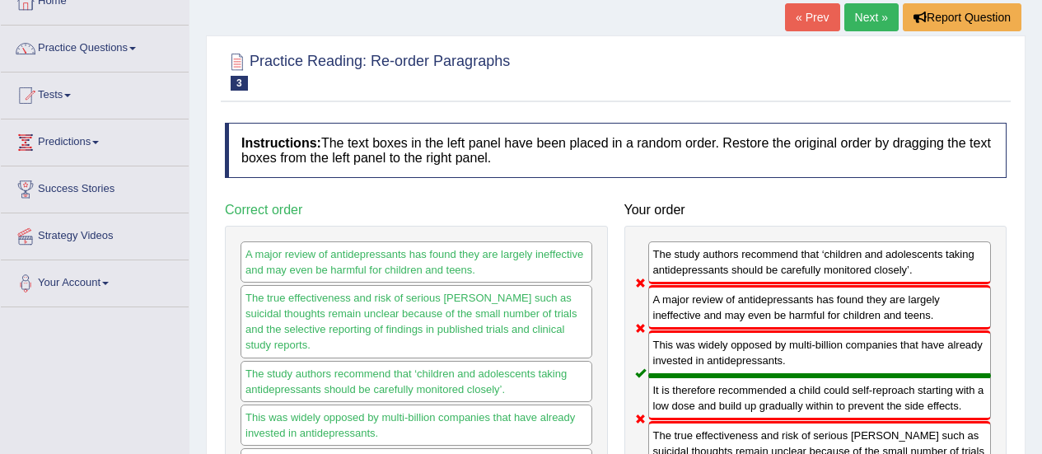
scroll to position [87, 0]
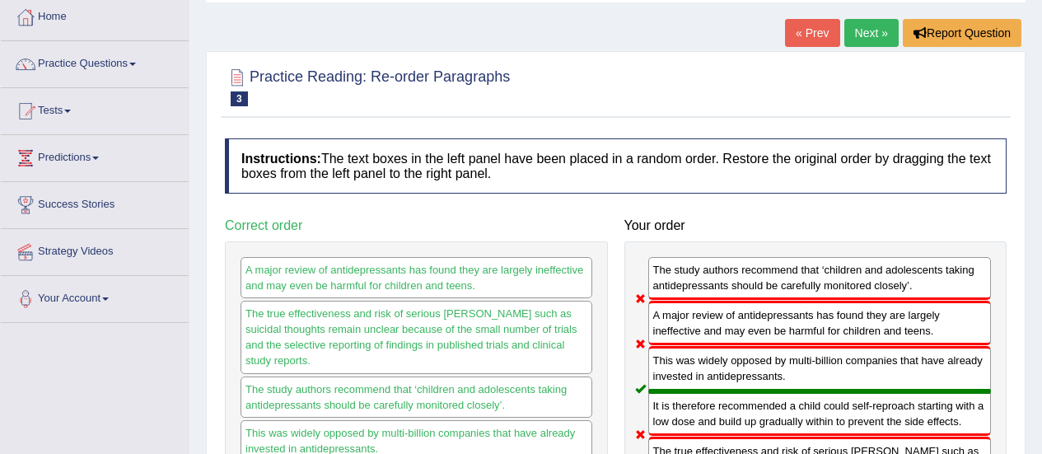
click at [867, 27] on link "Next »" at bounding box center [871, 33] width 54 height 28
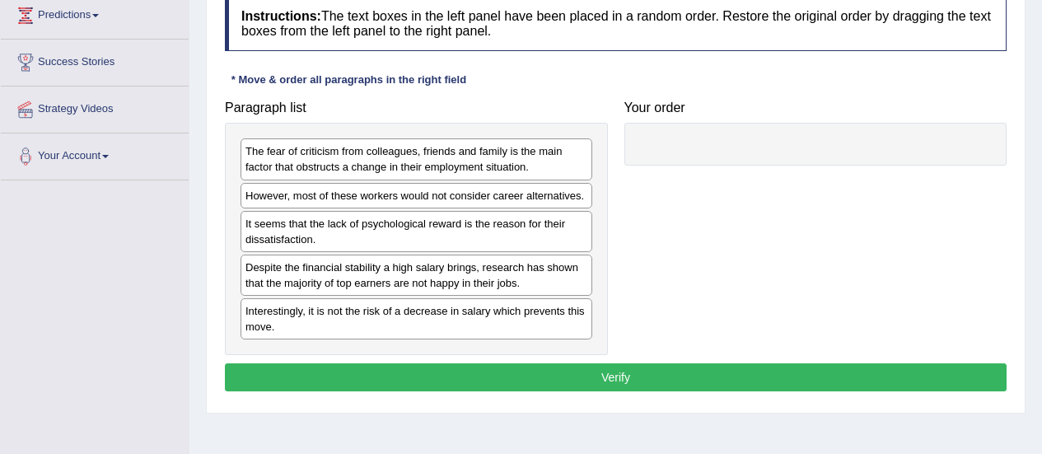
scroll to position [231, 0]
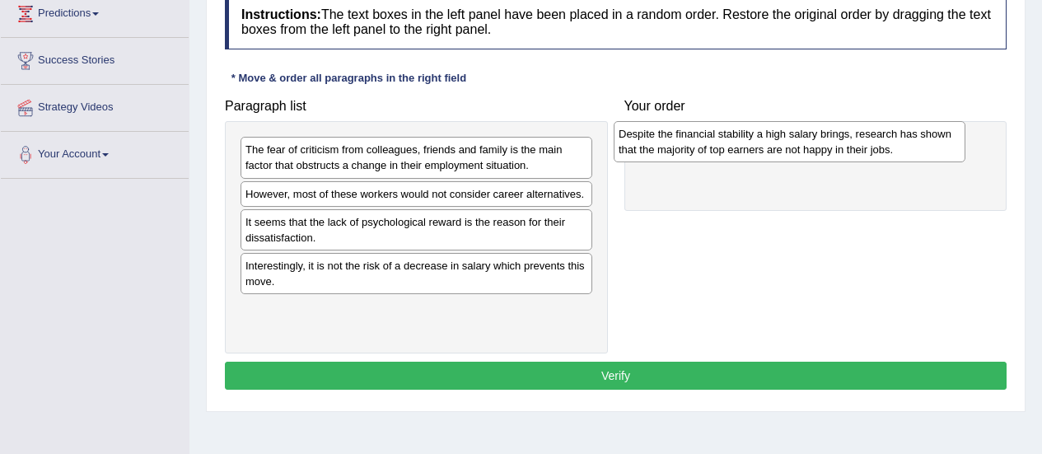
drag, startPoint x: 322, startPoint y: 277, endPoint x: 695, endPoint y: 145, distance: 395.6
click at [695, 145] on div "Despite the financial stability a high salary brings, research has shown that t…" at bounding box center [790, 141] width 352 height 41
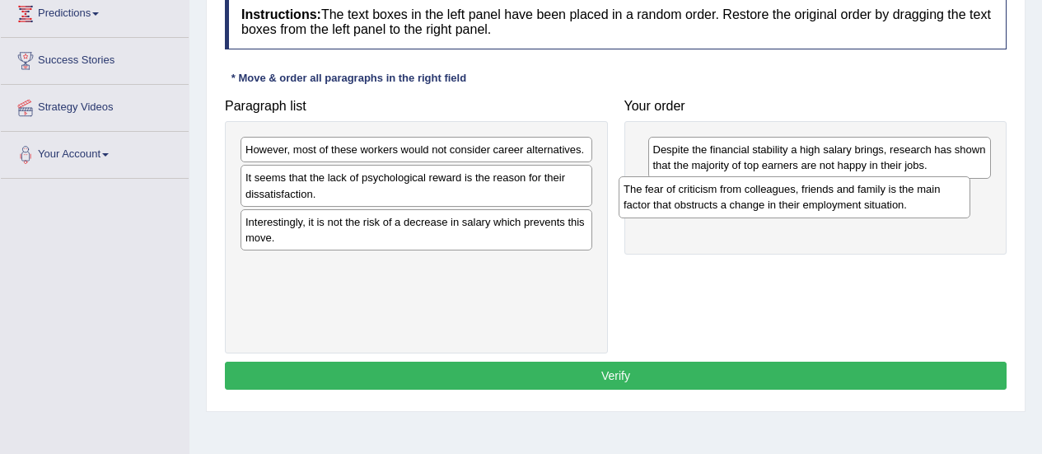
drag, startPoint x: 366, startPoint y: 153, endPoint x: 744, endPoint y: 193, distance: 380.0
click at [744, 193] on div "The fear of criticism from colleagues, friends and family is the main factor th…" at bounding box center [794, 196] width 352 height 41
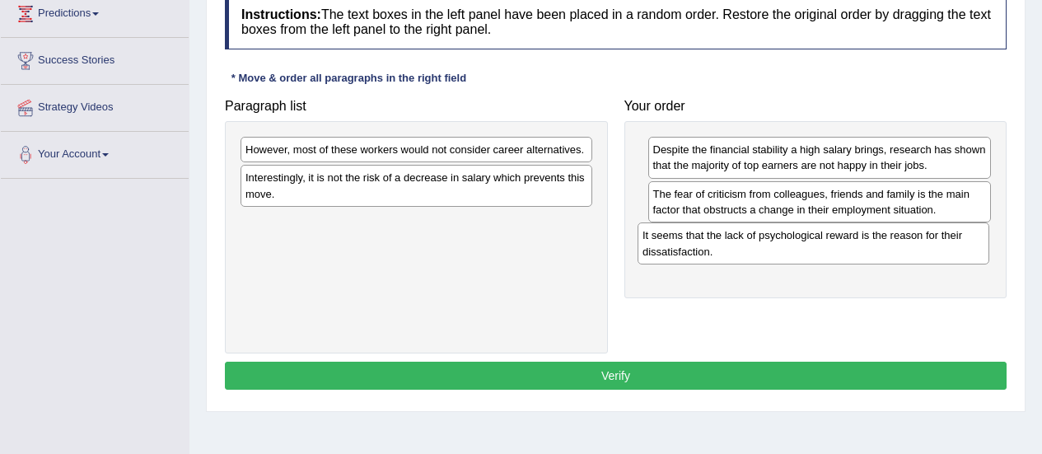
drag, startPoint x: 329, startPoint y: 189, endPoint x: 726, endPoint y: 246, distance: 401.1
click at [726, 246] on div "It seems that the lack of psychological reward is the reason for their dissatis…" at bounding box center [813, 242] width 352 height 41
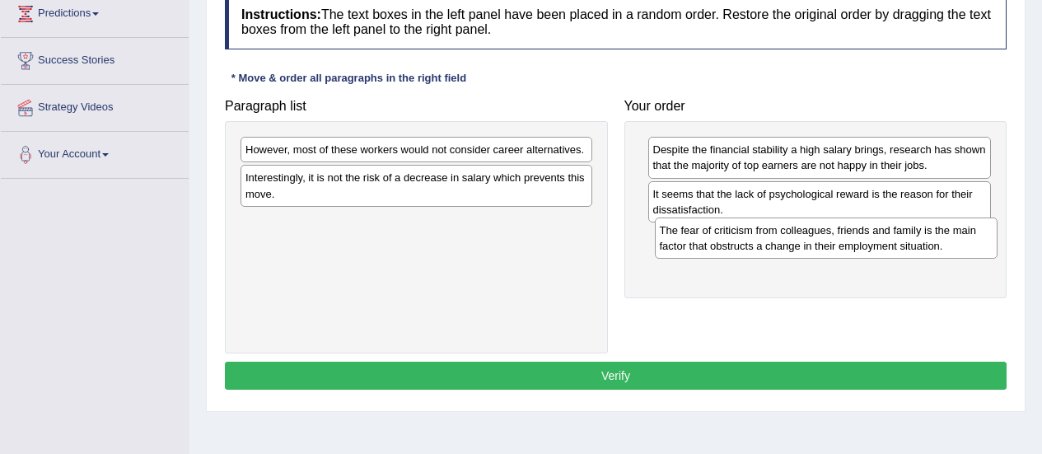
drag, startPoint x: 730, startPoint y: 208, endPoint x: 736, endPoint y: 243, distance: 35.9
click at [736, 243] on div "The fear of criticism from colleagues, friends and family is the main factor th…" at bounding box center [826, 237] width 343 height 41
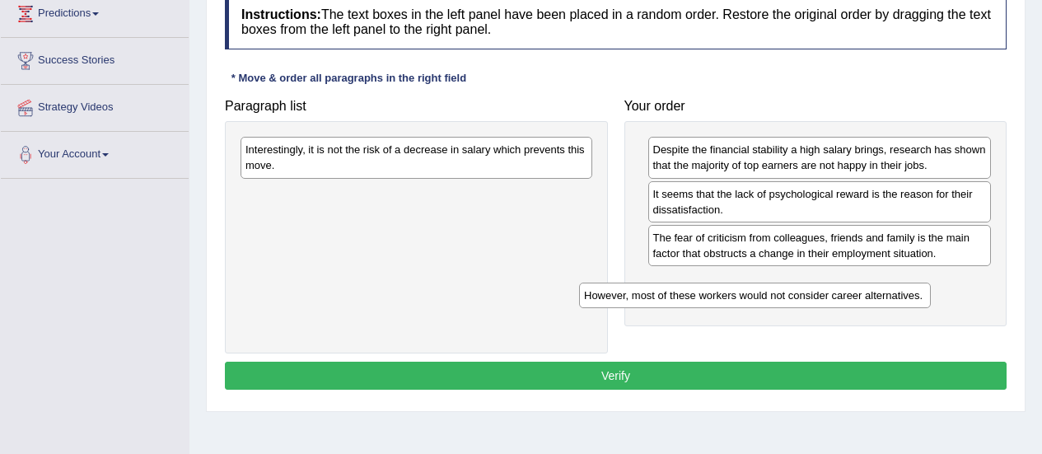
drag, startPoint x: 418, startPoint y: 157, endPoint x: 761, endPoint y: 302, distance: 372.0
click at [761, 302] on div "However, most of these workers would not consider career alternatives." at bounding box center [755, 295] width 352 height 26
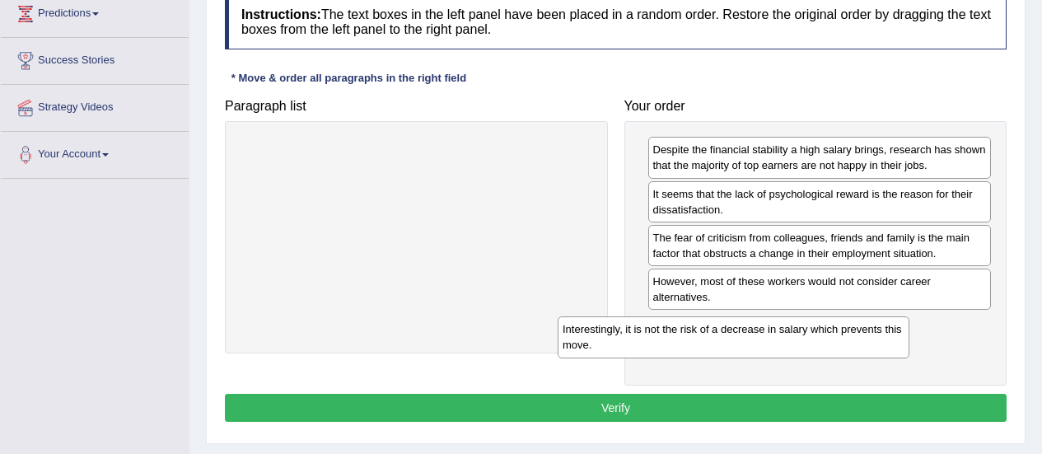
drag, startPoint x: 483, startPoint y: 154, endPoint x: 820, endPoint y: 333, distance: 381.3
click at [820, 333] on div "Interestingly, it is not the risk of a decrease in salary which prevents this m…" at bounding box center [734, 336] width 352 height 41
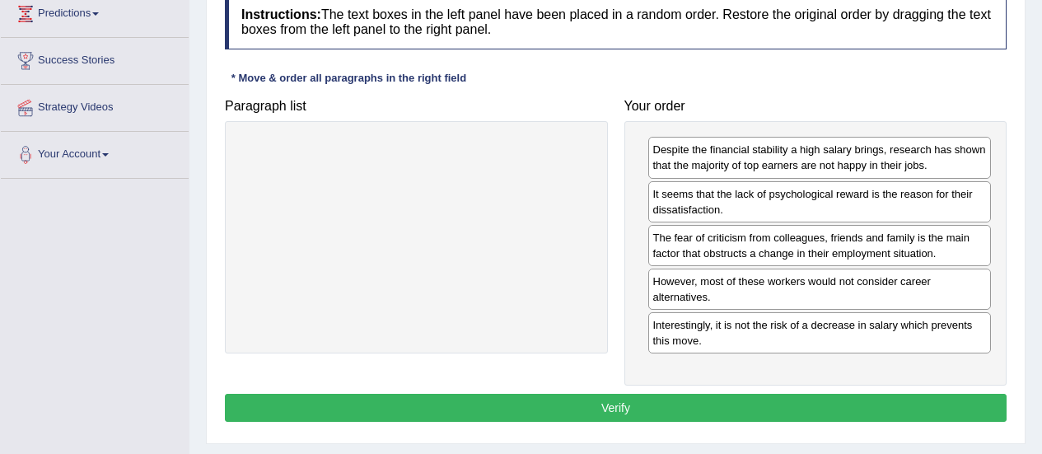
click at [671, 410] on button "Verify" at bounding box center [616, 408] width 782 height 28
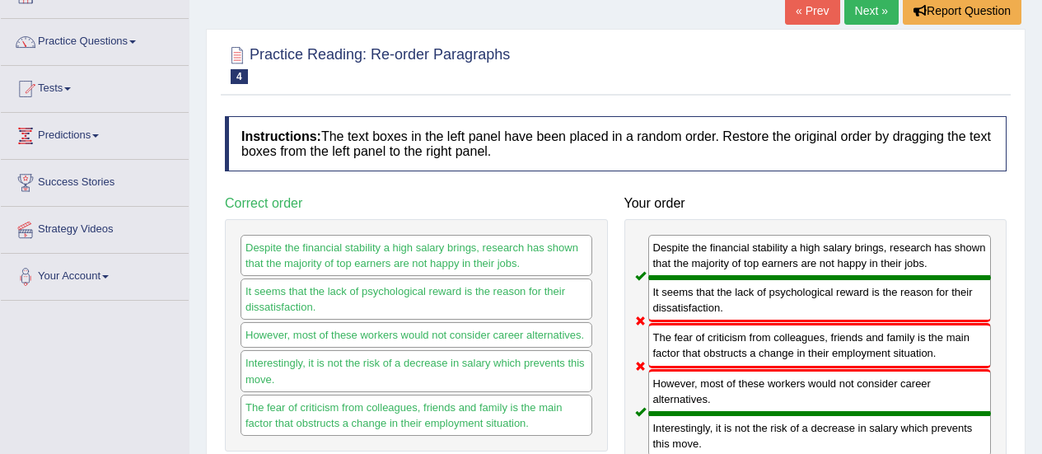
scroll to position [100, 0]
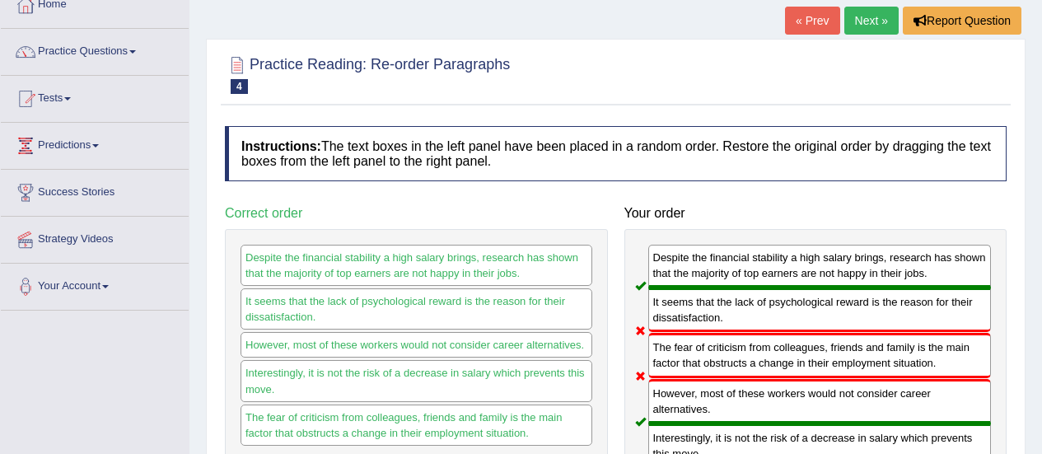
click at [884, 14] on link "Next »" at bounding box center [871, 21] width 54 height 28
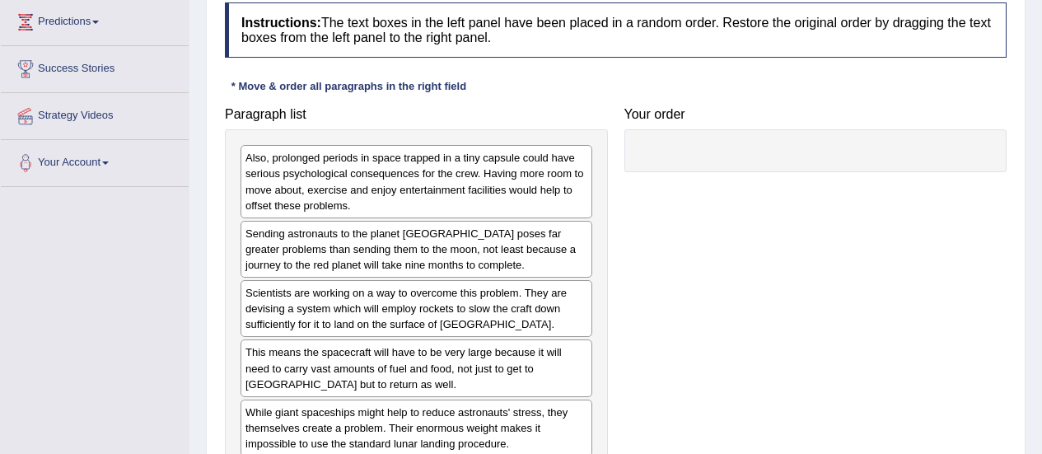
scroll to position [250, 0]
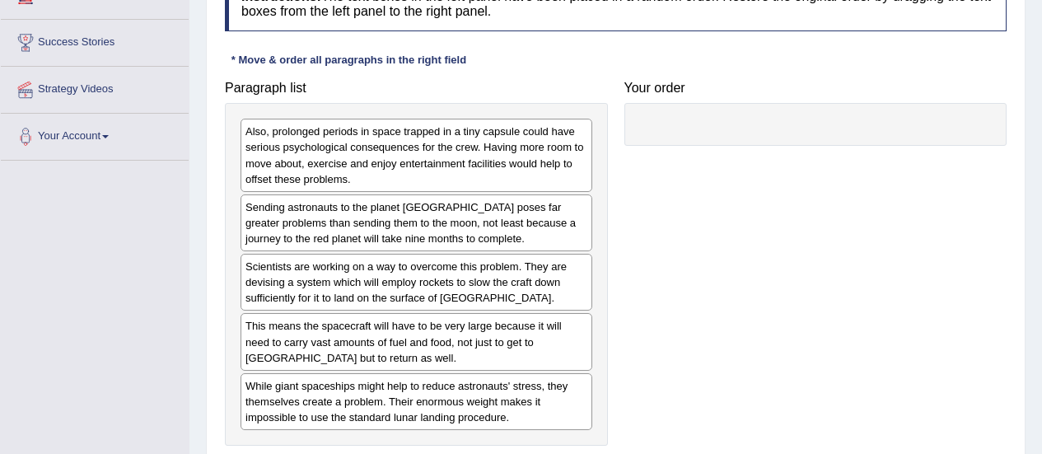
drag, startPoint x: 1050, startPoint y: 166, endPoint x: 1053, endPoint y: 288, distance: 122.7
click at [305, 282] on div "Scientists are working on a way to overcome this problem. They are devising a s…" at bounding box center [416, 282] width 352 height 57
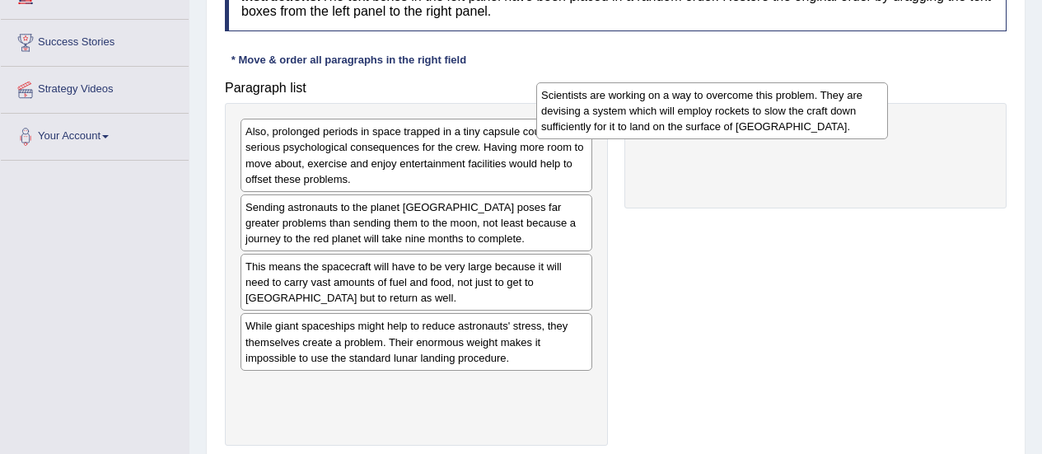
drag, startPoint x: 521, startPoint y: 268, endPoint x: 823, endPoint y: 98, distance: 346.3
click at [823, 98] on div "Scientists are working on a way to overcome this problem. They are devising a s…" at bounding box center [712, 110] width 352 height 57
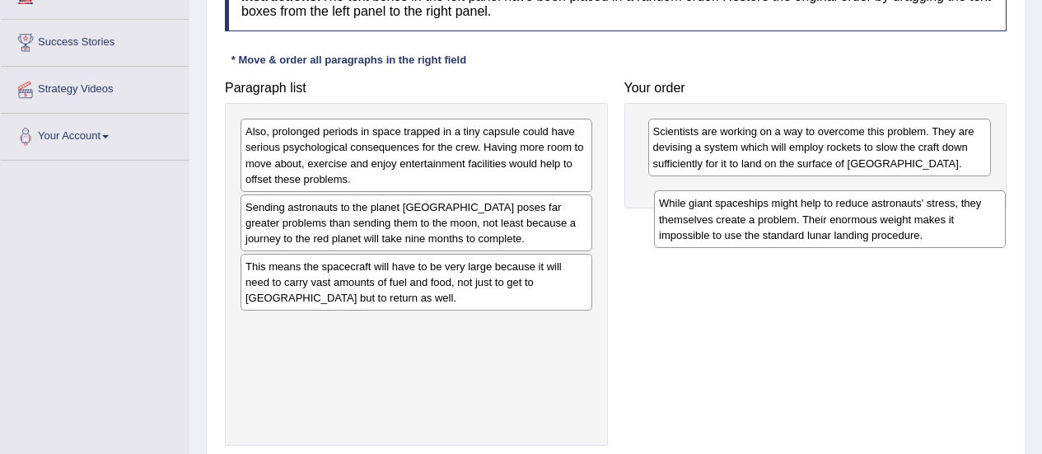
drag, startPoint x: 412, startPoint y: 342, endPoint x: 829, endPoint y: 199, distance: 441.2
click at [829, 199] on div "While giant spaceships might help to reduce astronauts' stress, they themselves…" at bounding box center [830, 218] width 352 height 57
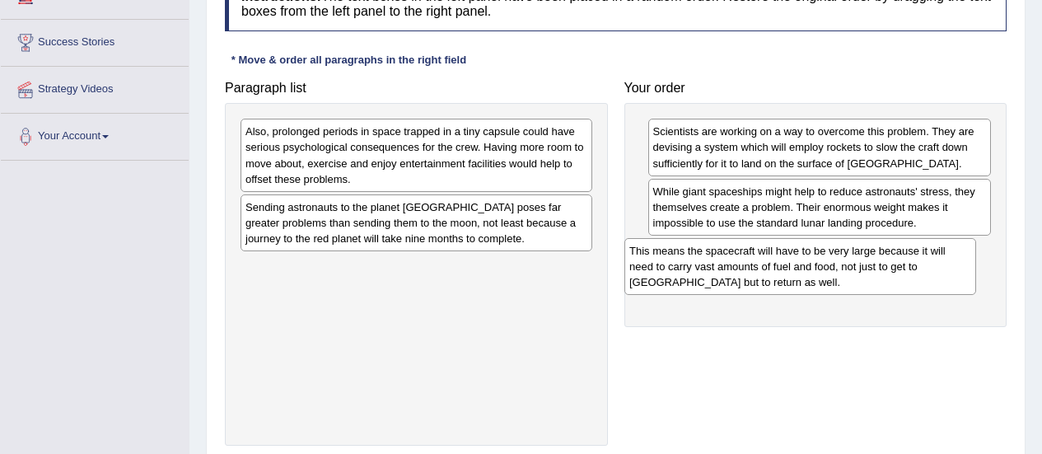
drag, startPoint x: 408, startPoint y: 280, endPoint x: 792, endPoint y: 264, distance: 384.9
click at [792, 264] on div "This means the spacecraft will have to be very large because it will need to ca…" at bounding box center [800, 266] width 352 height 57
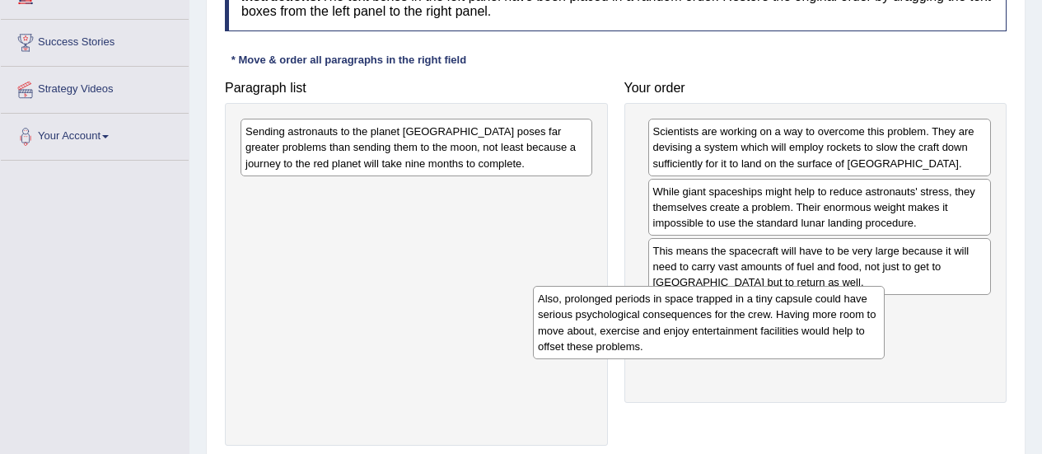
drag, startPoint x: 483, startPoint y: 142, endPoint x: 776, endPoint y: 309, distance: 337.5
click at [776, 309] on div "Also, prolonged periods in space trapped in a tiny capsule could have serious p…" at bounding box center [709, 322] width 352 height 72
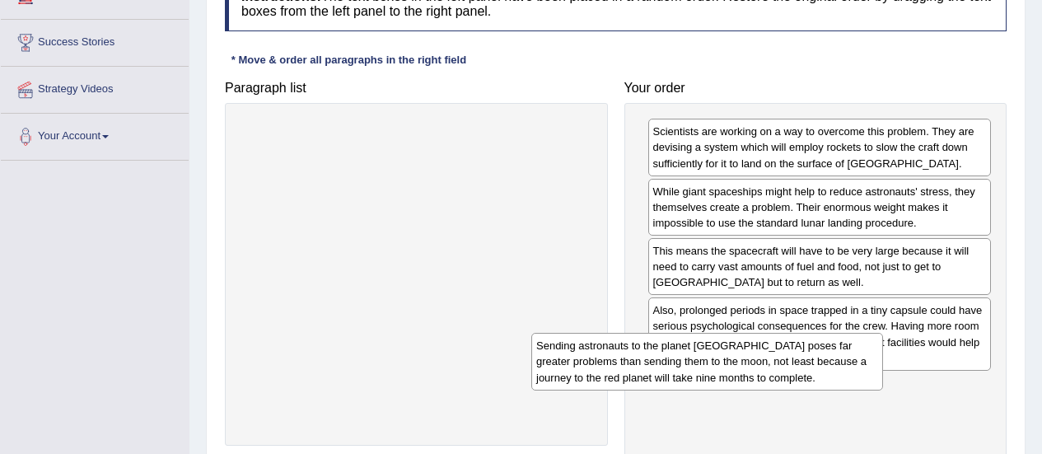
drag, startPoint x: 462, startPoint y: 145, endPoint x: 765, endPoint y: 363, distance: 373.4
click at [765, 363] on div "Sending astronauts to the planet [GEOGRAPHIC_DATA] poses far greater problems t…" at bounding box center [707, 361] width 352 height 57
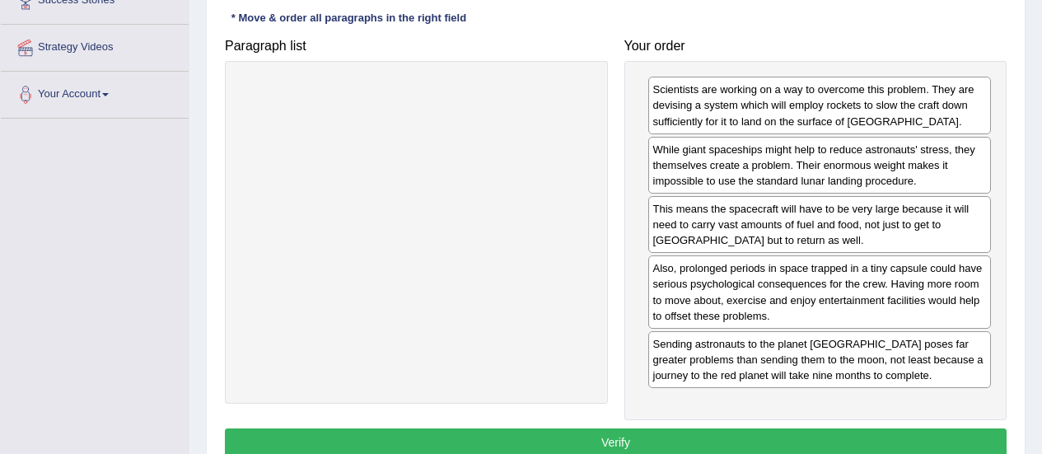
scroll to position [295, 0]
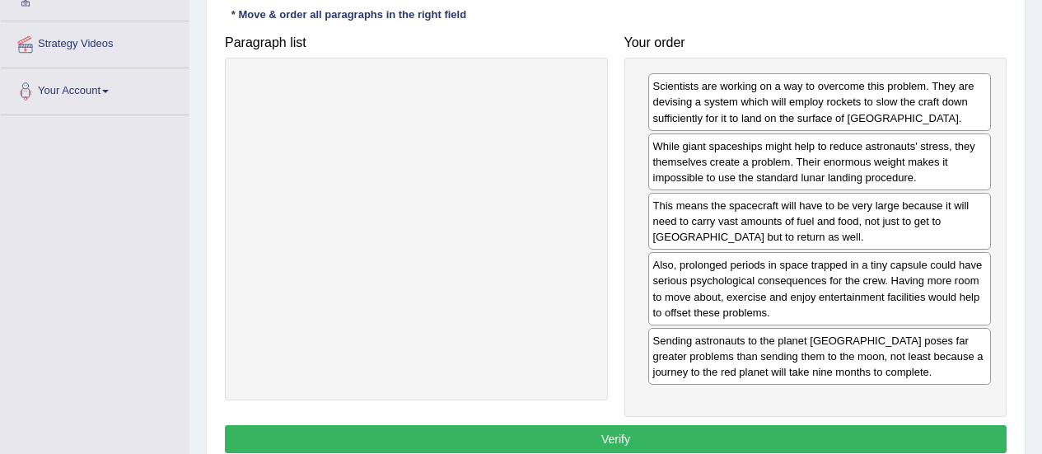
click at [767, 425] on button "Verify" at bounding box center [616, 439] width 782 height 28
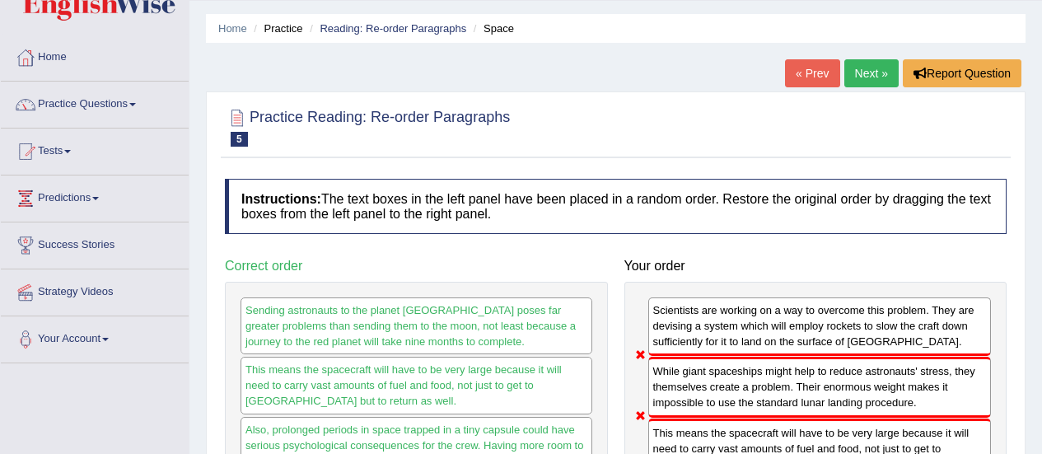
scroll to position [31, 0]
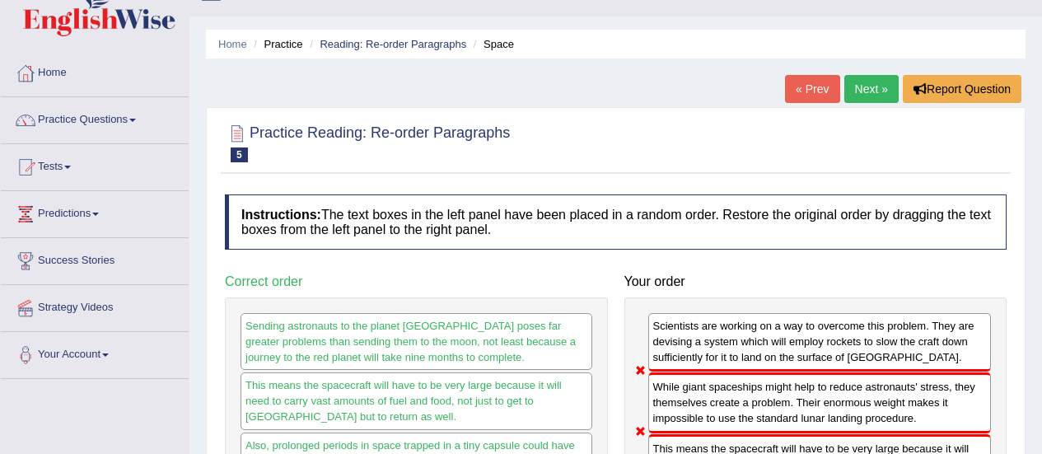
click at [863, 87] on link "Next »" at bounding box center [871, 89] width 54 height 28
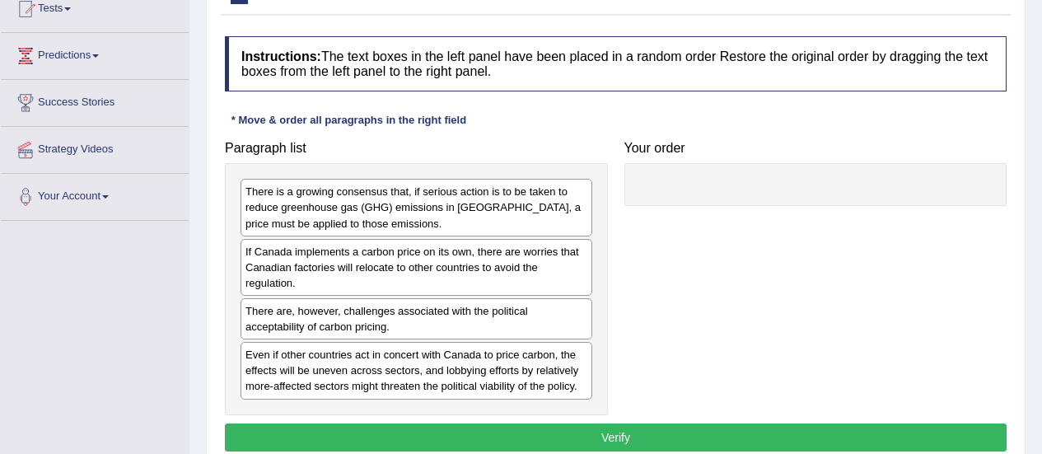
scroll to position [194, 0]
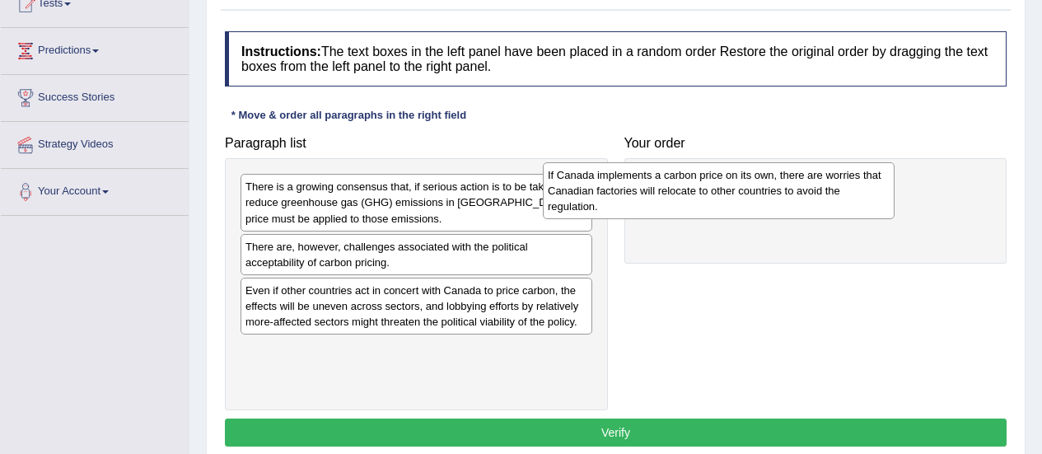
drag, startPoint x: 502, startPoint y: 265, endPoint x: 805, endPoint y: 194, distance: 312.2
click at [805, 194] on div "If Canada implements a carbon price on its own, there are worries that Canadian…" at bounding box center [719, 190] width 352 height 57
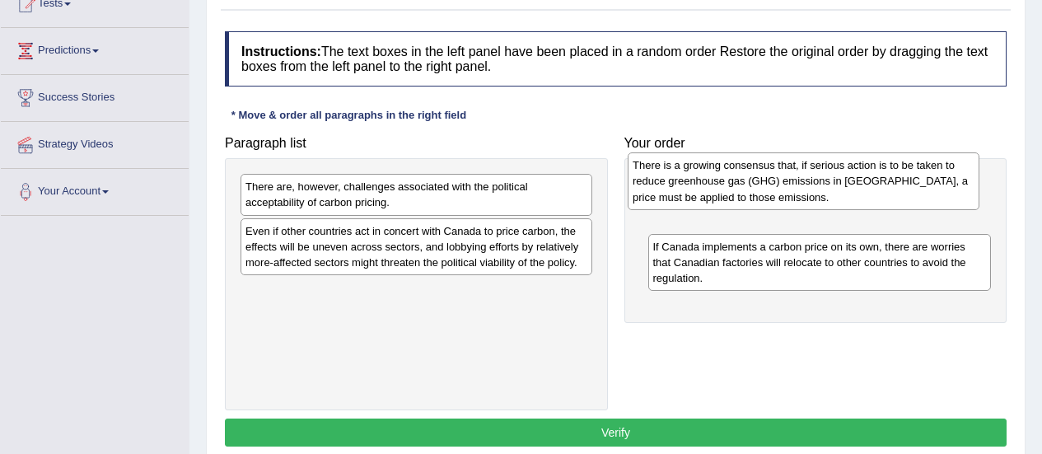
drag, startPoint x: 362, startPoint y: 222, endPoint x: 753, endPoint y: 212, distance: 390.4
click at [753, 209] on div "There is a growing consensus that, if serious action is to be taken to reduce g…" at bounding box center [804, 180] width 352 height 57
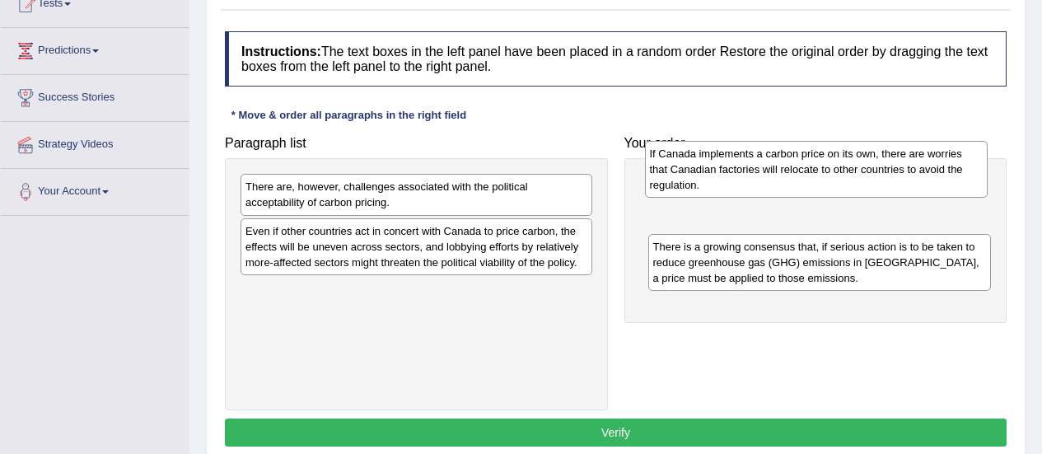
drag, startPoint x: 688, startPoint y: 265, endPoint x: 684, endPoint y: 181, distance: 84.1
click at [684, 181] on div "If Canada implements a carbon price on its own, there are worries that Canadian…" at bounding box center [816, 169] width 343 height 57
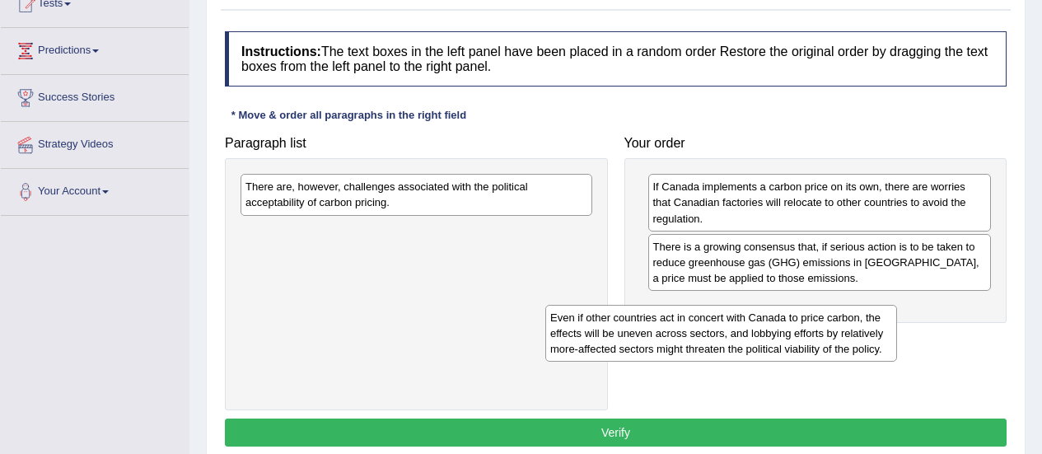
drag, startPoint x: 413, startPoint y: 241, endPoint x: 743, endPoint y: 318, distance: 339.0
click at [743, 318] on div "Even if other countries act in concert with Canada to price carbon, the effects…" at bounding box center [721, 333] width 352 height 57
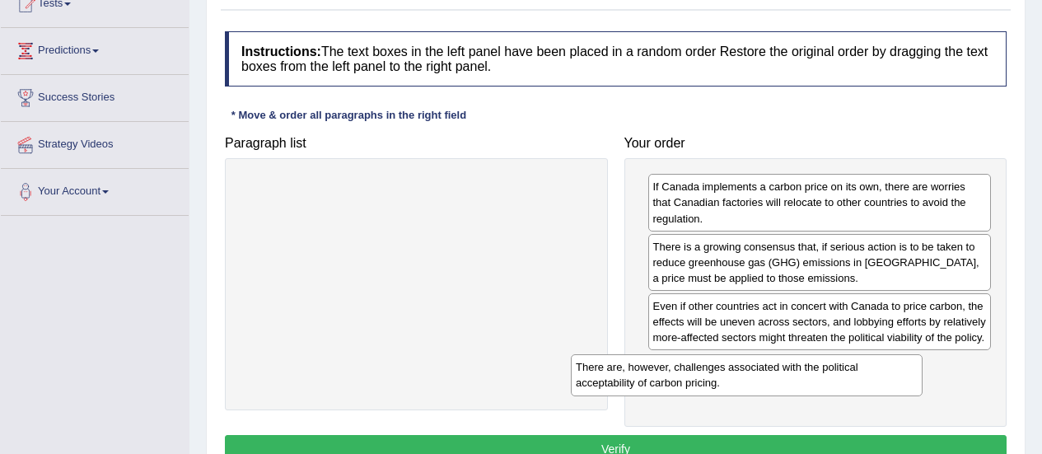
drag, startPoint x: 371, startPoint y: 203, endPoint x: 730, endPoint y: 394, distance: 407.1
click at [730, 394] on div "There are, however, challenges associated with the political acceptability of c…" at bounding box center [747, 374] width 352 height 41
click at [590, 453] on button "Verify" at bounding box center [616, 449] width 782 height 28
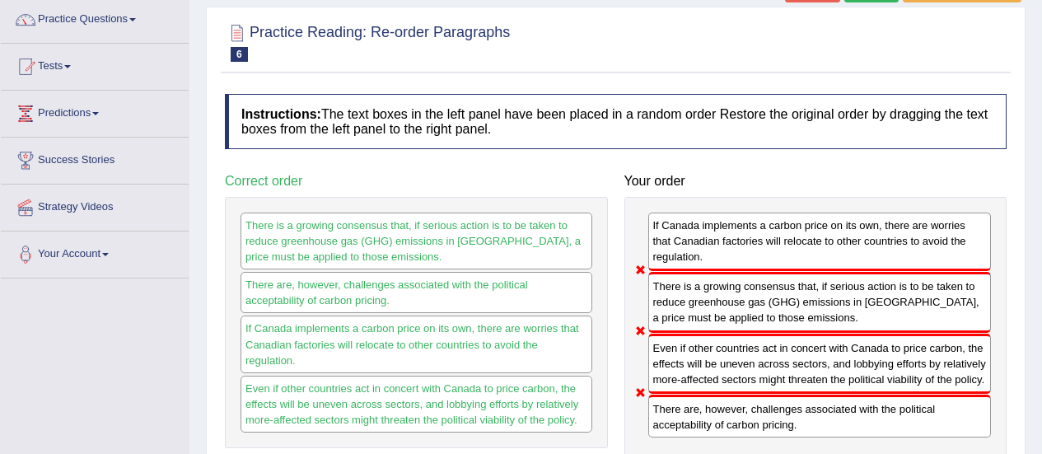
scroll to position [0, 0]
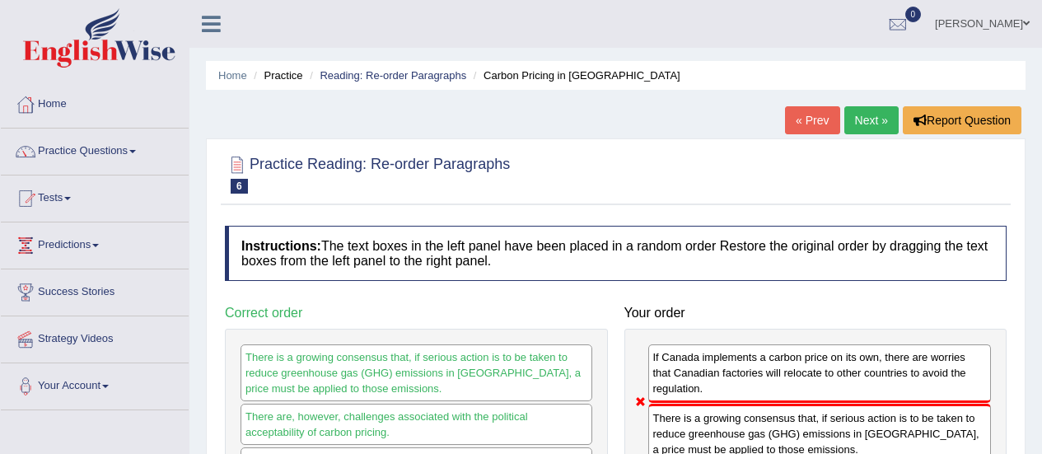
click at [852, 117] on link "Next »" at bounding box center [871, 120] width 54 height 28
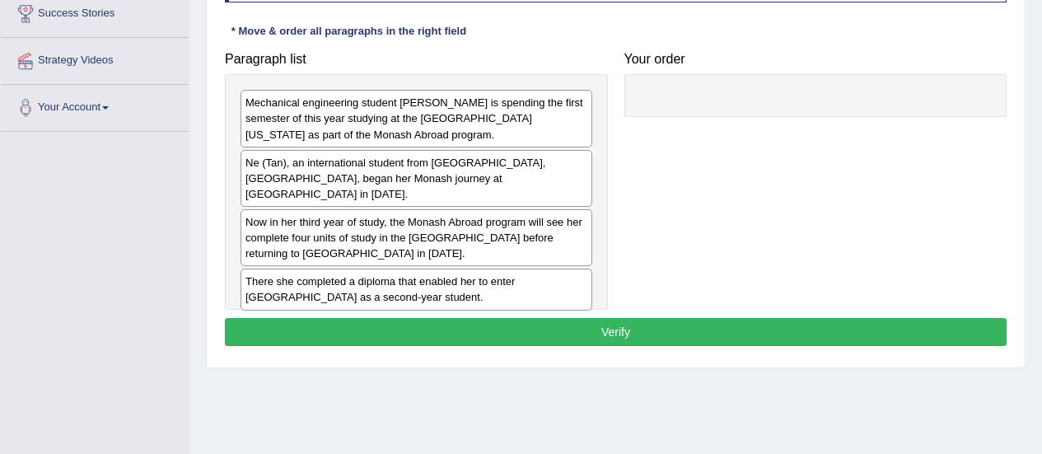
scroll to position [279, 0]
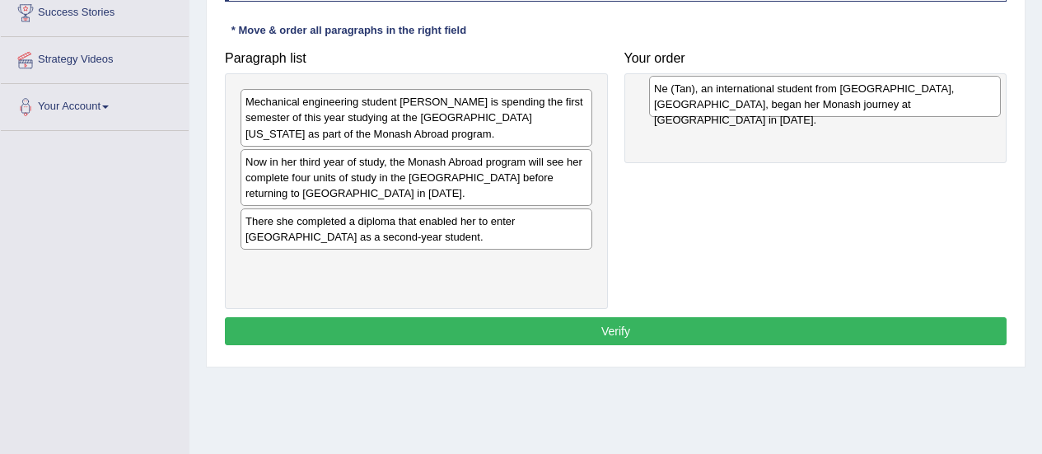
drag, startPoint x: 375, startPoint y: 166, endPoint x: 783, endPoint y: 93, distance: 415.0
click at [783, 93] on div "Ne (Tan), an international student from [GEOGRAPHIC_DATA], [GEOGRAPHIC_DATA], b…" at bounding box center [825, 96] width 352 height 41
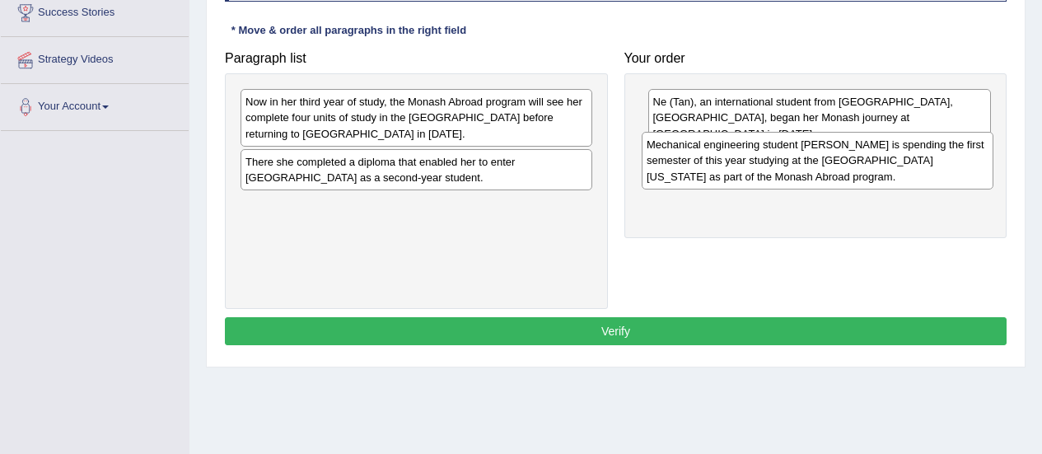
drag, startPoint x: 409, startPoint y: 112, endPoint x: 811, endPoint y: 156, distance: 404.3
click at [811, 156] on div "Mechanical engineering student Ne Tan is spending the first semester of this ye…" at bounding box center [818, 160] width 352 height 57
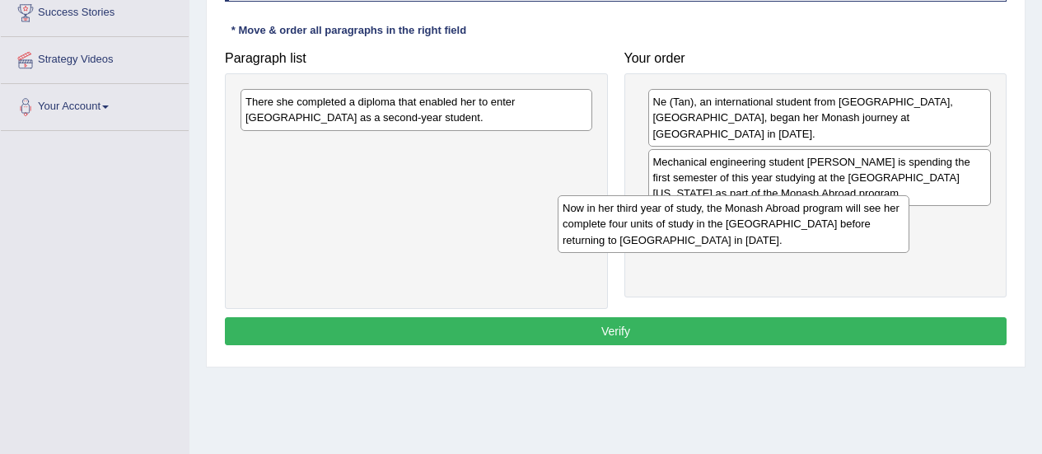
drag, startPoint x: 485, startPoint y: 119, endPoint x: 810, endPoint y: 228, distance: 342.2
click at [810, 228] on div "Now in her third year of study, the Monash Abroad program will see her complete…" at bounding box center [734, 223] width 352 height 57
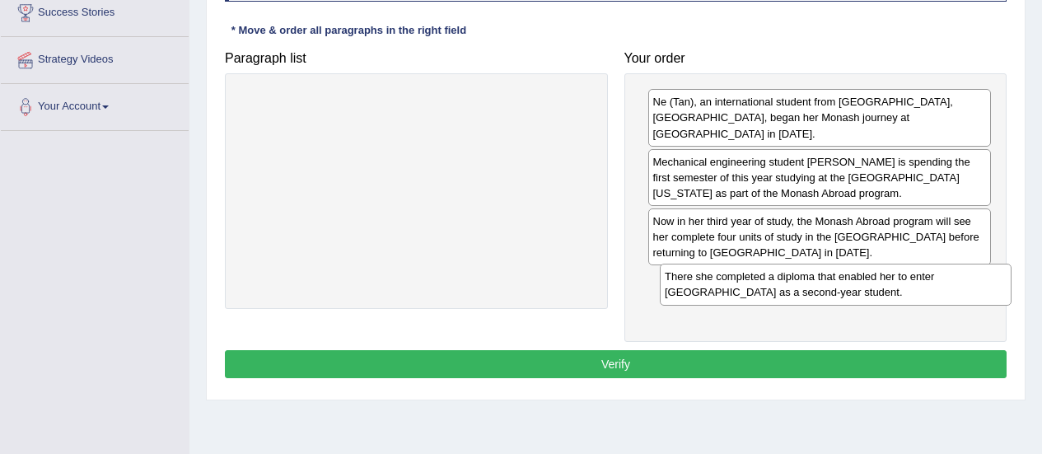
drag, startPoint x: 464, startPoint y: 119, endPoint x: 886, endPoint y: 292, distance: 455.4
click at [886, 292] on div "There she completed a diploma that enabled her to enter Monash University as a …" at bounding box center [836, 284] width 352 height 41
click at [735, 350] on button "Verify" at bounding box center [616, 364] width 782 height 28
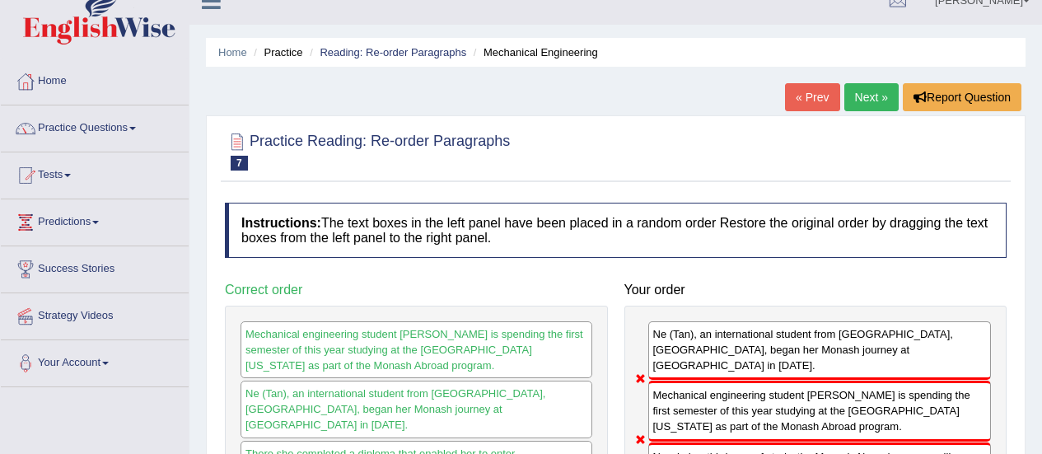
scroll to position [22, 0]
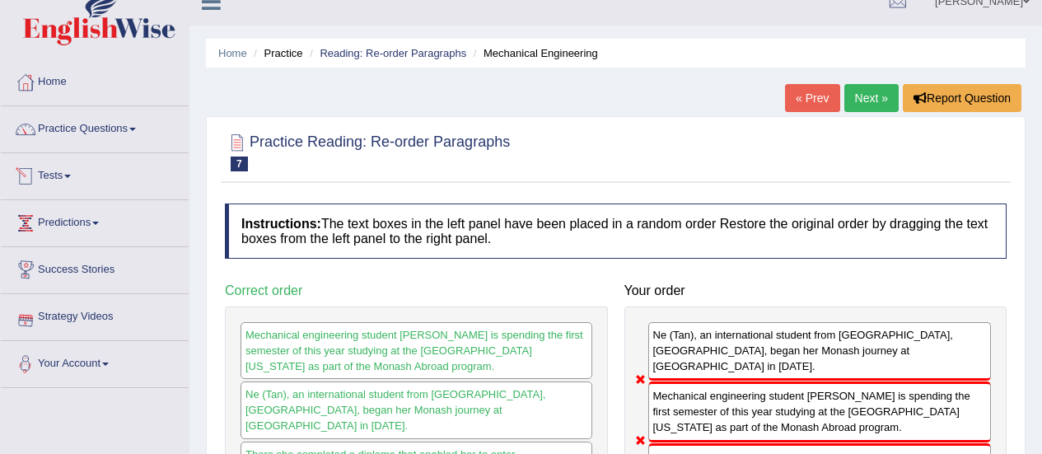
click at [52, 175] on link "Tests" at bounding box center [95, 173] width 188 height 41
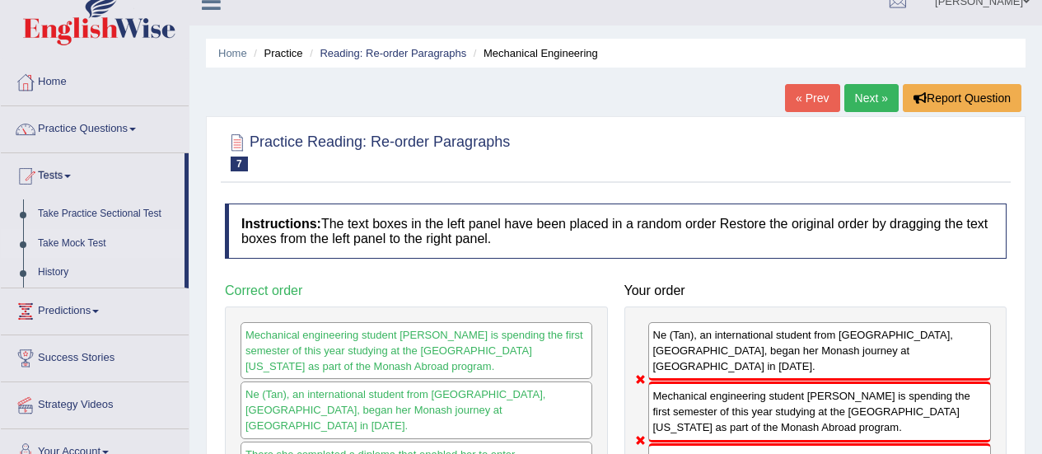
click at [68, 240] on link "Take Mock Test" at bounding box center [107, 244] width 154 height 30
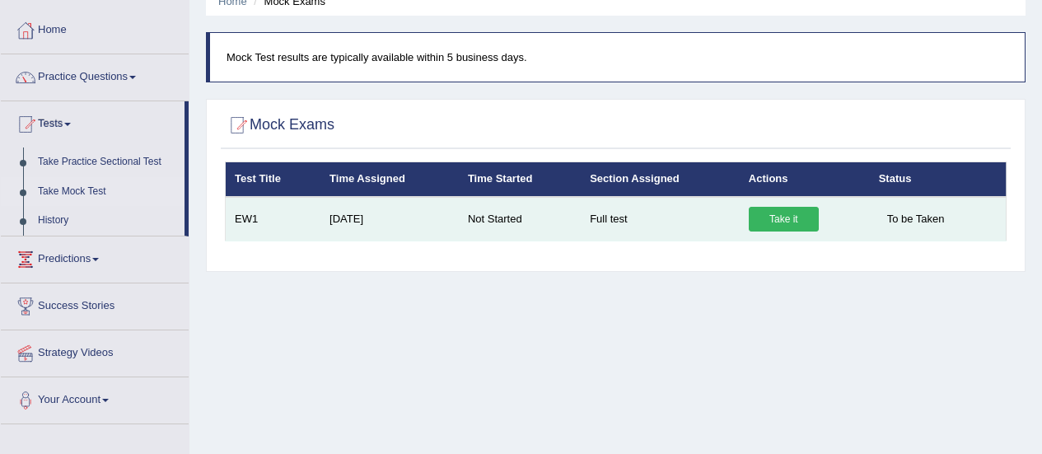
scroll to position [57, 0]
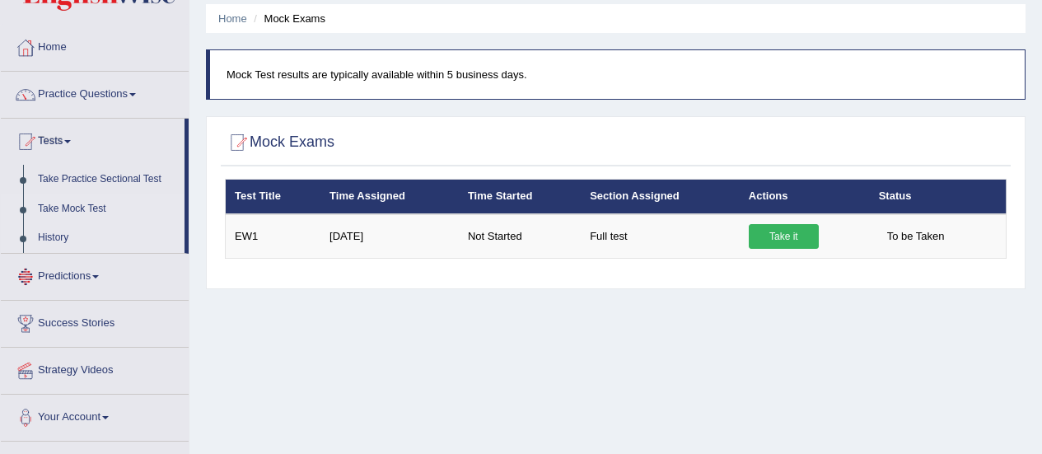
click at [56, 234] on link "History" at bounding box center [107, 238] width 154 height 30
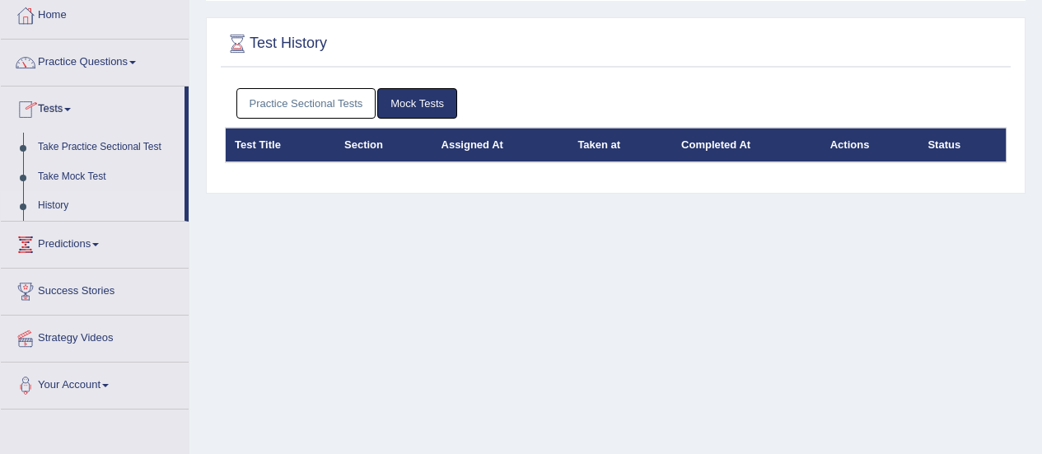
scroll to position [91, 0]
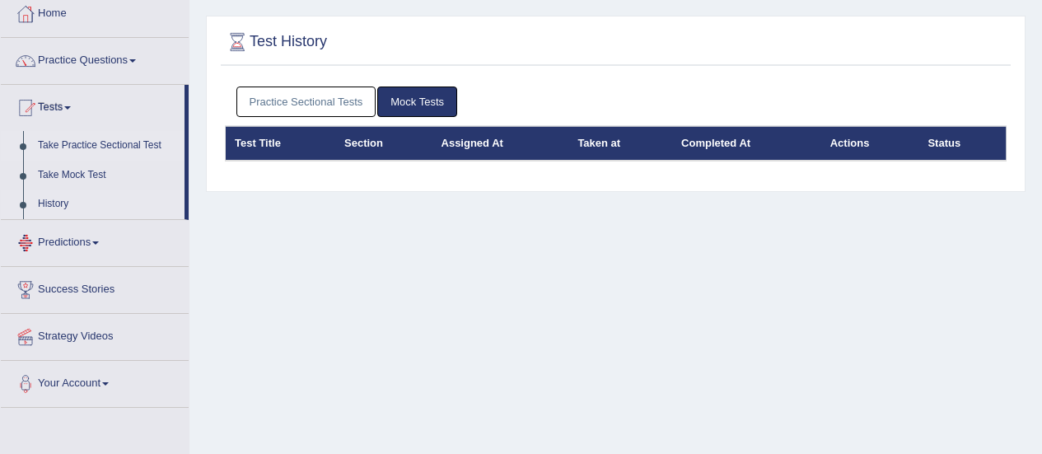
click at [84, 141] on link "Take Practice Sectional Test" at bounding box center [107, 146] width 154 height 30
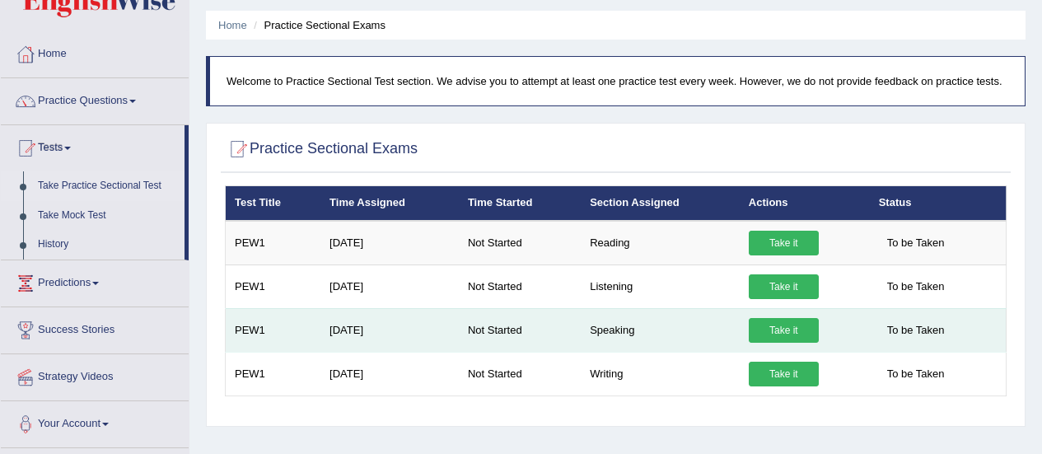
scroll to position [31, 0]
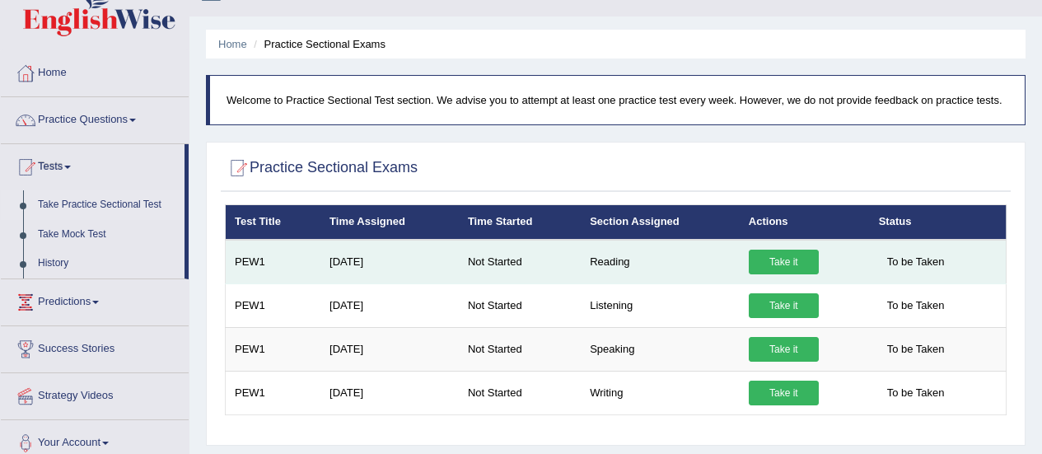
click at [791, 260] on link "Take it" at bounding box center [784, 262] width 70 height 25
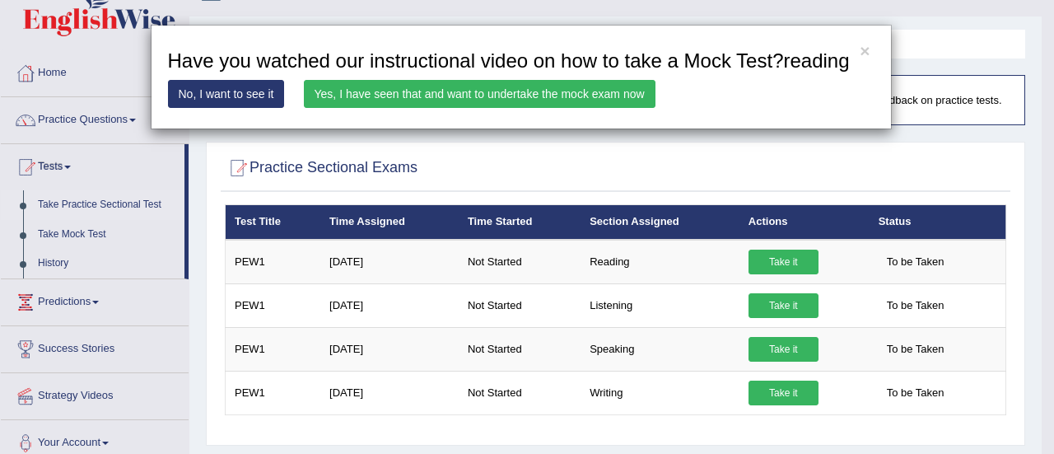
click at [408, 202] on div "× Have you watched our instructional video on how to take a Mock Test?reading N…" at bounding box center [527, 227] width 1054 height 454
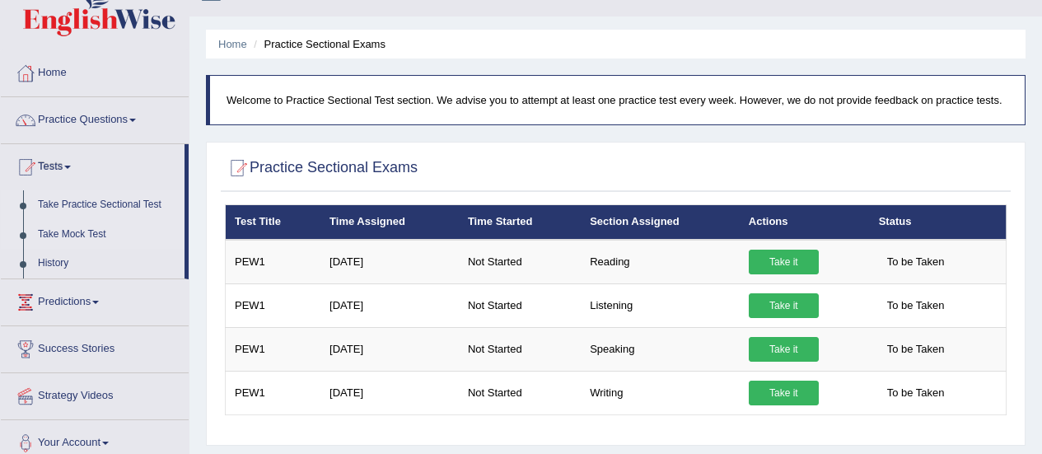
click at [83, 236] on link "Take Mock Test" at bounding box center [107, 235] width 154 height 30
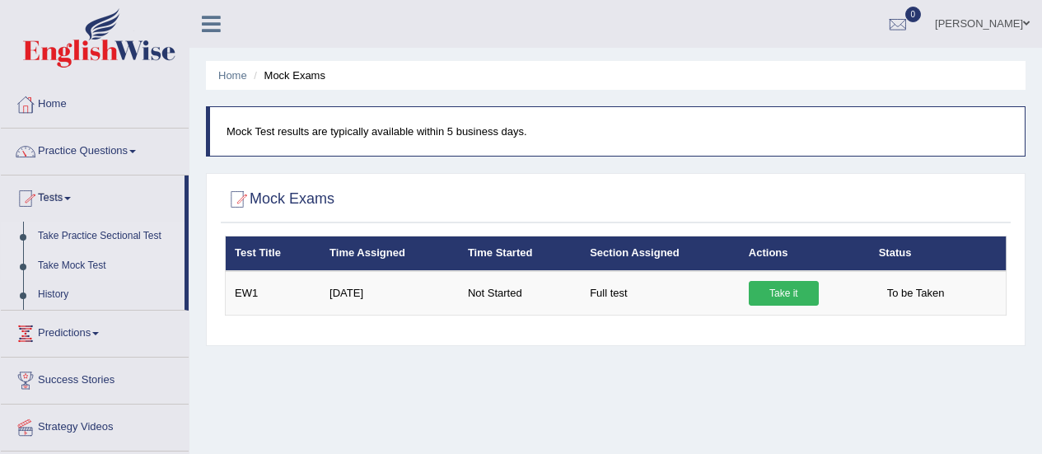
click at [72, 236] on link "Take Practice Sectional Test" at bounding box center [107, 237] width 154 height 30
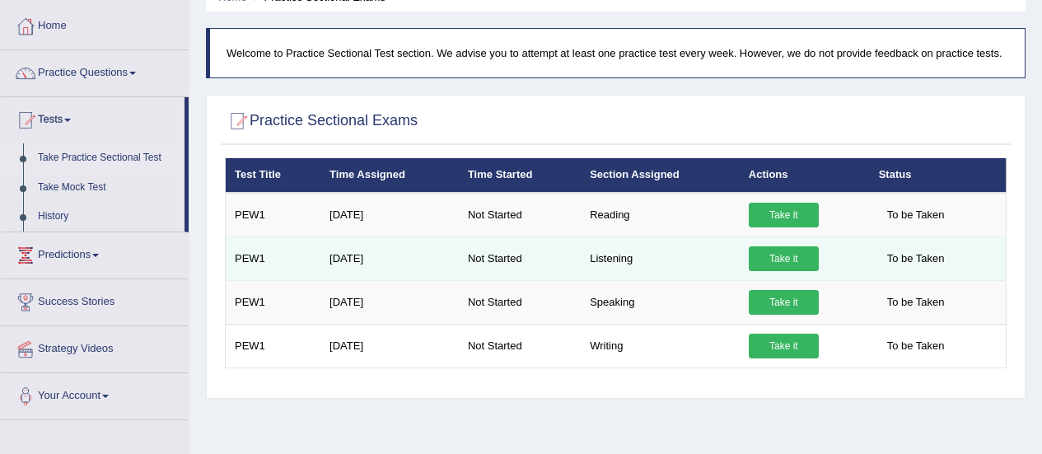
scroll to position [79, 0]
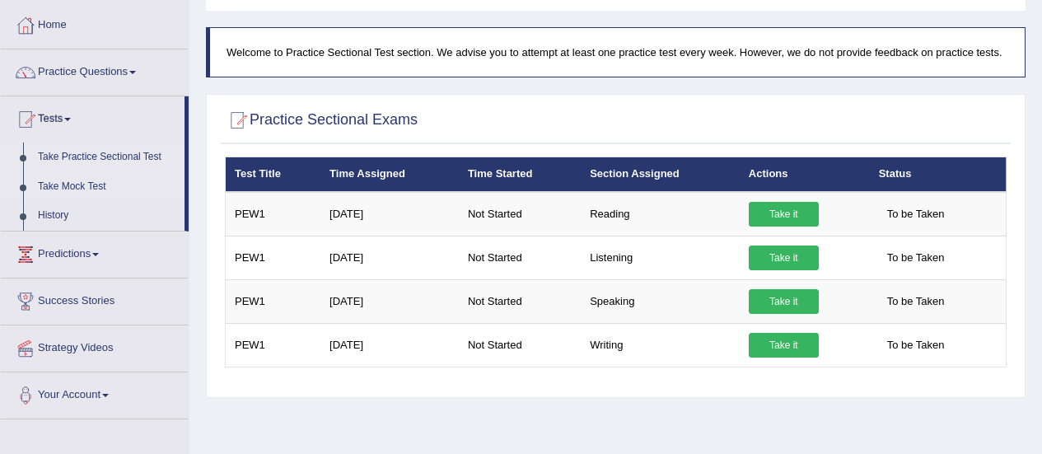
click at [72, 191] on link "Take Mock Test" at bounding box center [107, 187] width 154 height 30
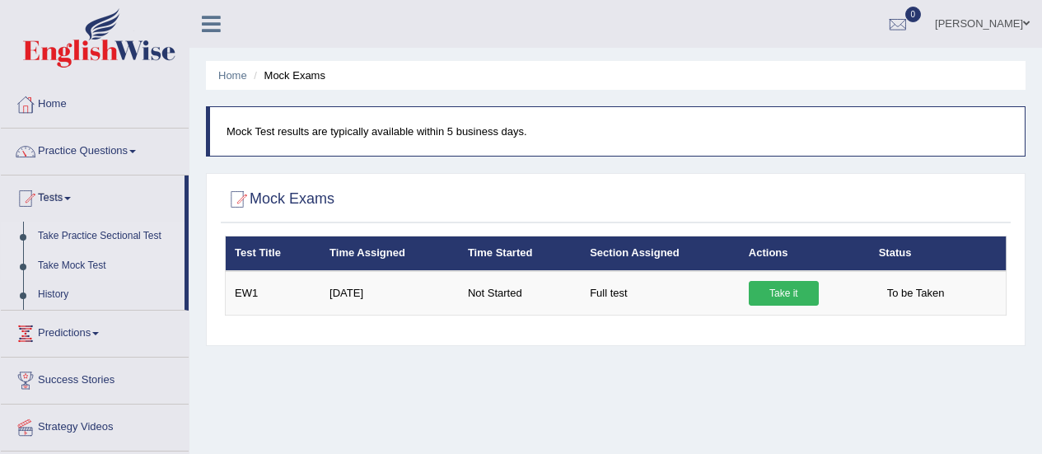
click at [55, 234] on link "Take Practice Sectional Test" at bounding box center [107, 237] width 154 height 30
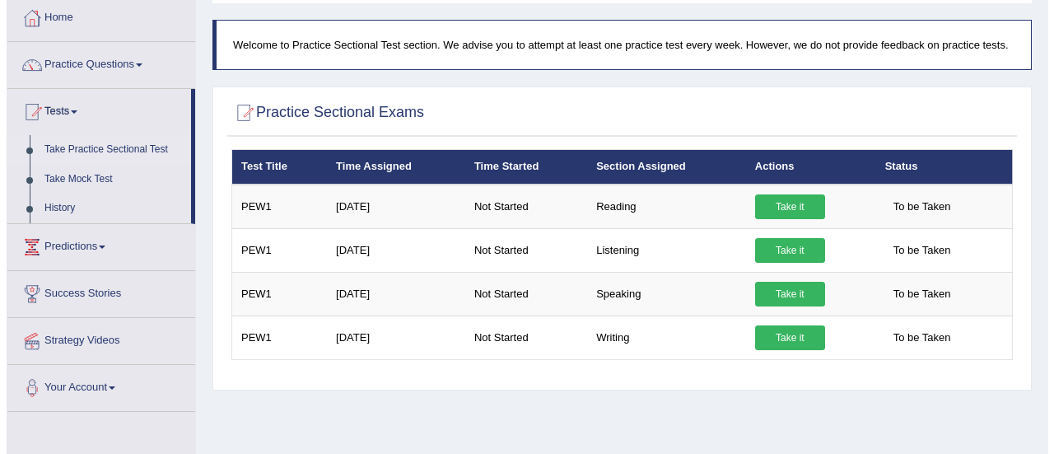
scroll to position [87, 0]
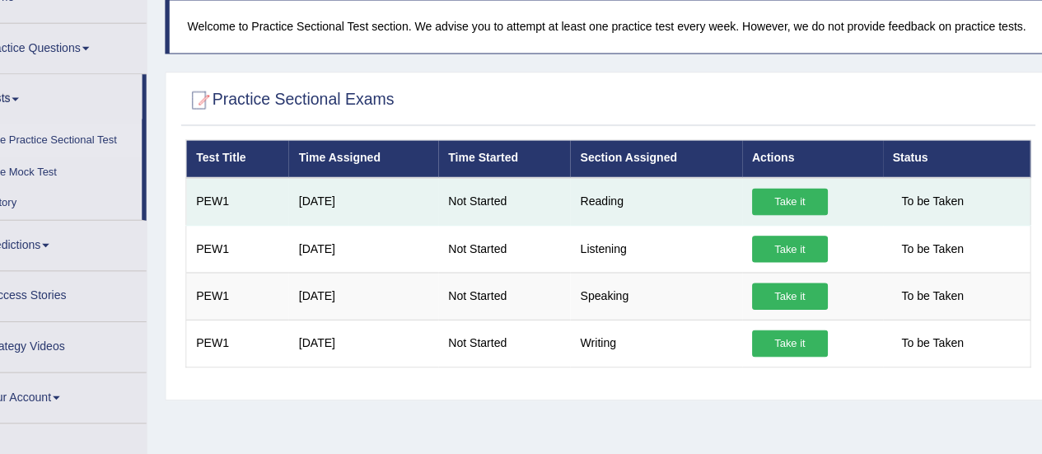
click at [785, 203] on link "Take it" at bounding box center [784, 206] width 70 height 25
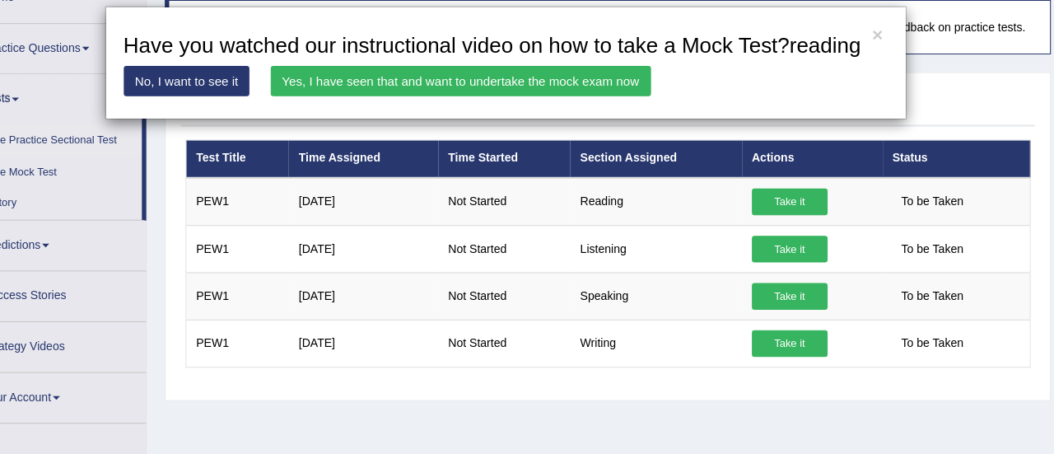
click at [244, 99] on link "No, I want to see it" at bounding box center [226, 94] width 117 height 28
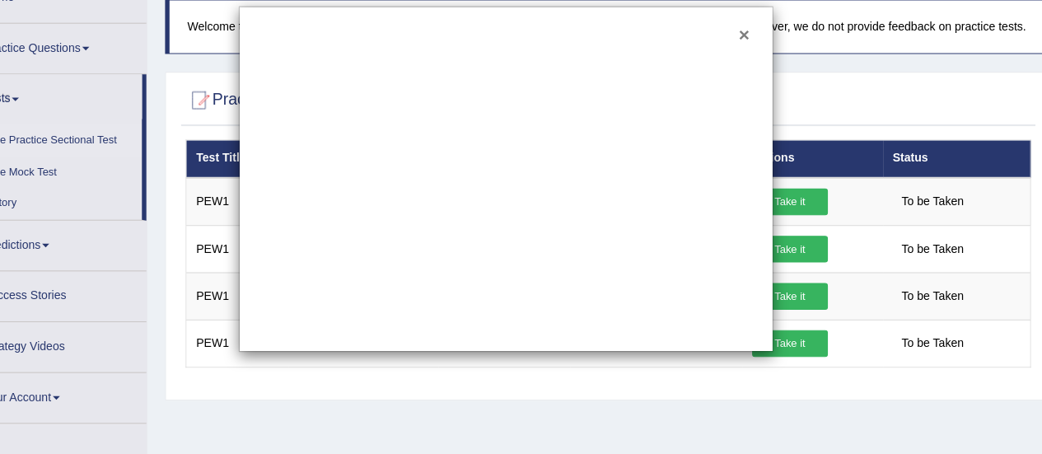
click at [743, 49] on button "×" at bounding box center [741, 50] width 10 height 17
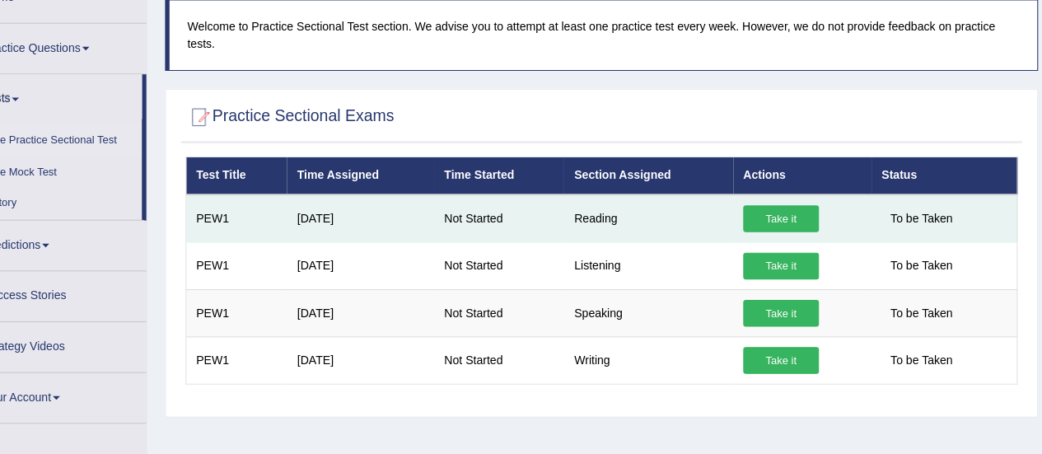
click at [770, 220] on link "Take it" at bounding box center [775, 221] width 70 height 25
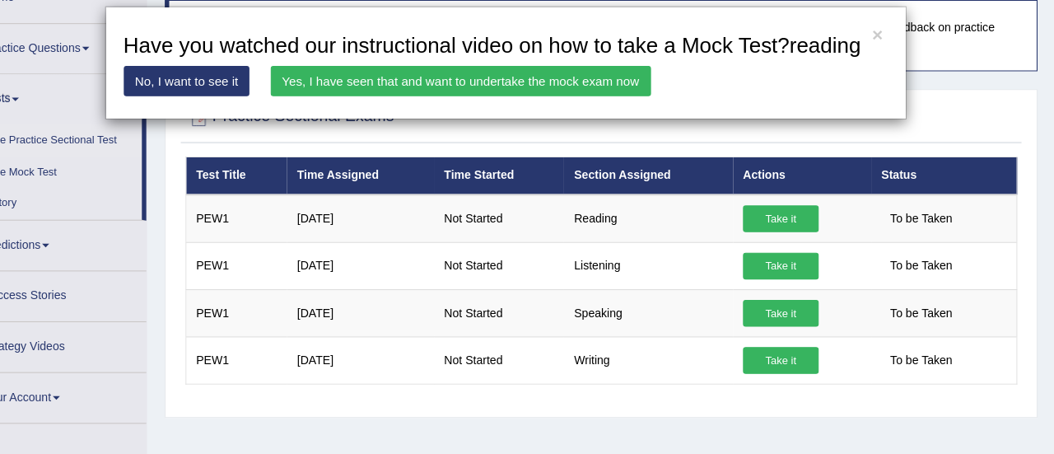
click at [365, 85] on link "Yes, I have seen that and want to undertake the mock exam now" at bounding box center [480, 94] width 352 height 28
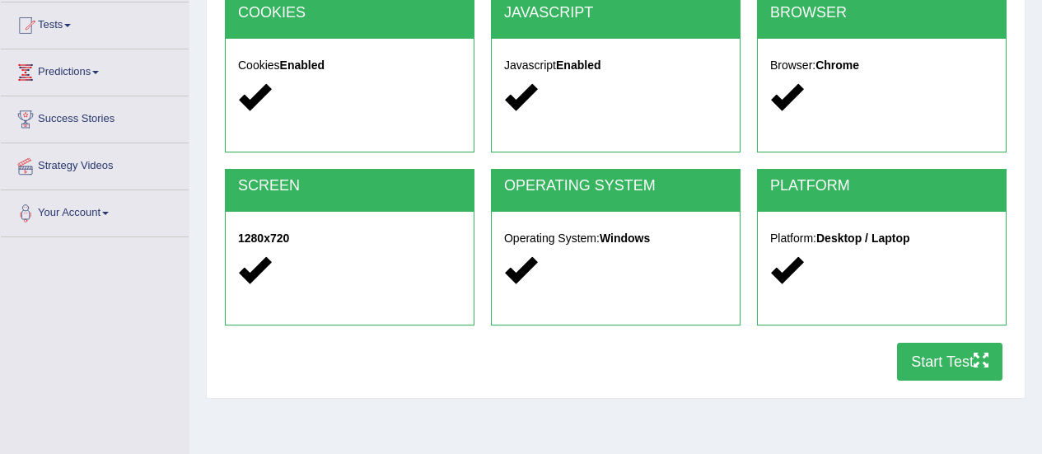
scroll to position [163, 0]
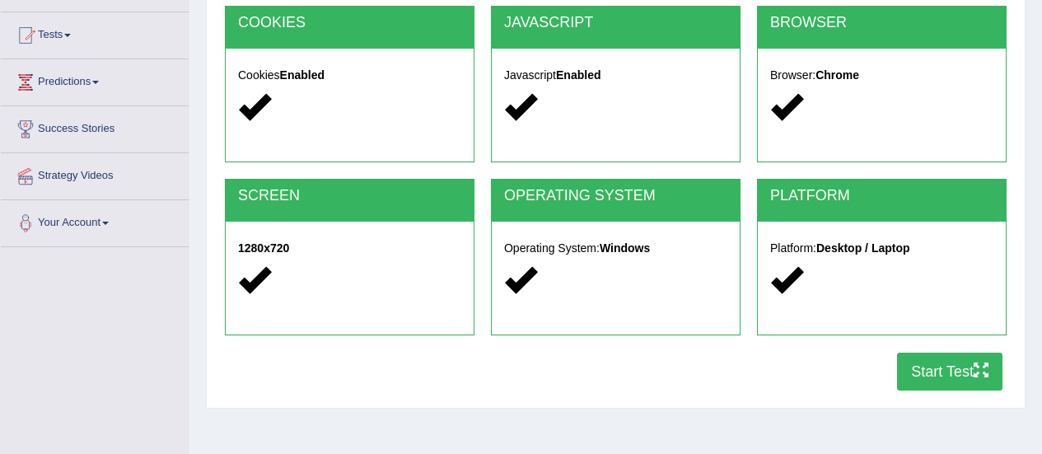
click at [924, 370] on button "Start Test" at bounding box center [949, 371] width 105 height 38
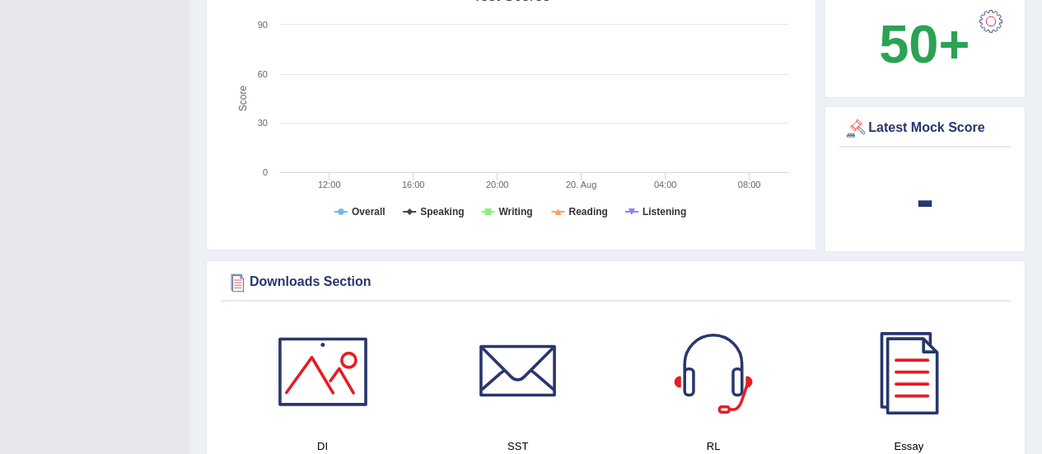
scroll to position [536, 0]
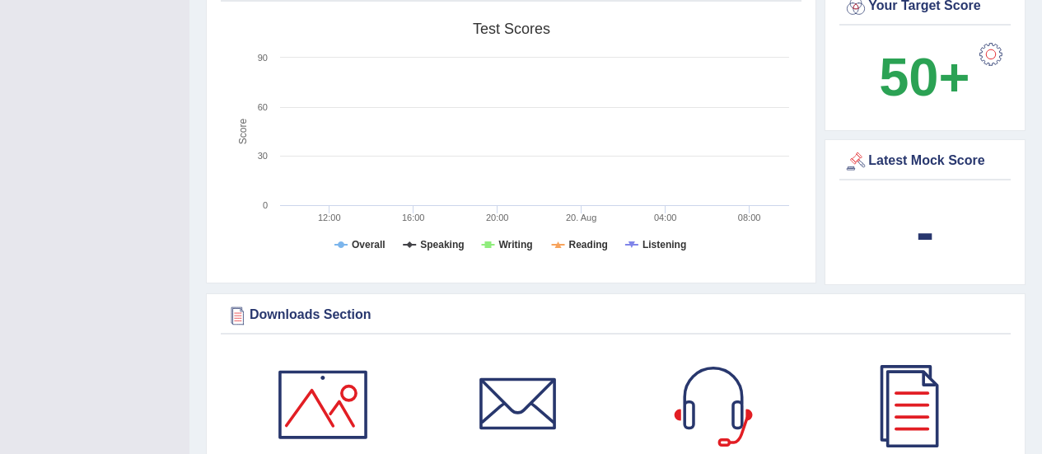
click at [942, 159] on div "Latest Mock Score" at bounding box center [924, 161] width 163 height 25
click at [859, 166] on div at bounding box center [855, 161] width 25 height 25
click at [852, 166] on div at bounding box center [855, 161] width 25 height 25
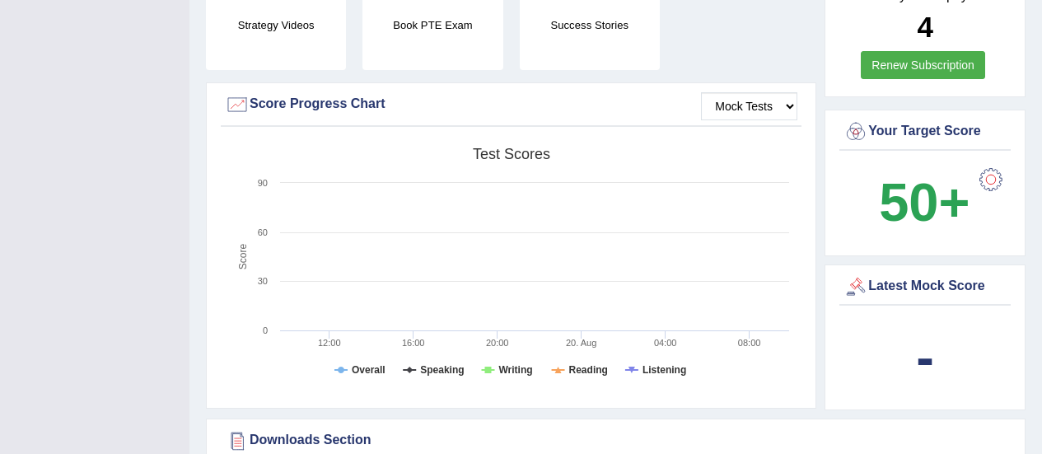
scroll to position [404, 0]
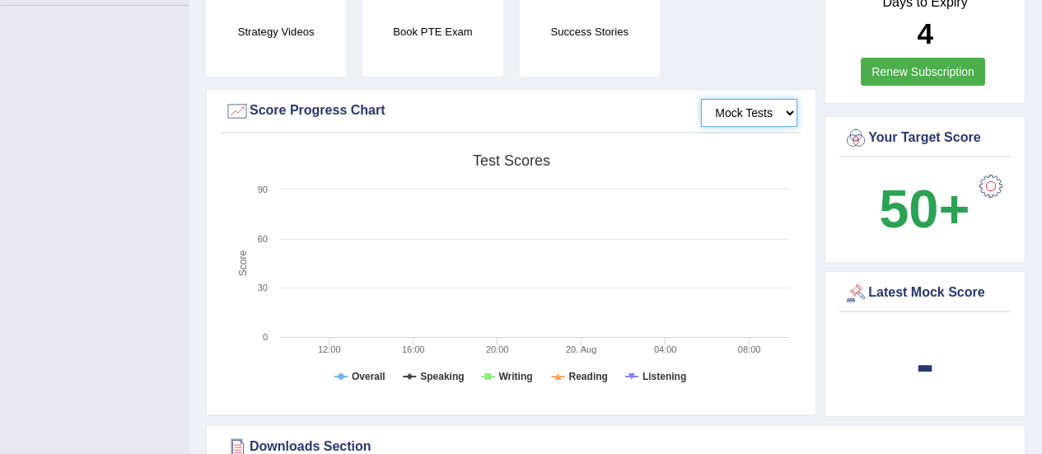
click at [744, 115] on select "Mock Tests" at bounding box center [749, 113] width 96 height 28
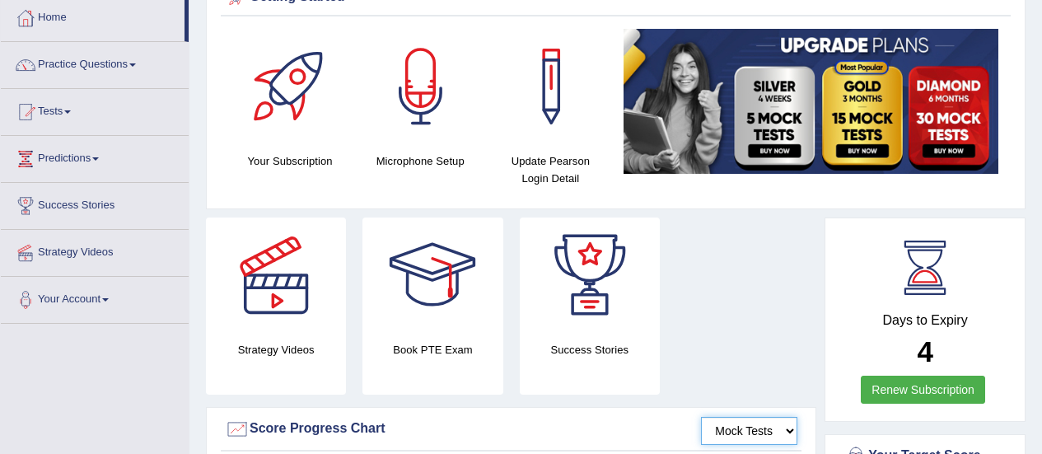
scroll to position [31, 0]
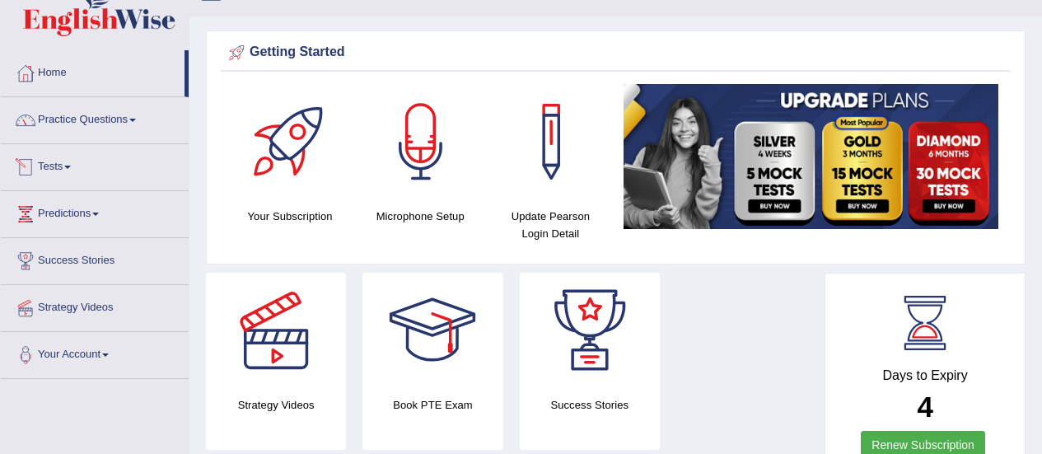
click at [62, 166] on link "Tests" at bounding box center [95, 164] width 188 height 41
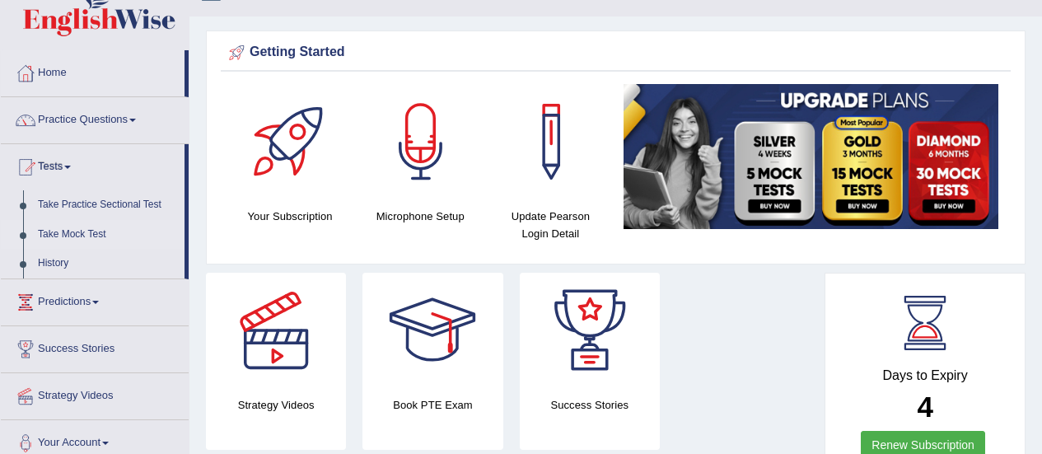
click at [72, 244] on link "Take Mock Test" at bounding box center [107, 235] width 154 height 30
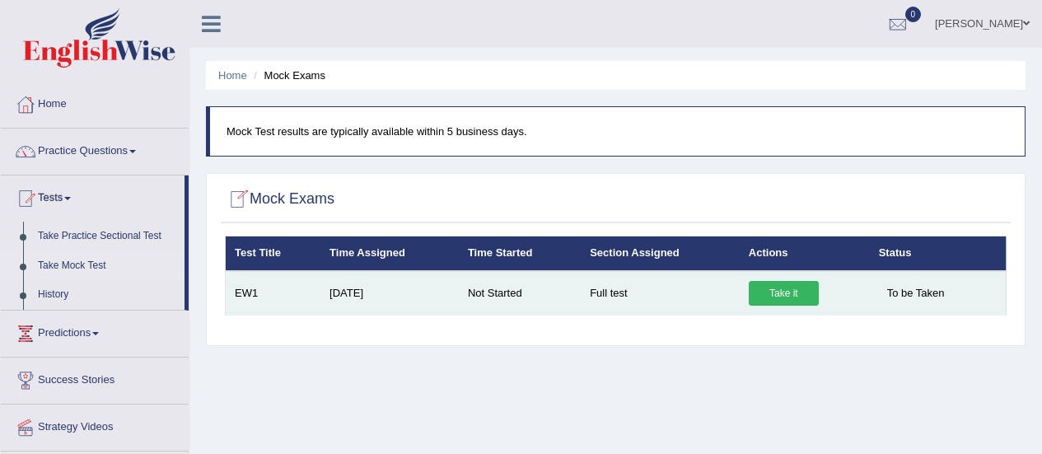
click at [777, 289] on link "Take it" at bounding box center [784, 293] width 70 height 25
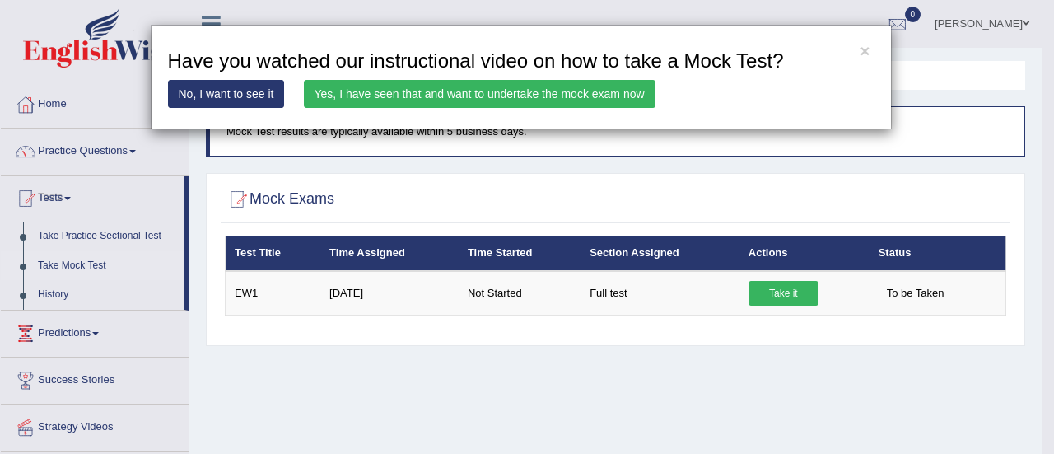
click at [777, 153] on div "× Have you watched our instructional video on how to take a Mock Test? No, I wa…" at bounding box center [527, 227] width 1054 height 454
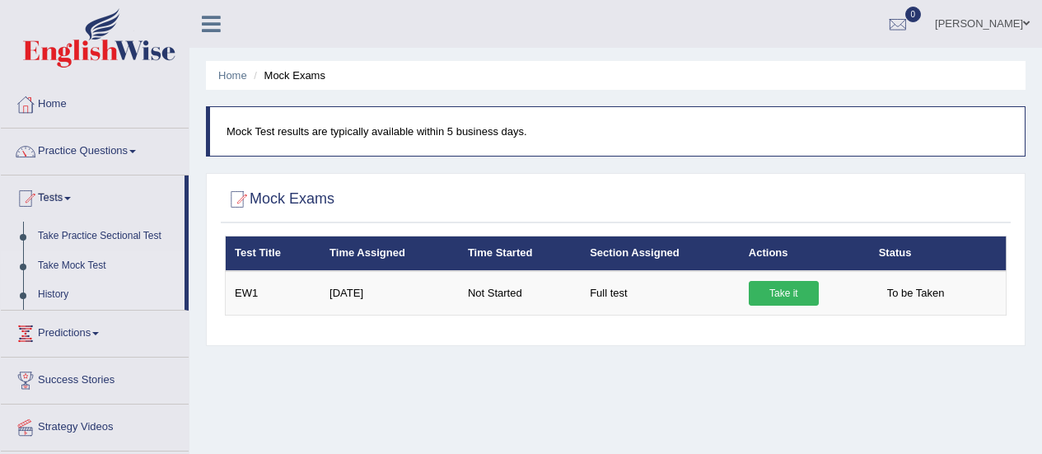
click at [58, 293] on link "History" at bounding box center [107, 295] width 154 height 30
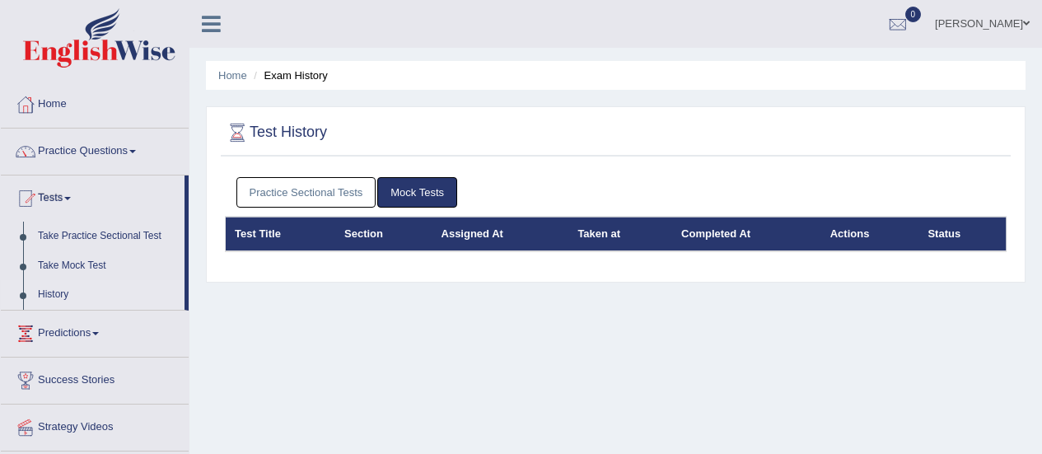
click at [404, 190] on link "Mock Tests" at bounding box center [417, 192] width 80 height 30
click at [305, 204] on link "Practice Sectional Tests" at bounding box center [306, 192] width 140 height 30
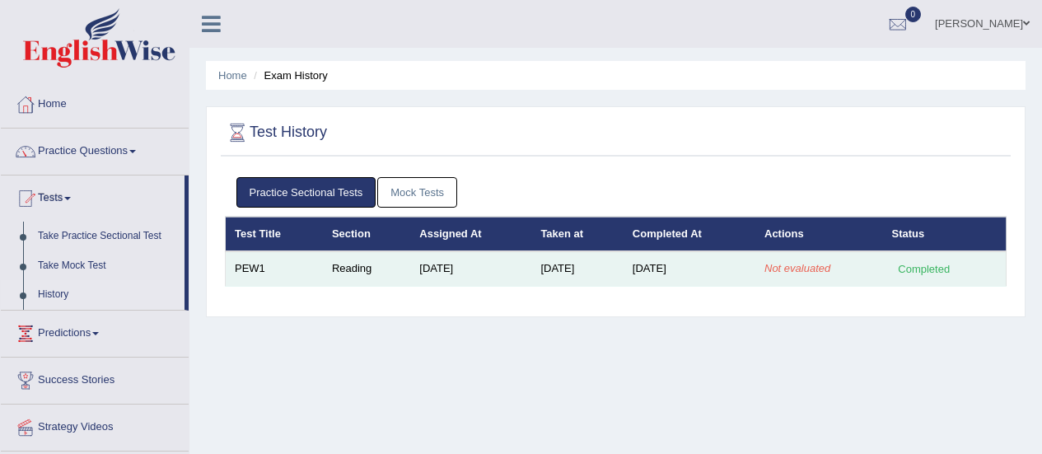
click at [336, 268] on td "Reading" at bounding box center [366, 268] width 87 height 35
click at [779, 257] on td "Not evaluated" at bounding box center [819, 268] width 128 height 35
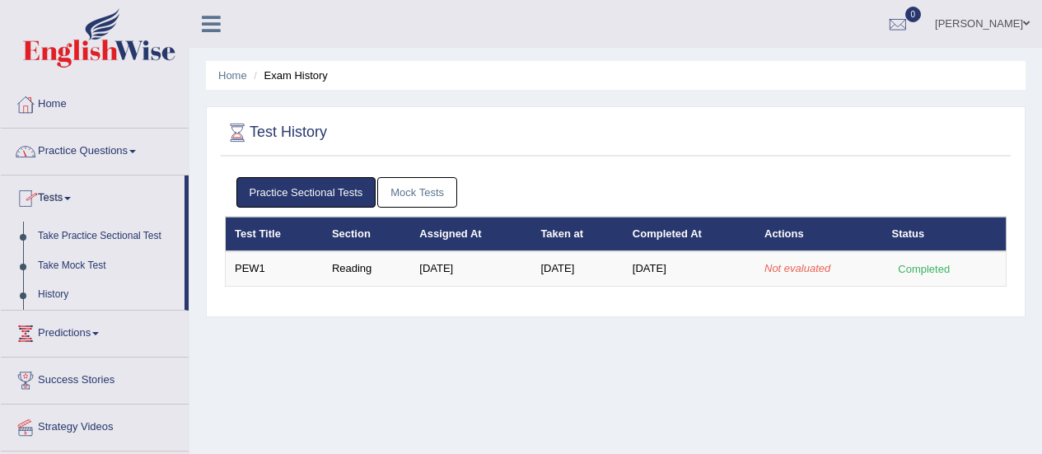
click at [63, 153] on link "Practice Questions" at bounding box center [95, 148] width 188 height 41
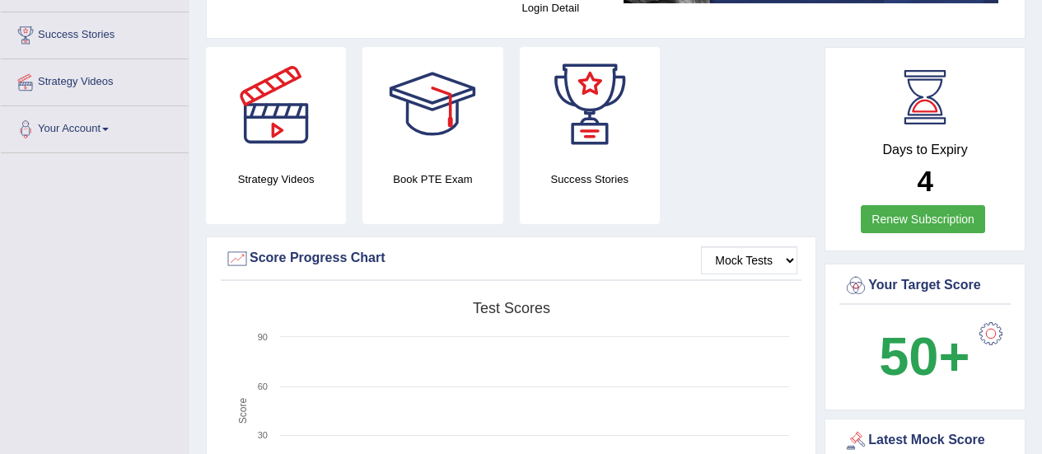
scroll to position [280, 0]
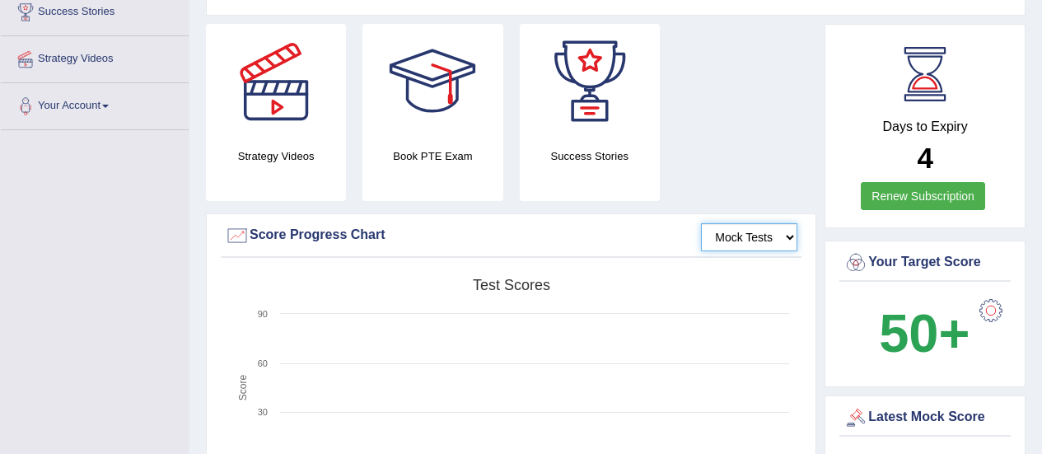
click at [764, 234] on select "Mock Tests" at bounding box center [749, 237] width 96 height 28
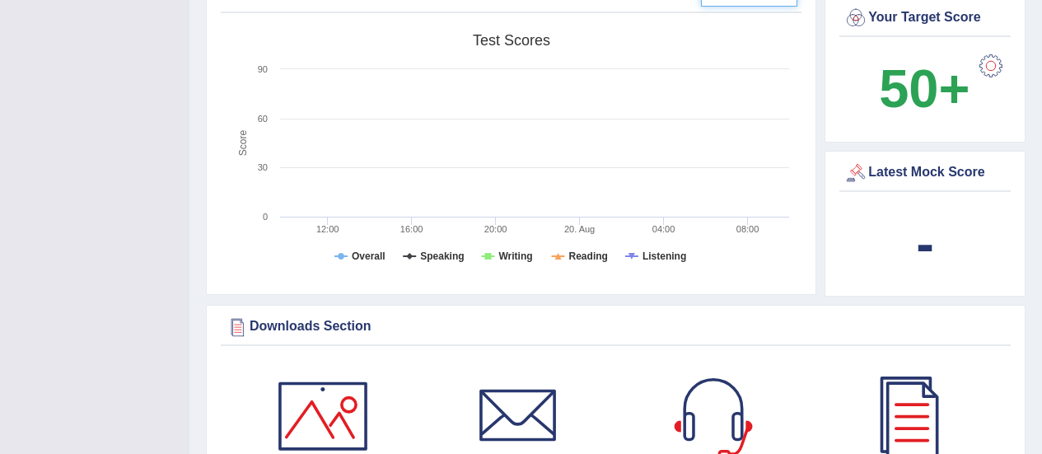
scroll to position [520, 0]
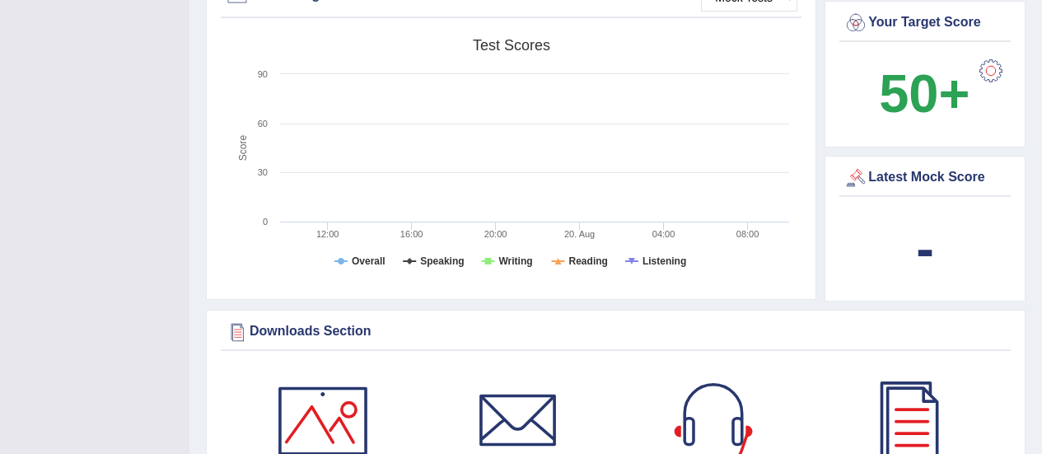
click at [927, 173] on div "Latest Mock Score" at bounding box center [924, 178] width 163 height 25
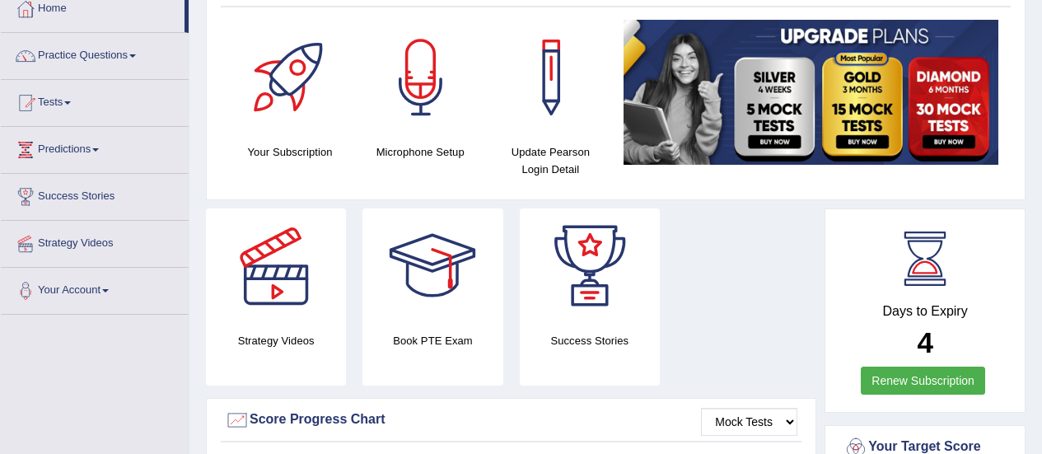
scroll to position [91, 0]
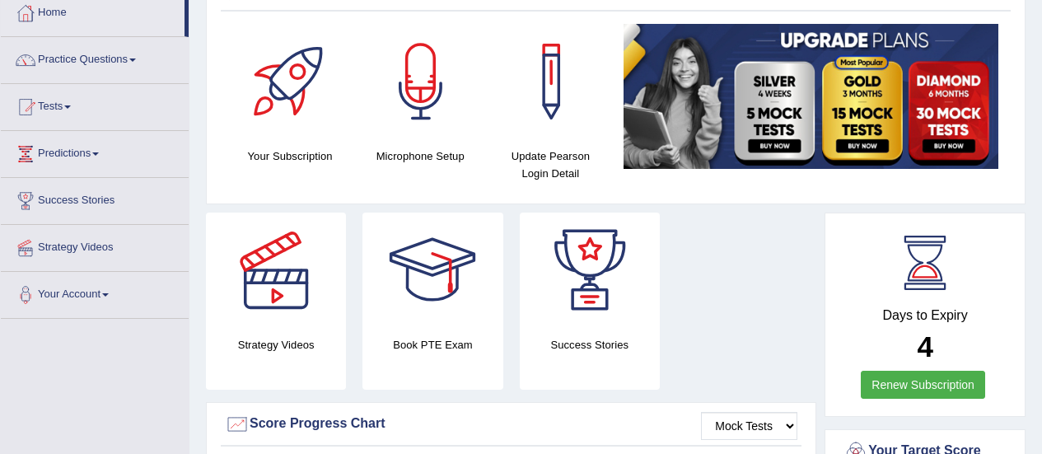
click at [55, 107] on link "Tests" at bounding box center [95, 104] width 188 height 41
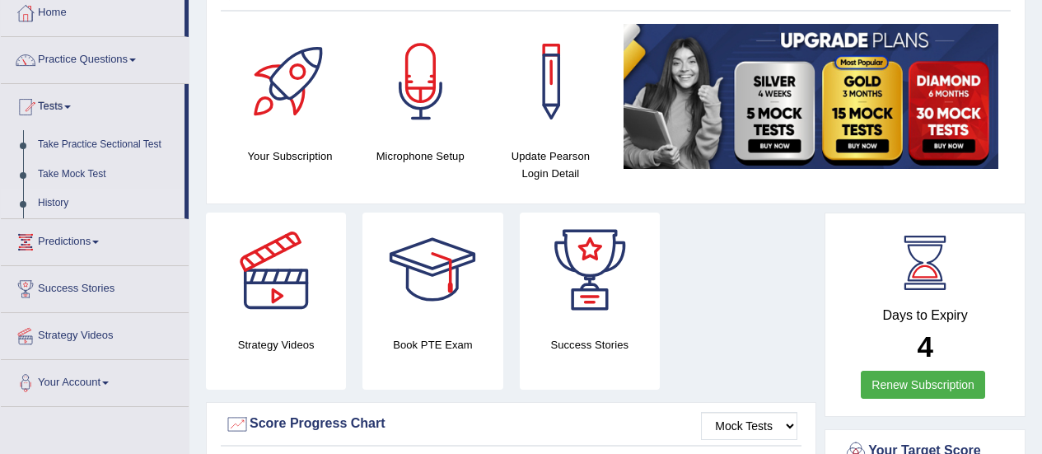
click at [63, 204] on link "History" at bounding box center [107, 204] width 154 height 30
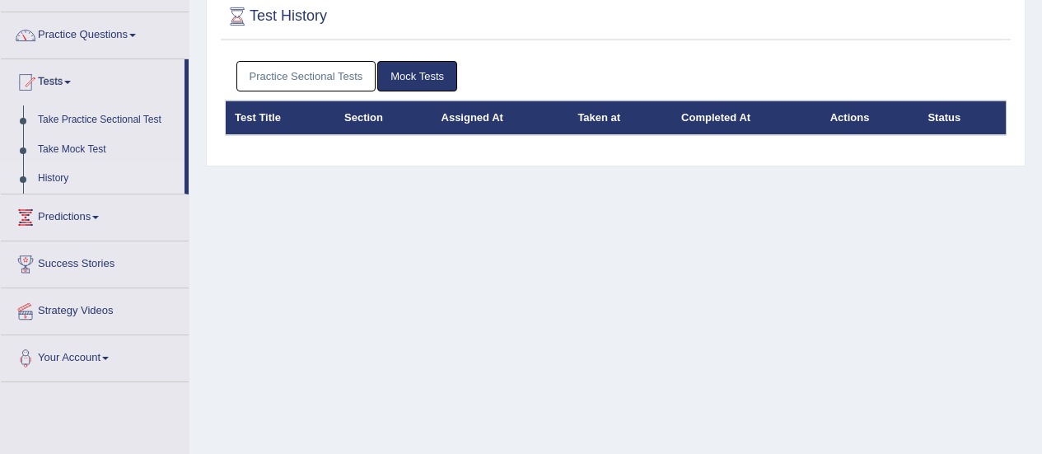
scroll to position [37, 0]
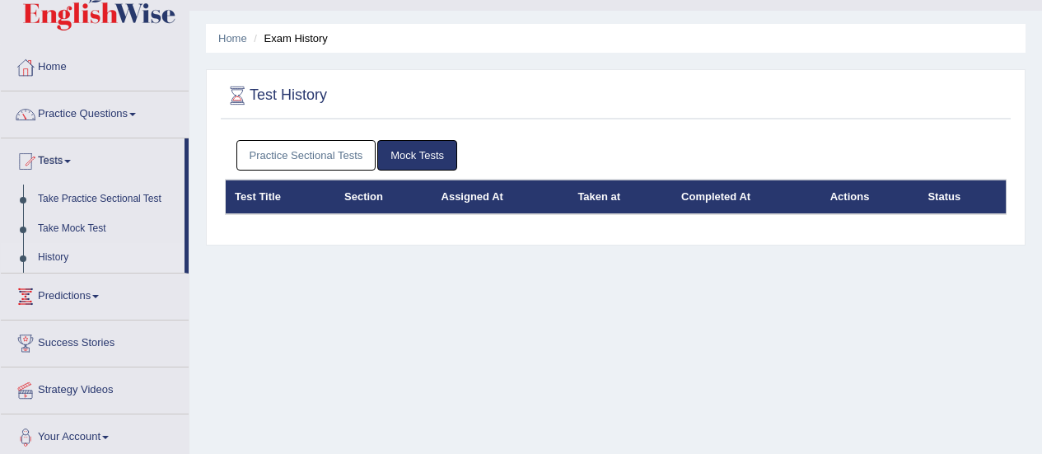
click at [852, 194] on th "Actions" at bounding box center [870, 197] width 98 height 35
click at [845, 203] on th "Actions" at bounding box center [870, 197] width 98 height 35
click at [716, 196] on th "Completed At" at bounding box center [746, 197] width 149 height 35
click at [317, 153] on link "Practice Sectional Tests" at bounding box center [306, 155] width 140 height 30
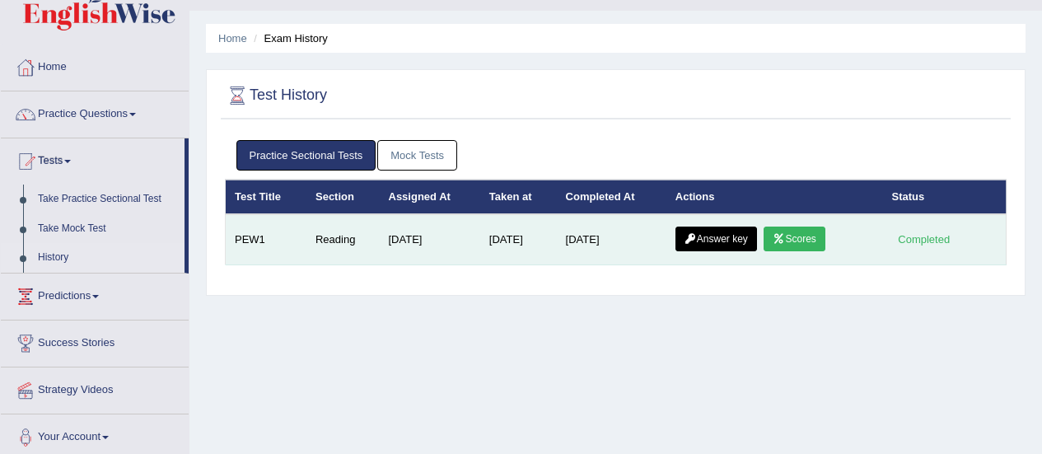
click at [789, 240] on link "Scores" at bounding box center [793, 238] width 61 height 25
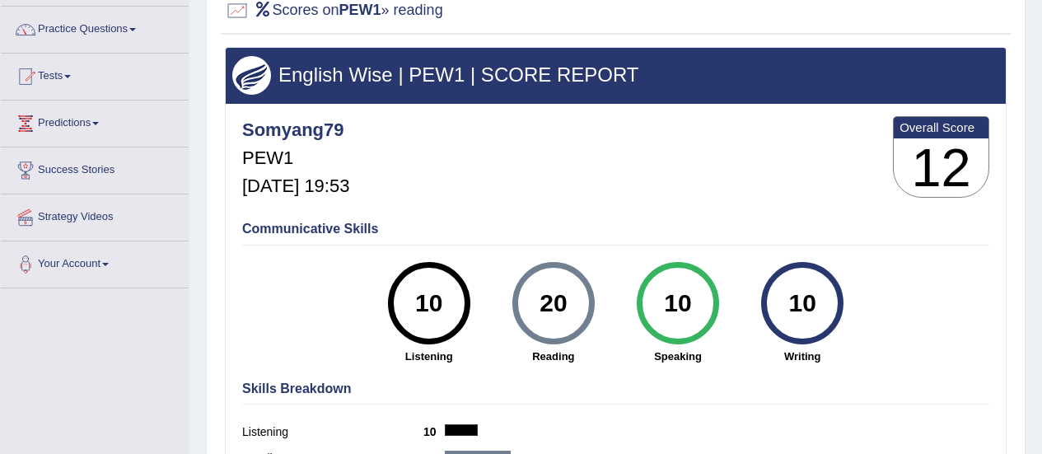
scroll to position [100, 0]
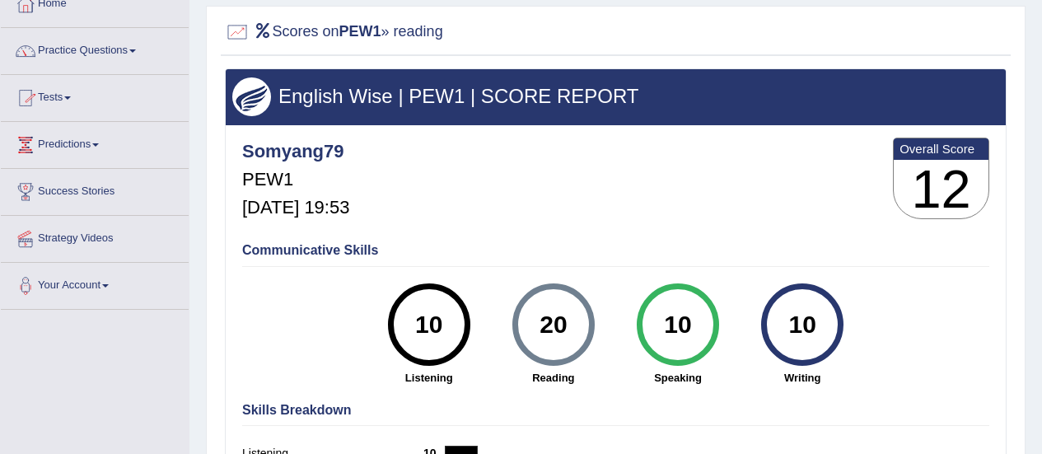
click at [40, 96] on link "Tests" at bounding box center [95, 95] width 188 height 41
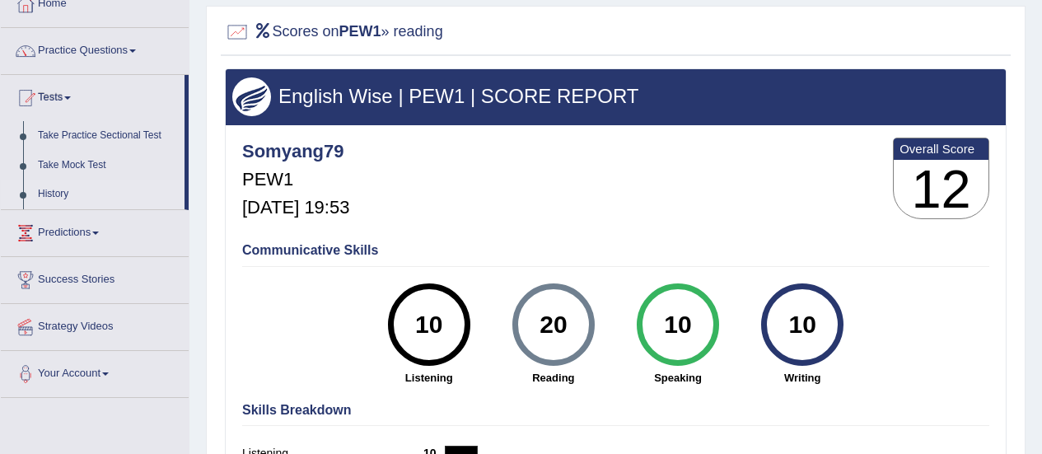
click at [58, 192] on link "History" at bounding box center [107, 195] width 154 height 30
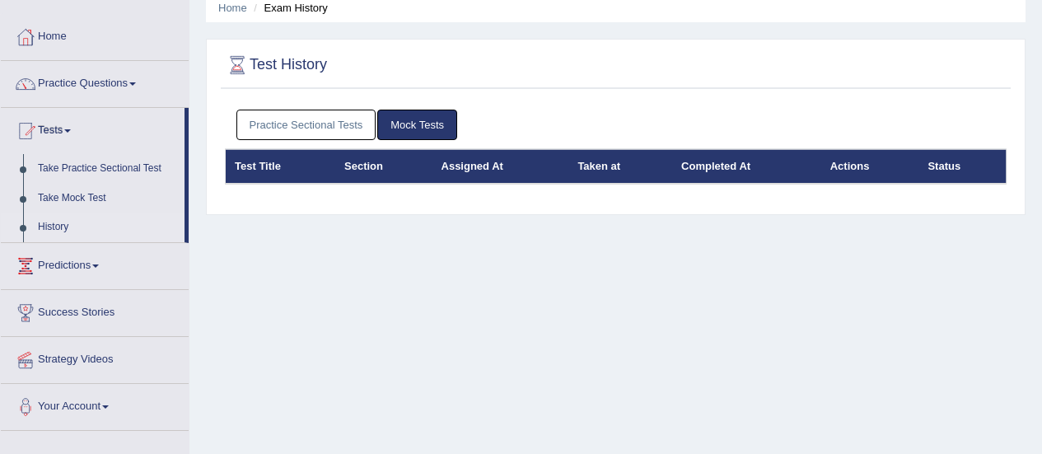
scroll to position [96, 0]
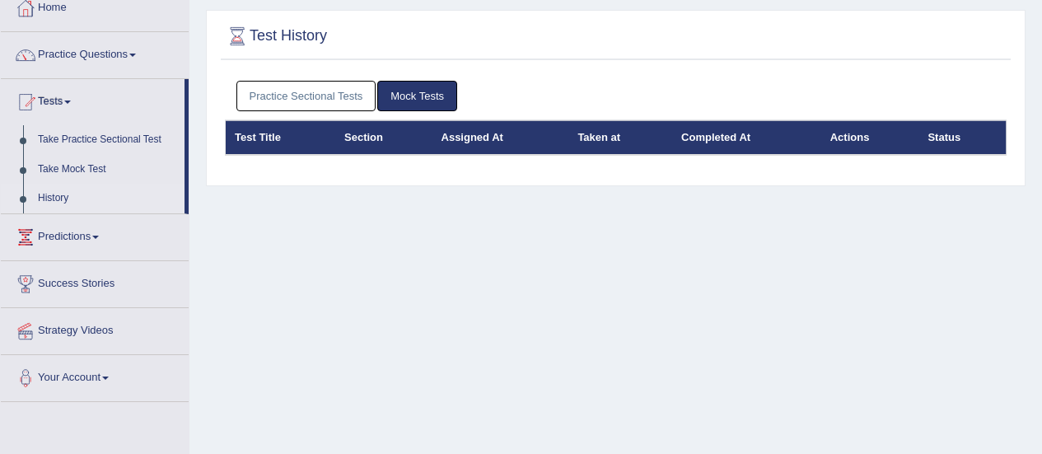
click at [345, 96] on link "Practice Sectional Tests" at bounding box center [306, 96] width 140 height 30
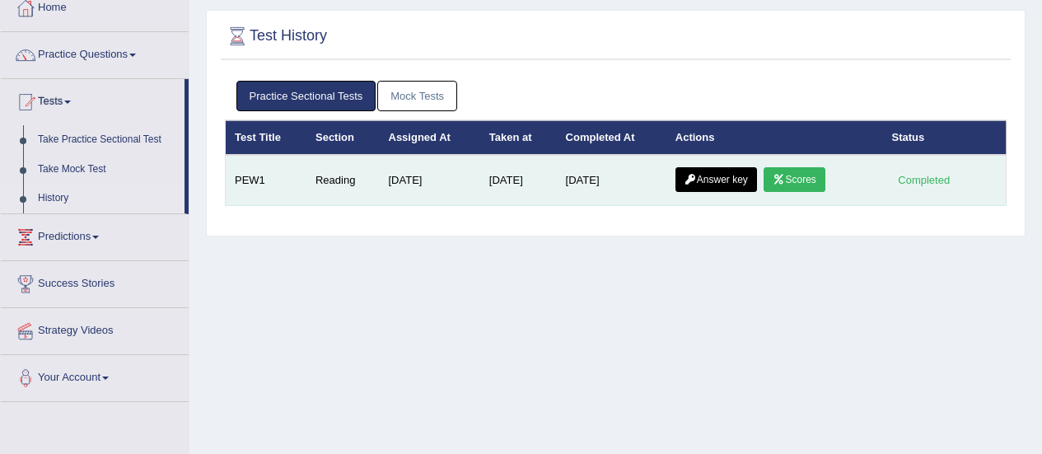
click at [716, 168] on link "Answer key" at bounding box center [716, 179] width 82 height 25
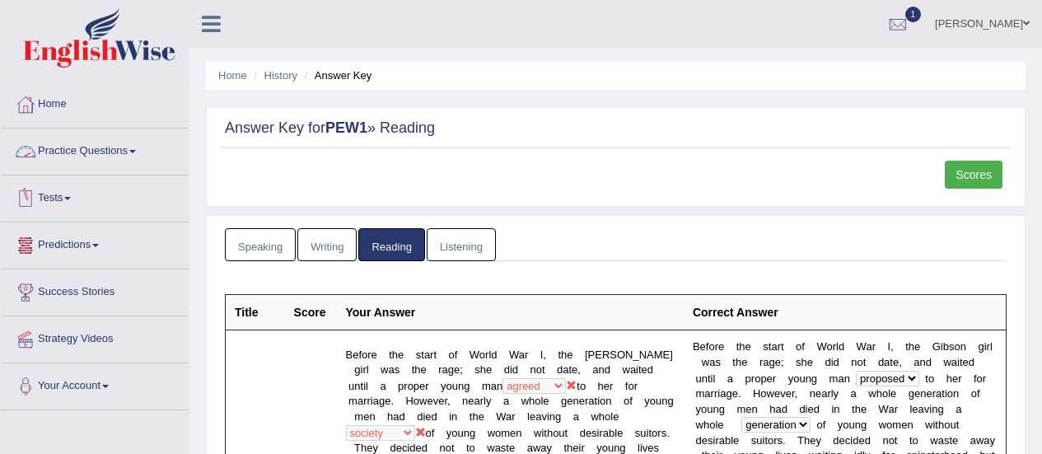
click at [78, 142] on link "Practice Questions" at bounding box center [95, 148] width 188 height 41
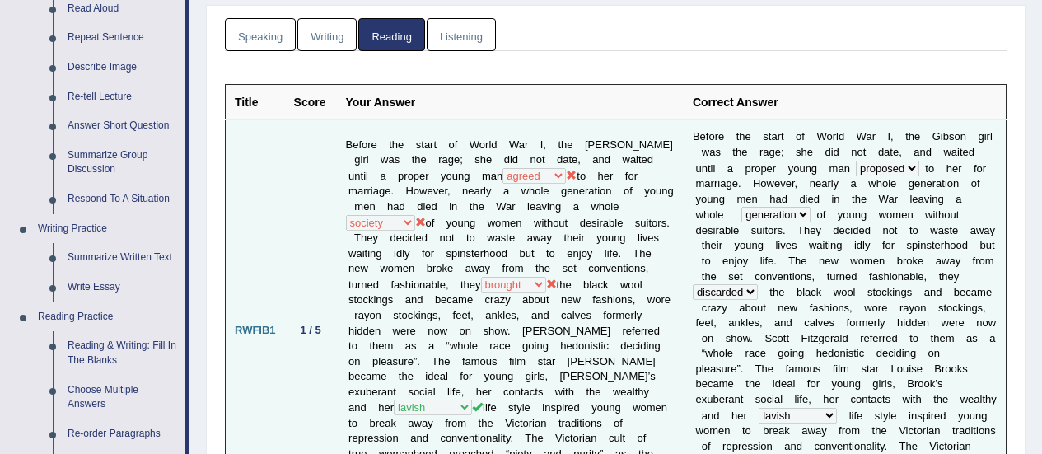
scroll to position [209, 0]
